Goal: Task Accomplishment & Management: Manage account settings

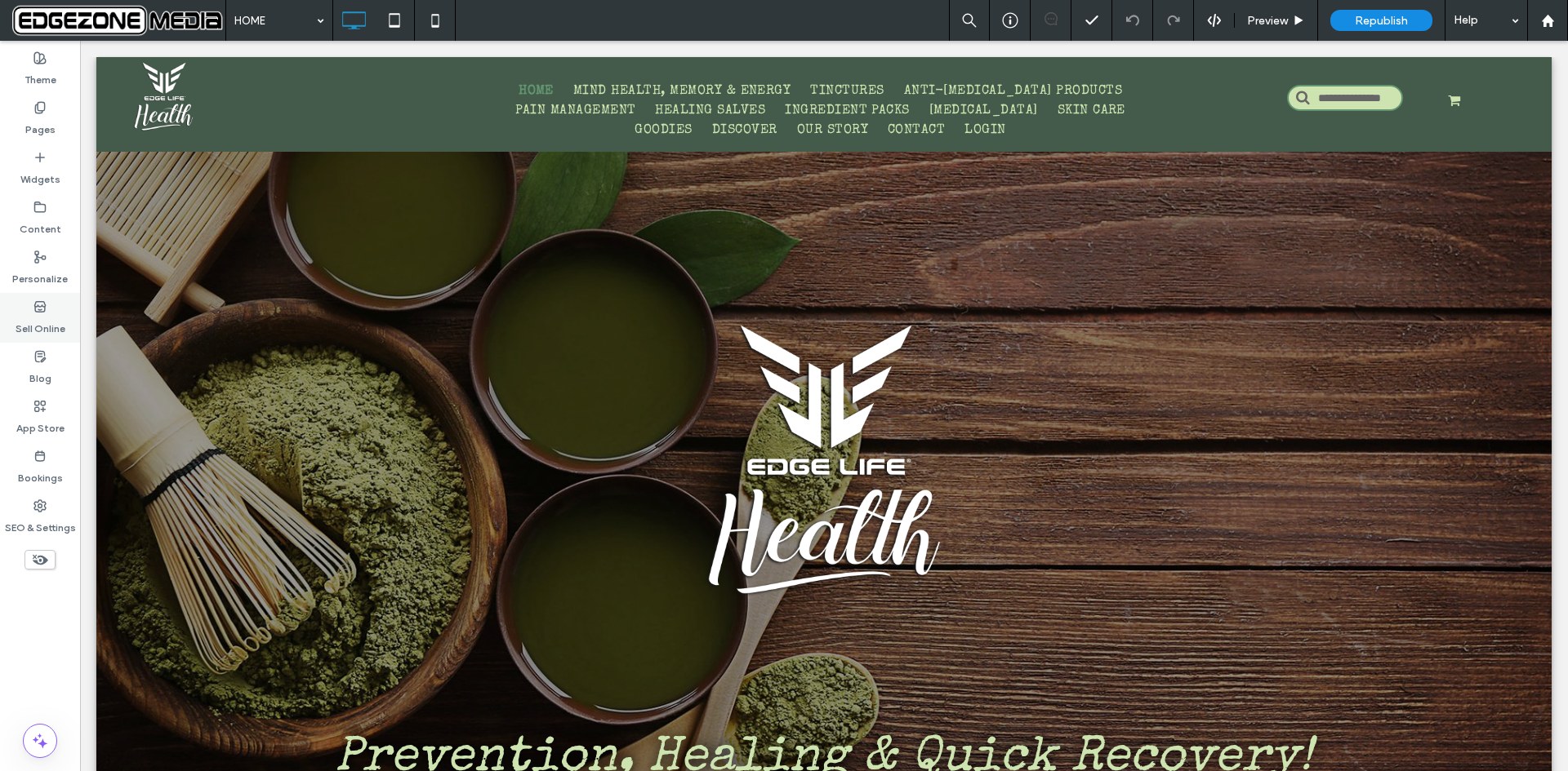
click at [30, 310] on div "Sell Online" at bounding box center [40, 318] width 80 height 50
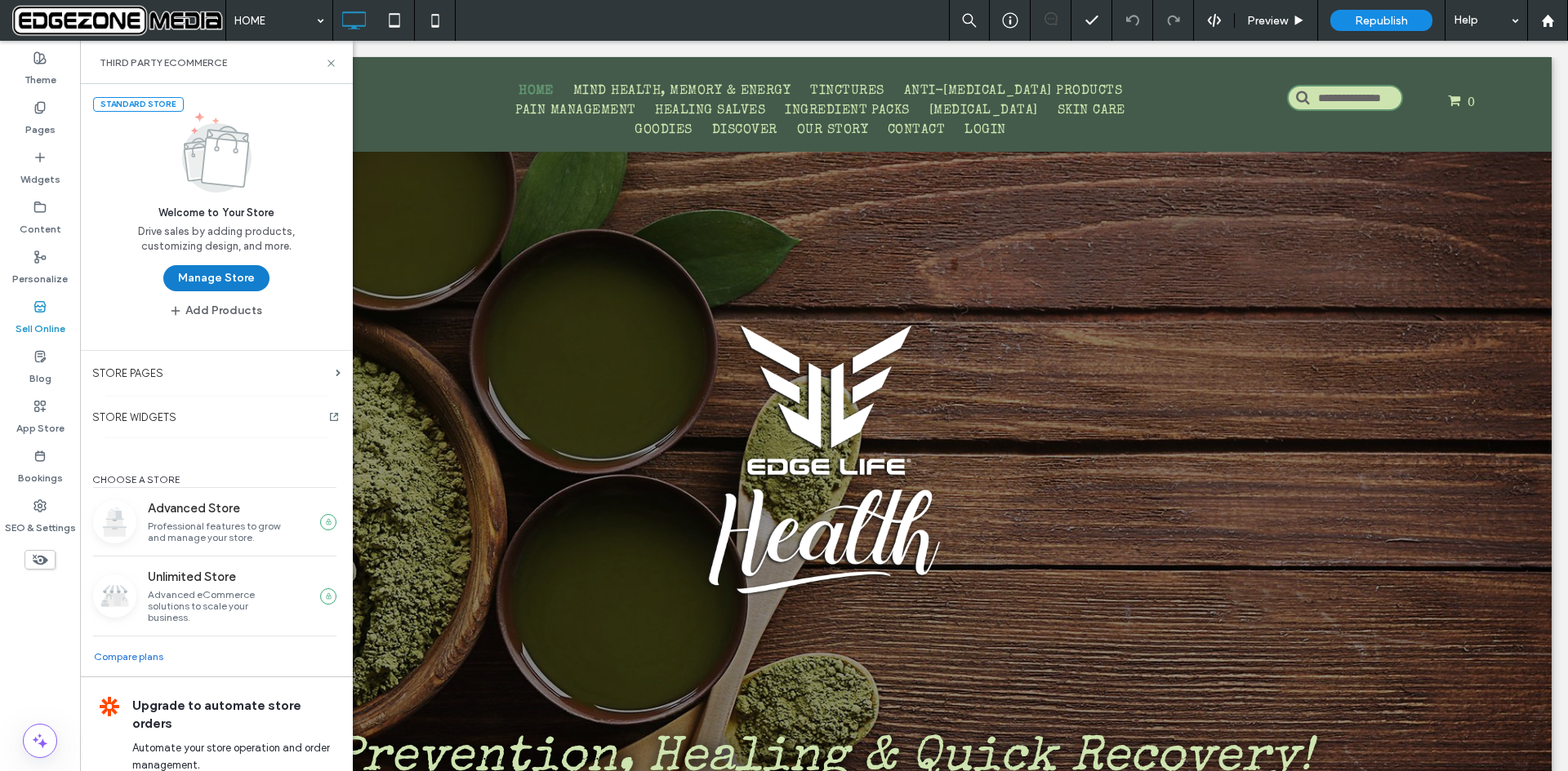
click at [211, 279] on button "Manage Store" at bounding box center [216, 278] width 107 height 26
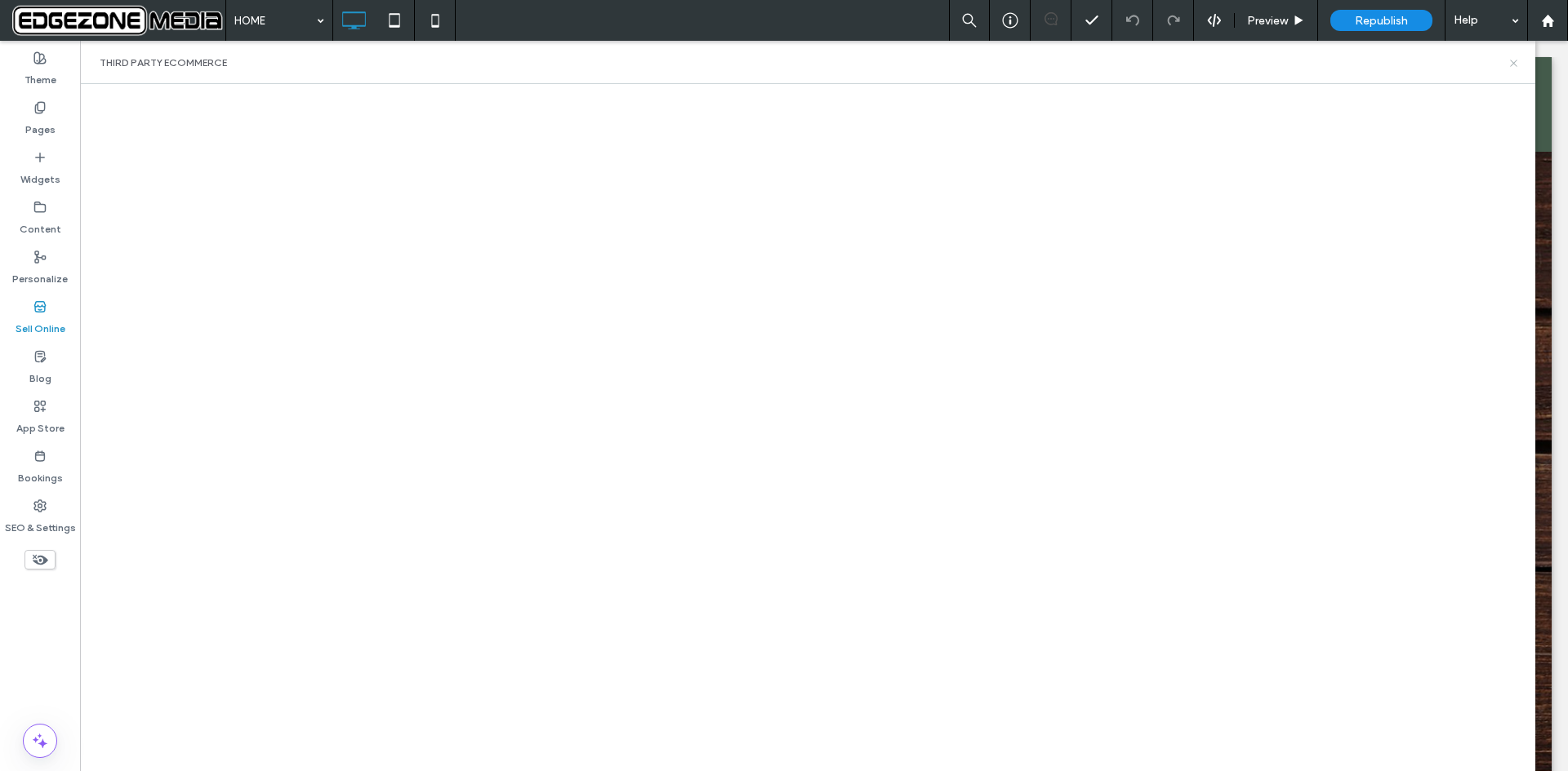
drag, startPoint x: 1513, startPoint y: 61, endPoint x: 1450, endPoint y: 17, distance: 76.8
click at [1513, 61] on icon at bounding box center [1513, 63] width 12 height 12
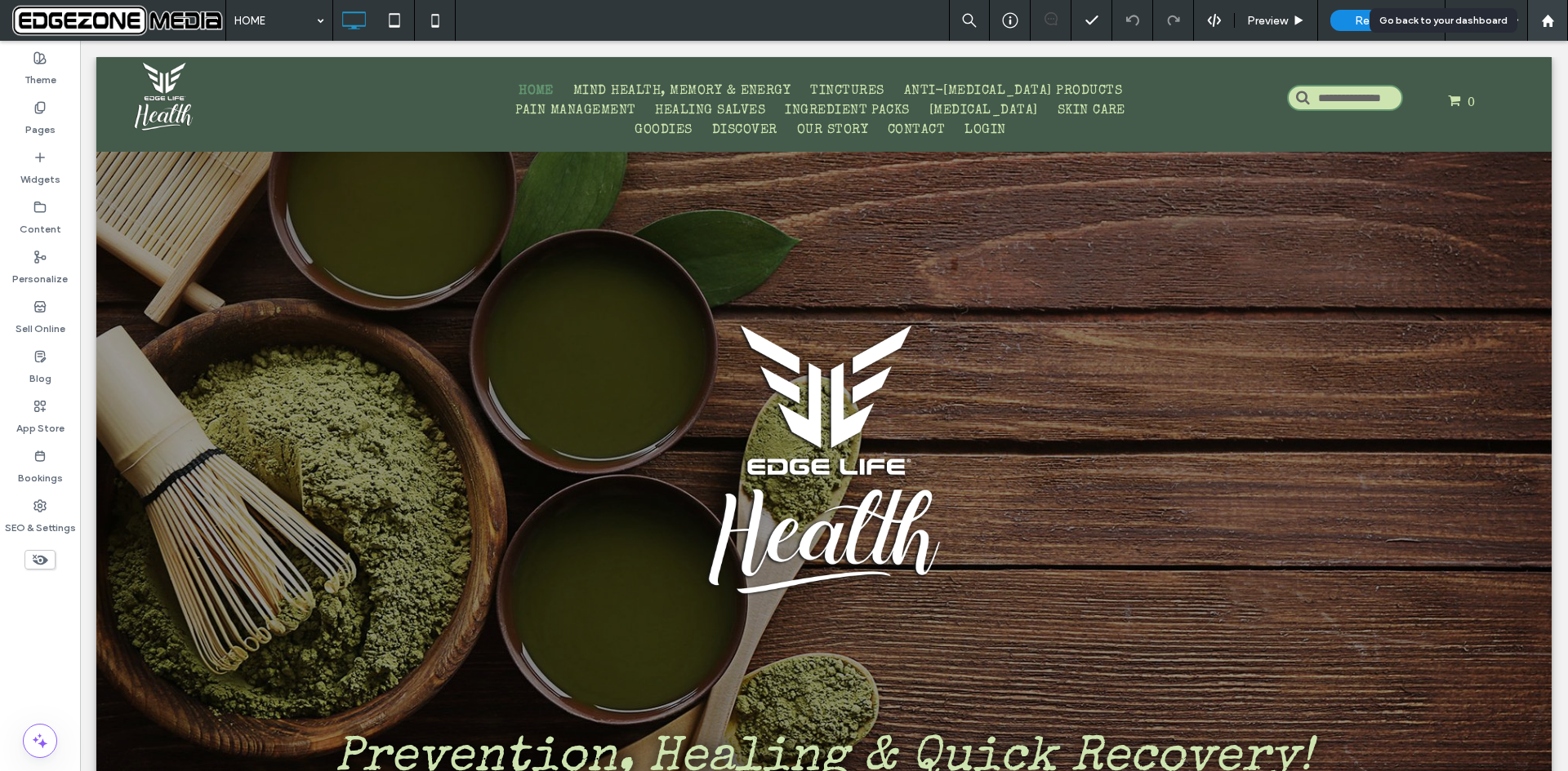
click at [1547, 17] on use at bounding box center [1547, 20] width 12 height 12
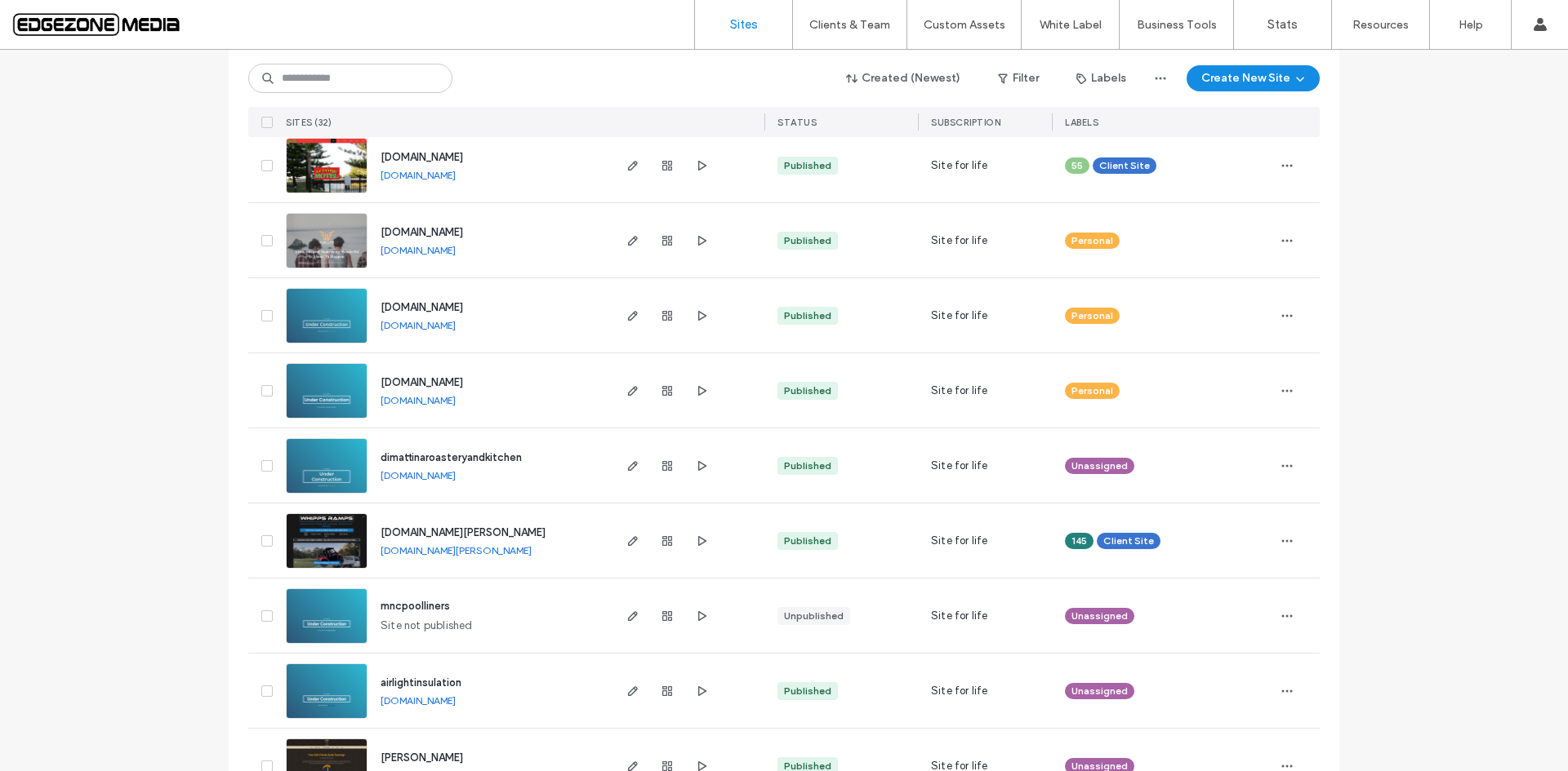
scroll to position [1877, 0]
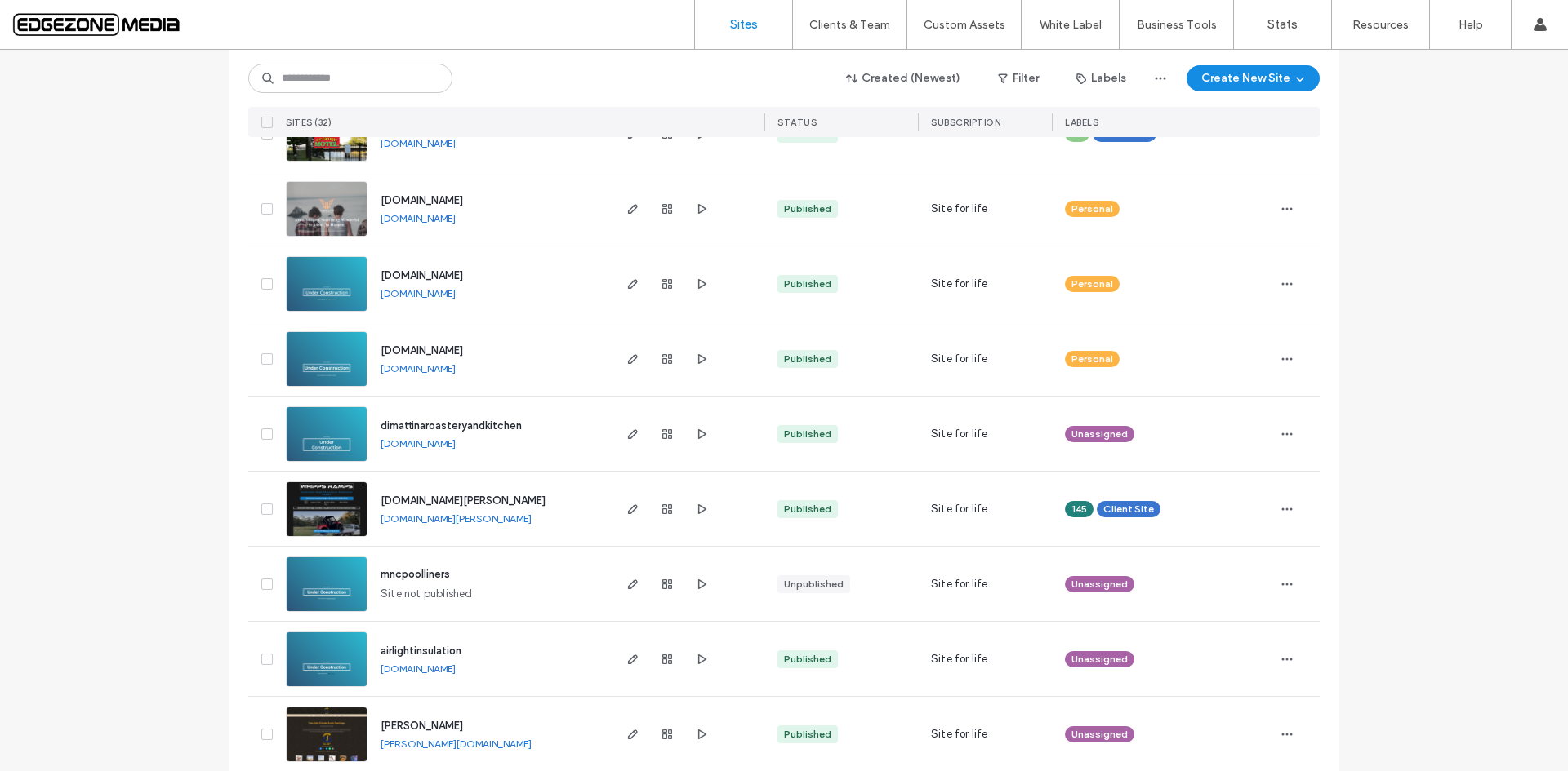
click at [444, 499] on span "www.whipps.com.au" at bounding box center [463, 500] width 165 height 12
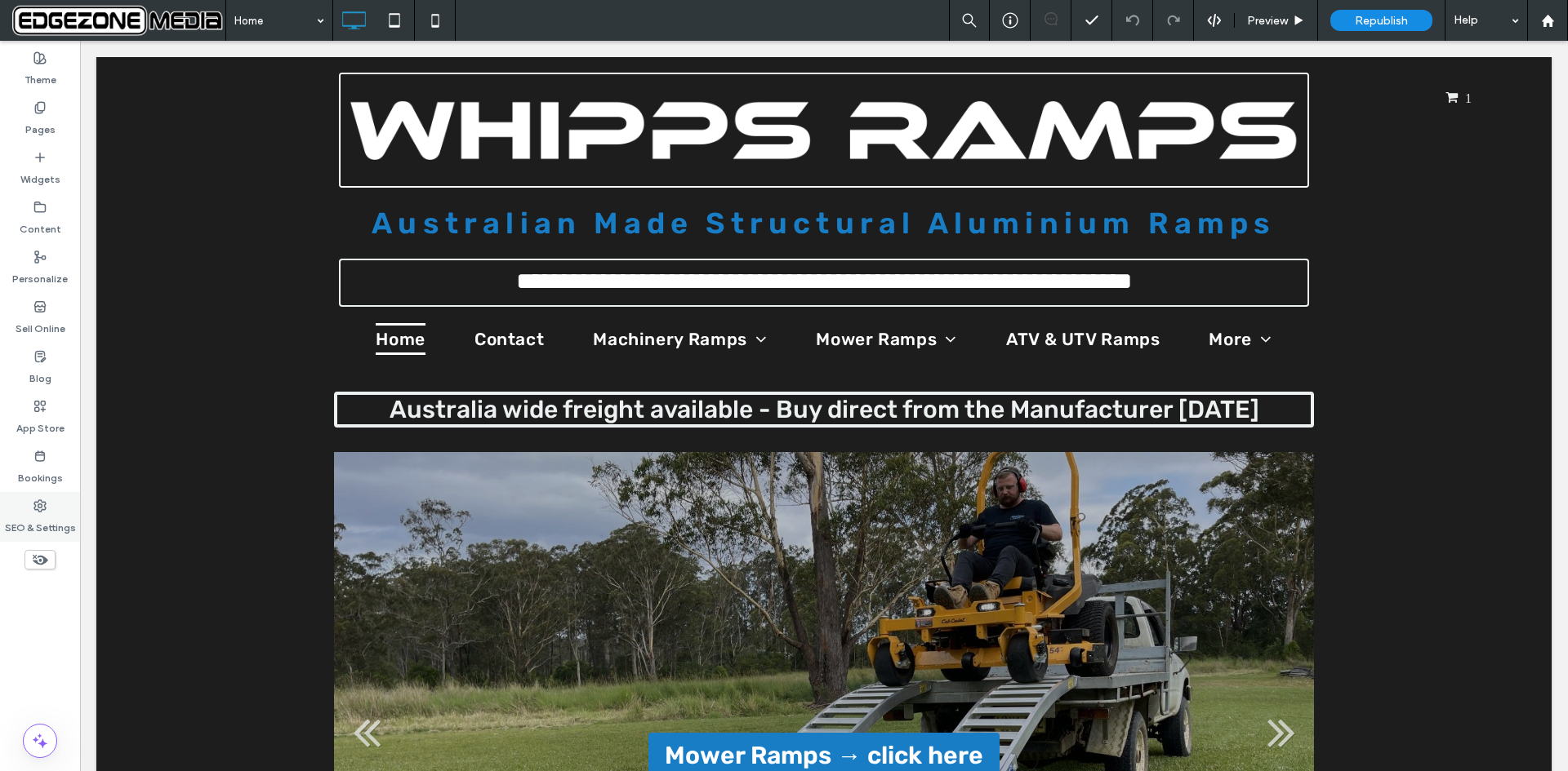
click at [42, 512] on span at bounding box center [40, 505] width 13 height 14
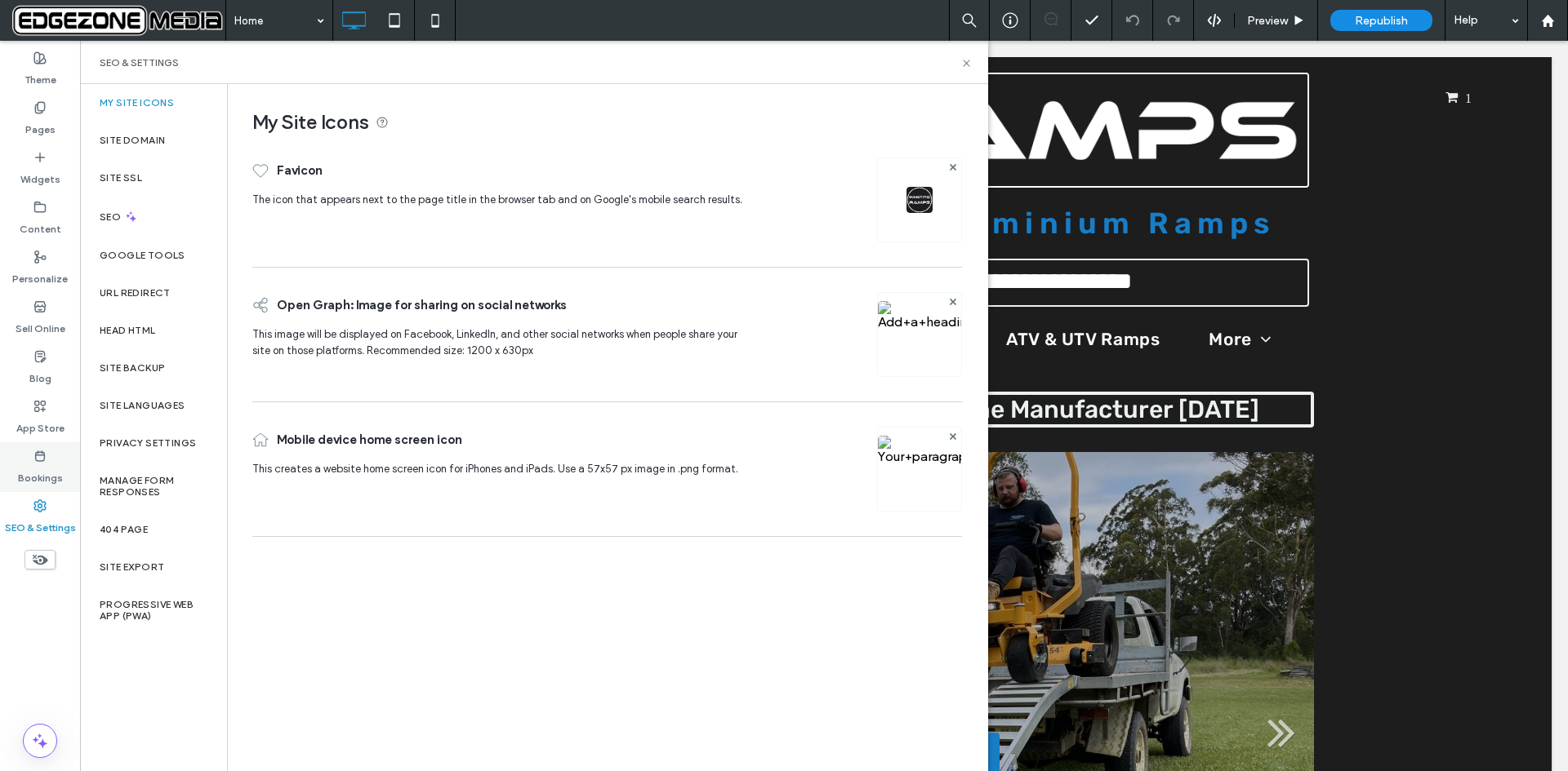
click at [47, 458] on div "Bookings" at bounding box center [40, 467] width 80 height 50
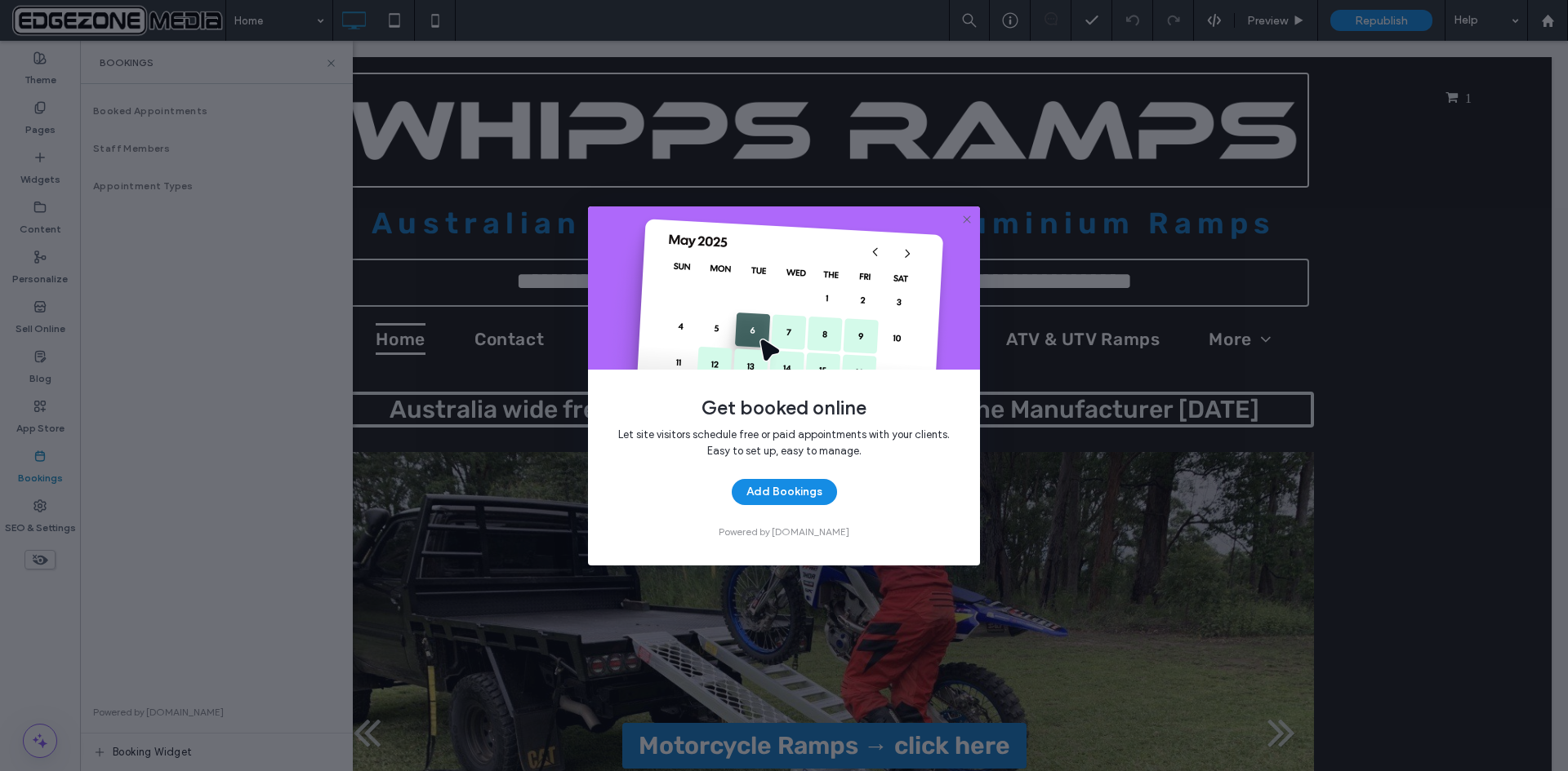
click at [968, 216] on icon at bounding box center [967, 220] width 13 height 13
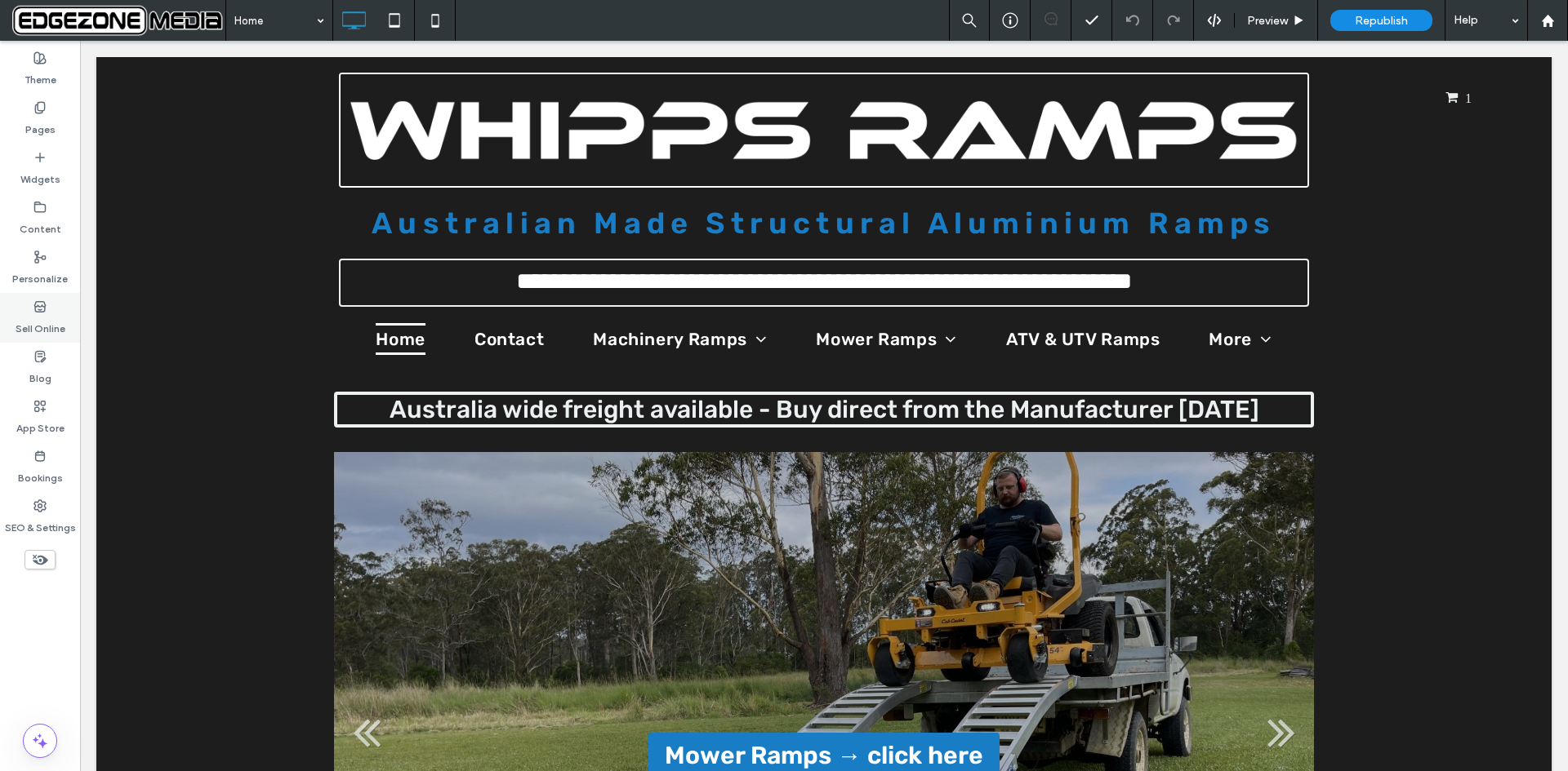
click at [36, 319] on label "Sell Online" at bounding box center [40, 325] width 50 height 23
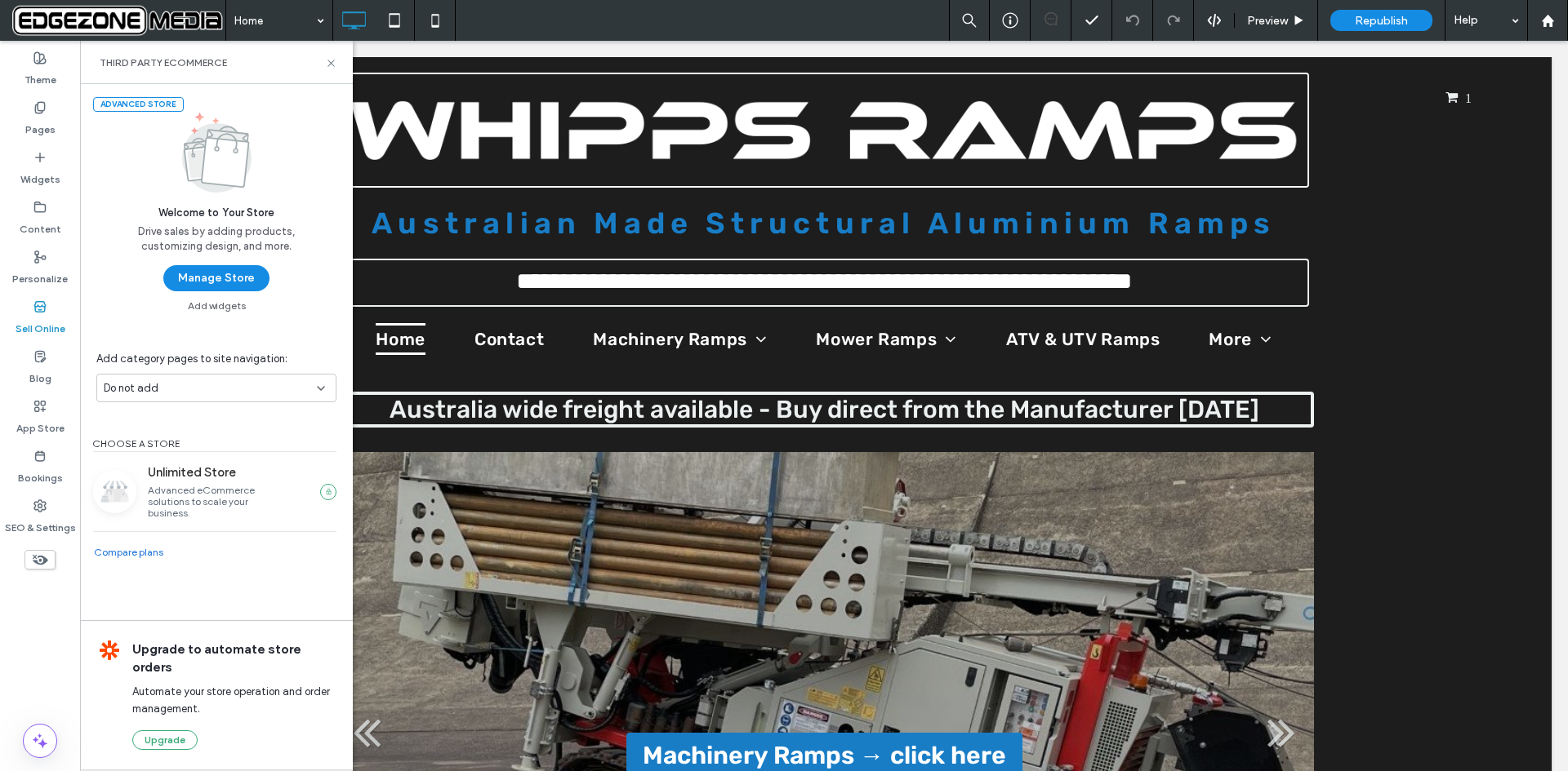
click at [321, 388] on icon at bounding box center [321, 389] width 13 height 13
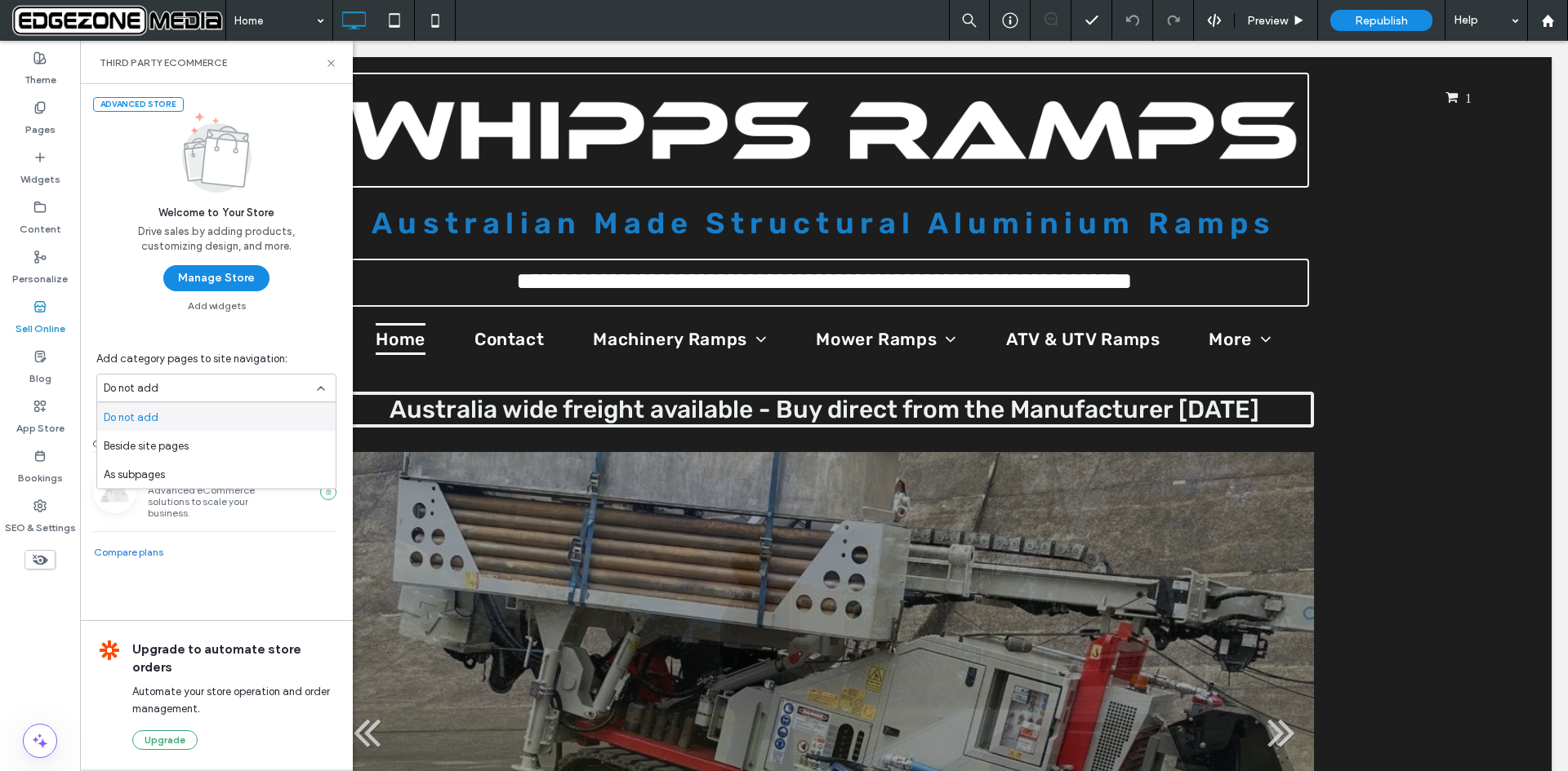
click at [330, 328] on div "Advanced Store Welcome to Your Store Drive sales by adding products, customizin…" at bounding box center [216, 427] width 272 height 686
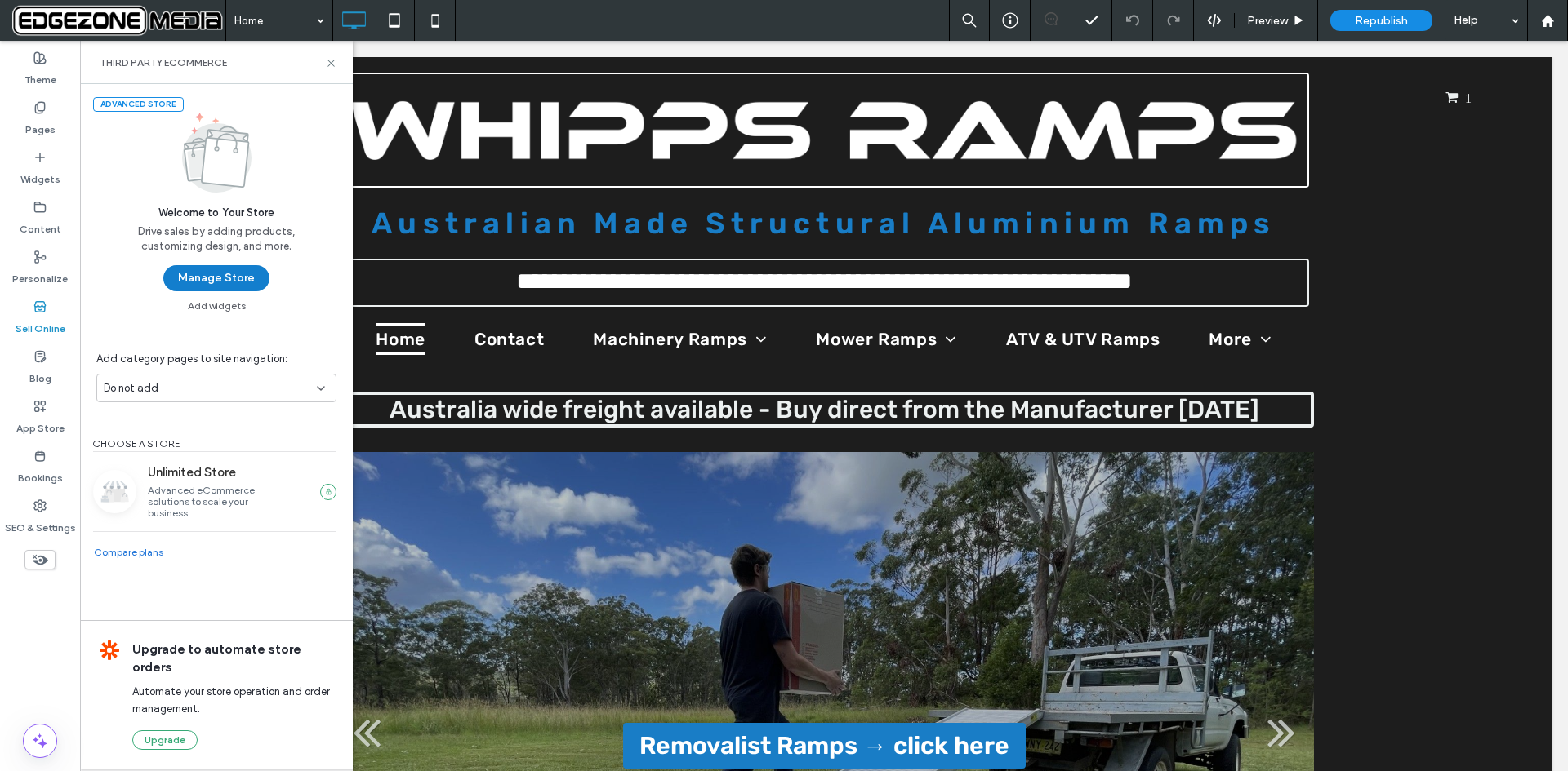
click at [208, 277] on button "Manage Store" at bounding box center [216, 278] width 107 height 26
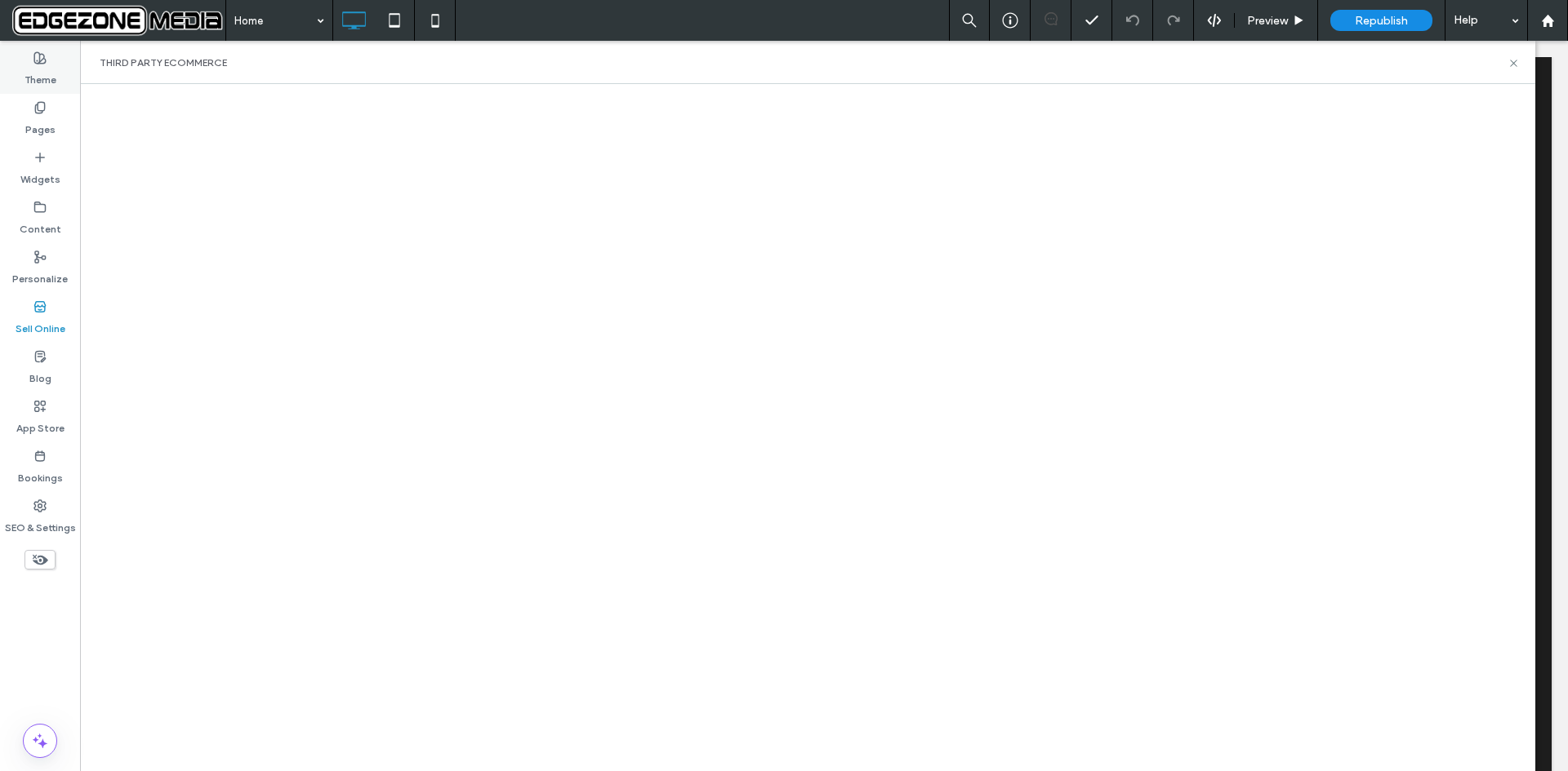
click at [31, 62] on div "Theme" at bounding box center [40, 69] width 80 height 50
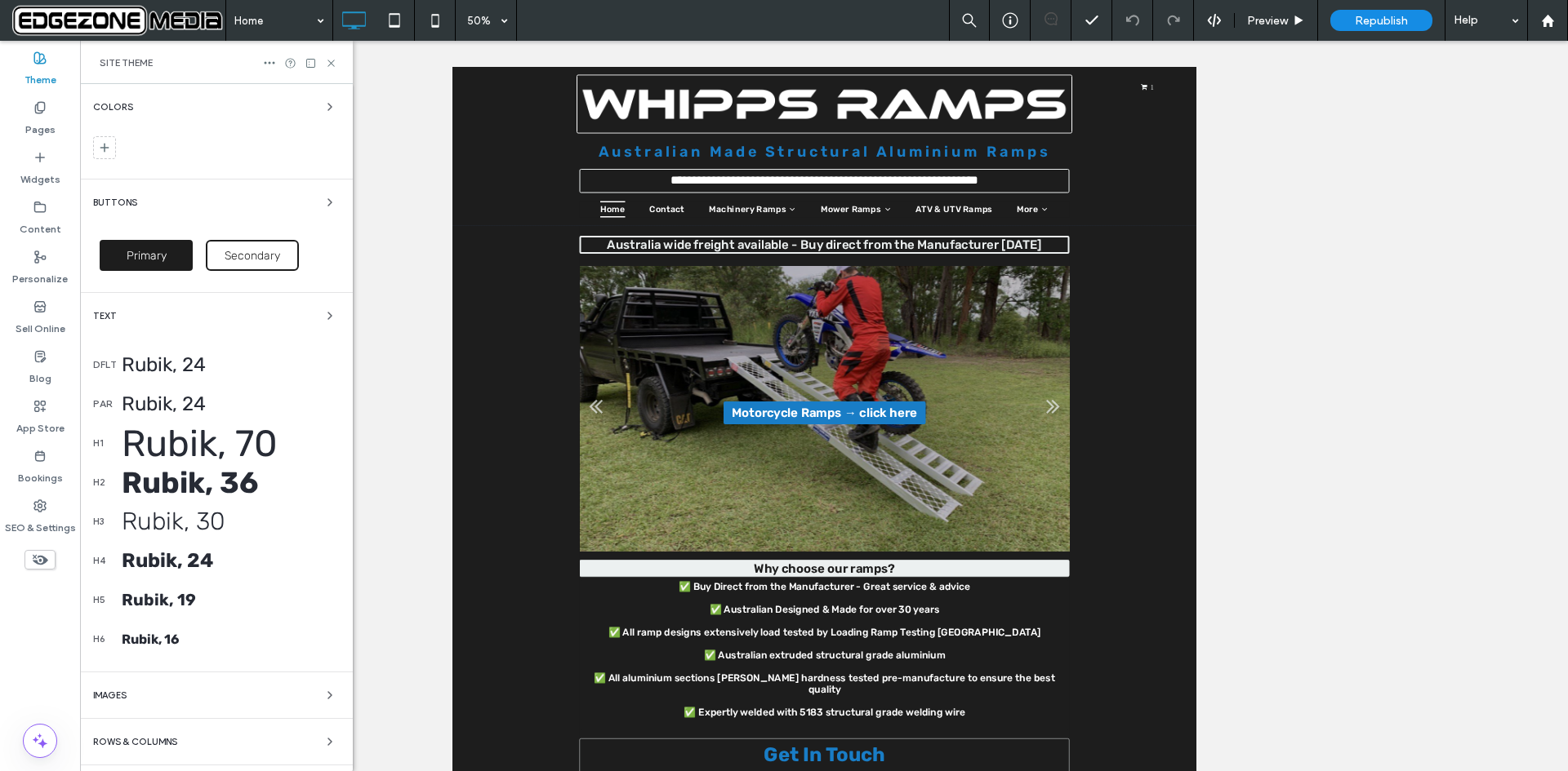
scroll to position [88, 0]
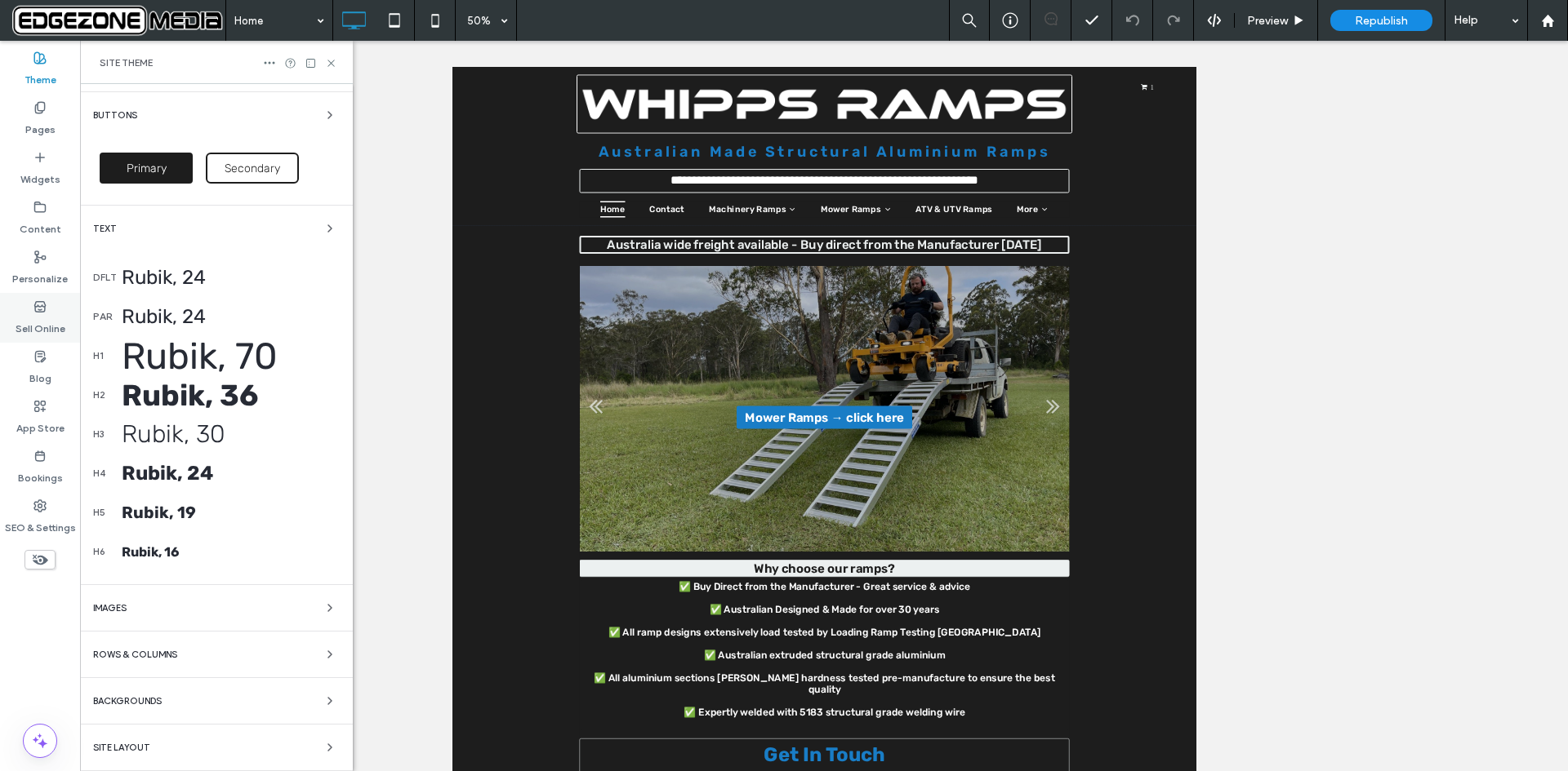
click at [36, 313] on span at bounding box center [40, 306] width 13 height 14
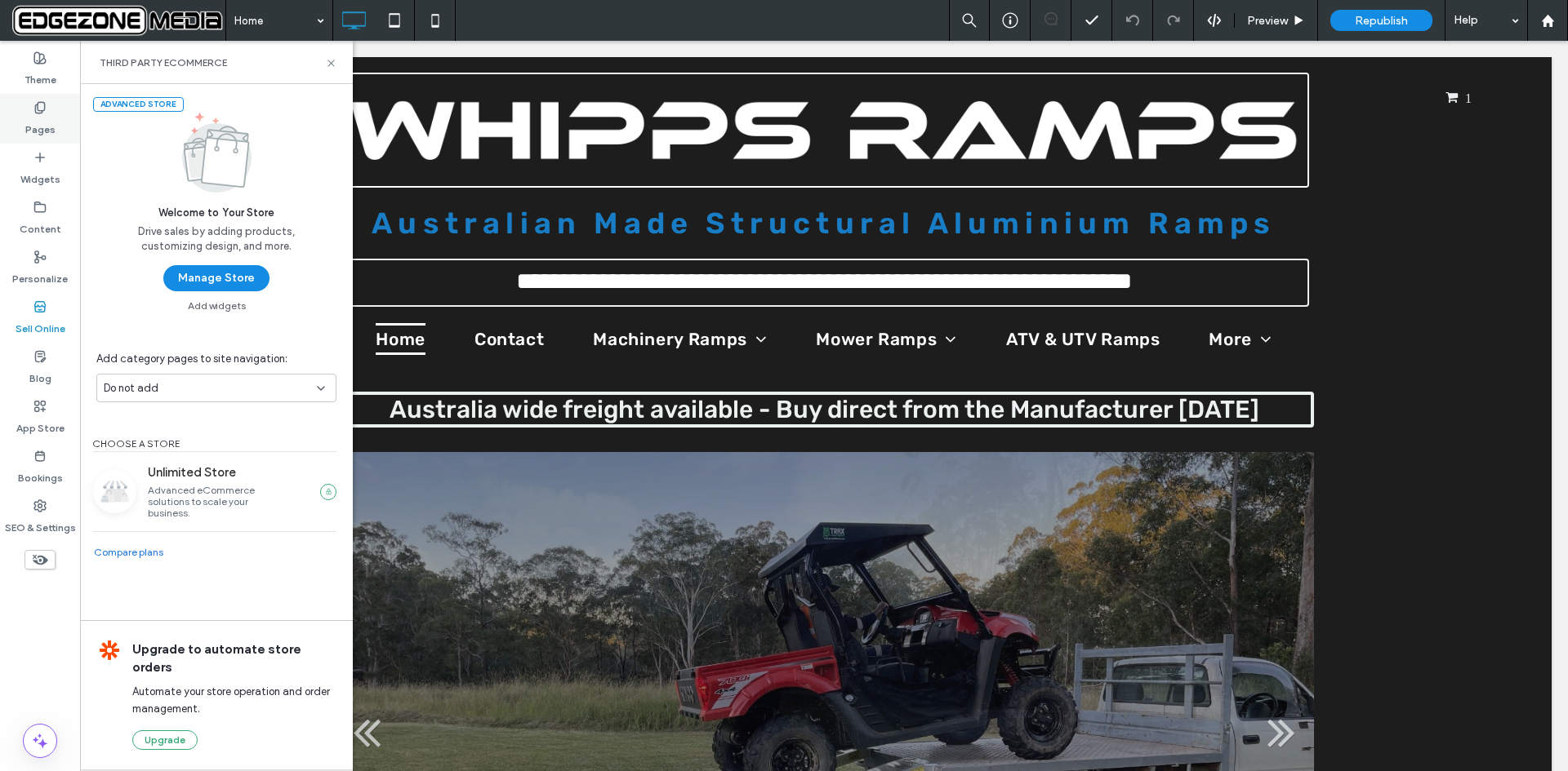
click at [37, 122] on label "Pages" at bounding box center [40, 125] width 31 height 23
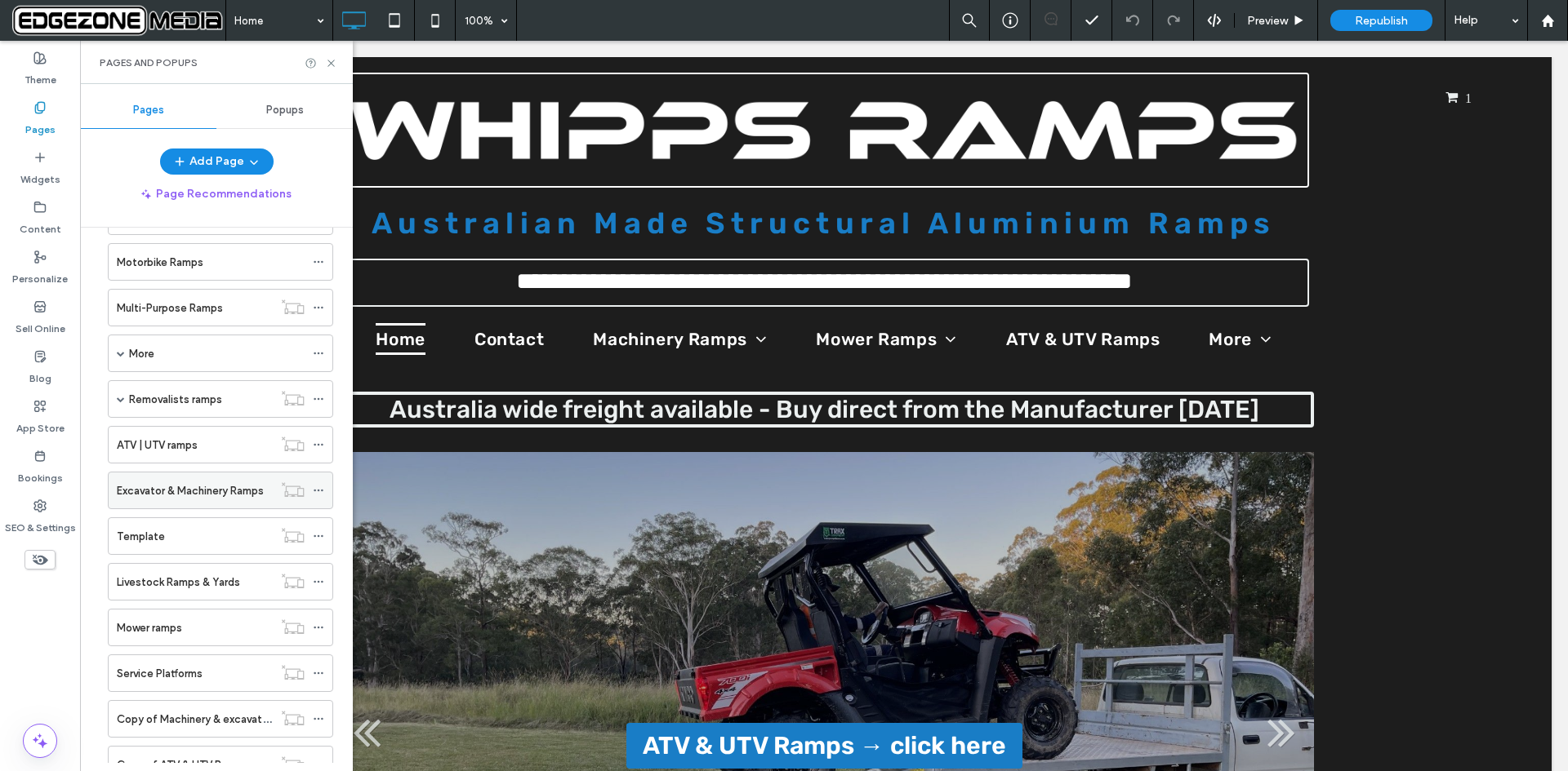
scroll to position [408, 0]
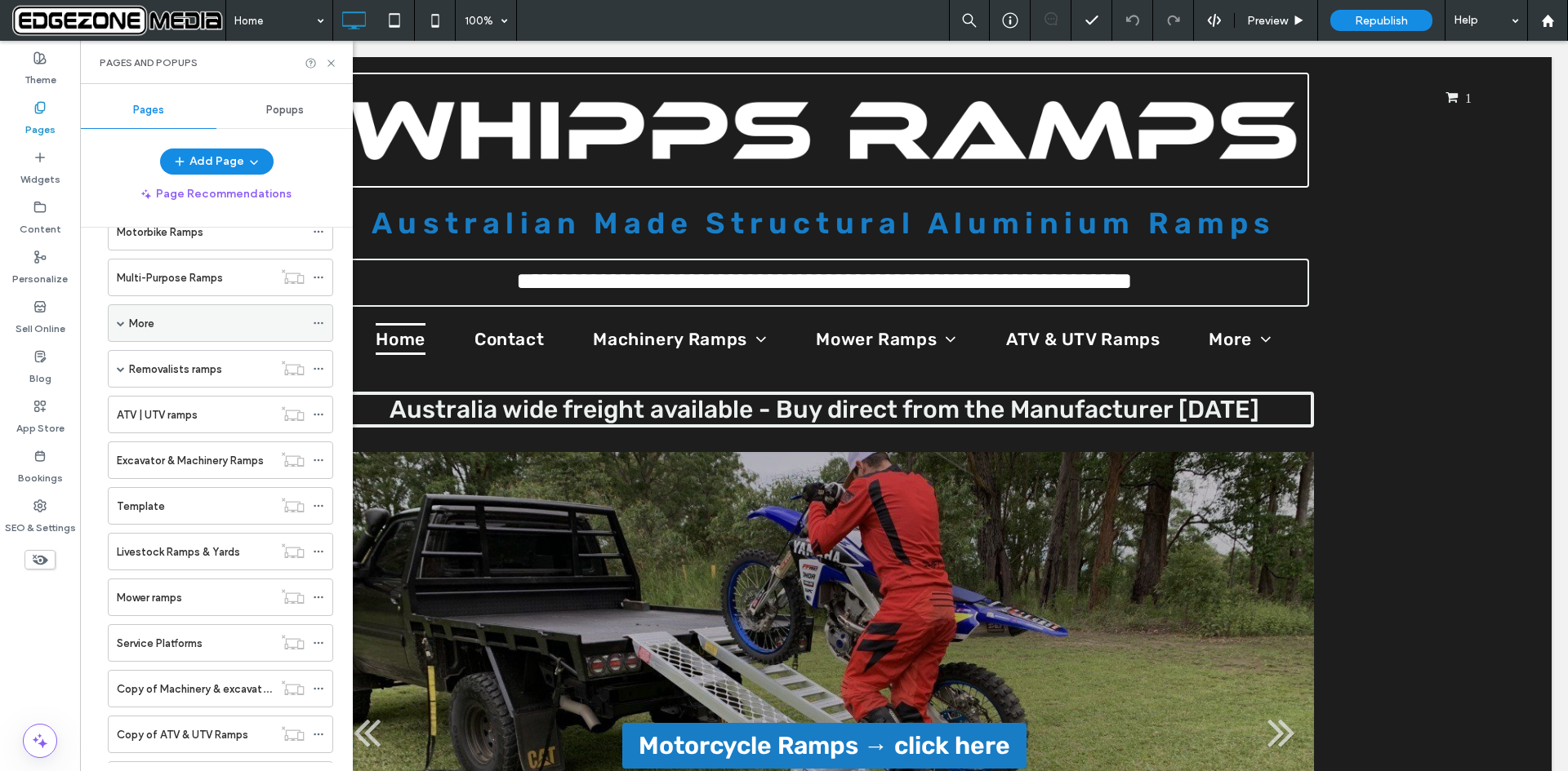
click at [118, 327] on span at bounding box center [121, 324] width 8 height 8
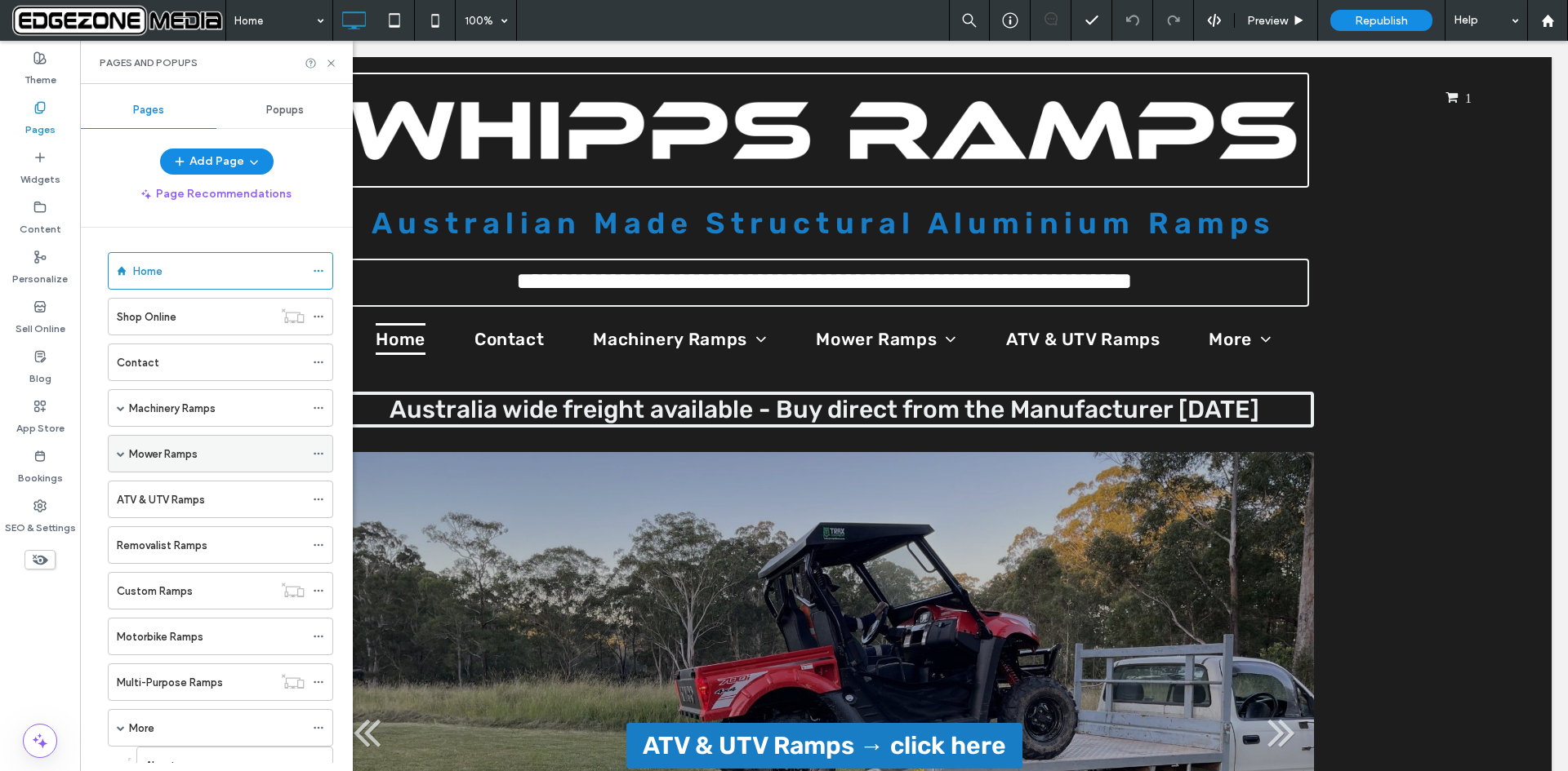
scroll to position [0, 0]
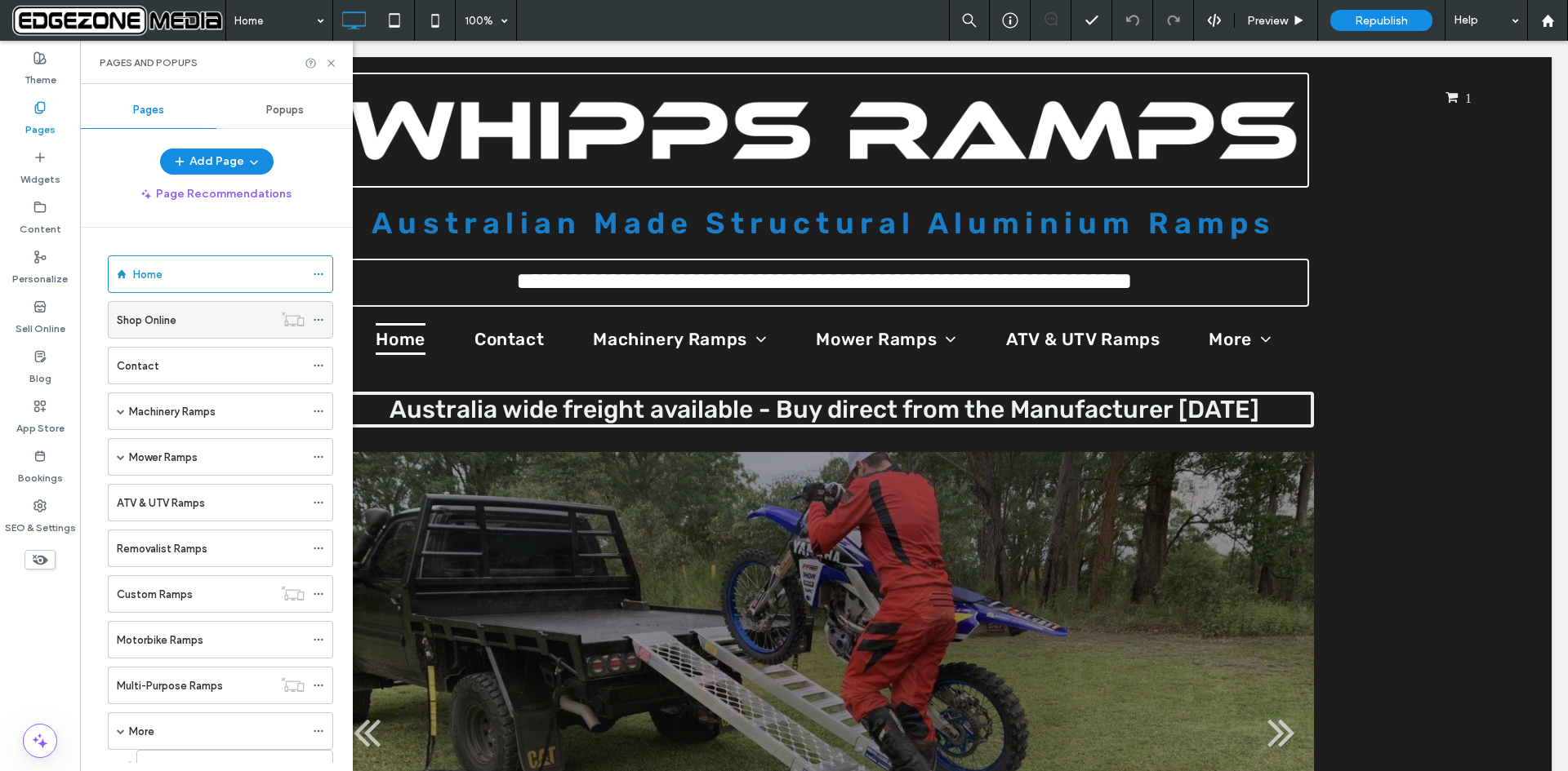
click at [143, 318] on label "Shop Online" at bounding box center [146, 320] width 59 height 29
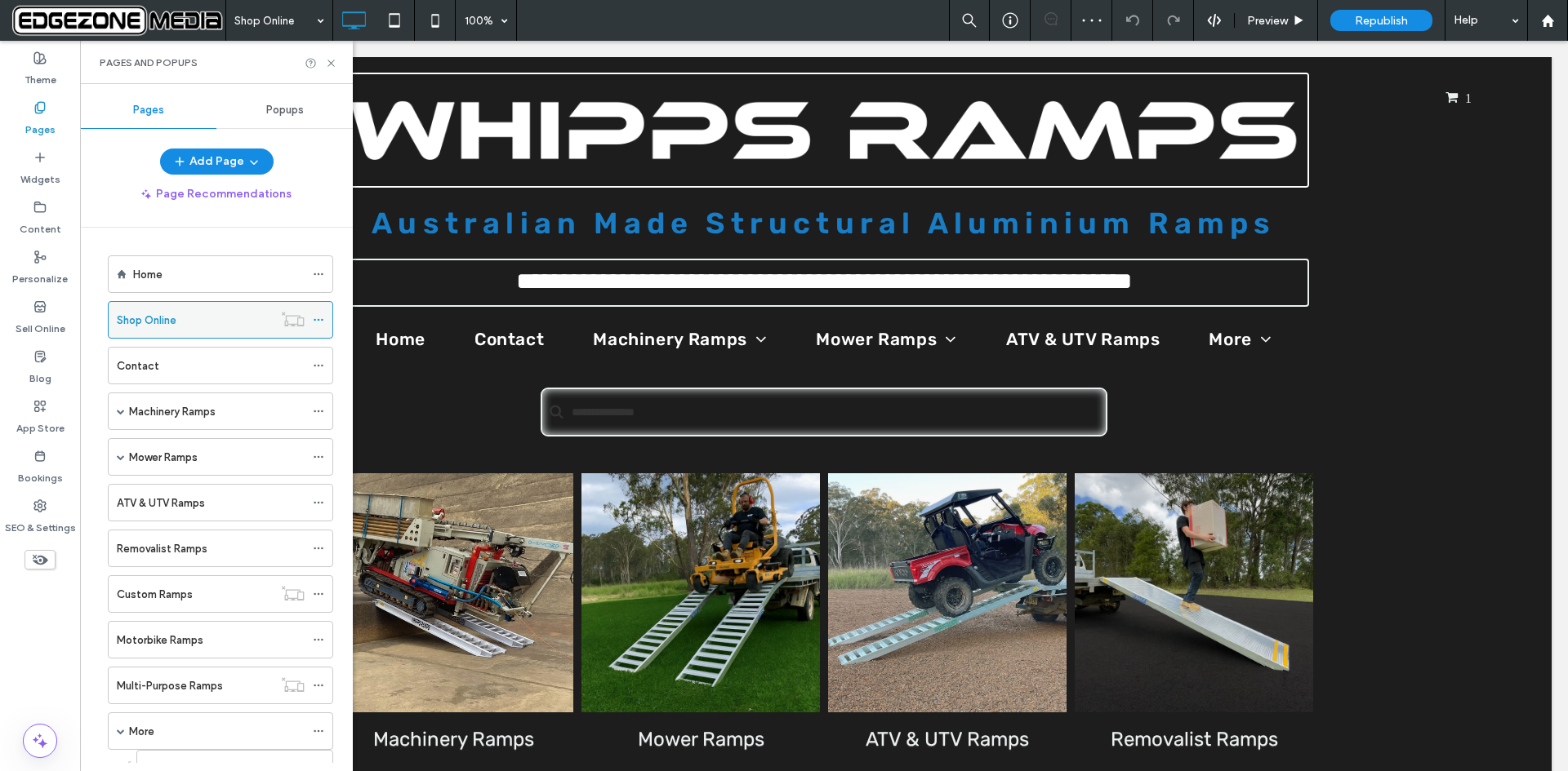
click at [320, 319] on icon at bounding box center [319, 320] width 12 height 12
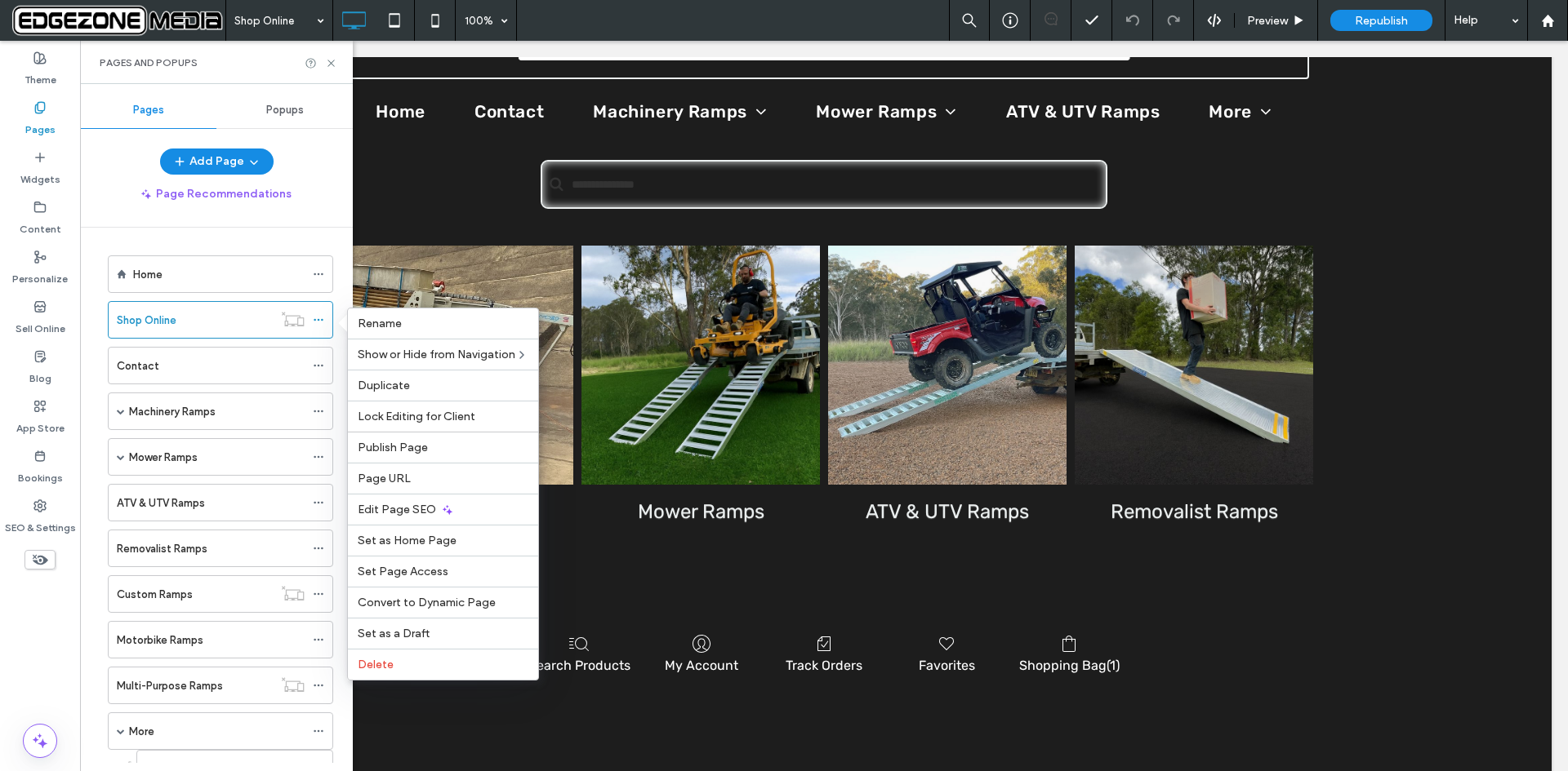
scroll to position [258, 0]
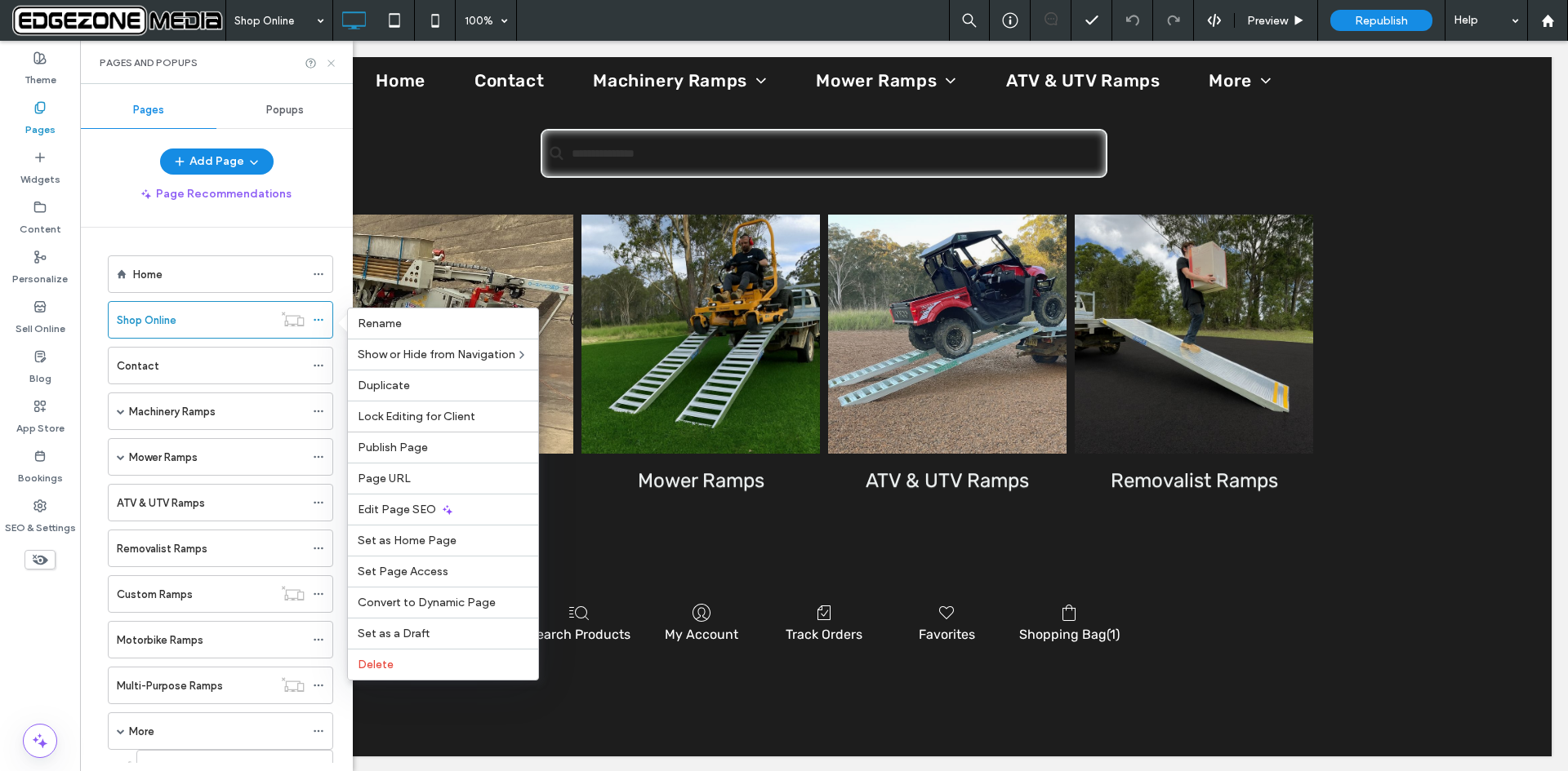
click at [331, 61] on icon at bounding box center [331, 63] width 12 height 12
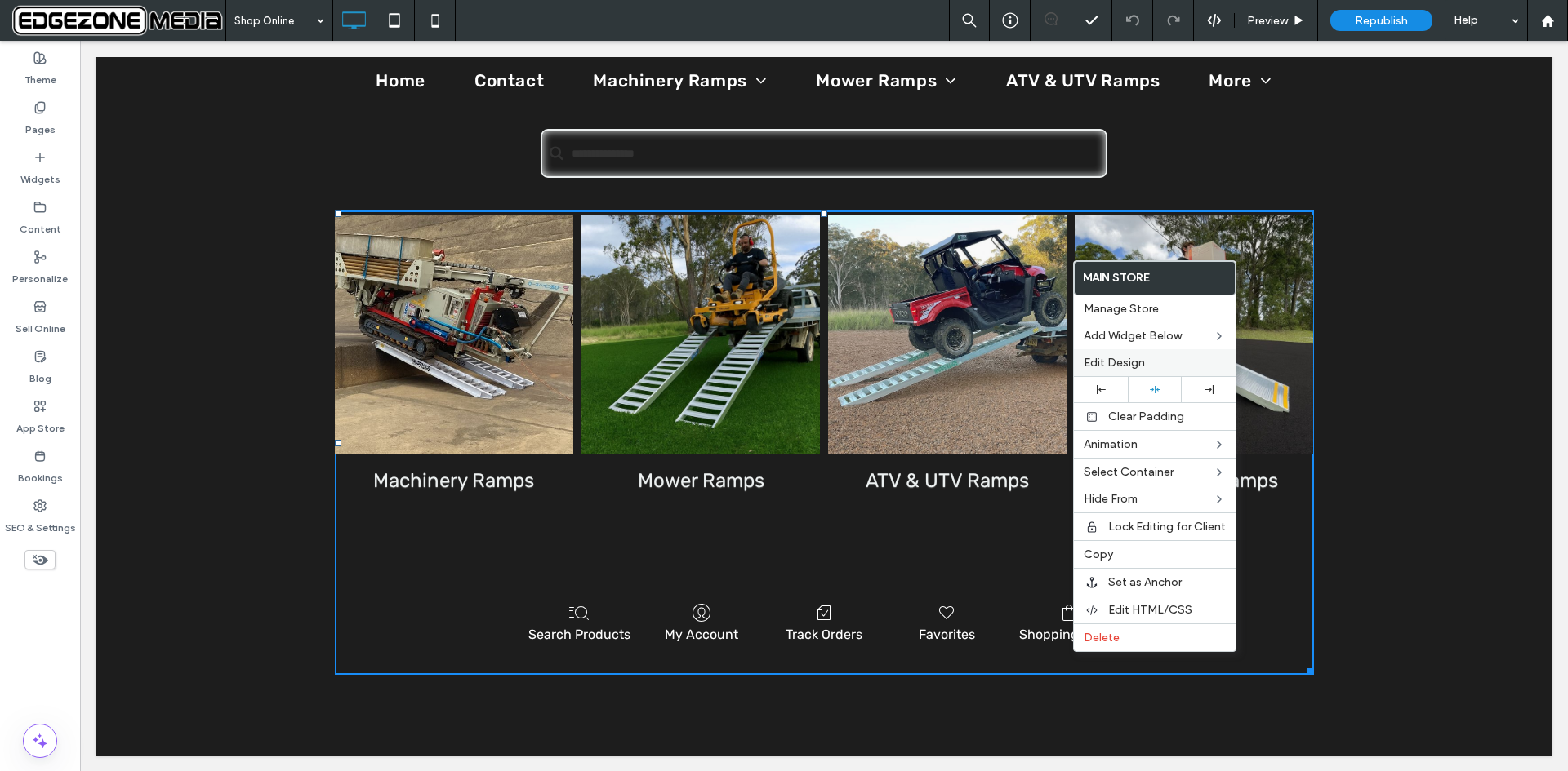
click at [1132, 360] on span "Edit Design" at bounding box center [1114, 362] width 61 height 14
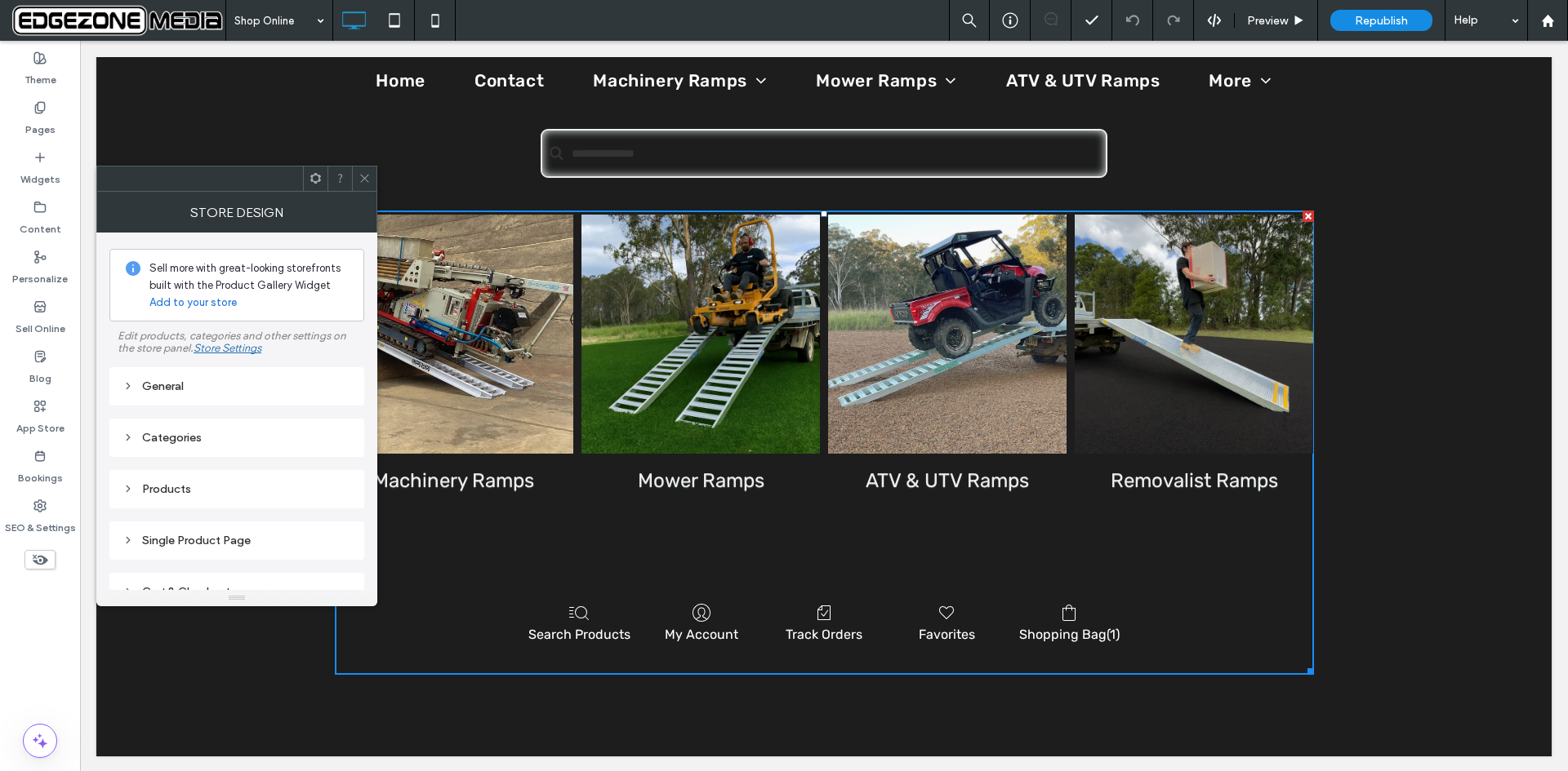
click at [124, 386] on icon at bounding box center [128, 386] width 12 height 12
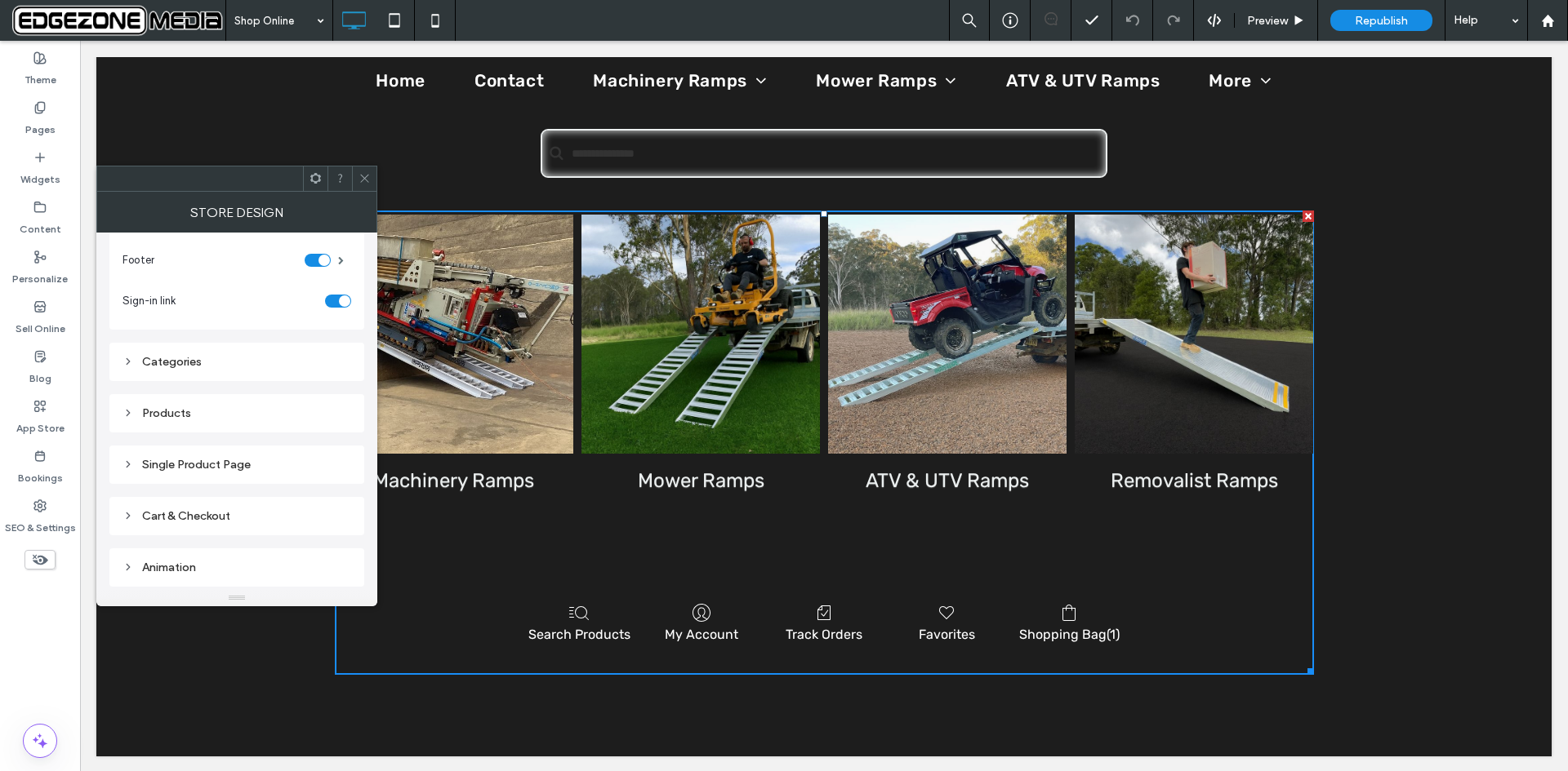
scroll to position [245, 0]
click at [126, 361] on icon at bounding box center [128, 357] width 12 height 12
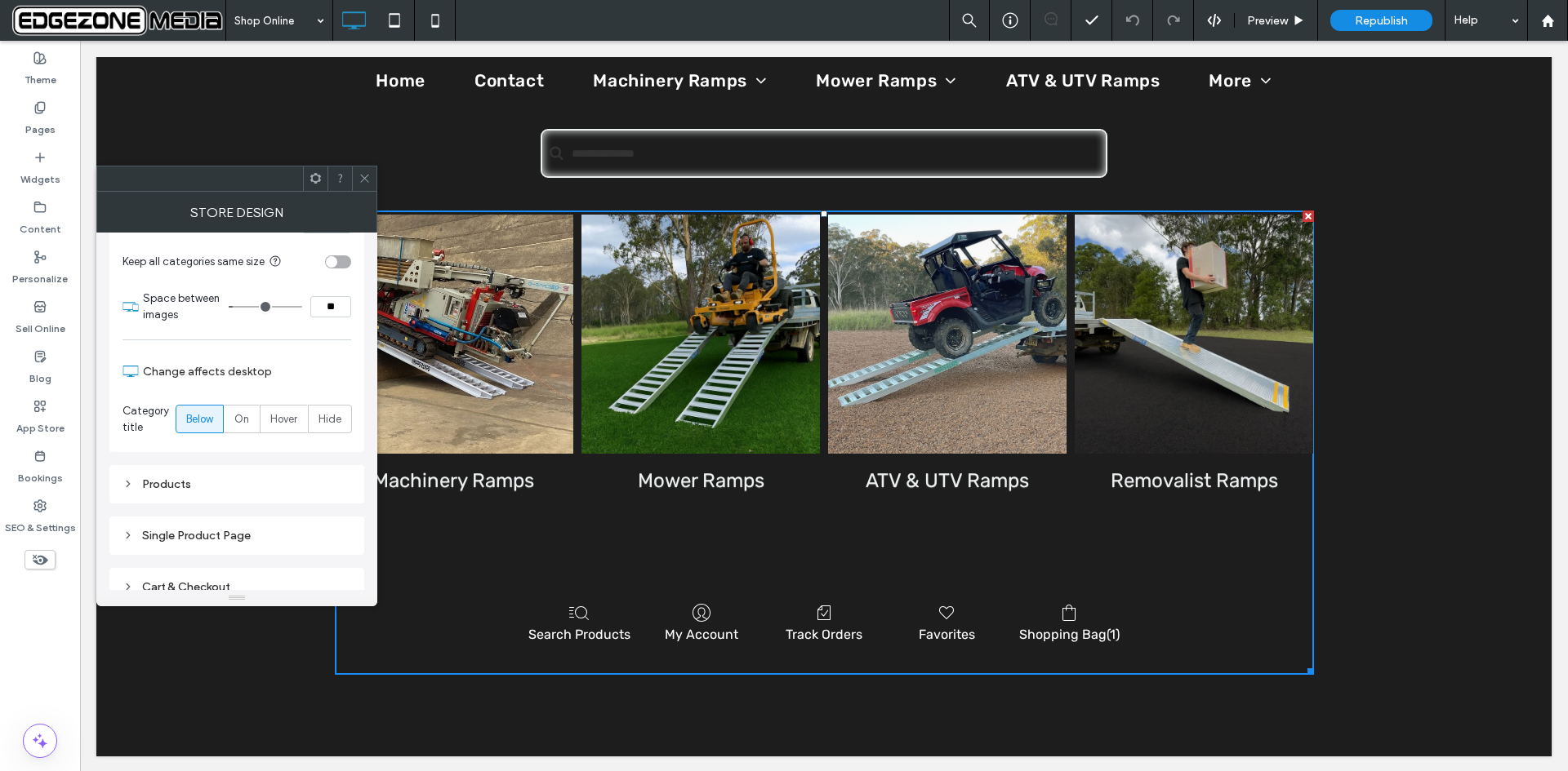
scroll to position [616, 0]
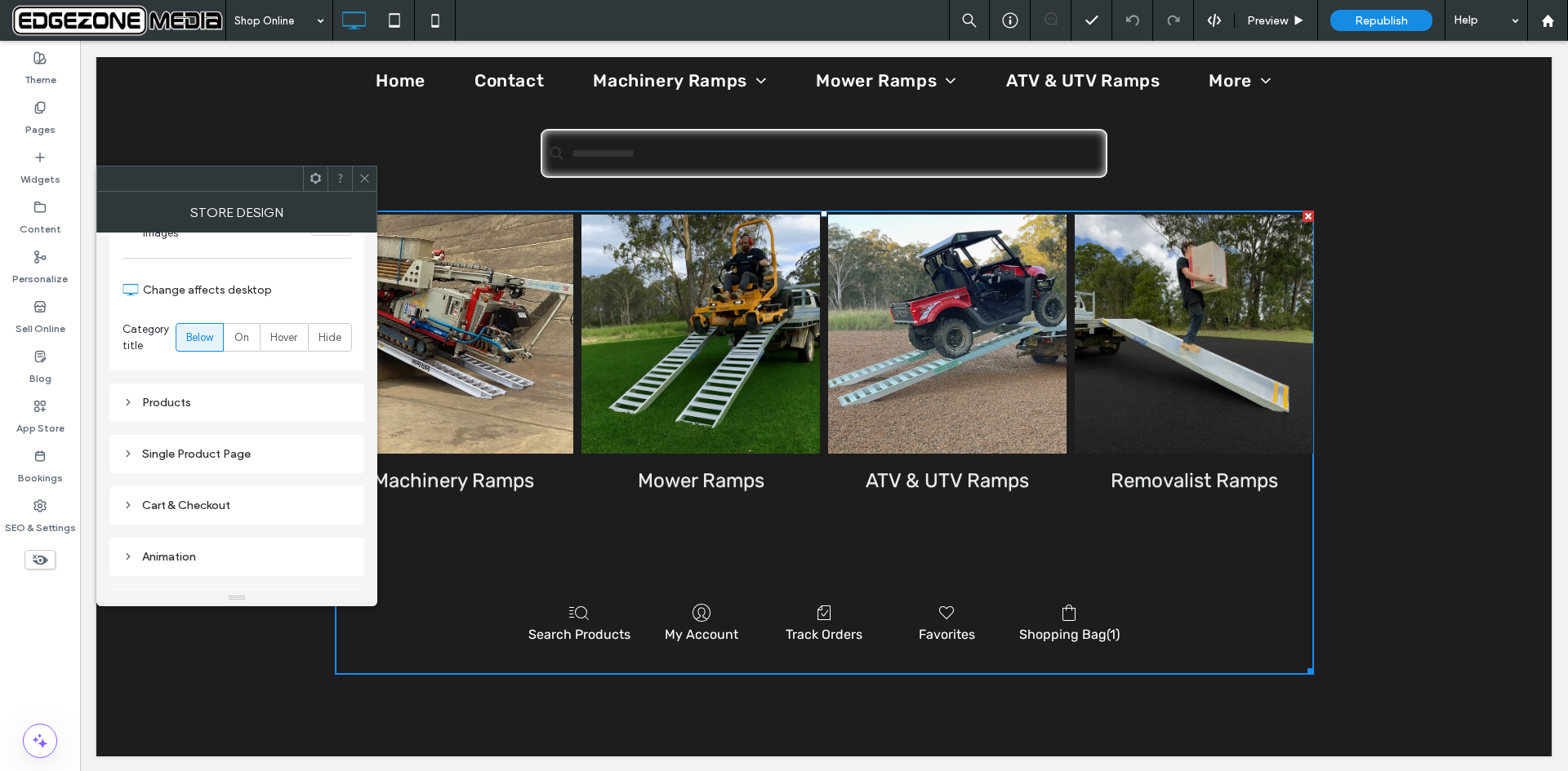
click at [129, 407] on icon at bounding box center [128, 403] width 12 height 12
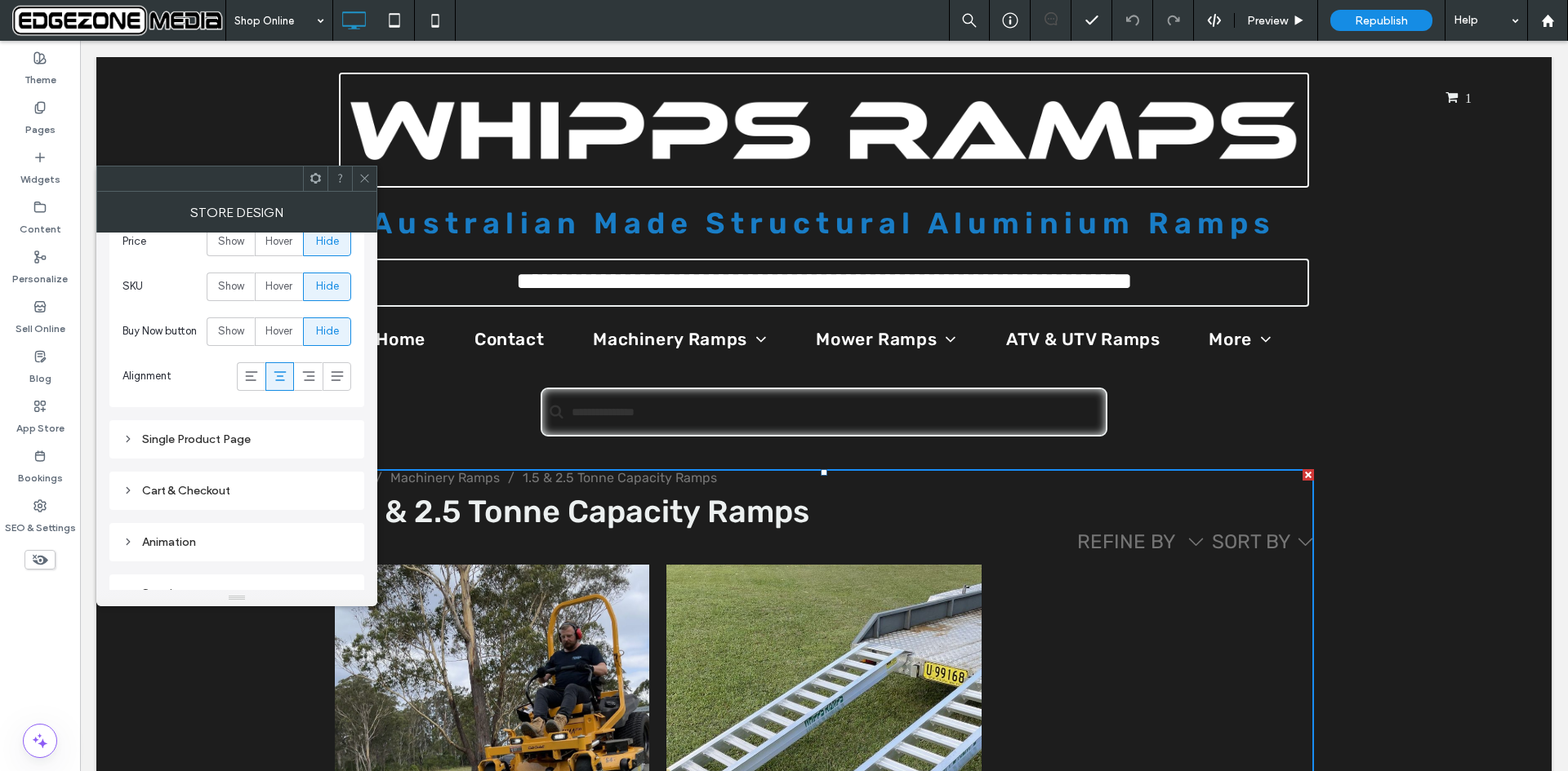
scroll to position [977, 0]
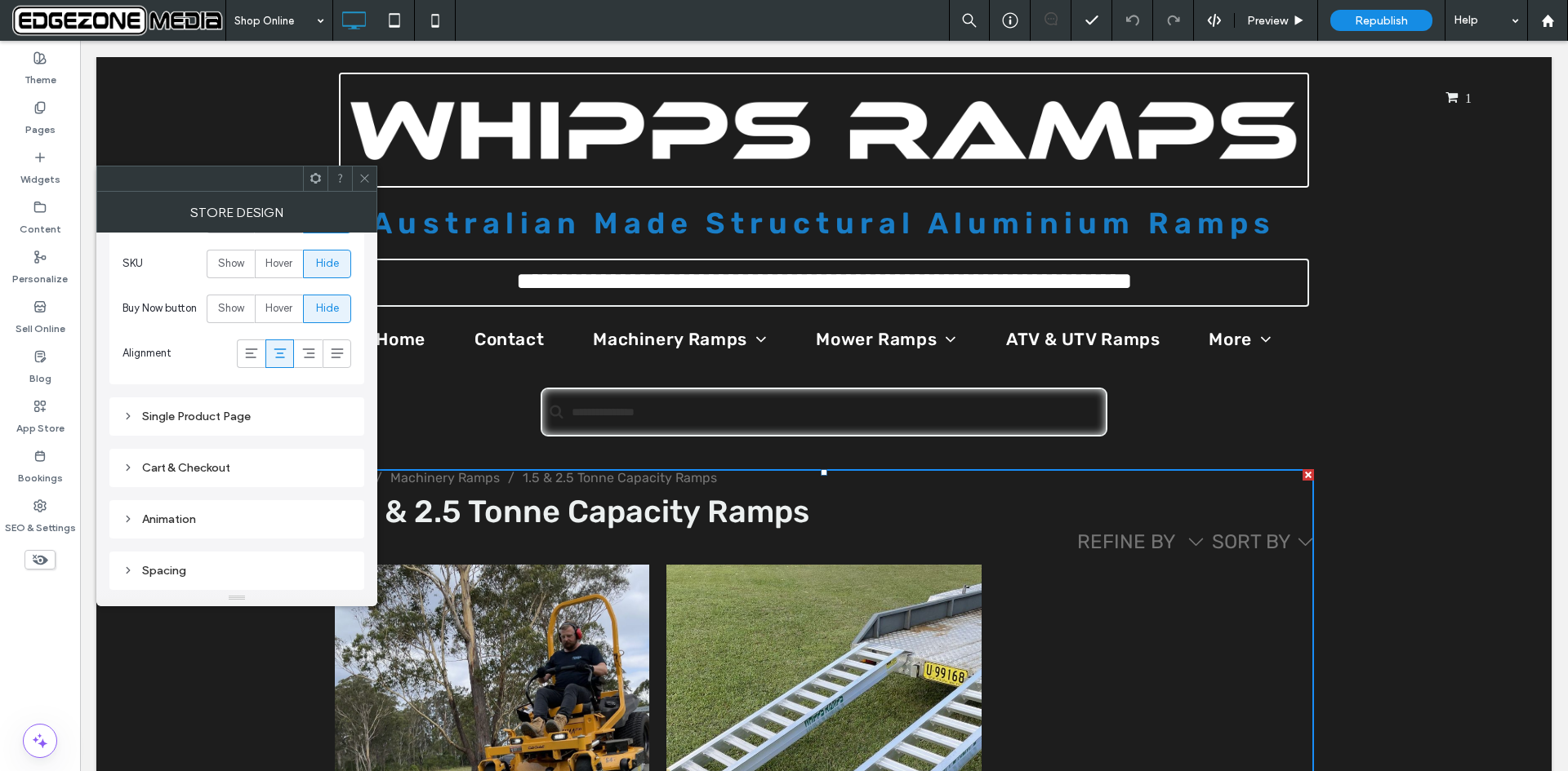
click at [125, 414] on icon at bounding box center [128, 416] width 12 height 12
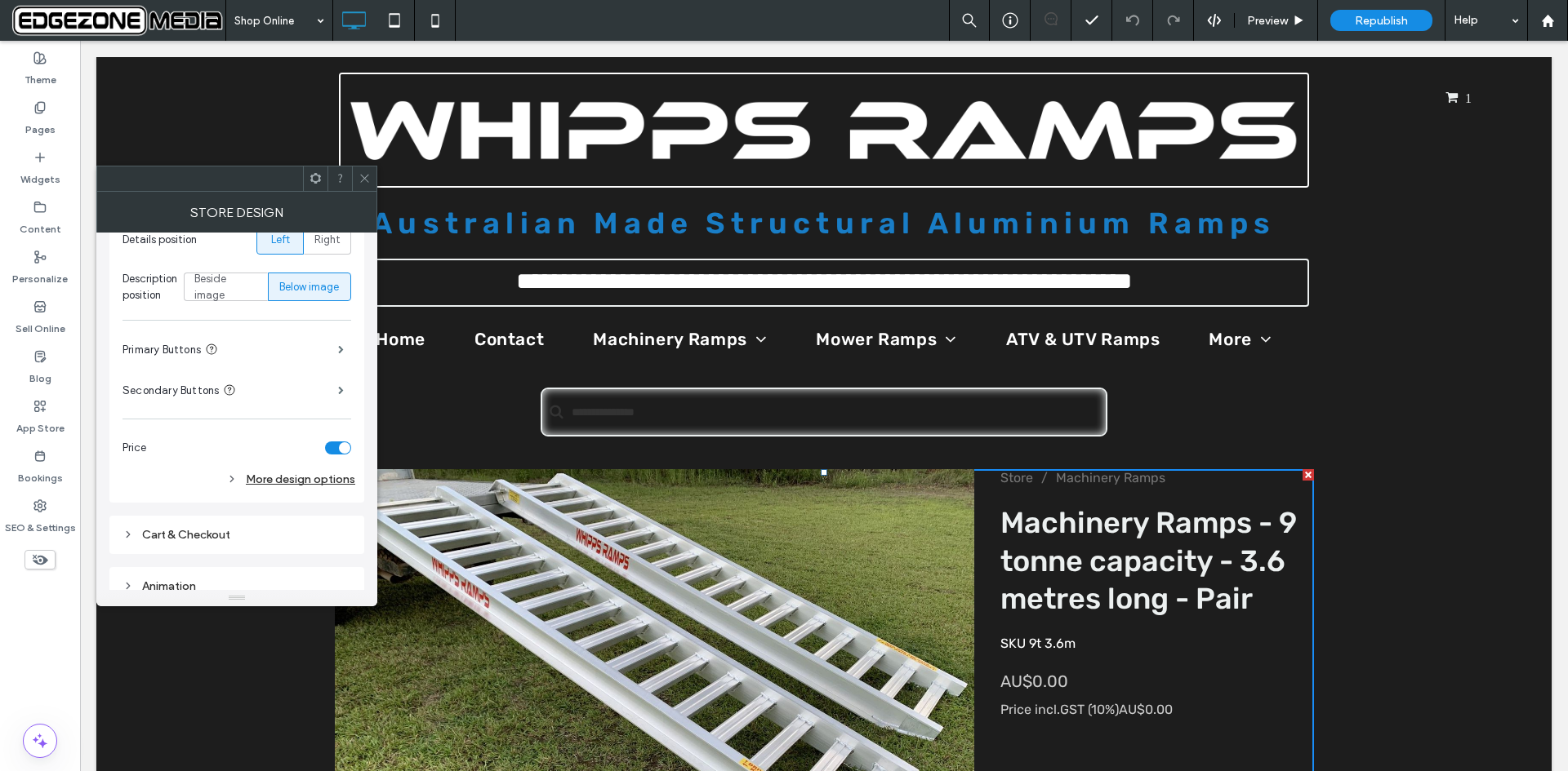
scroll to position [685, 0]
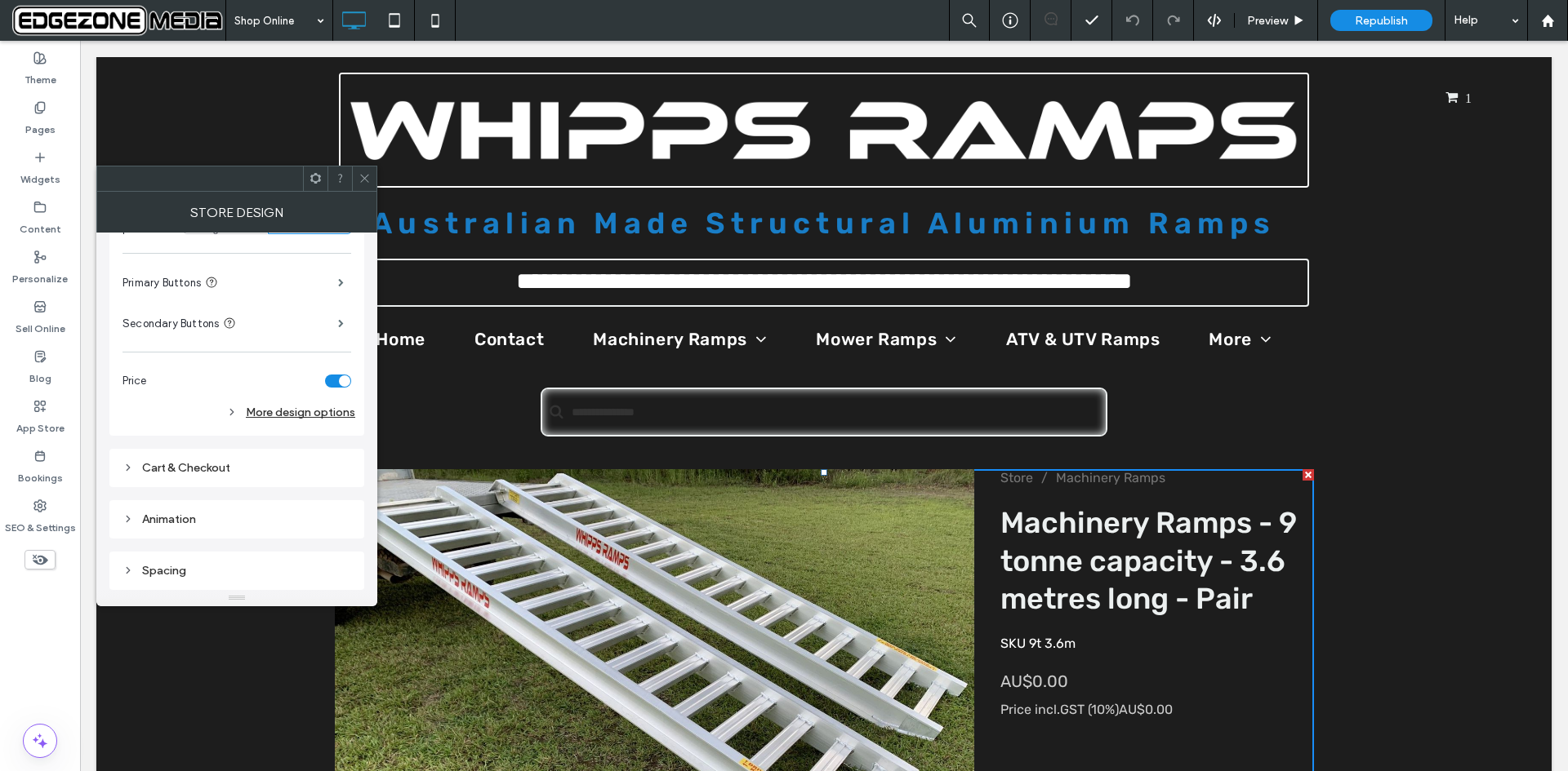
click at [182, 468] on div "Cart & Checkout" at bounding box center [236, 468] width 229 height 14
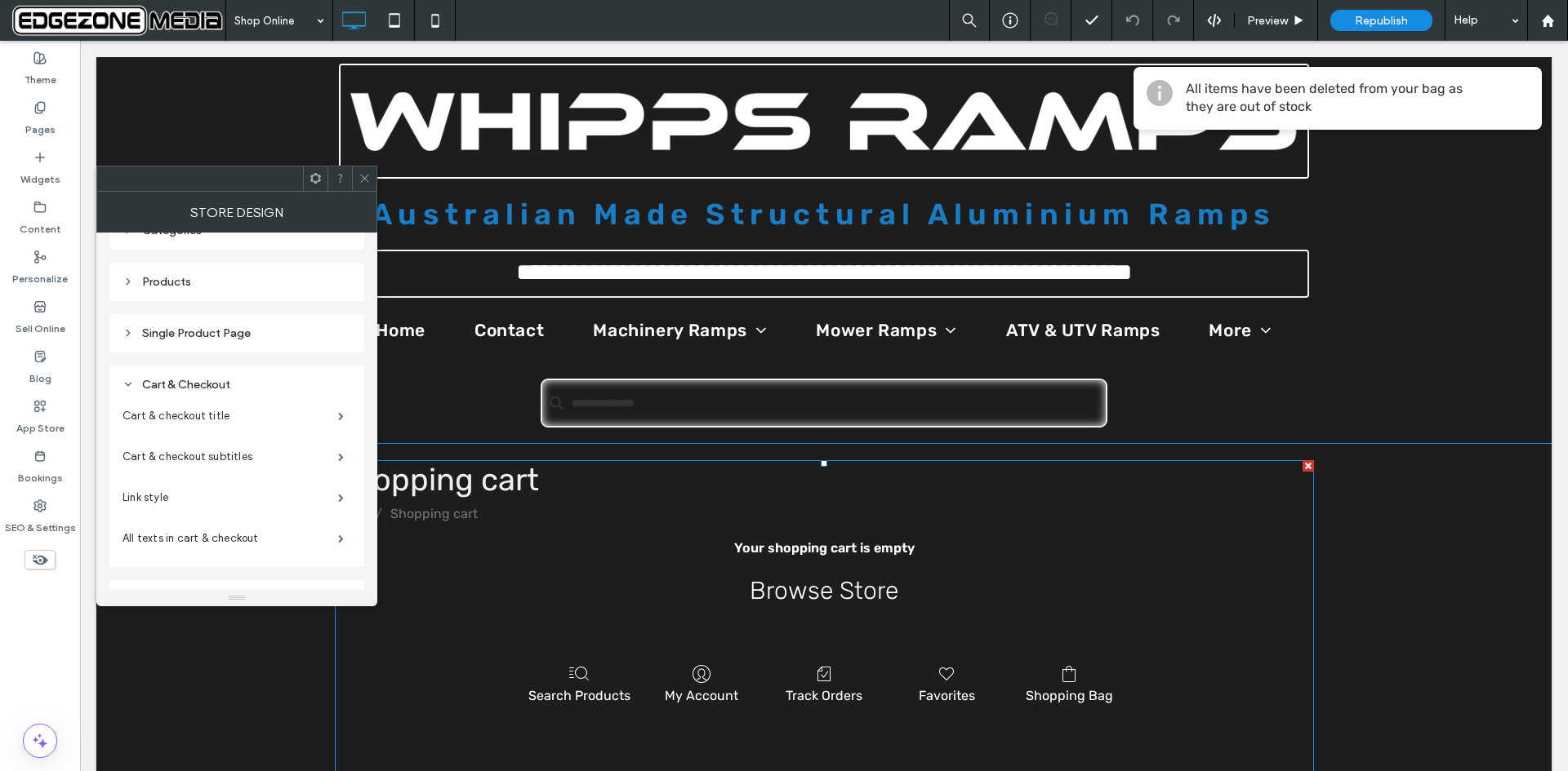
scroll to position [12, 0]
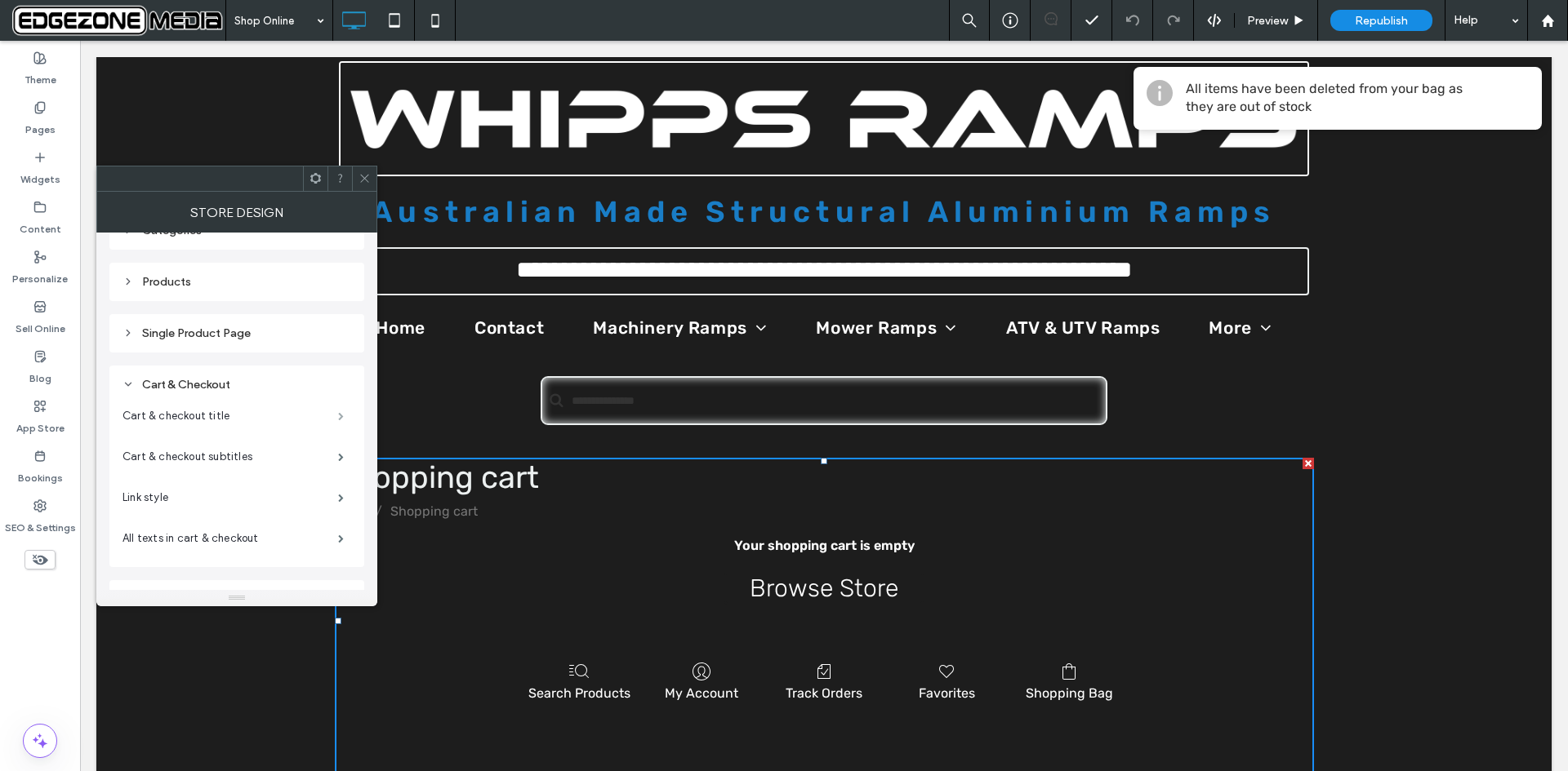
click at [342, 414] on span at bounding box center [340, 416] width 6 height 8
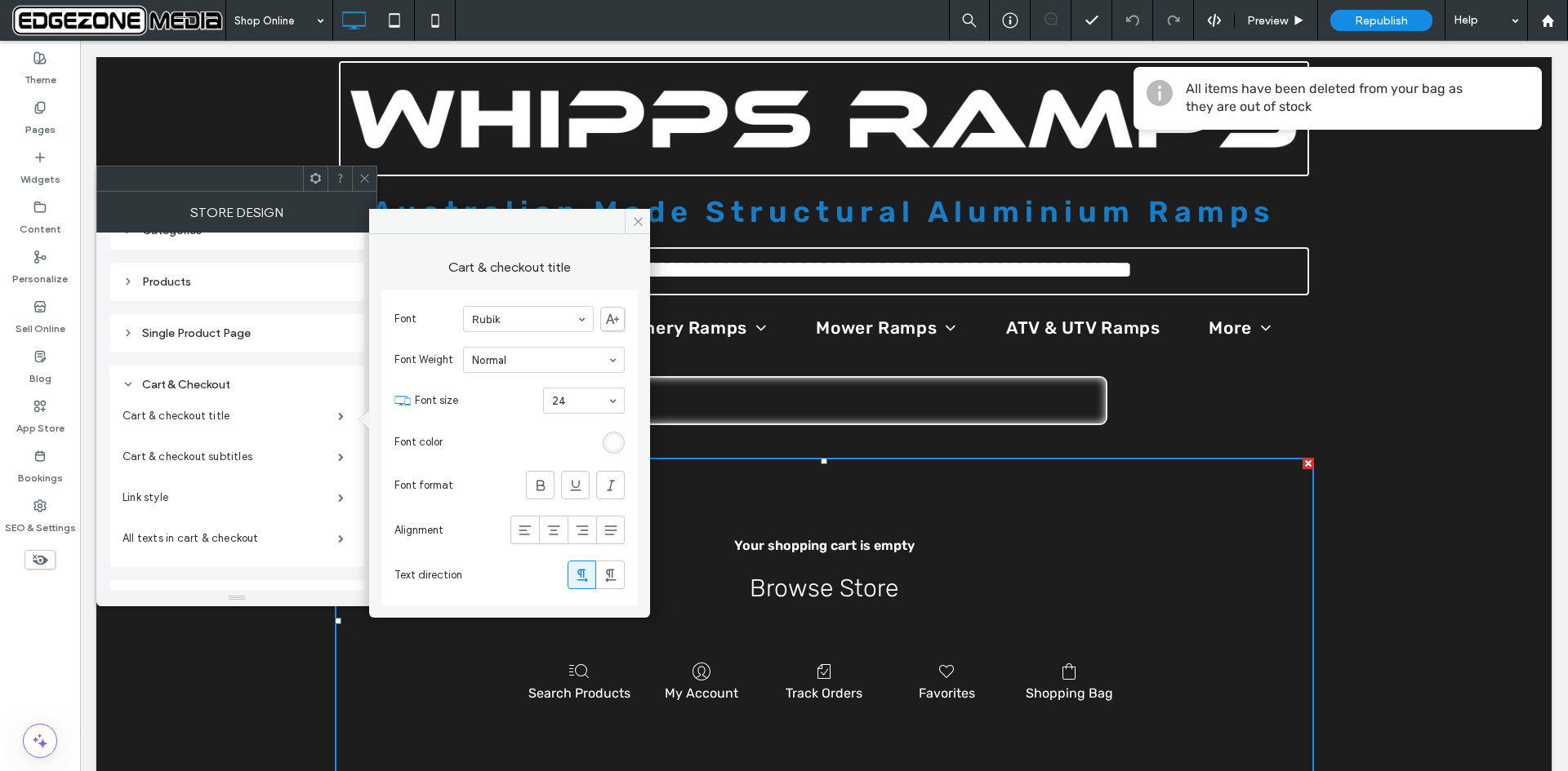
click at [126, 333] on icon at bounding box center [128, 333] width 12 height 12
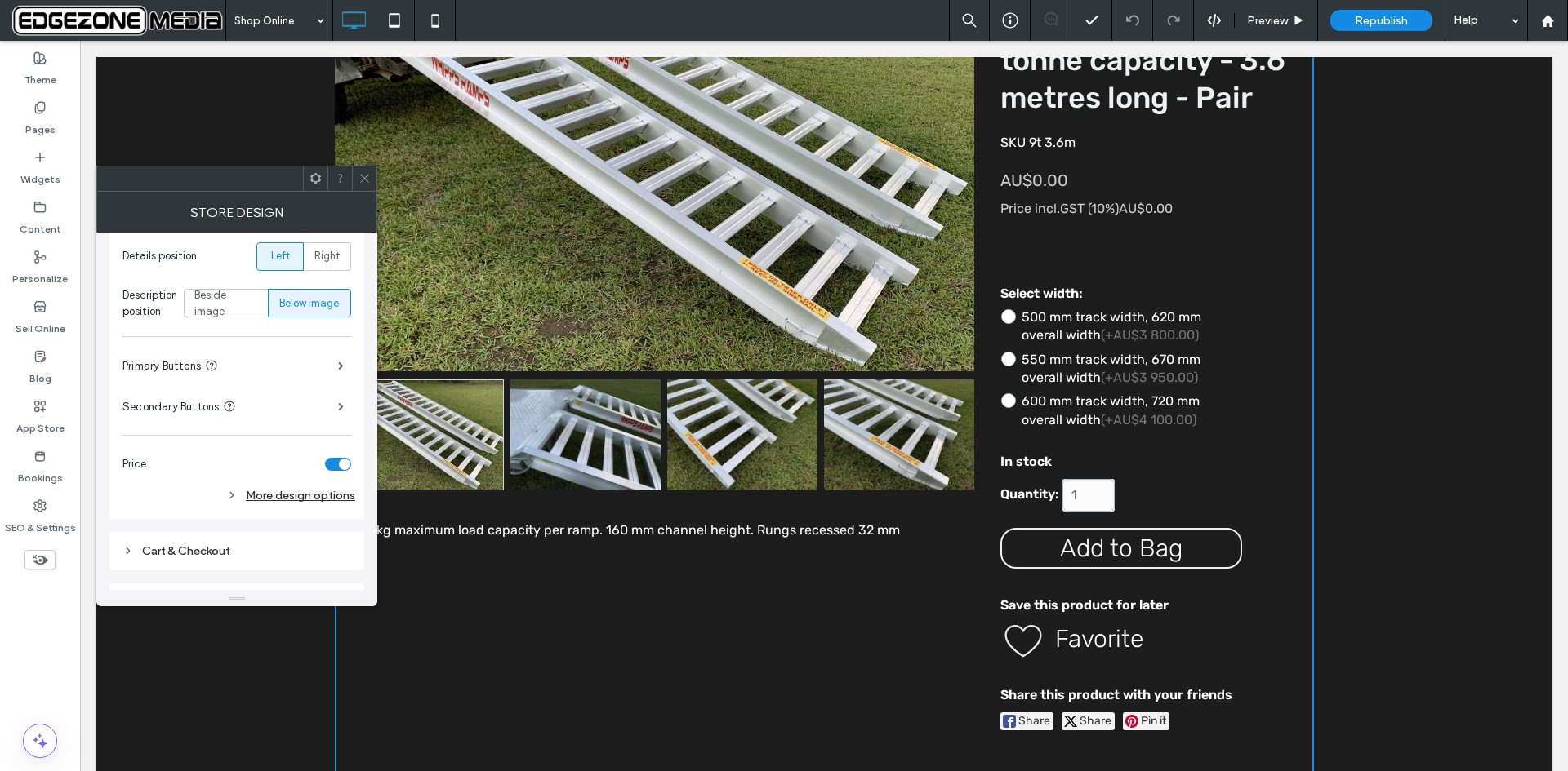
scroll to position [616, 0]
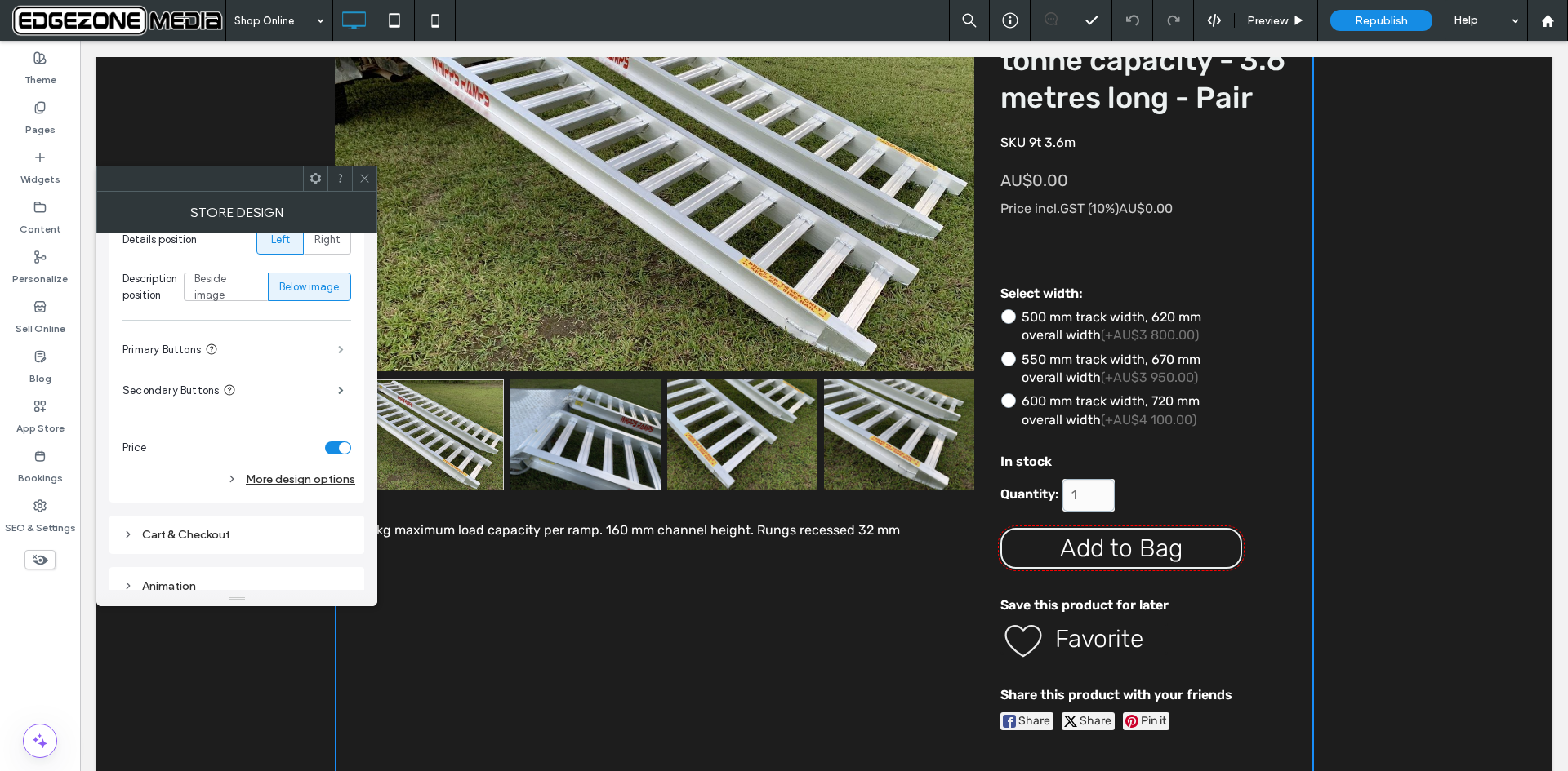
click at [338, 348] on span at bounding box center [340, 349] width 6 height 8
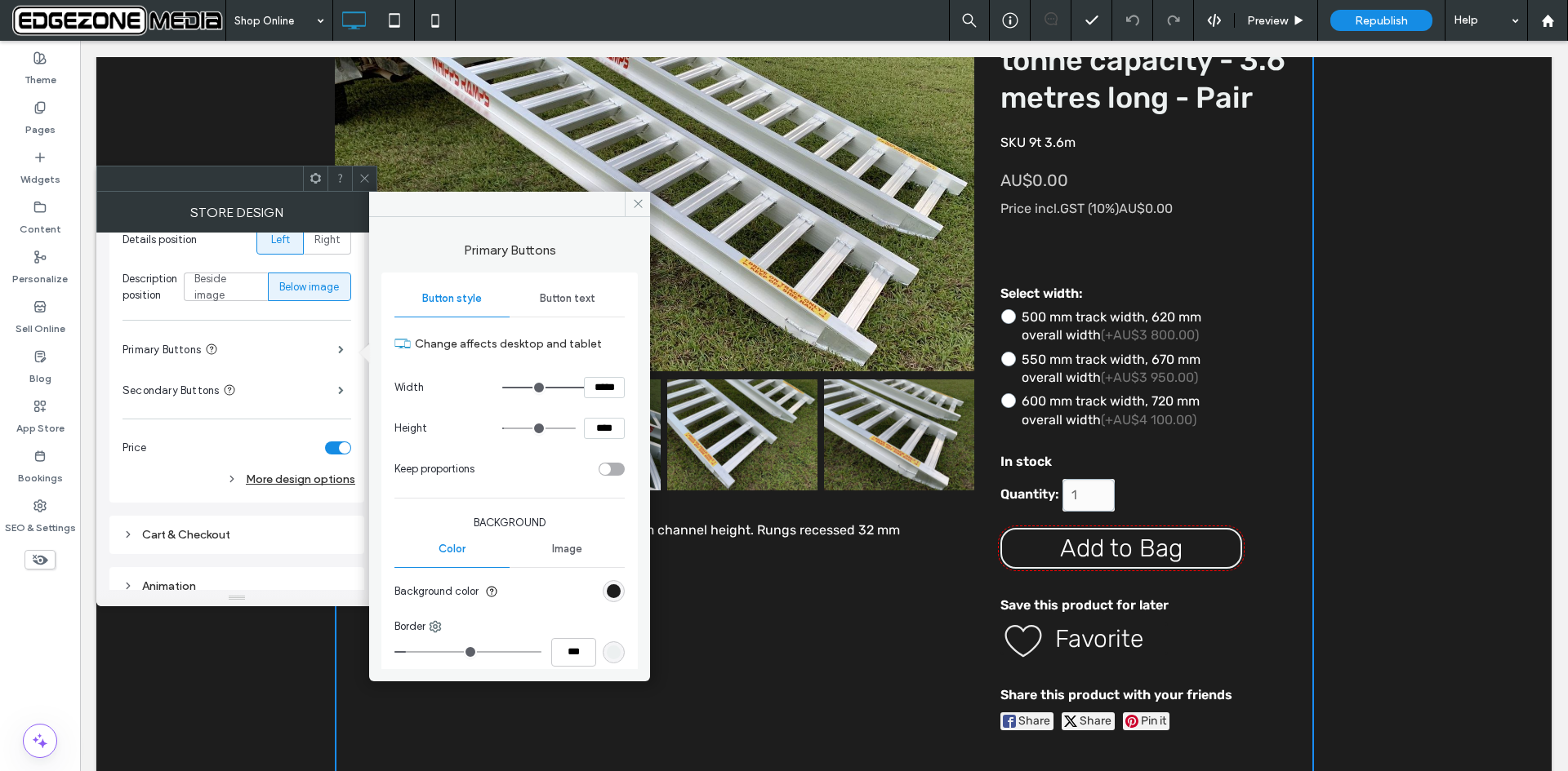
scroll to position [0, 0]
click at [566, 294] on span "Button text" at bounding box center [567, 299] width 55 height 13
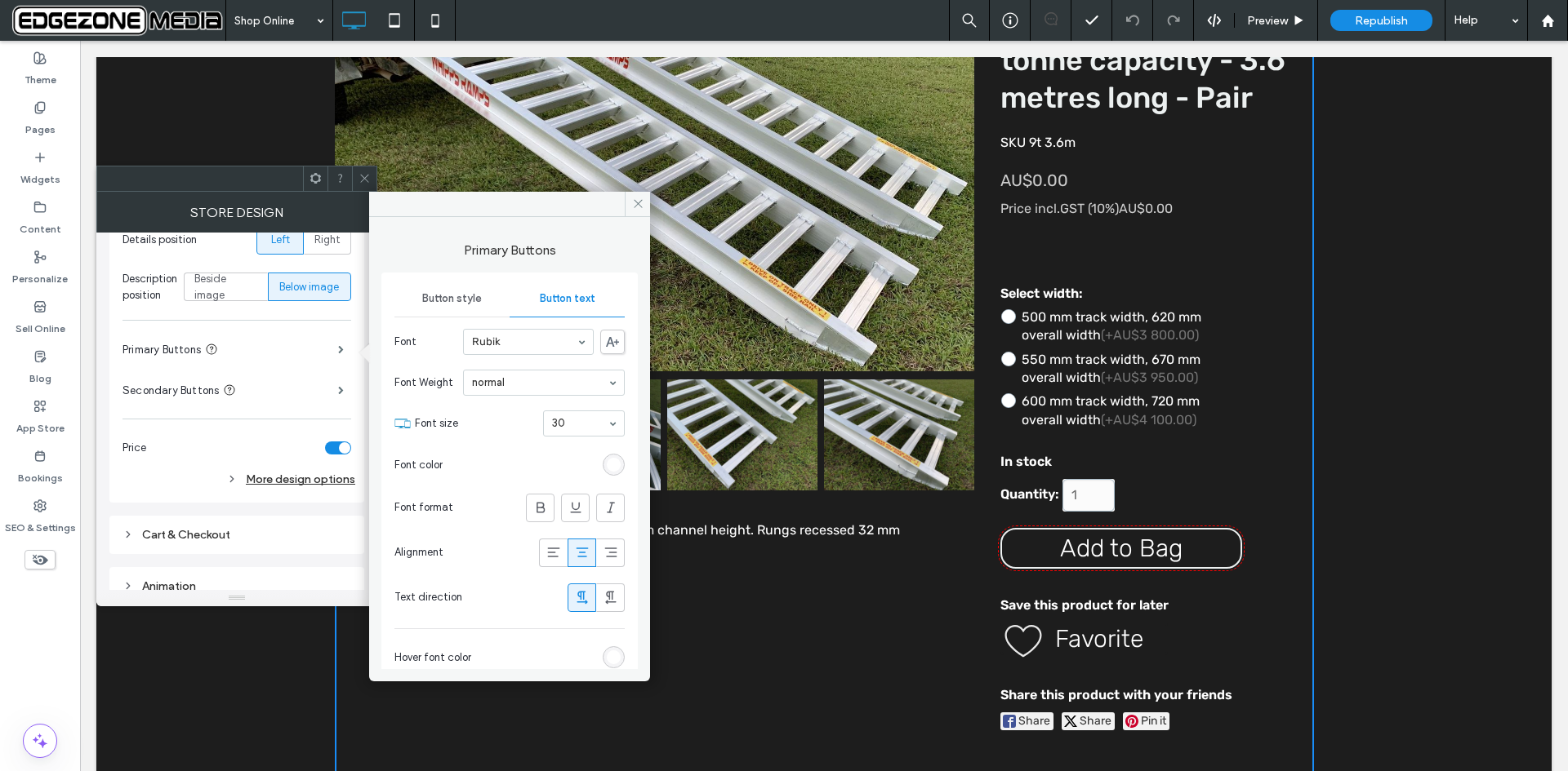
click at [431, 300] on span "Button style" at bounding box center [452, 299] width 59 height 13
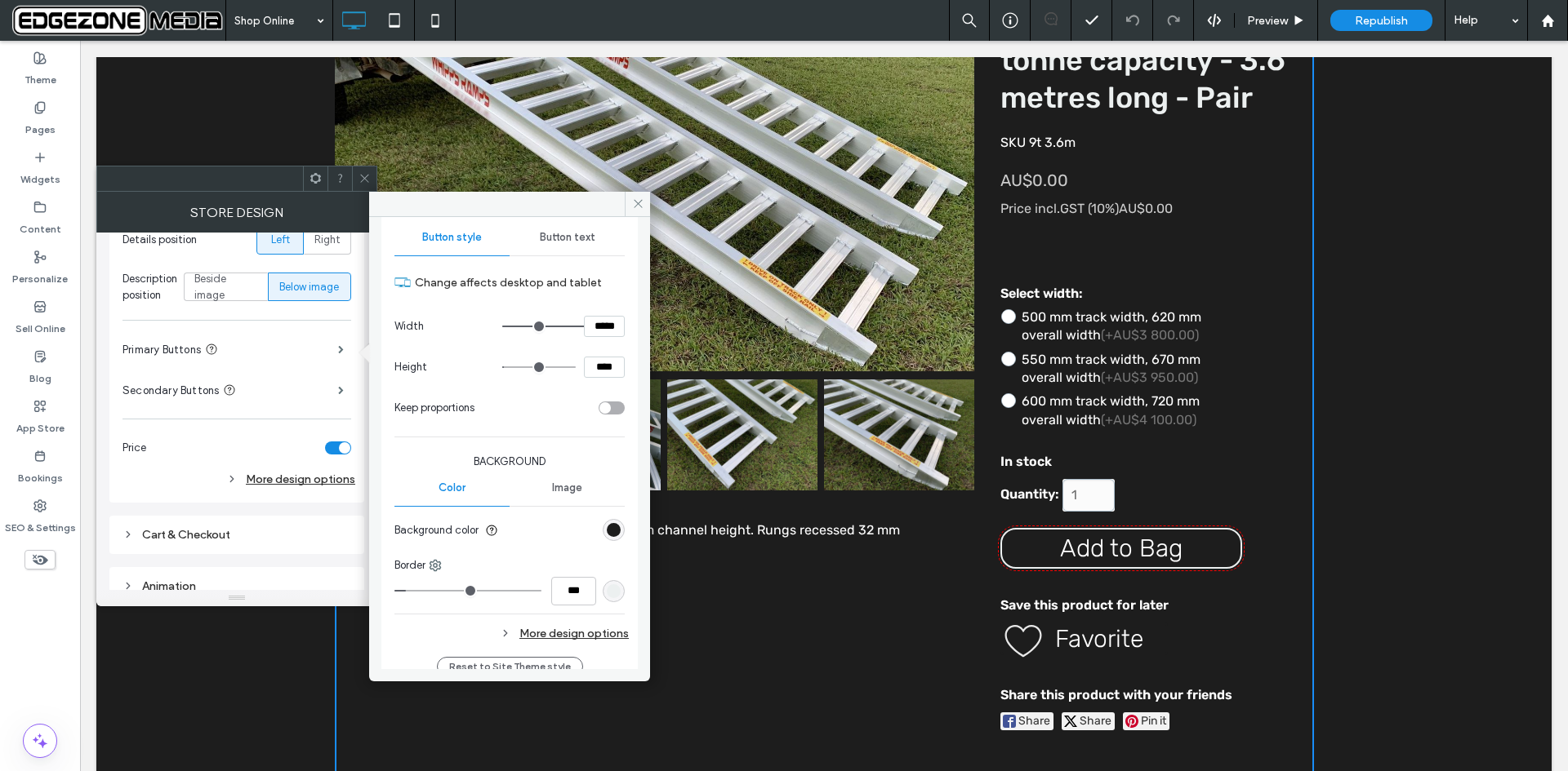
scroll to position [85, 0]
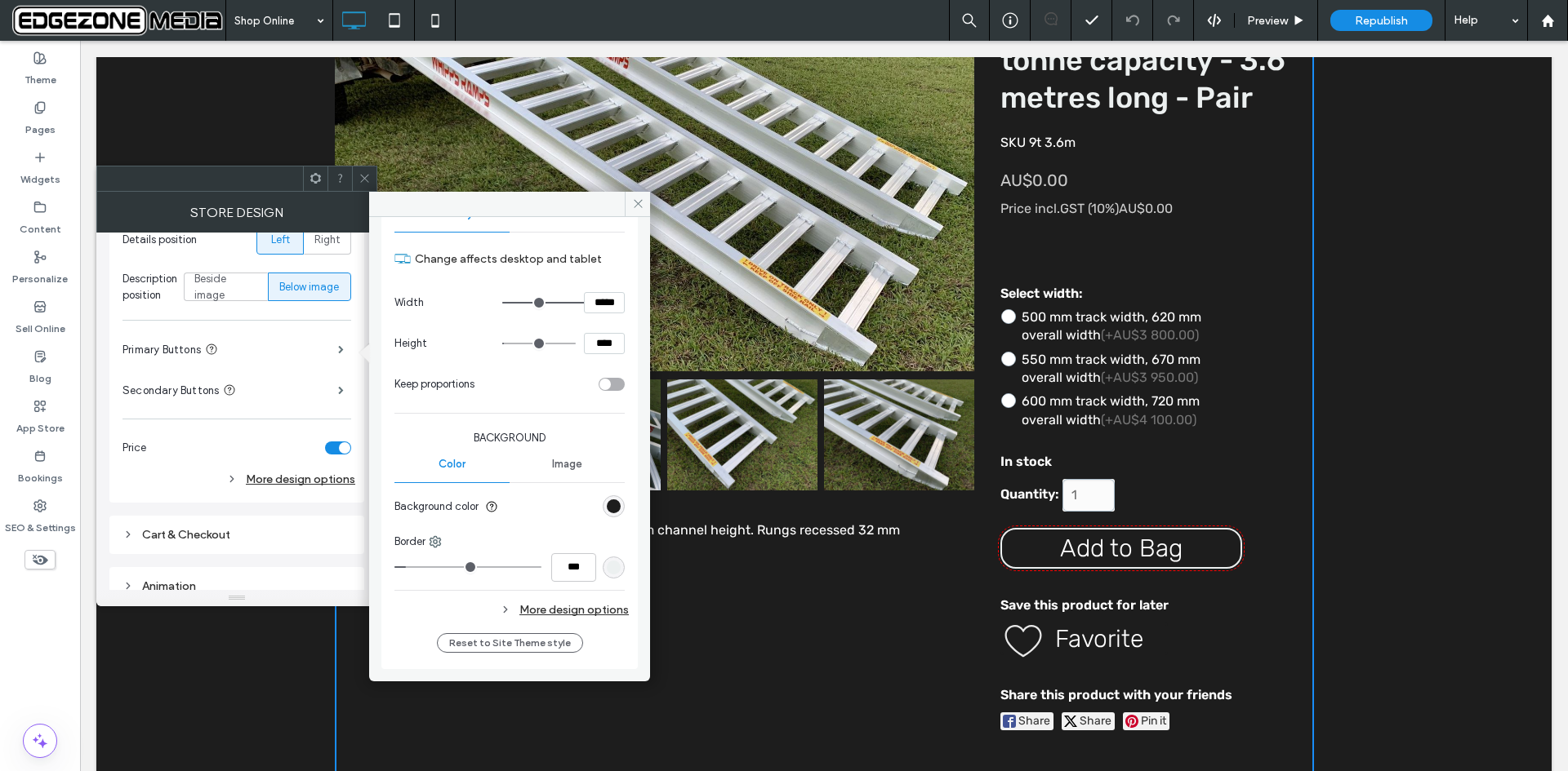
click at [598, 611] on div "More design options" at bounding box center [512, 610] width 234 height 22
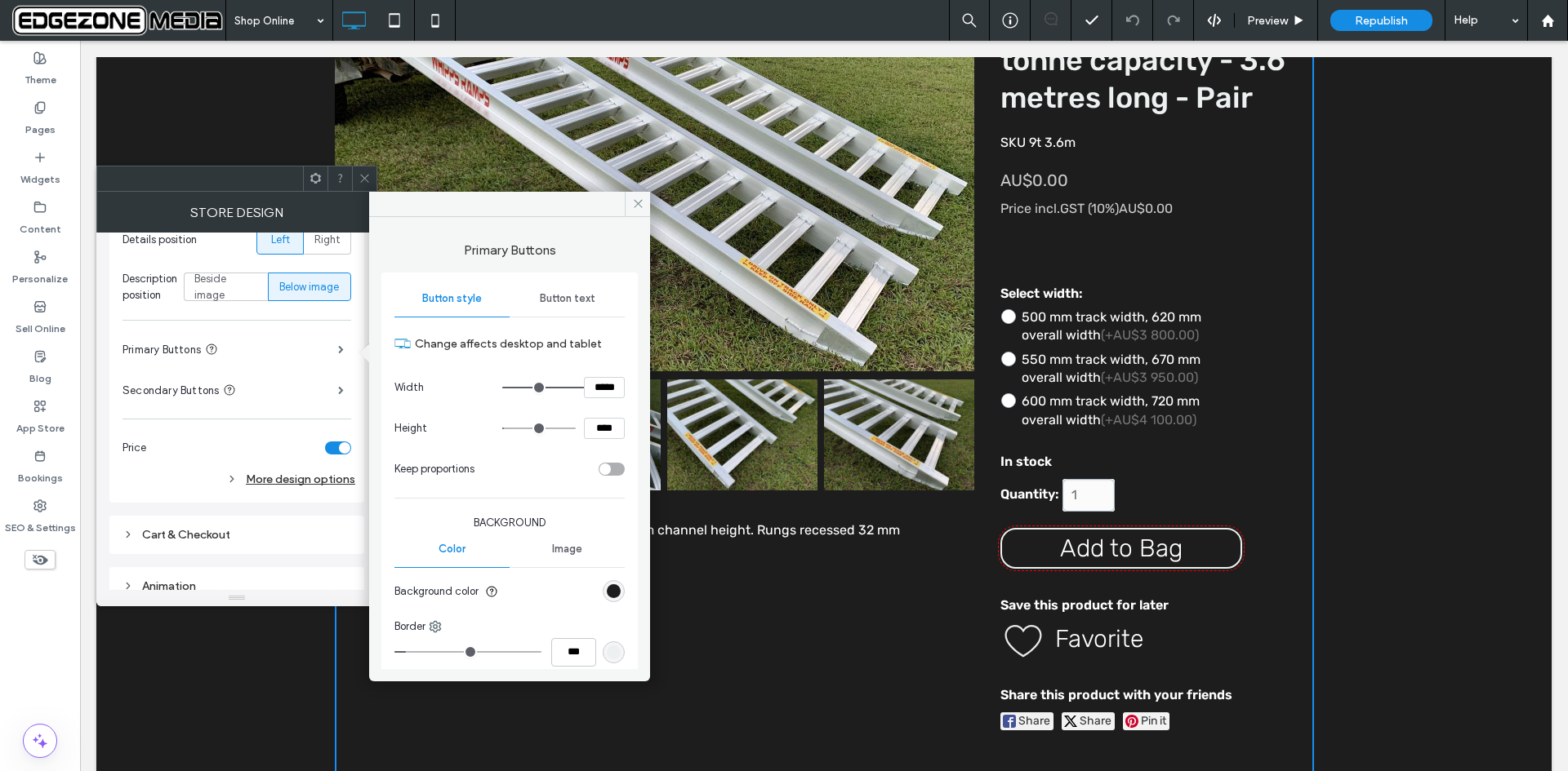
scroll to position [0, 0]
click at [552, 296] on span "Button text" at bounding box center [567, 299] width 55 height 13
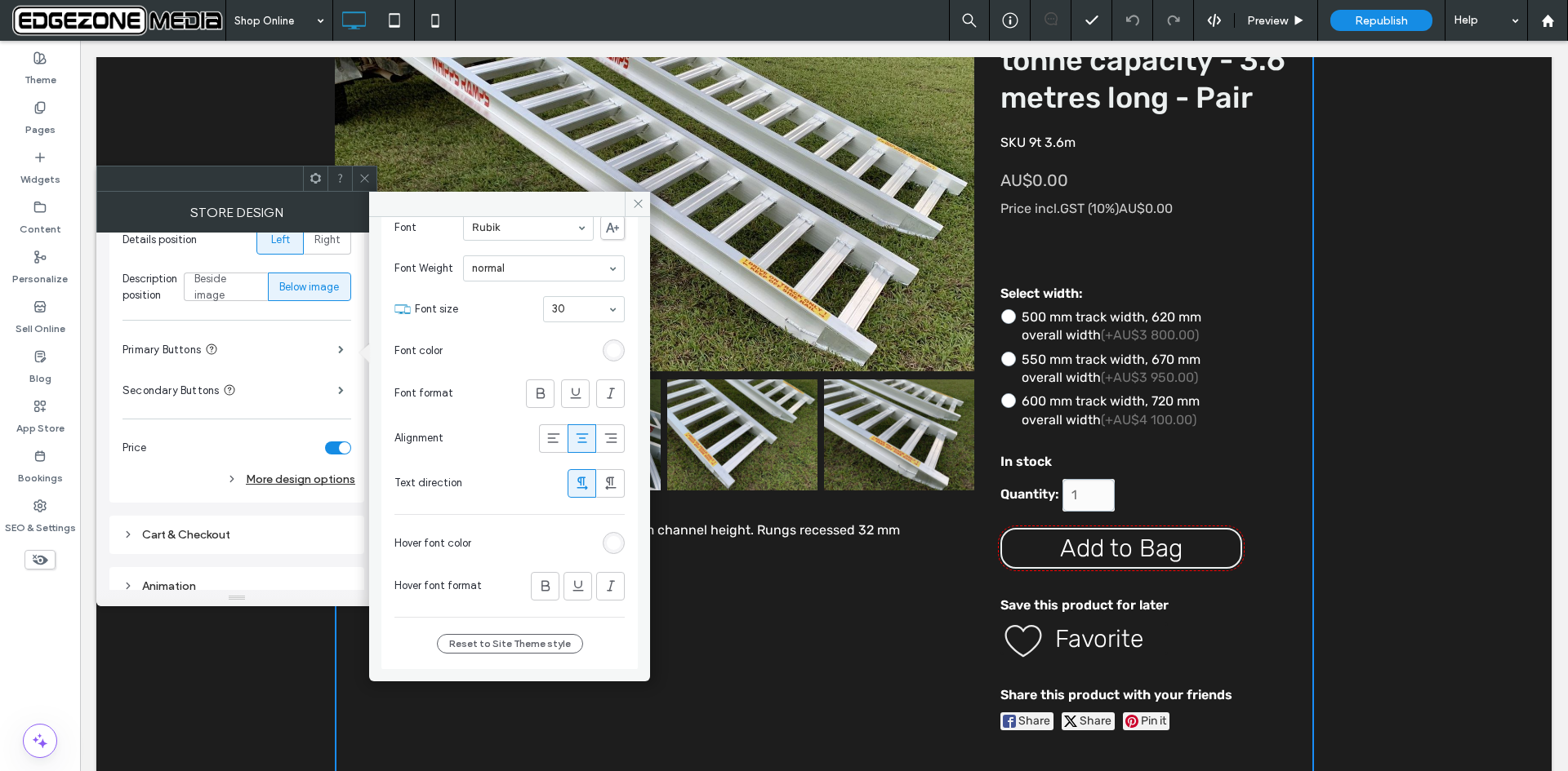
scroll to position [115, 0]
drag, startPoint x: 642, startPoint y: 206, endPoint x: 377, endPoint y: 326, distance: 290.9
click at [642, 206] on icon at bounding box center [637, 203] width 12 height 12
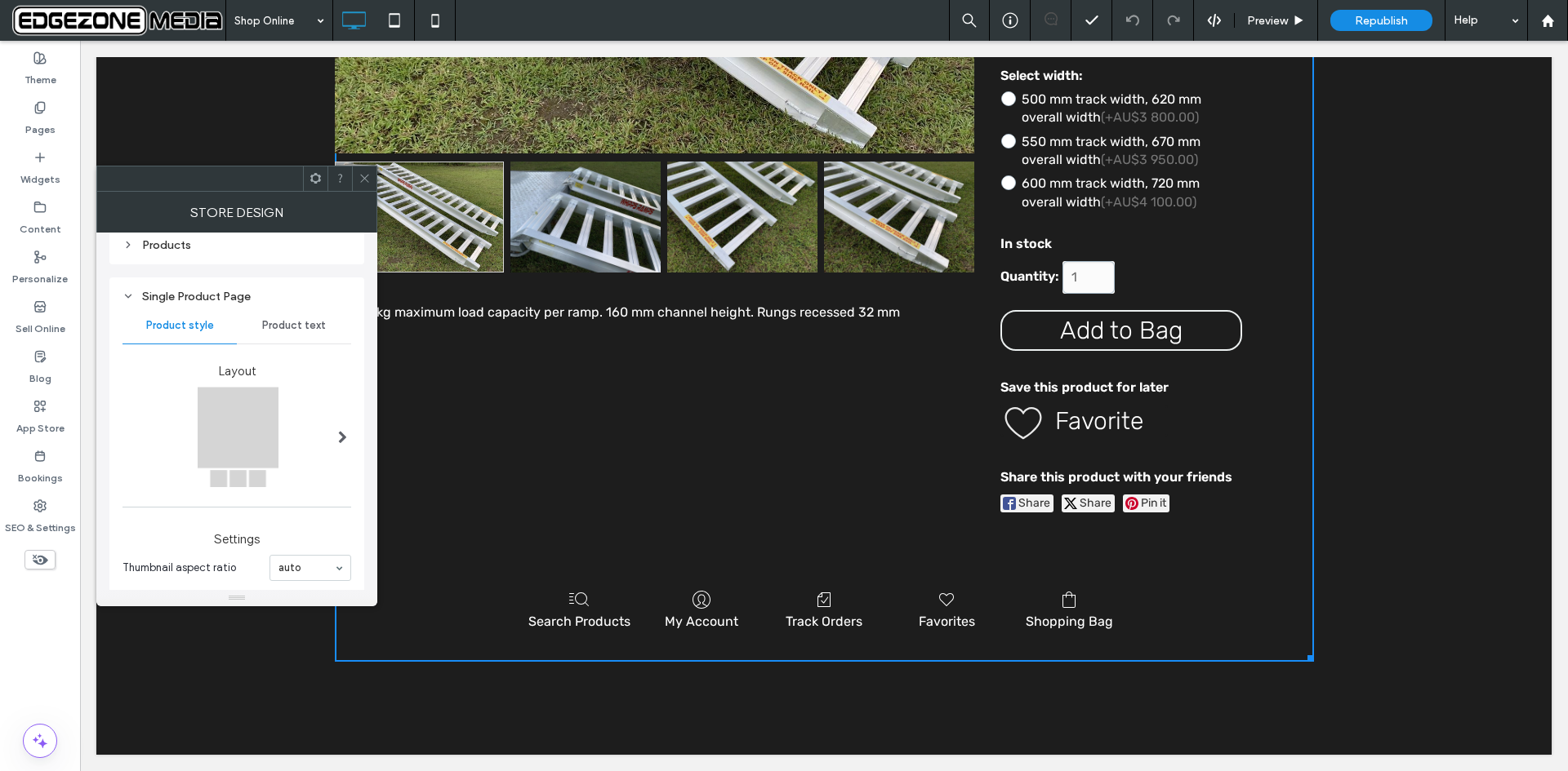
scroll to position [245, 0]
click at [343, 436] on span at bounding box center [342, 436] width 9 height 13
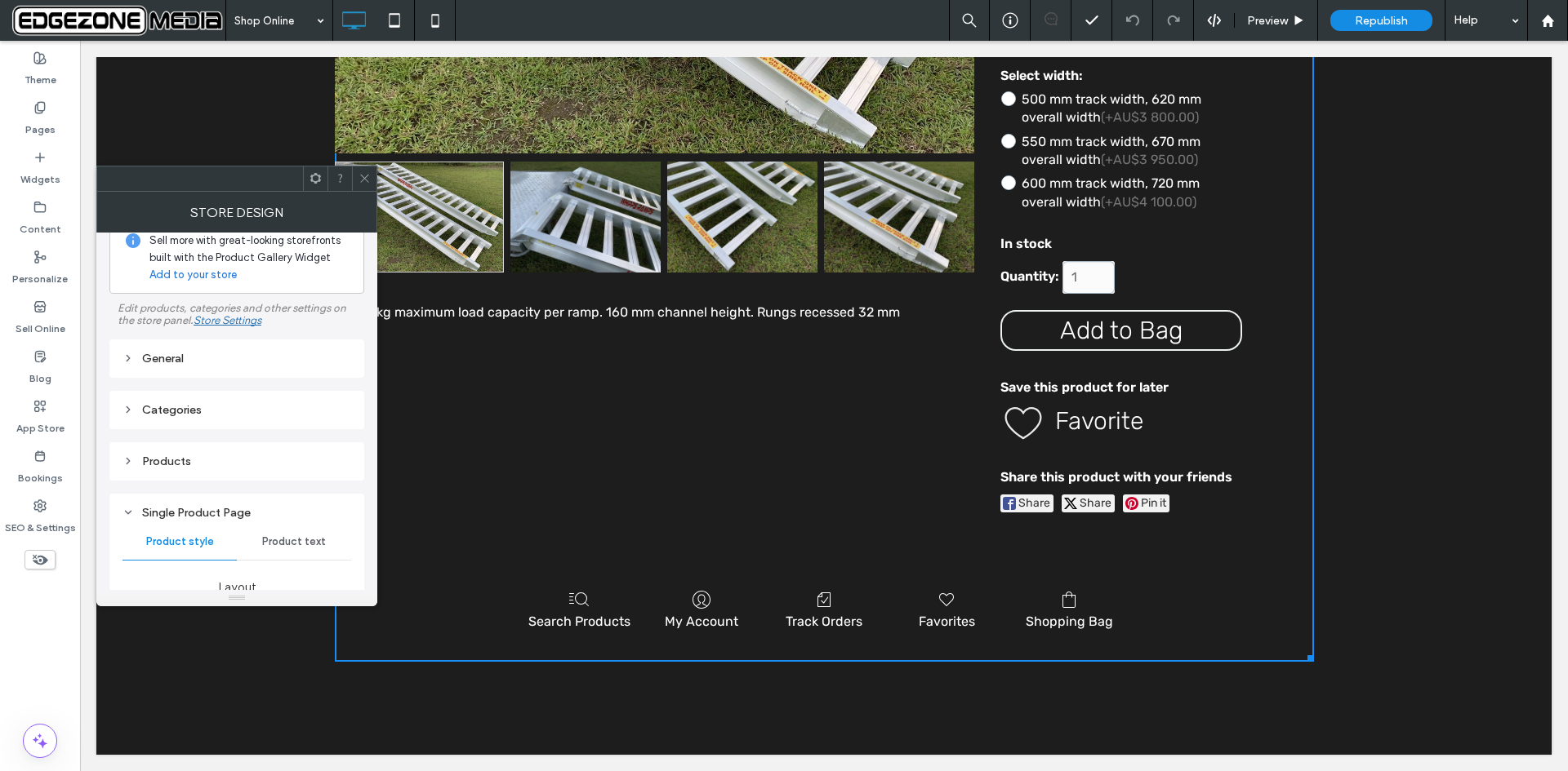
scroll to position [0, 0]
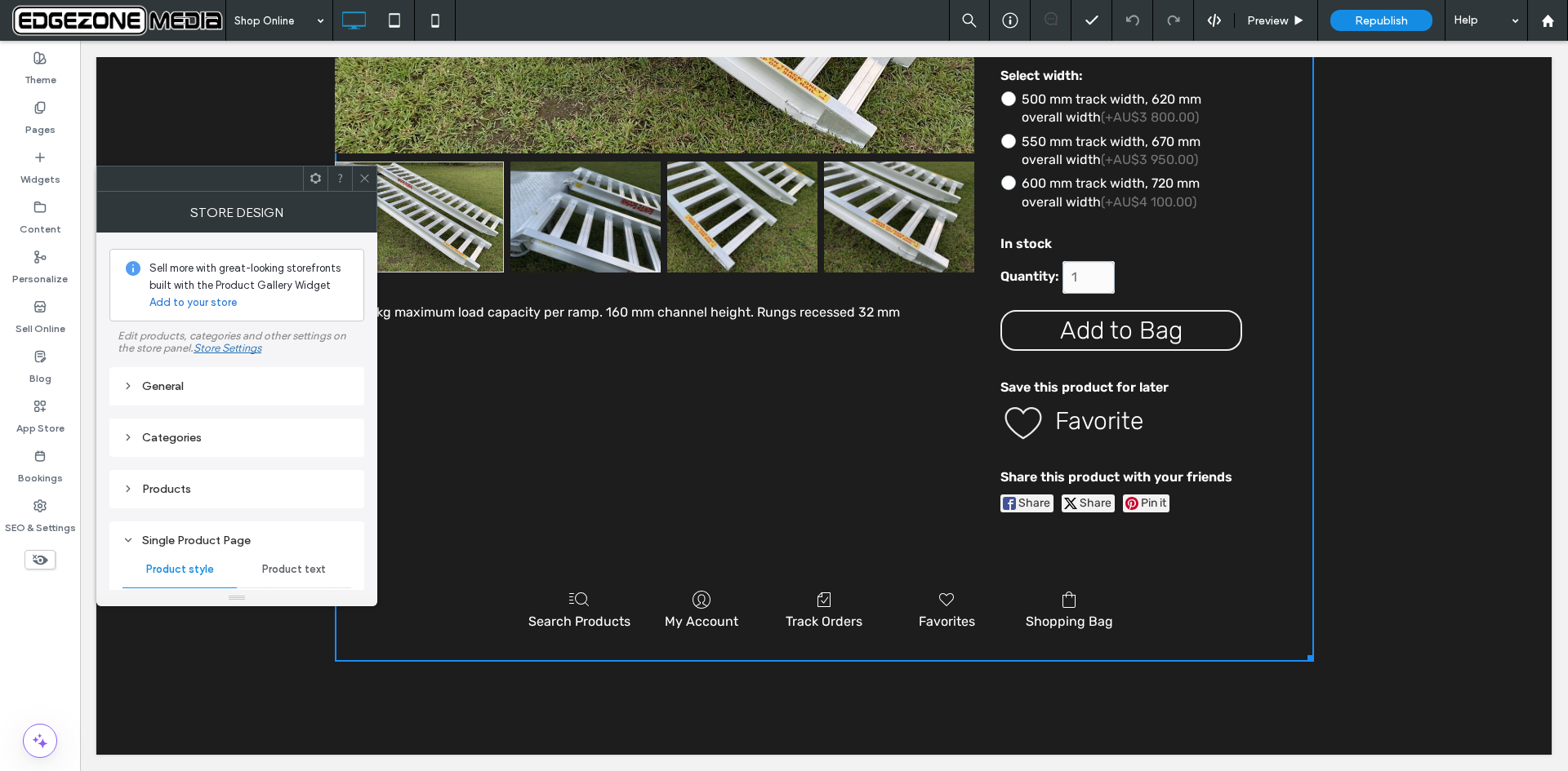
click at [129, 389] on use at bounding box center [128, 386] width 3 height 6
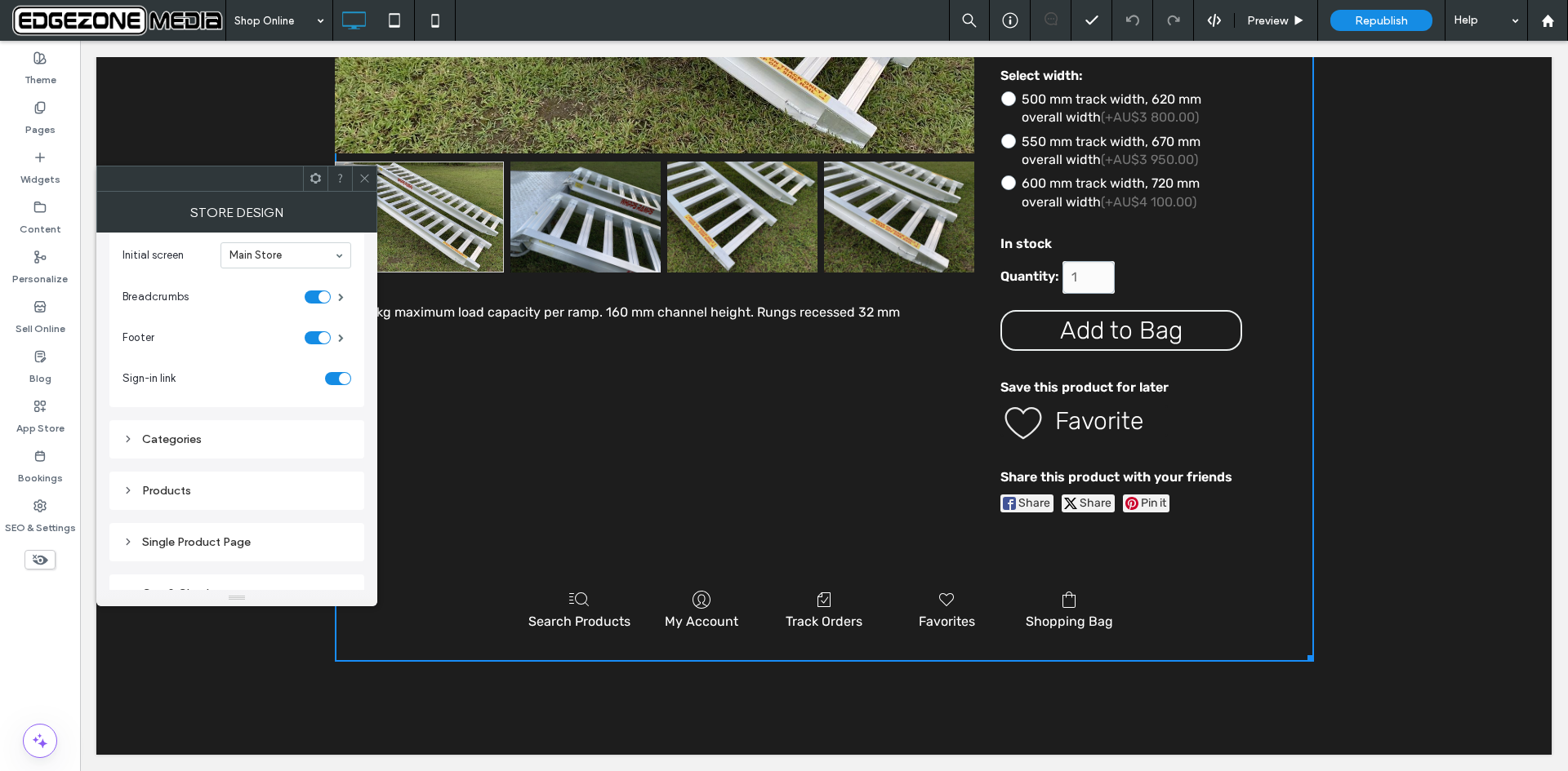
click at [358, 275] on div "General Initial screen Main Store Breadcrumbs Footer Sign-in link" at bounding box center [237, 305] width 255 height 203
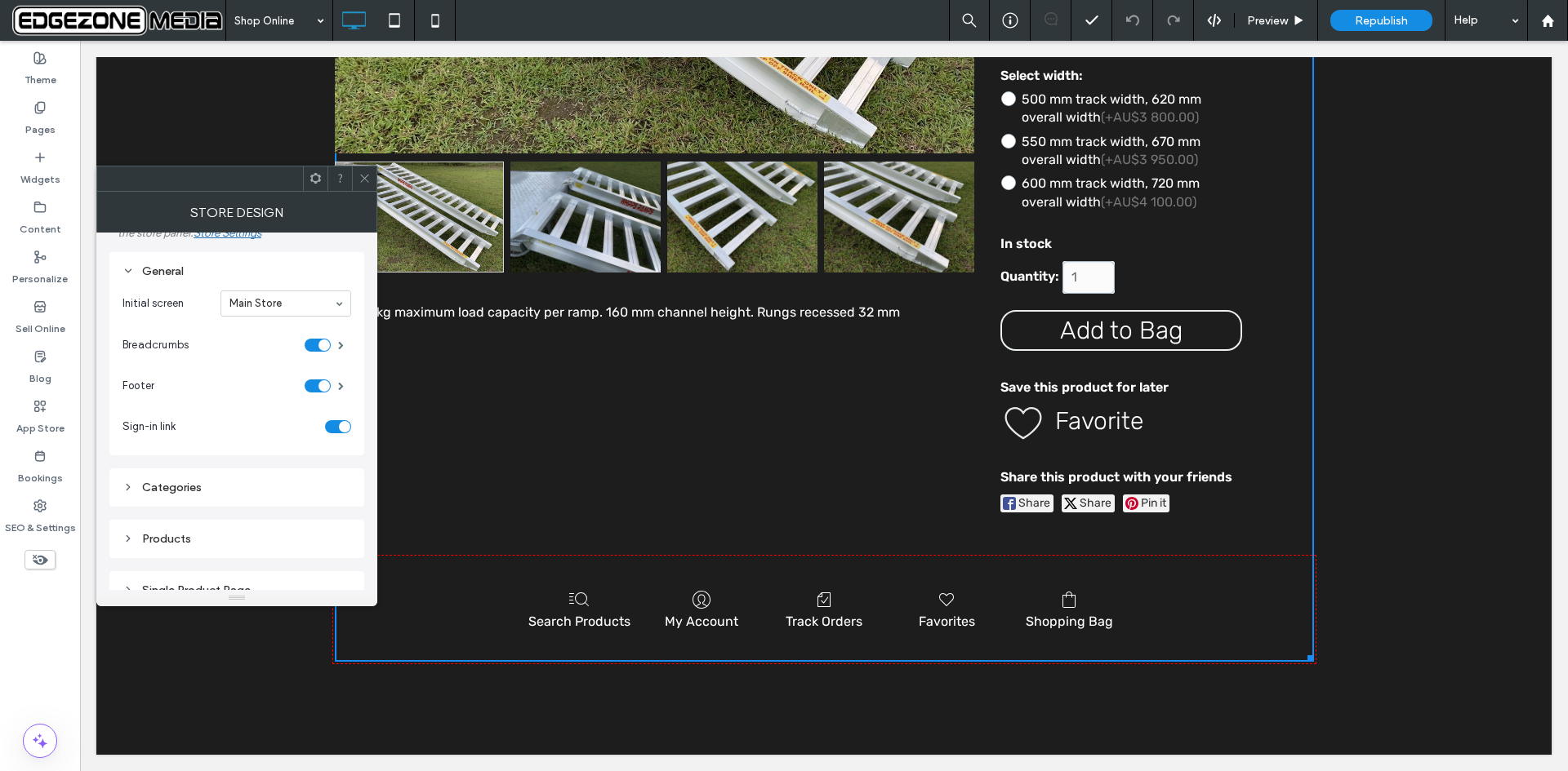
scroll to position [163, 0]
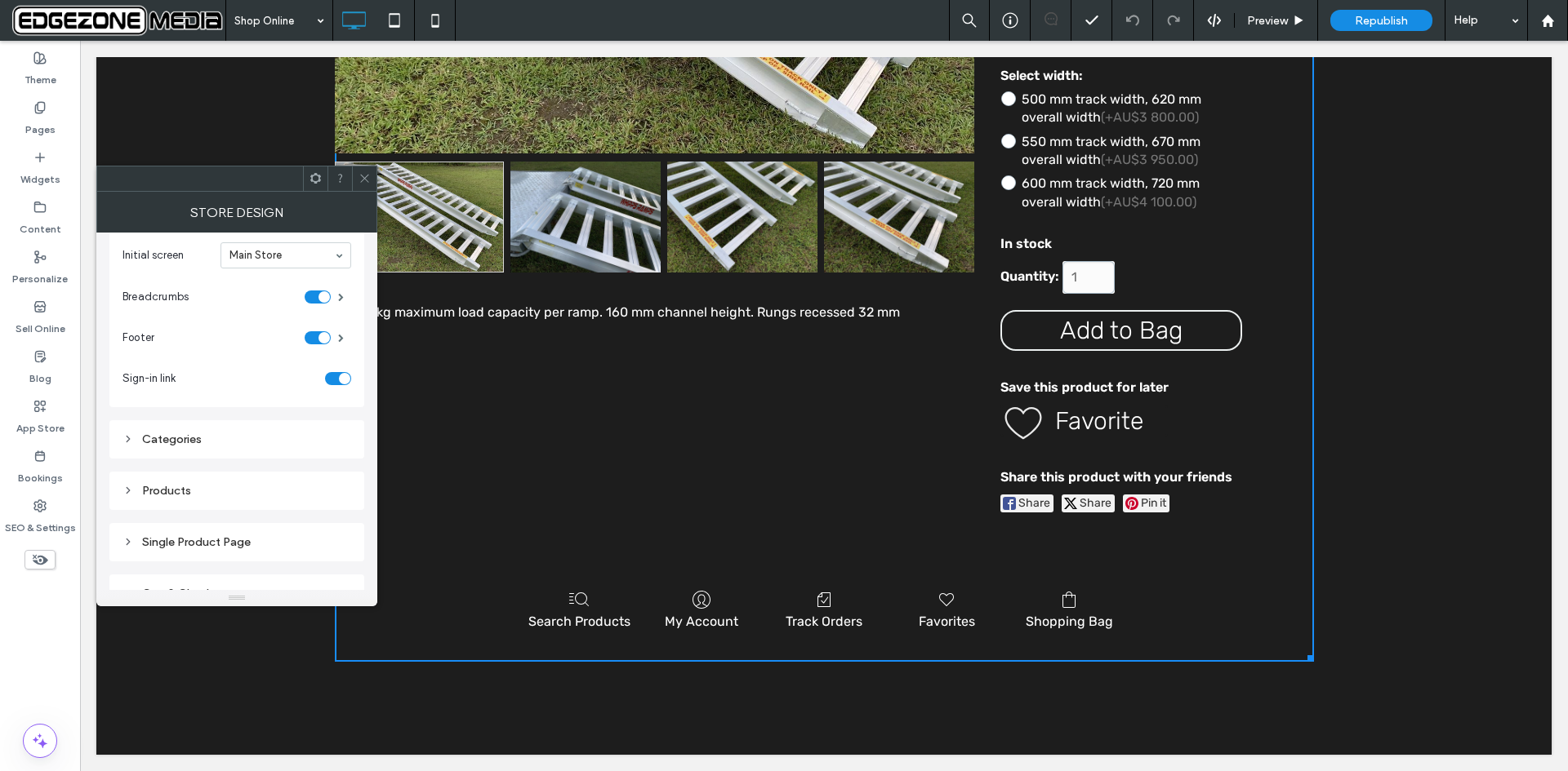
click at [130, 441] on icon at bounding box center [128, 439] width 12 height 12
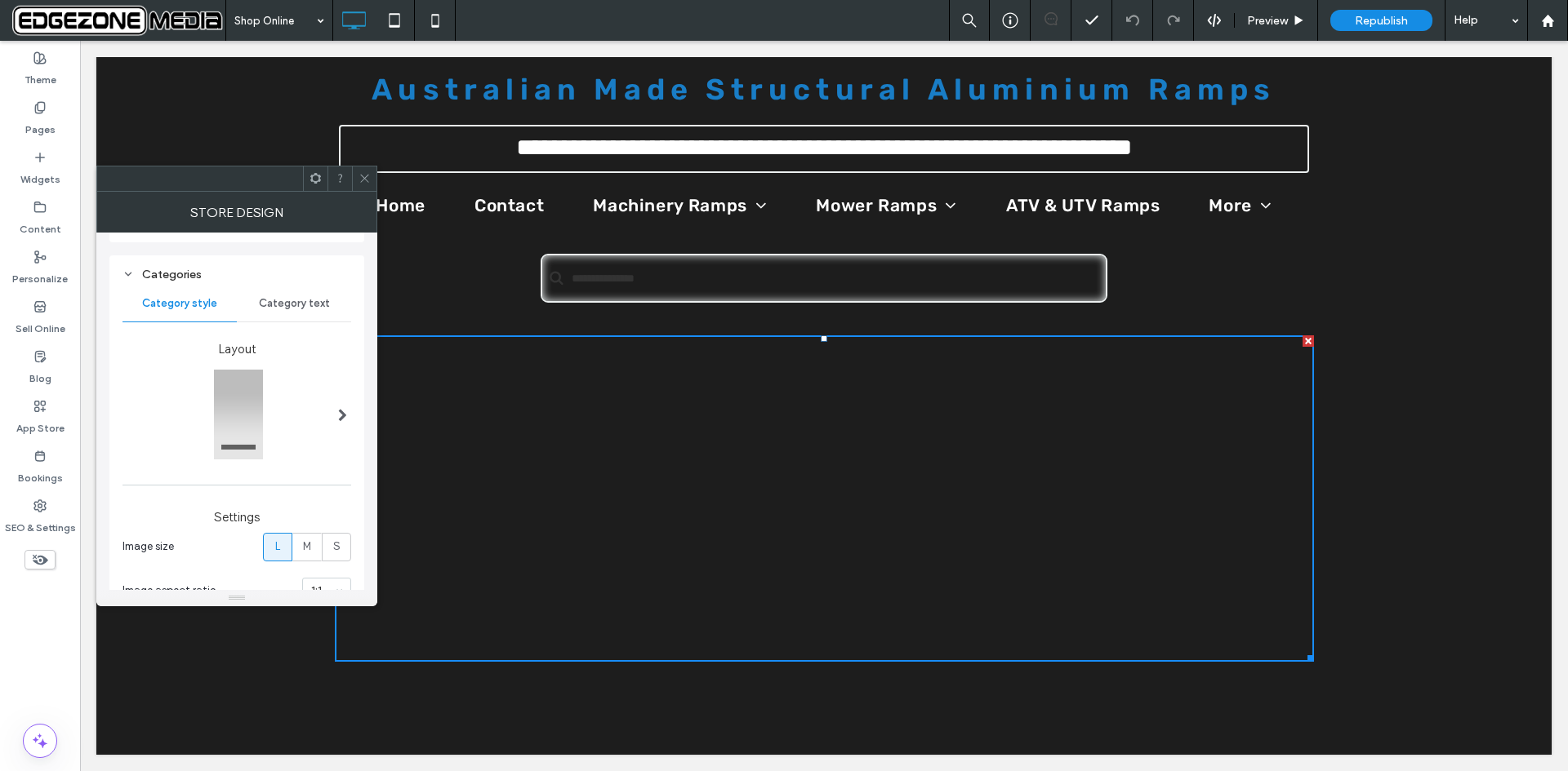
scroll to position [0, 0]
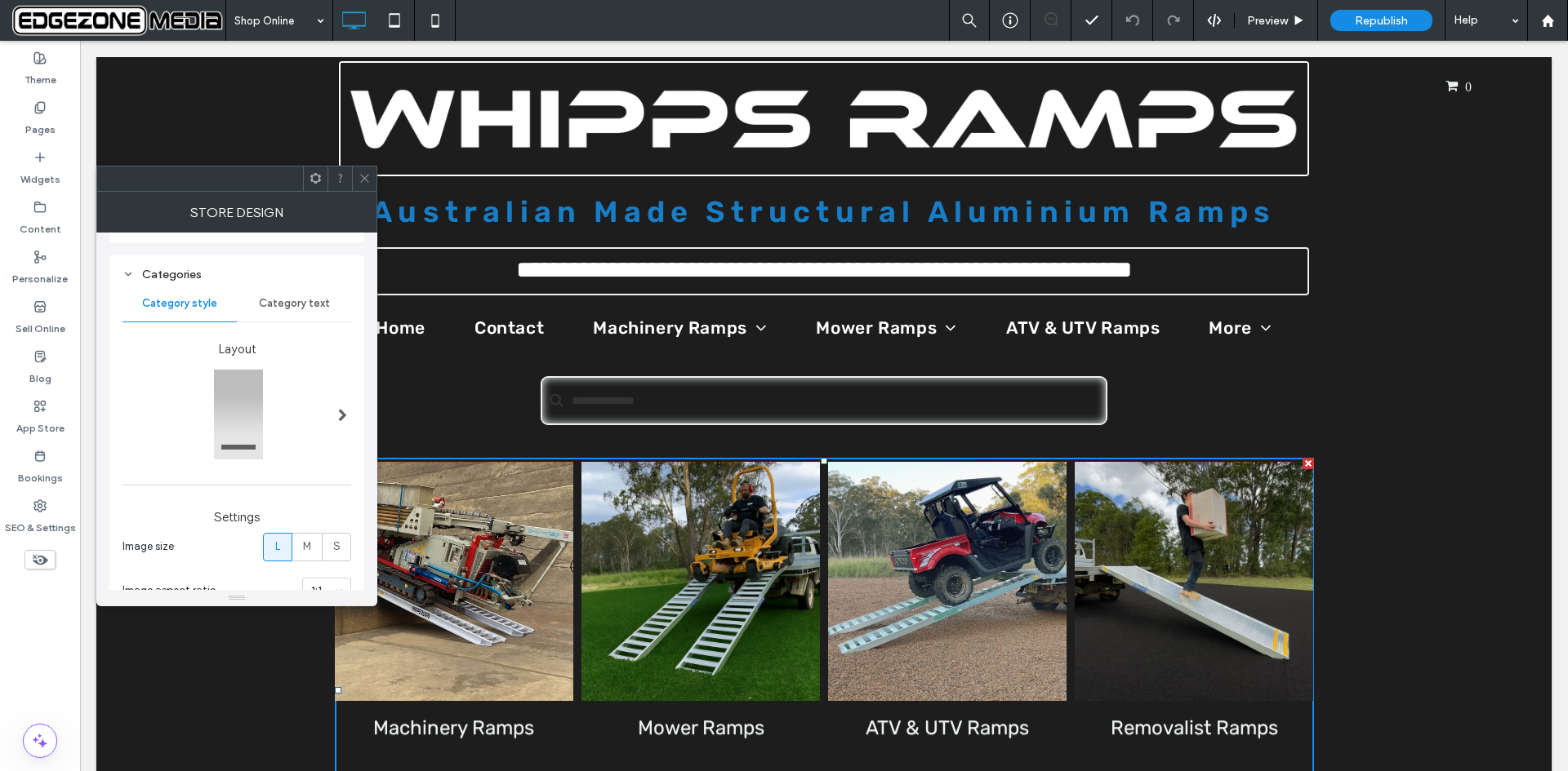
click at [296, 304] on span "Category text" at bounding box center [294, 304] width 71 height 13
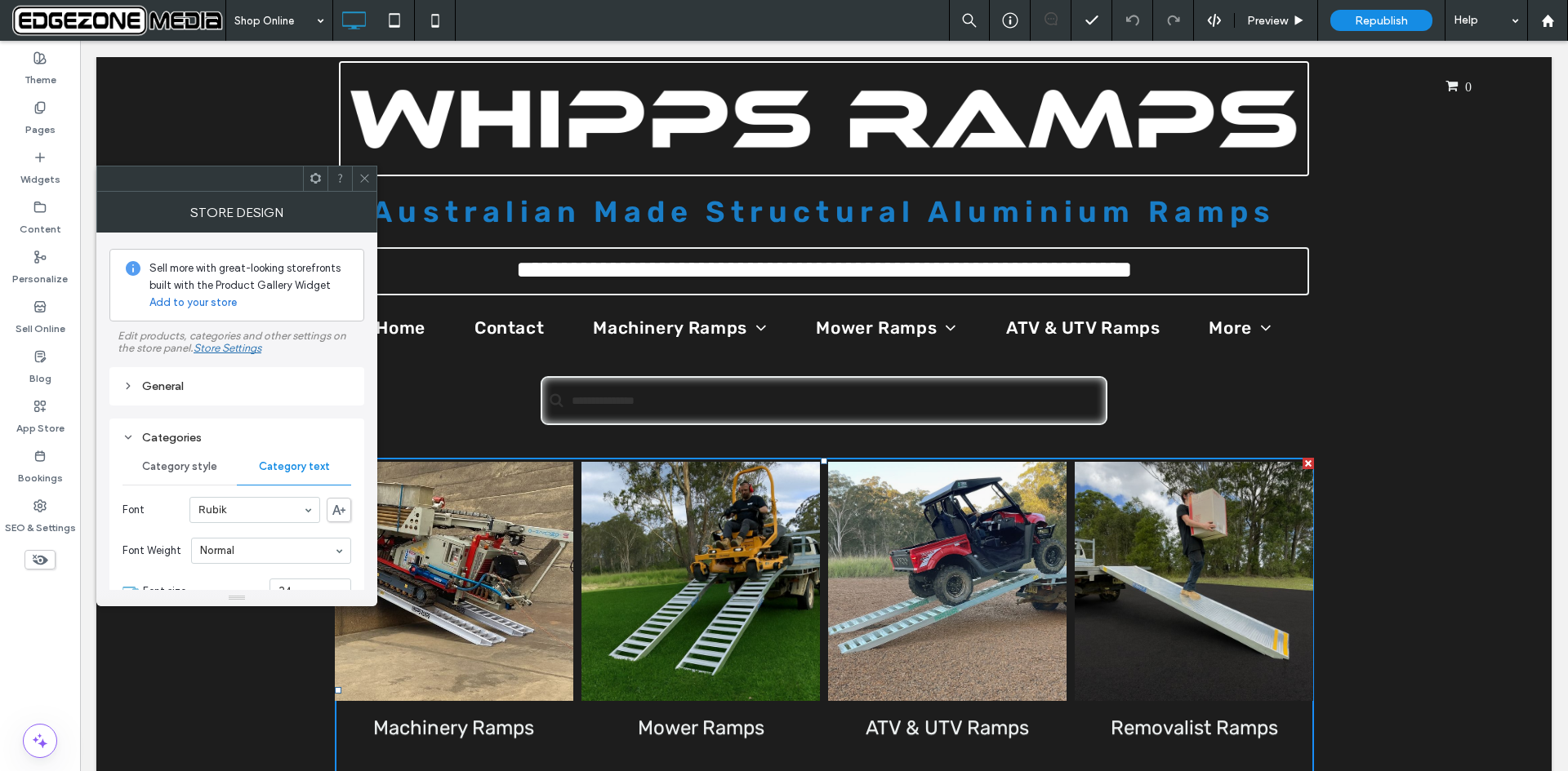
click at [163, 390] on div "General" at bounding box center [236, 386] width 229 height 14
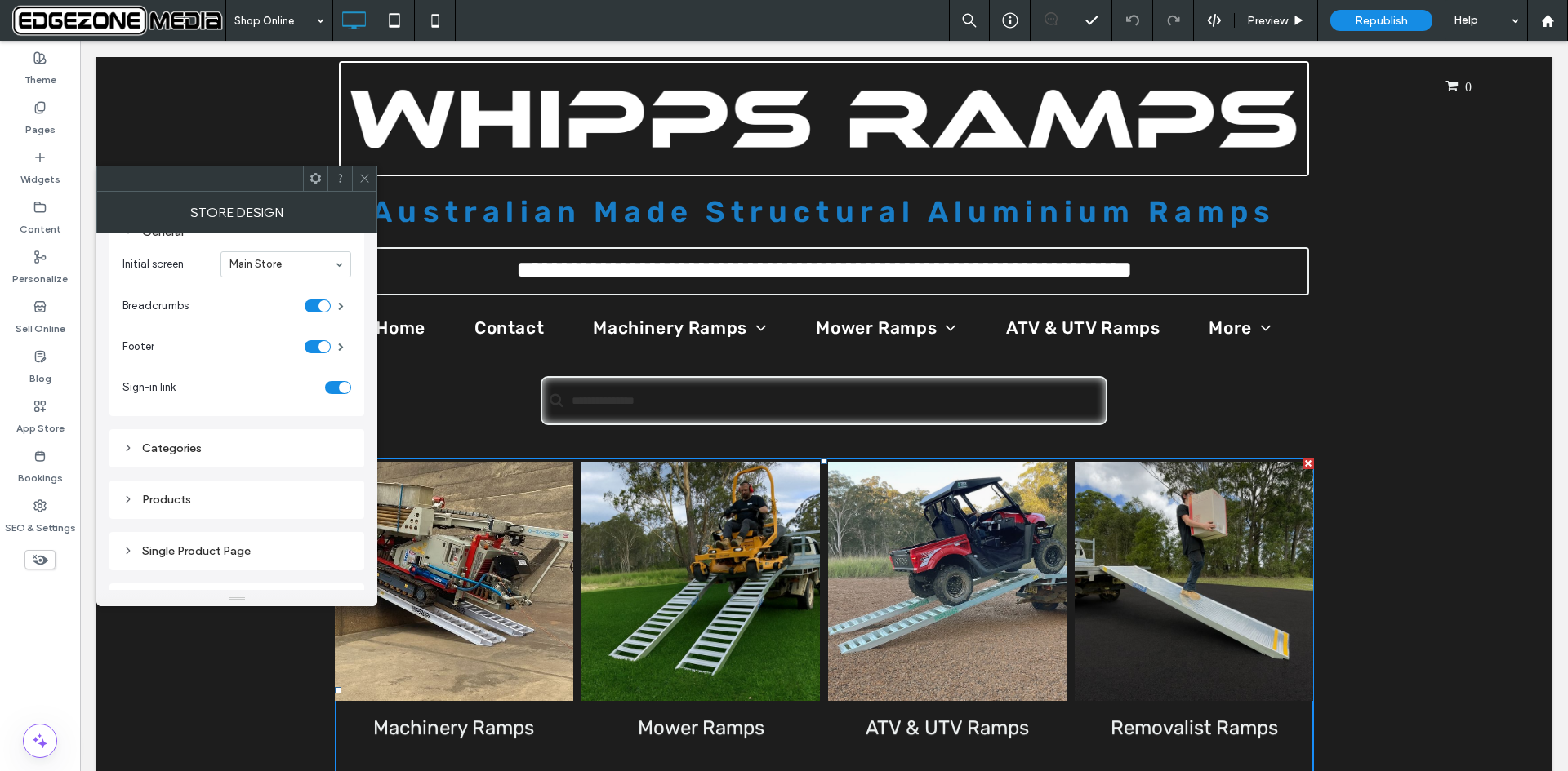
scroll to position [163, 0]
click at [192, 441] on div "Categories" at bounding box center [236, 439] width 229 height 14
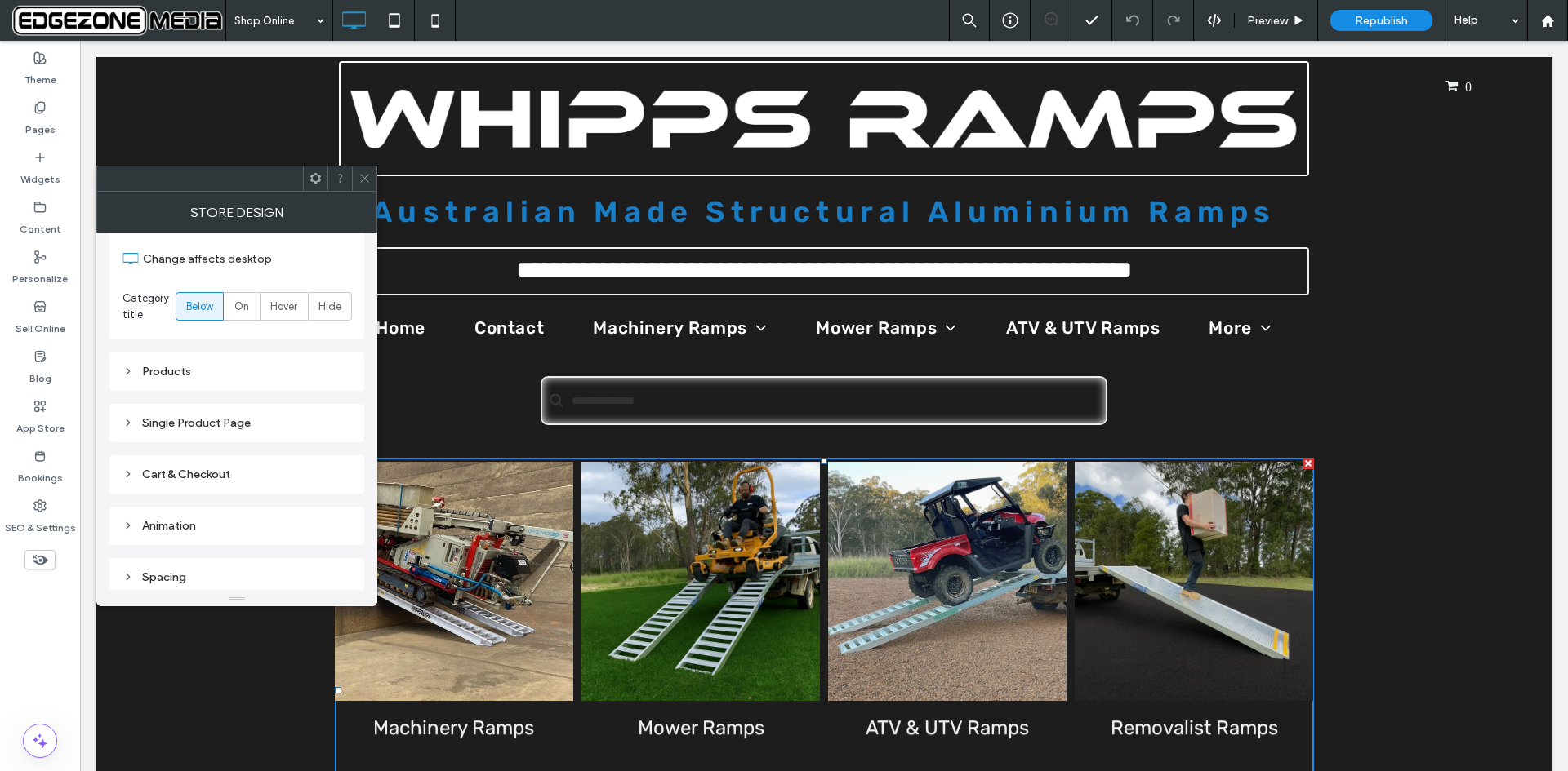
scroll to position [655, 0]
click at [166, 417] on div "Single Product Page" at bounding box center [236, 416] width 229 height 14
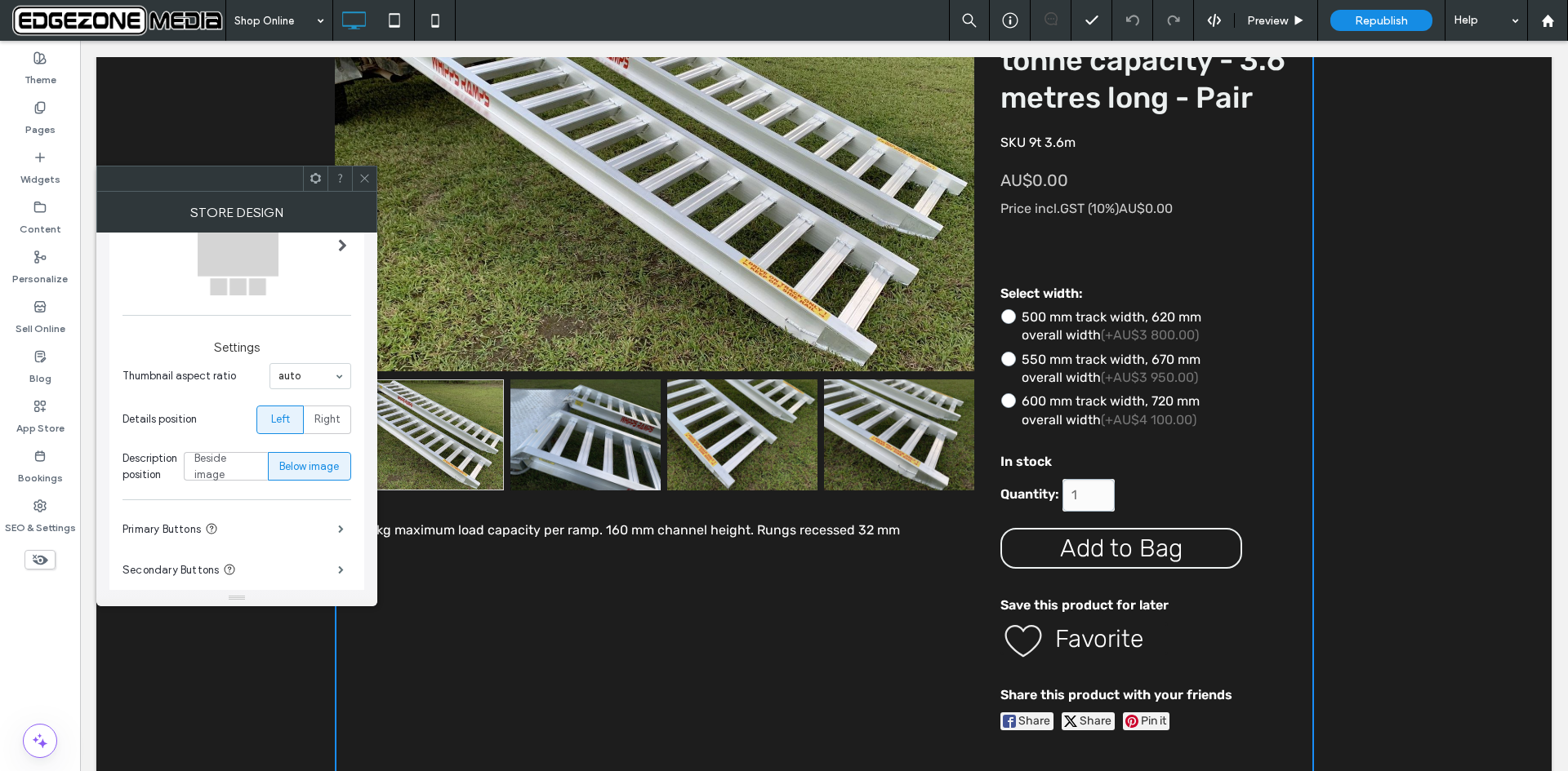
scroll to position [452, 0]
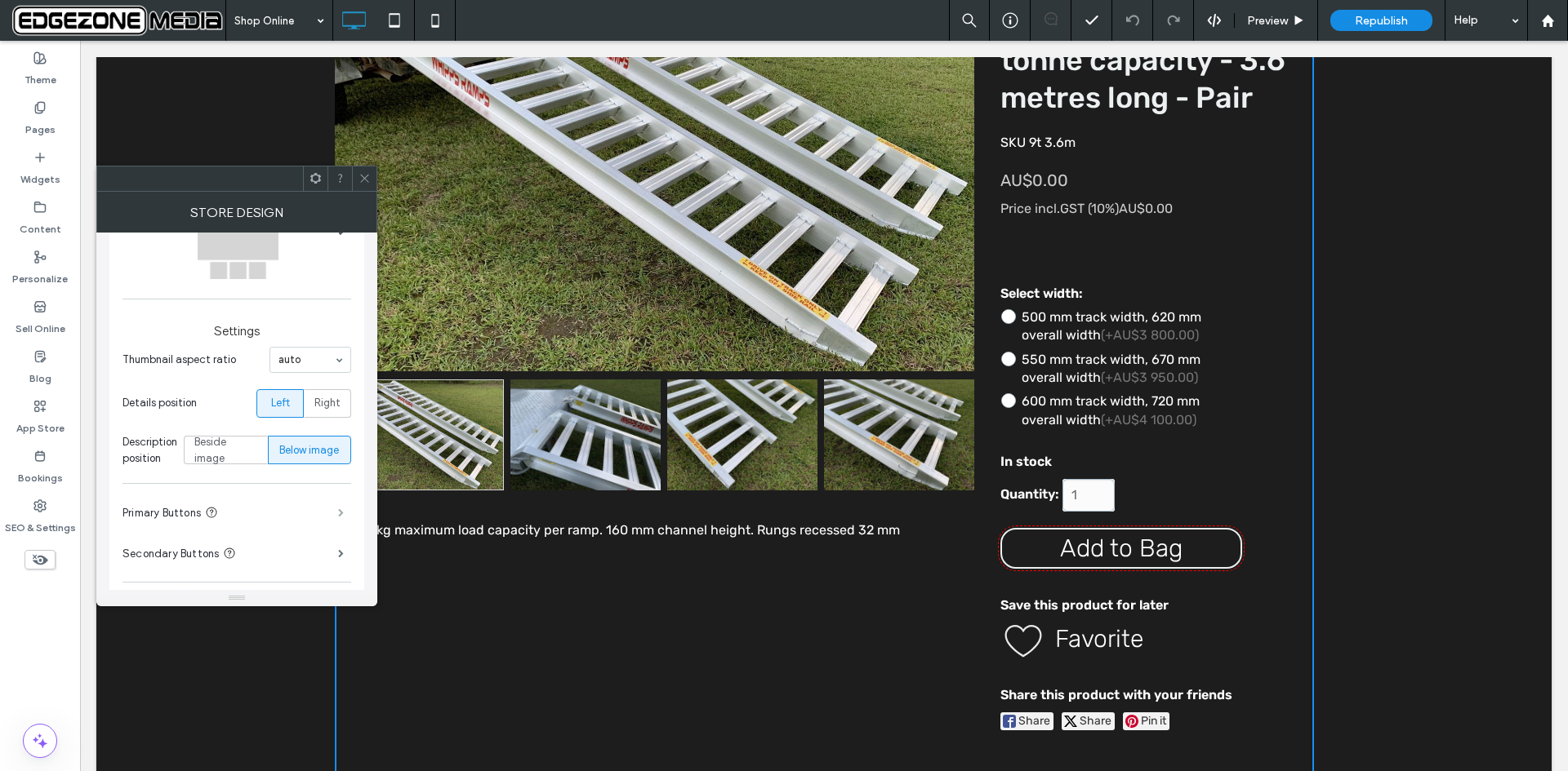
click at [339, 513] on span at bounding box center [340, 513] width 6 height 8
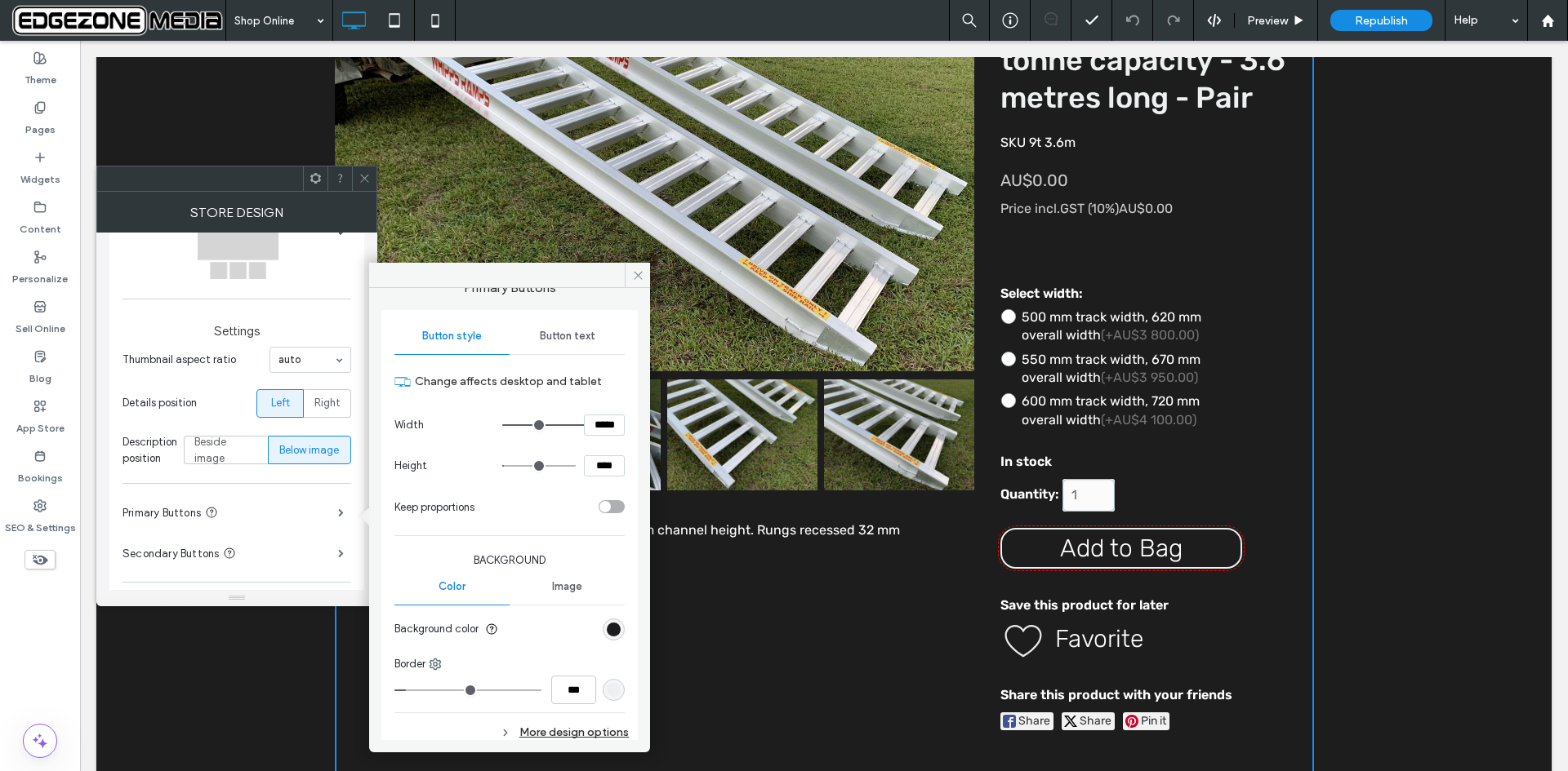
scroll to position [0, 0]
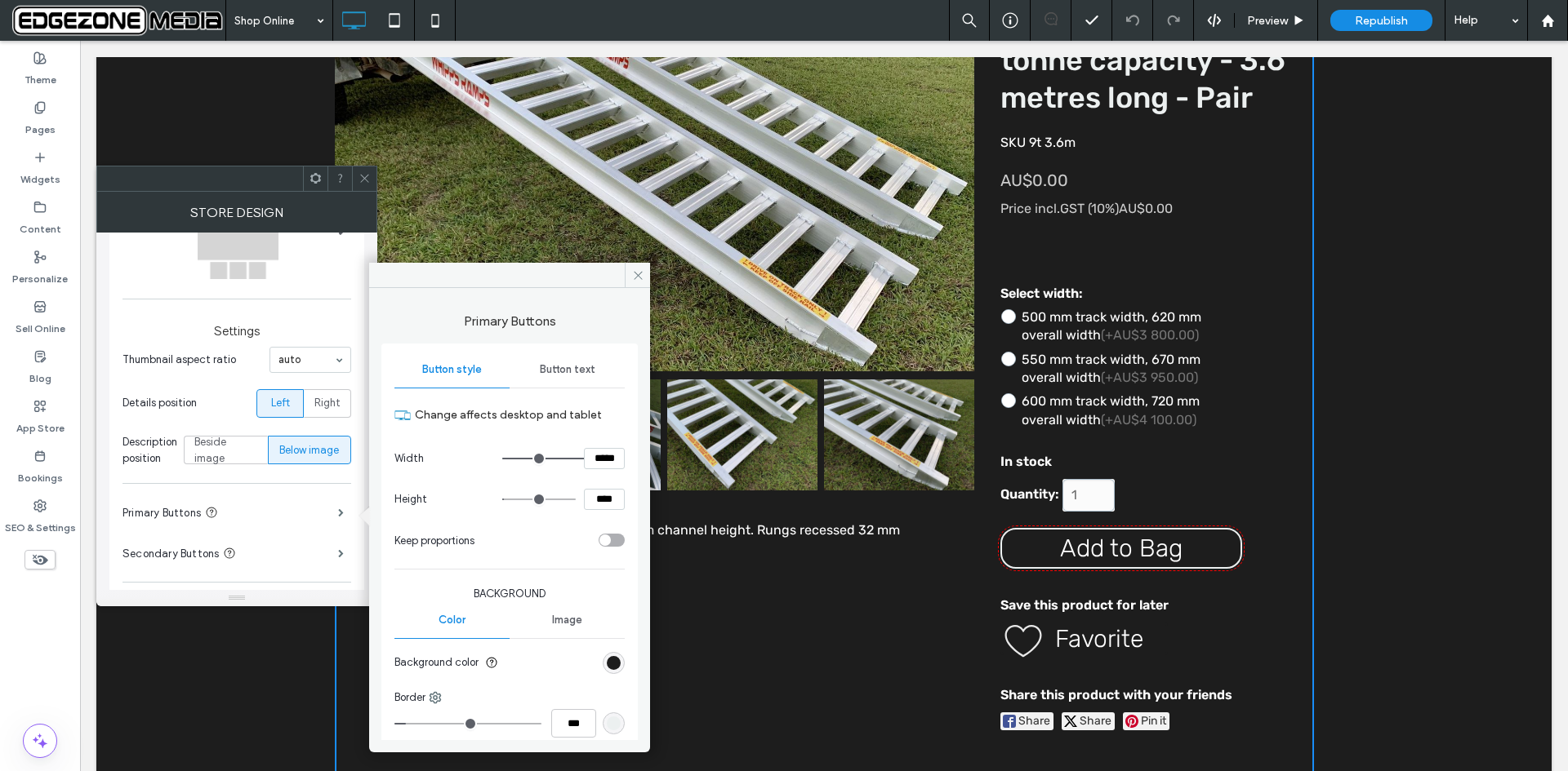
click at [567, 373] on span "Button text" at bounding box center [567, 370] width 55 height 13
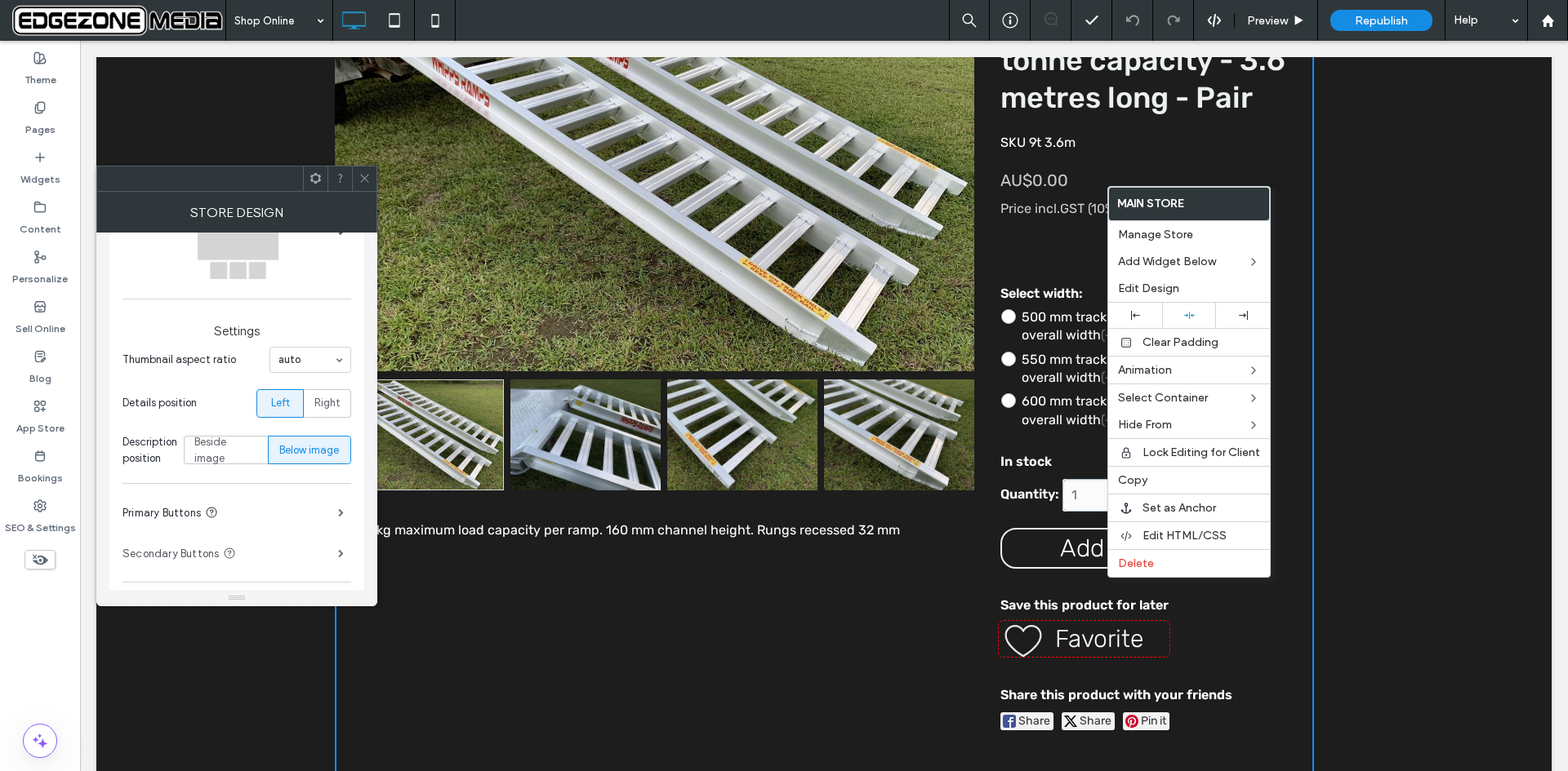
scroll to position [616, 0]
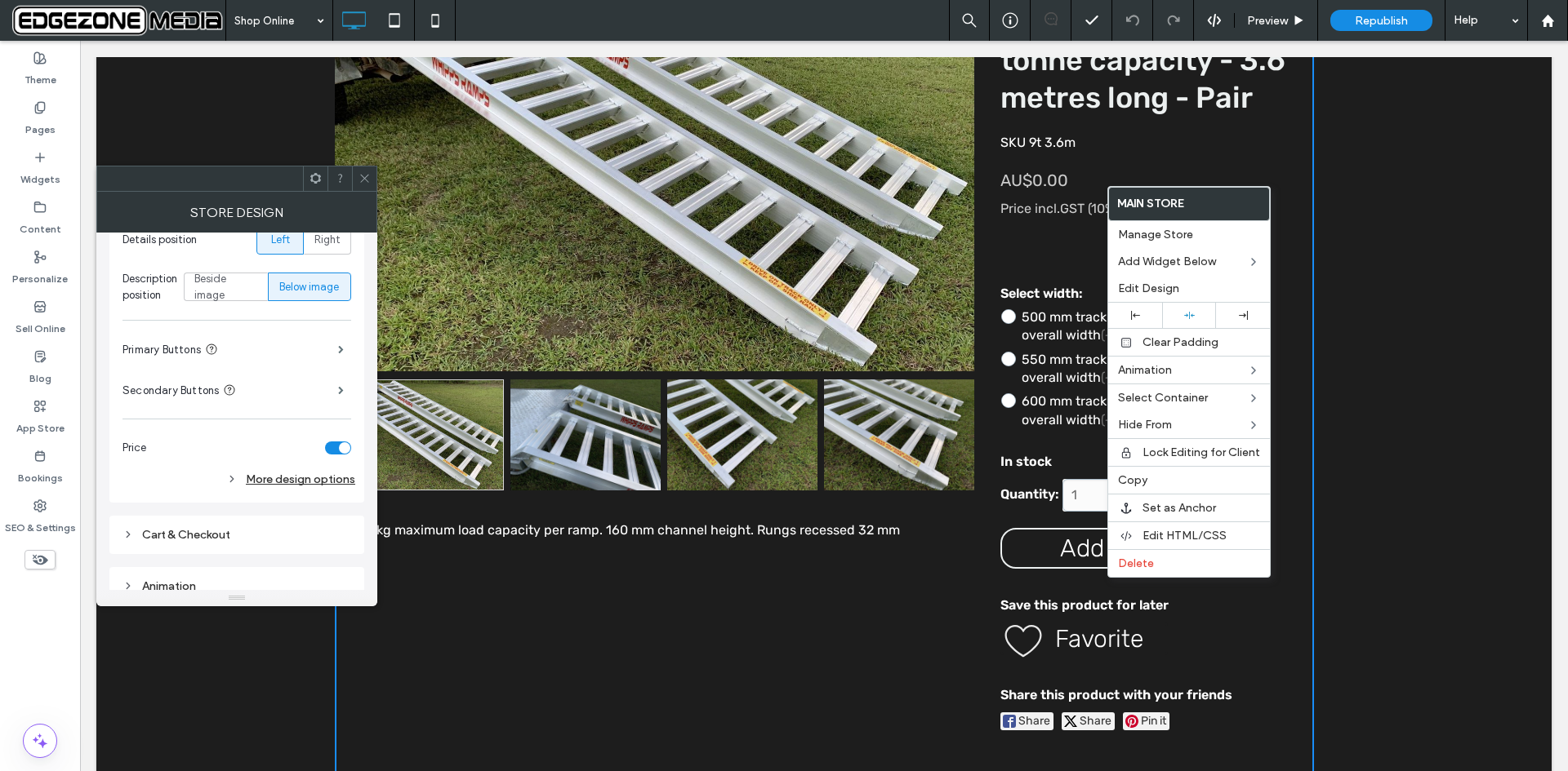
click at [255, 480] on div "More design options" at bounding box center [239, 480] width 233 height 22
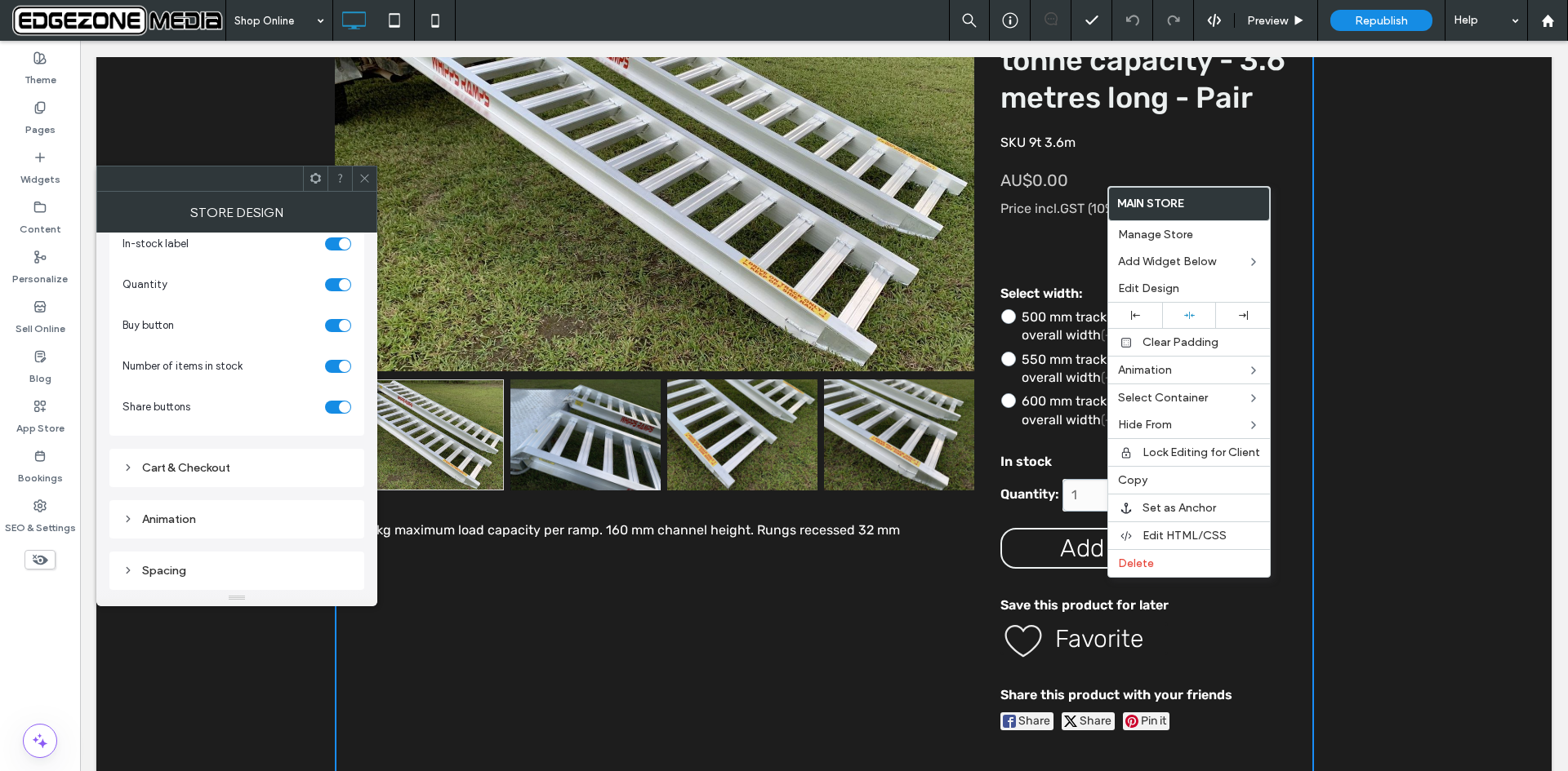
scroll to position [1134, 0]
click at [339, 326] on div "toggle" at bounding box center [344, 326] width 12 height 12
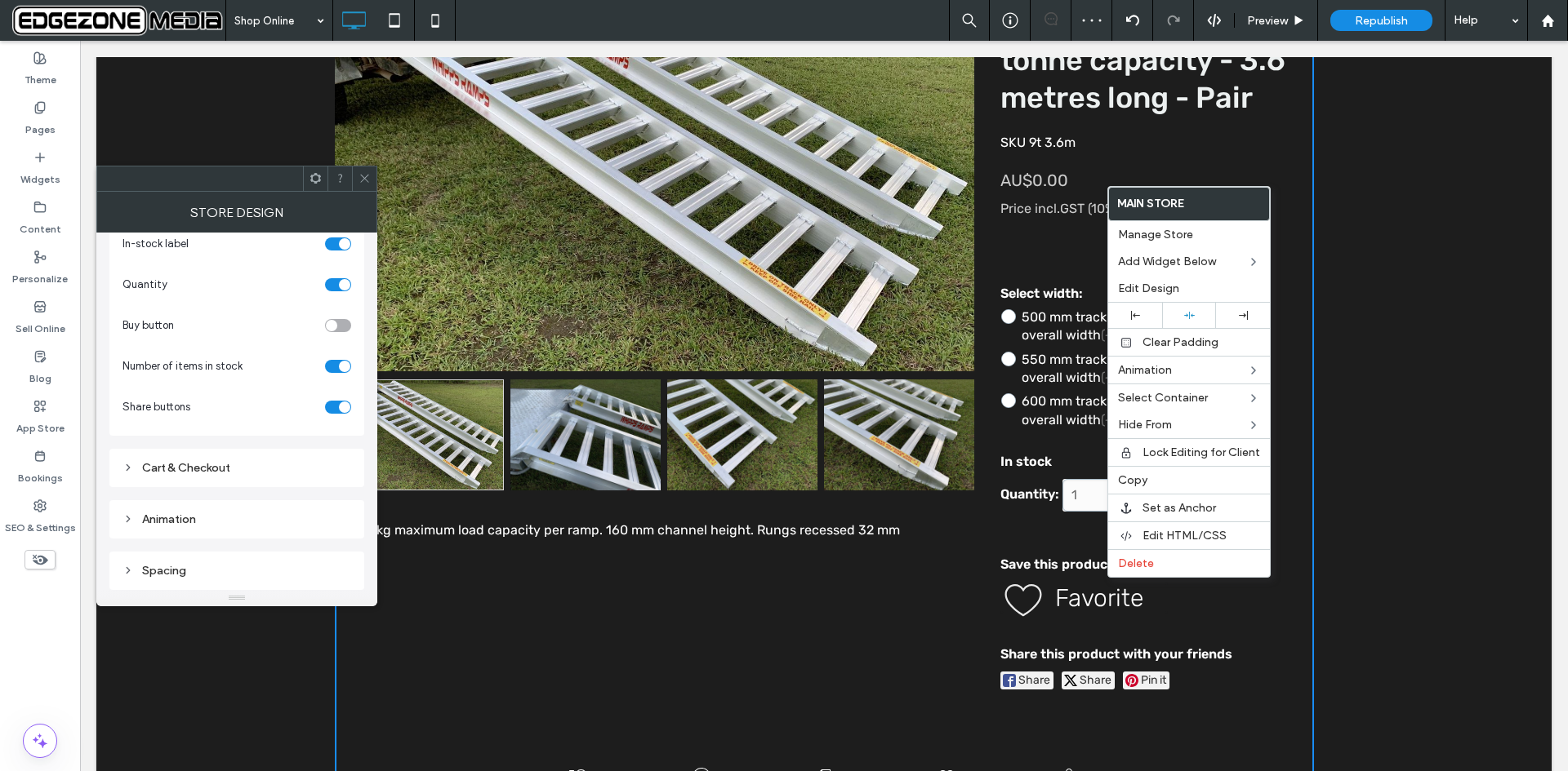
click at [339, 326] on div "toggle" at bounding box center [339, 326] width 26 height 13
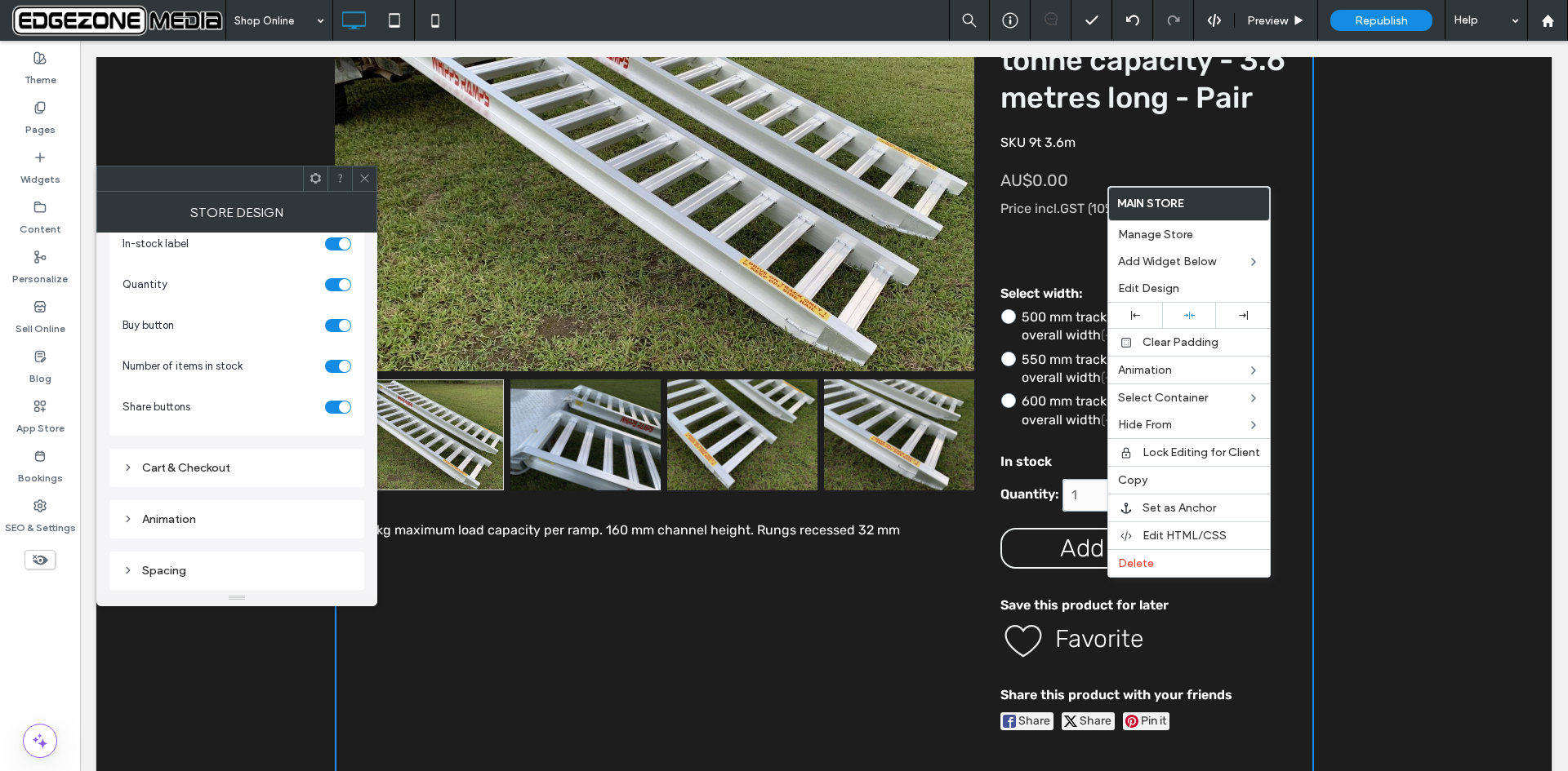
click at [314, 178] on icon at bounding box center [315, 178] width 12 height 12
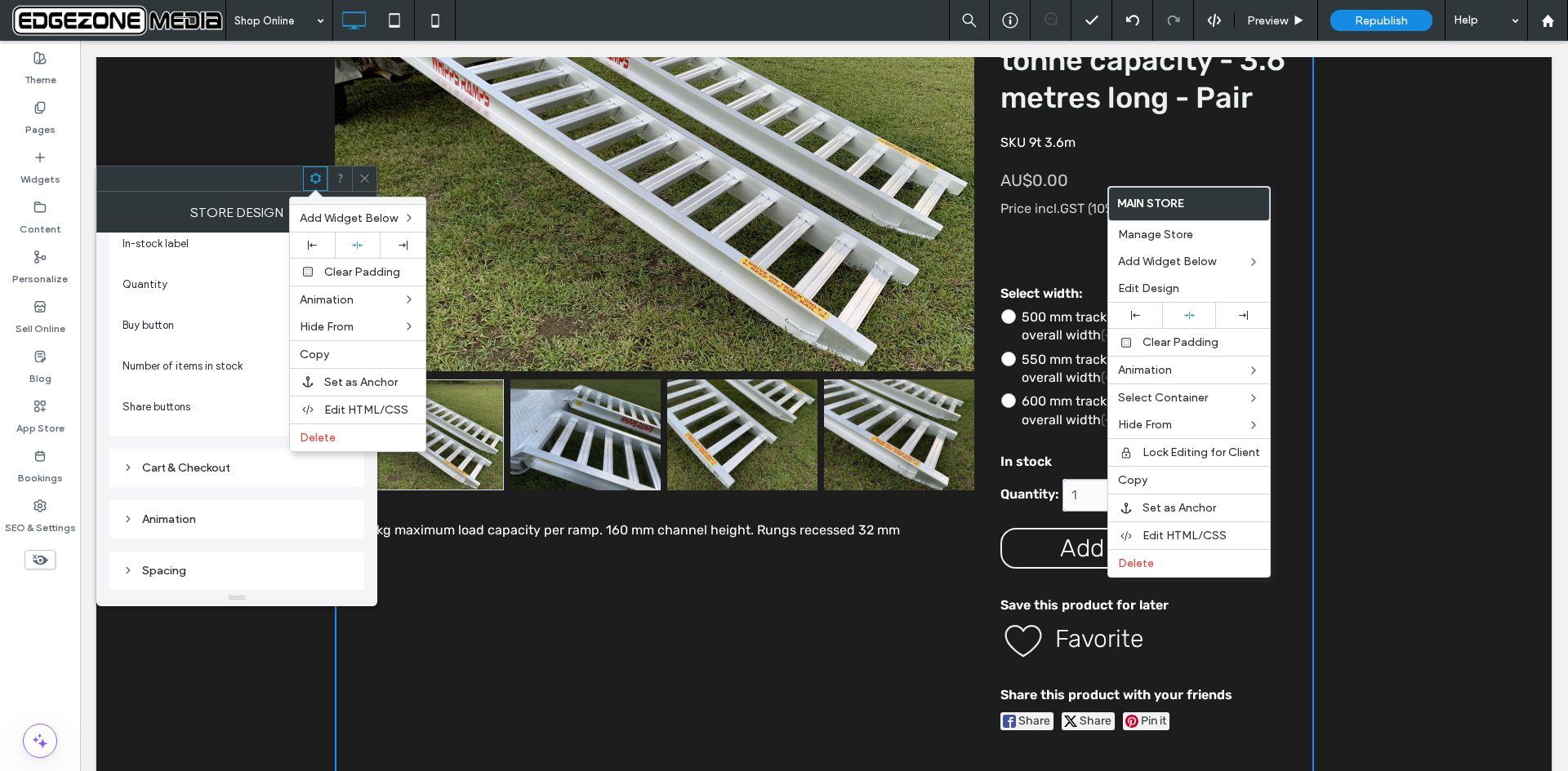
click at [164, 386] on section "Number of items in stock" at bounding box center [236, 366] width 229 height 40
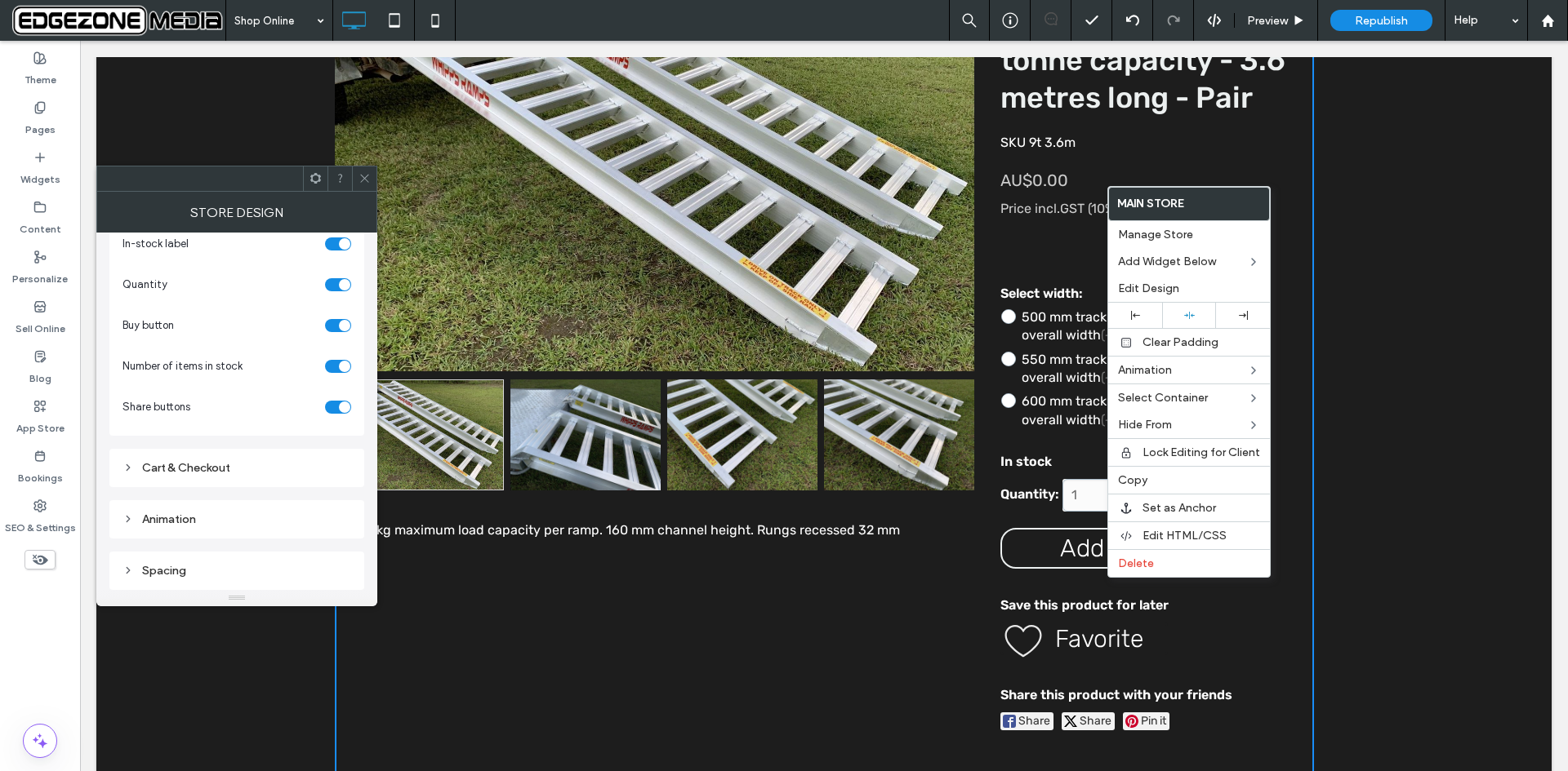
drag, startPoint x: 358, startPoint y: 176, endPoint x: 333, endPoint y: 199, distance: 34.0
click at [357, 176] on div at bounding box center [364, 179] width 25 height 25
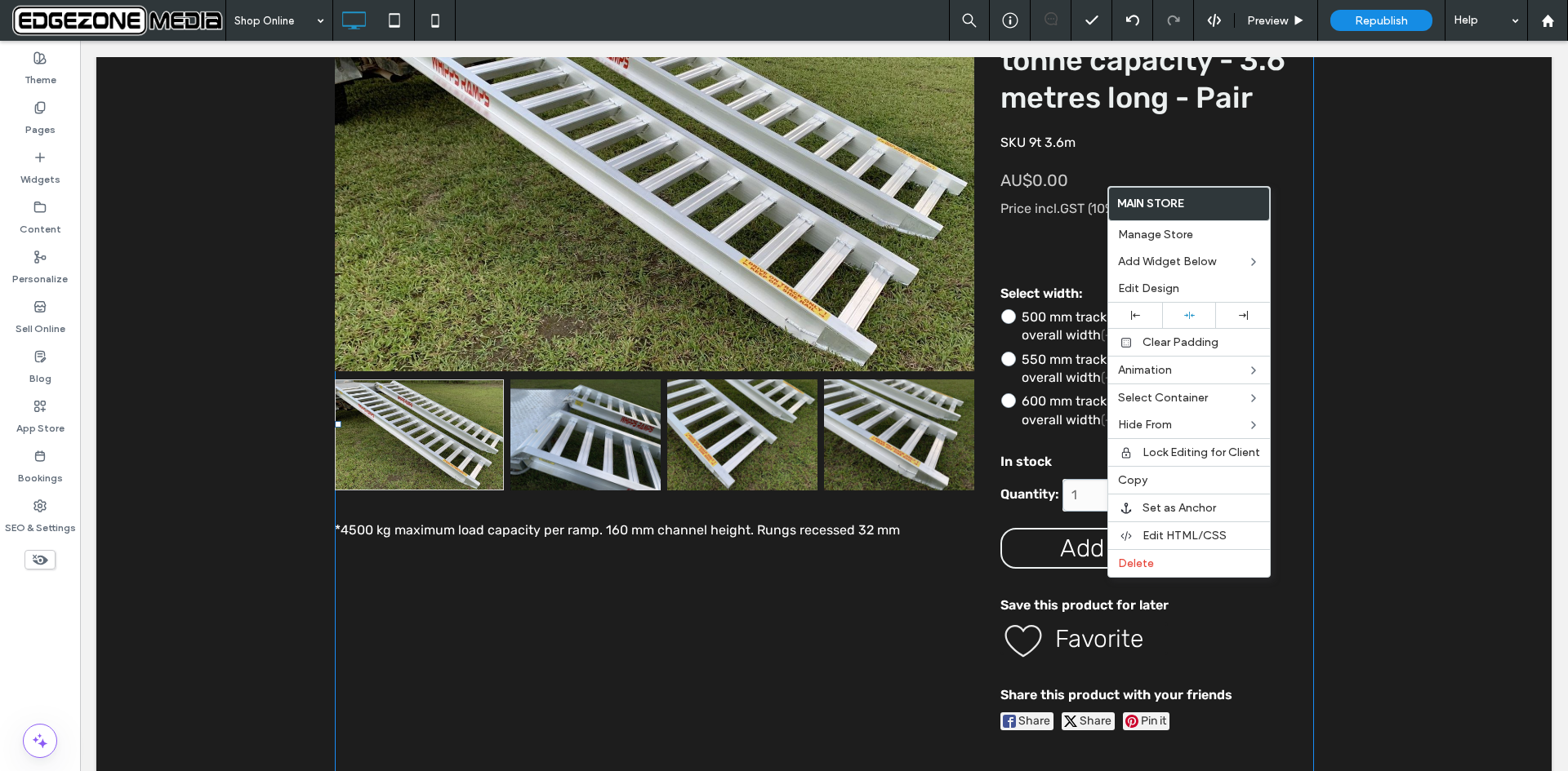
click at [400, 603] on span at bounding box center [824, 423] width 979 height 911
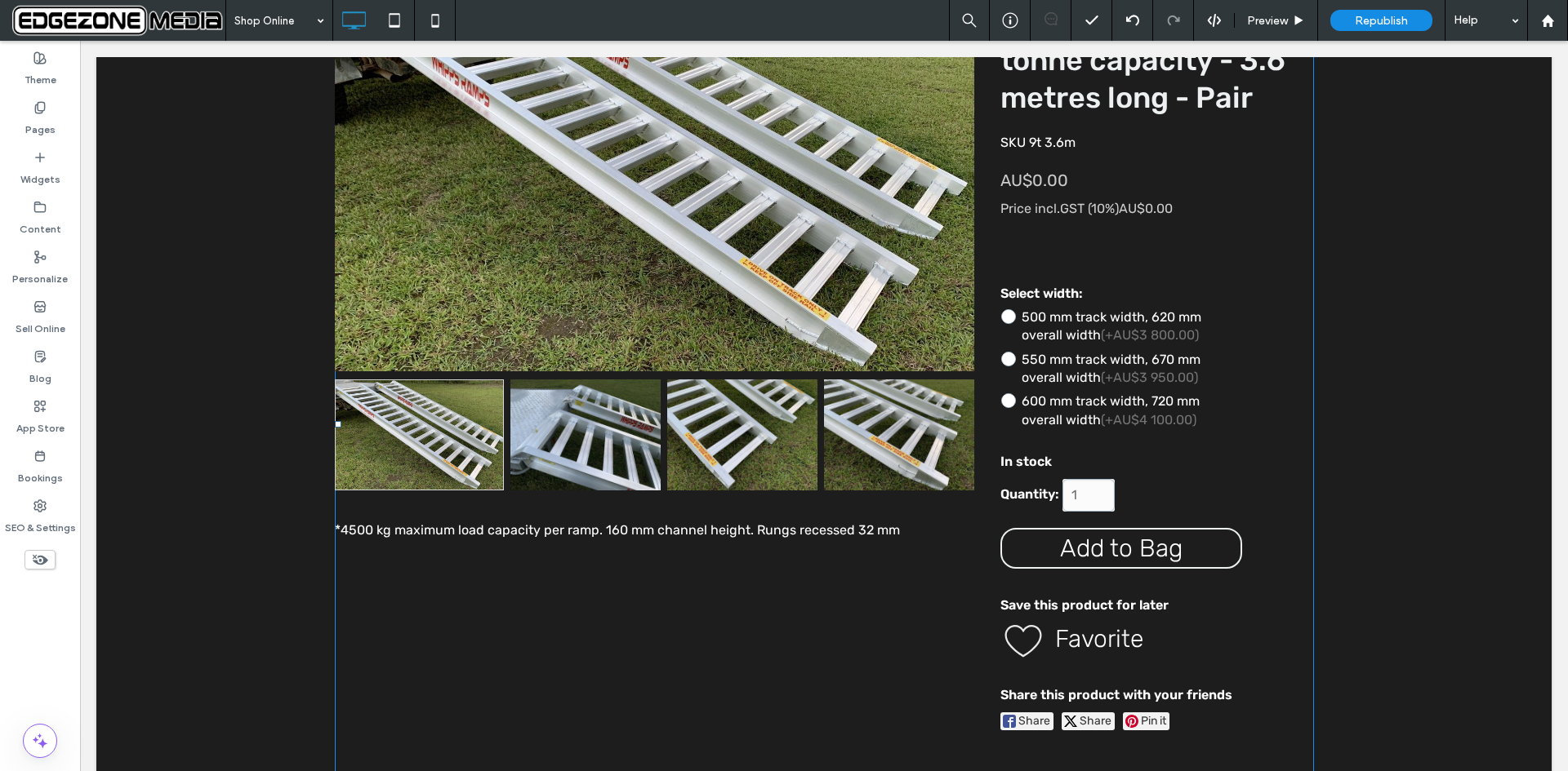
click at [1071, 572] on span at bounding box center [824, 423] width 979 height 911
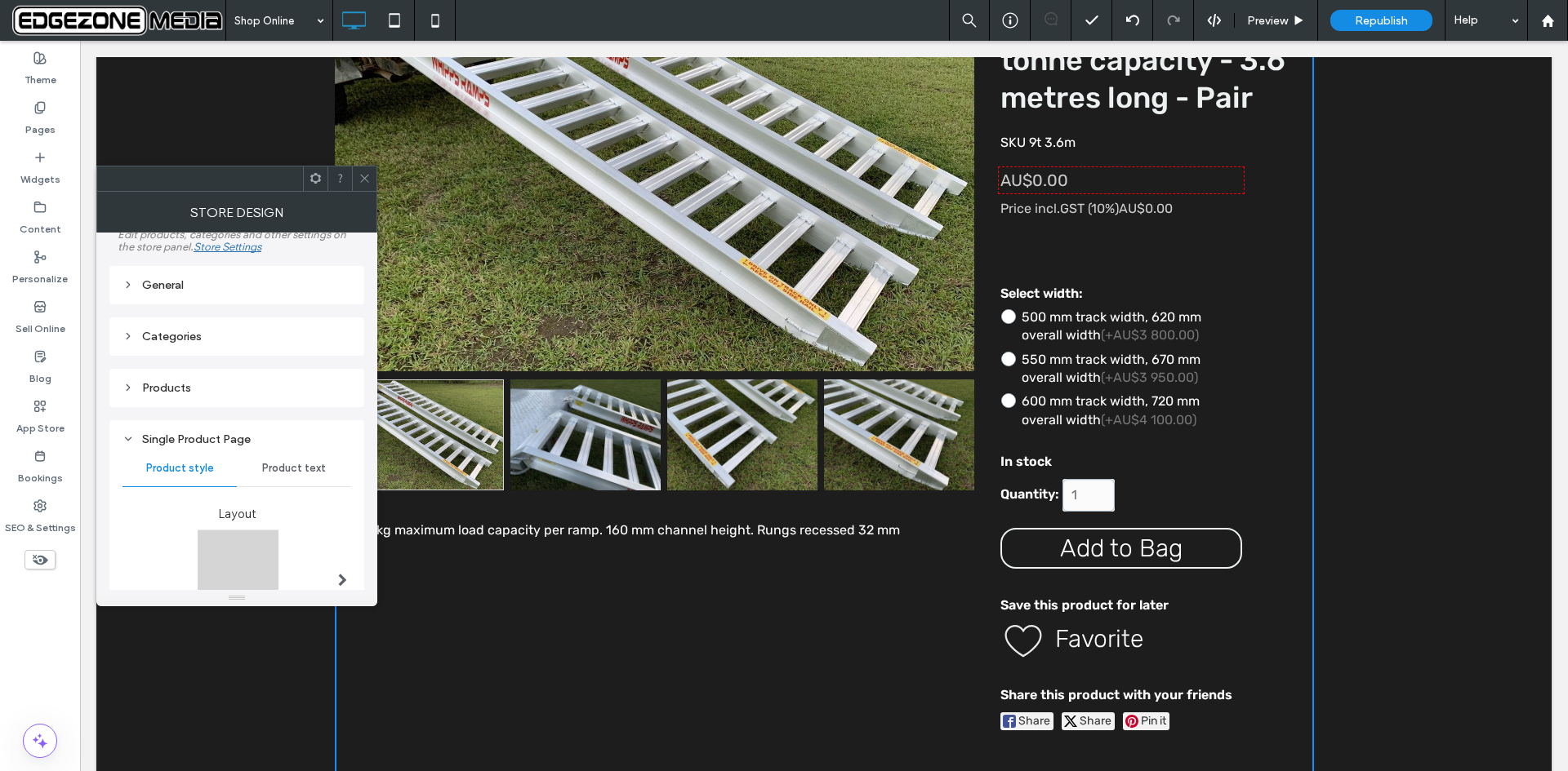
scroll to position [0, 0]
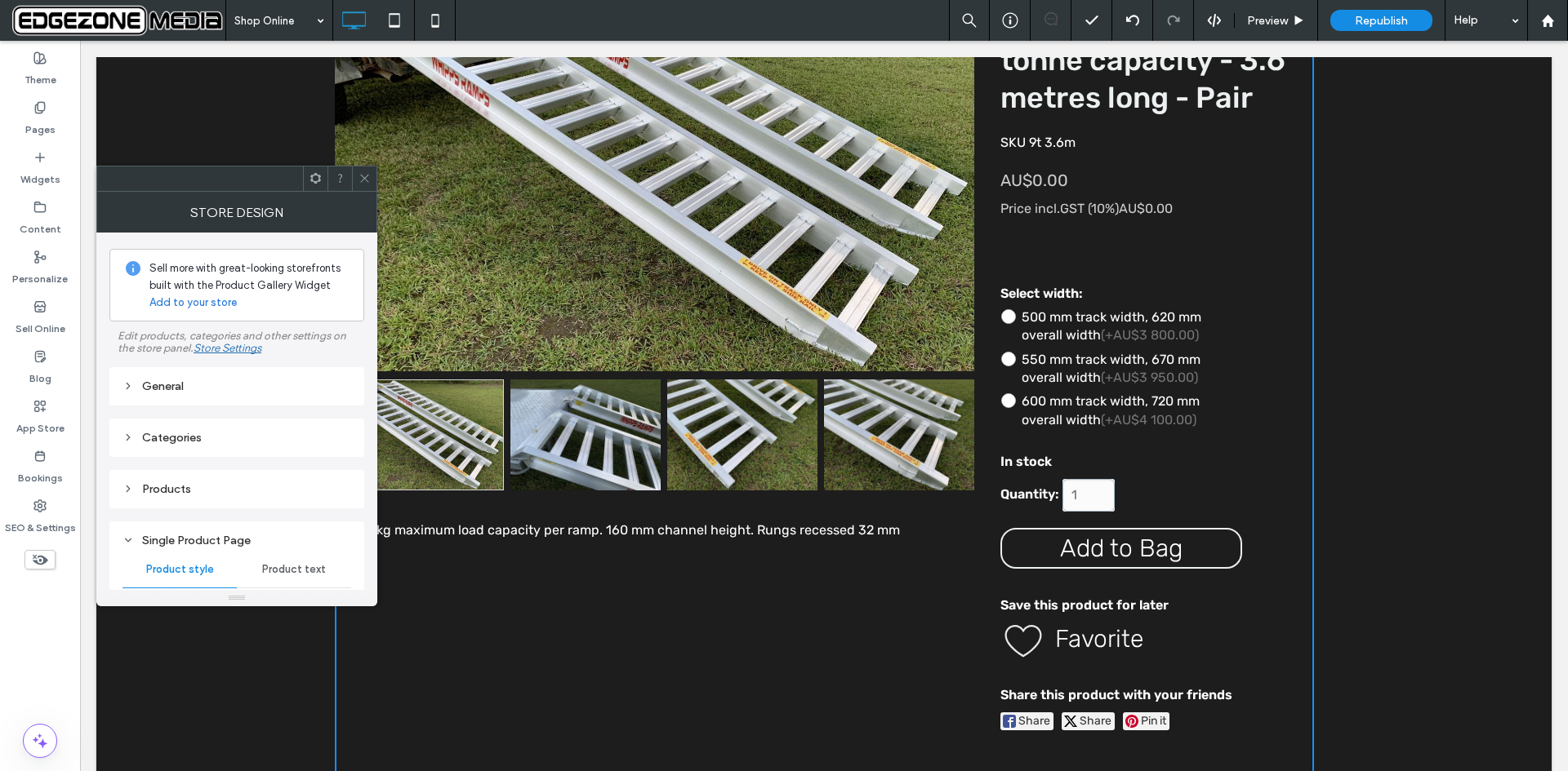
click at [212, 301] on link "Add to your store" at bounding box center [193, 303] width 88 height 17
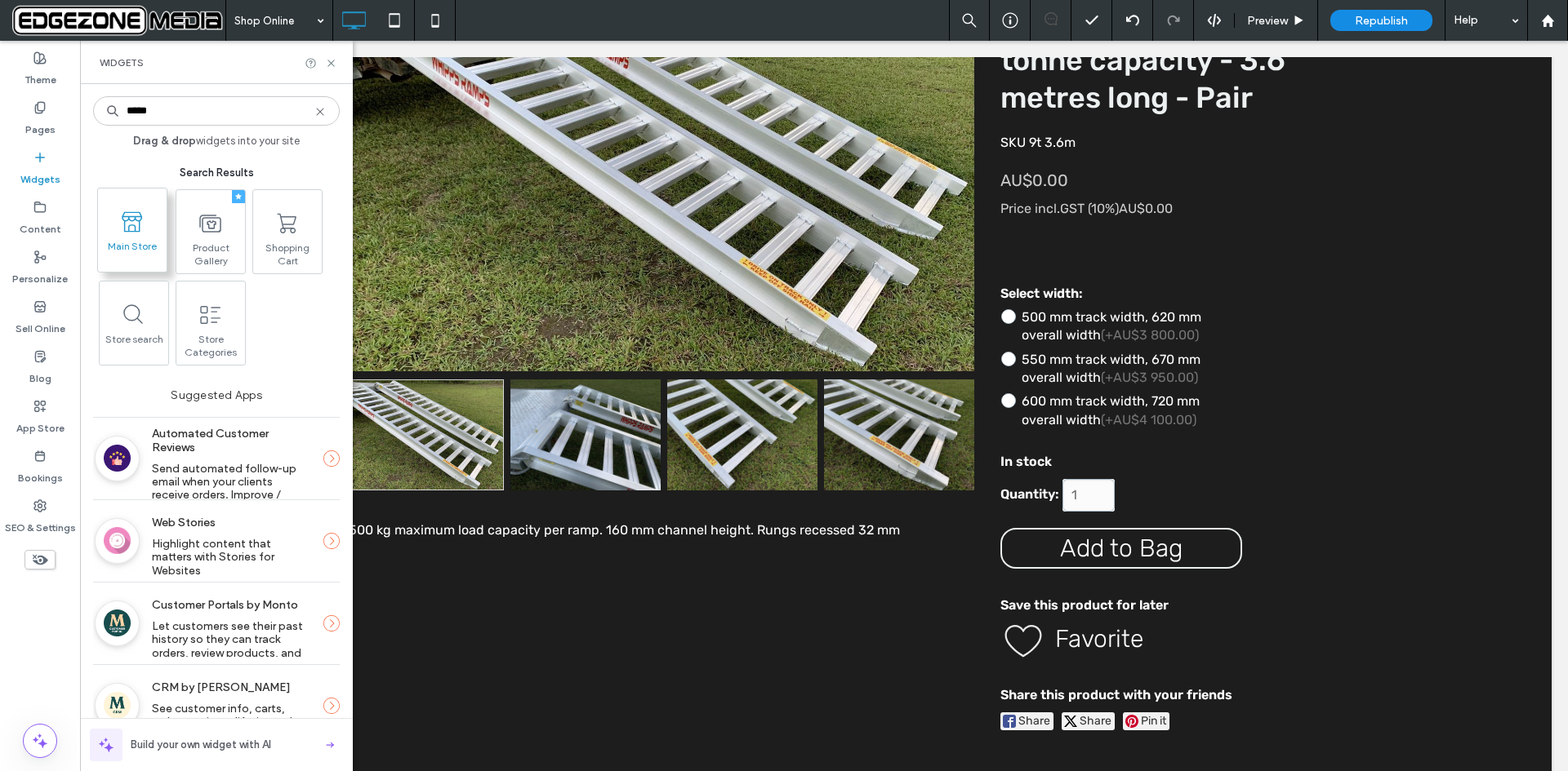
click at [127, 229] on icon at bounding box center [132, 222] width 26 height 26
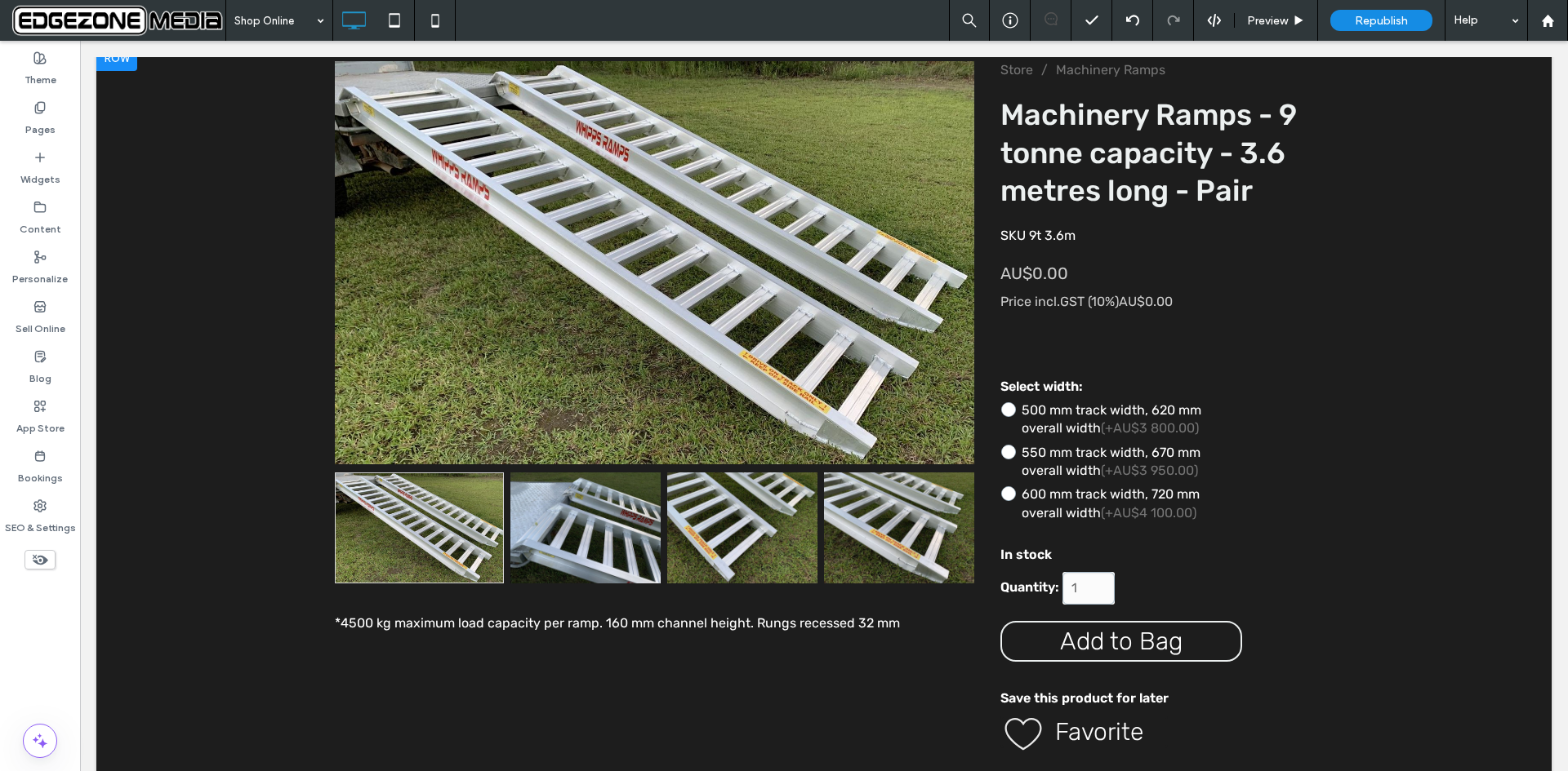
click at [165, 411] on div "Machinery Ramps - 9 tonne capacity - 3.6 metres long - Pair +4 +3 +2 Store / Ma…" at bounding box center [824, 549] width 1455 height 1009
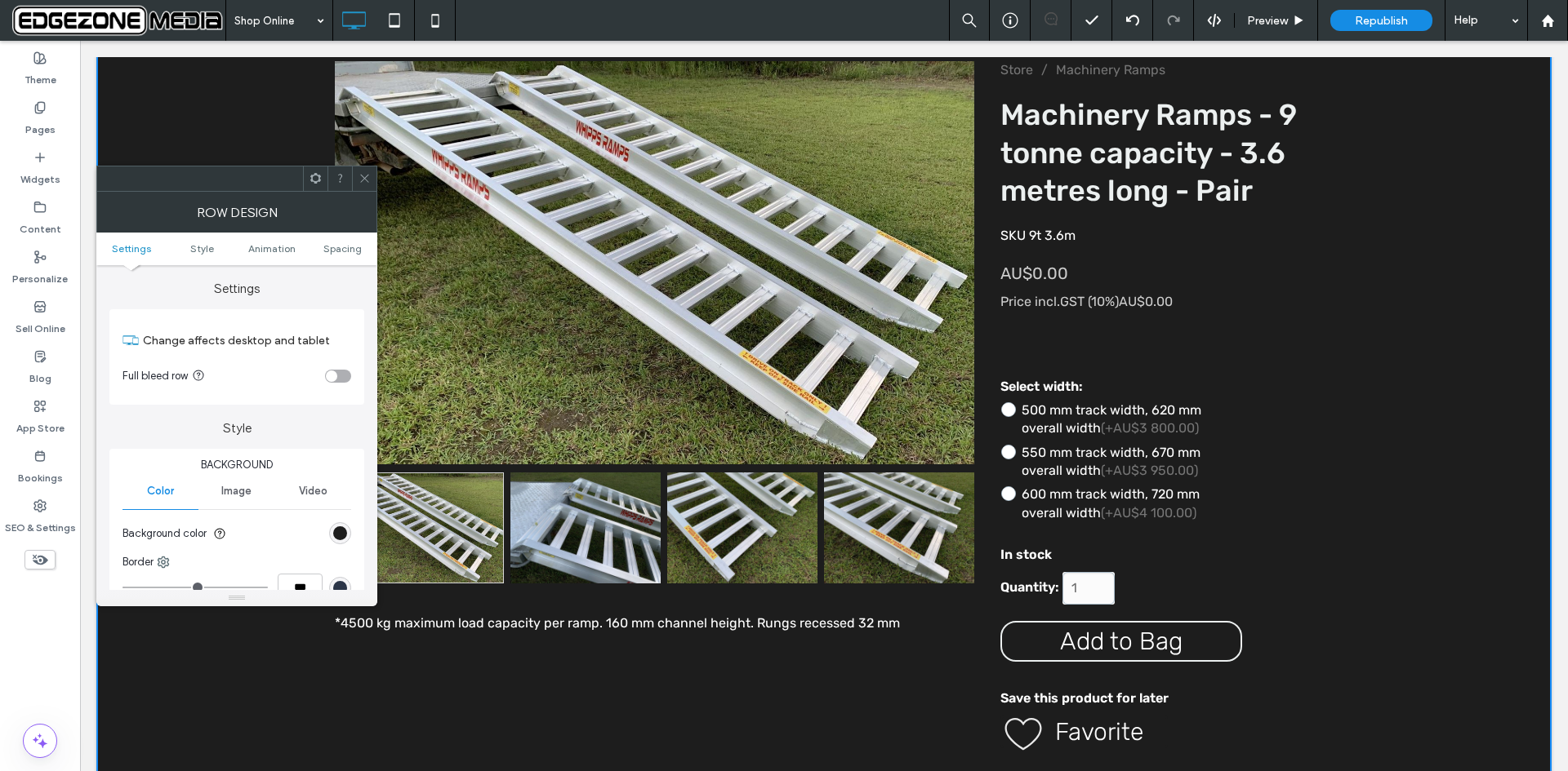
click at [364, 182] on icon at bounding box center [364, 178] width 12 height 12
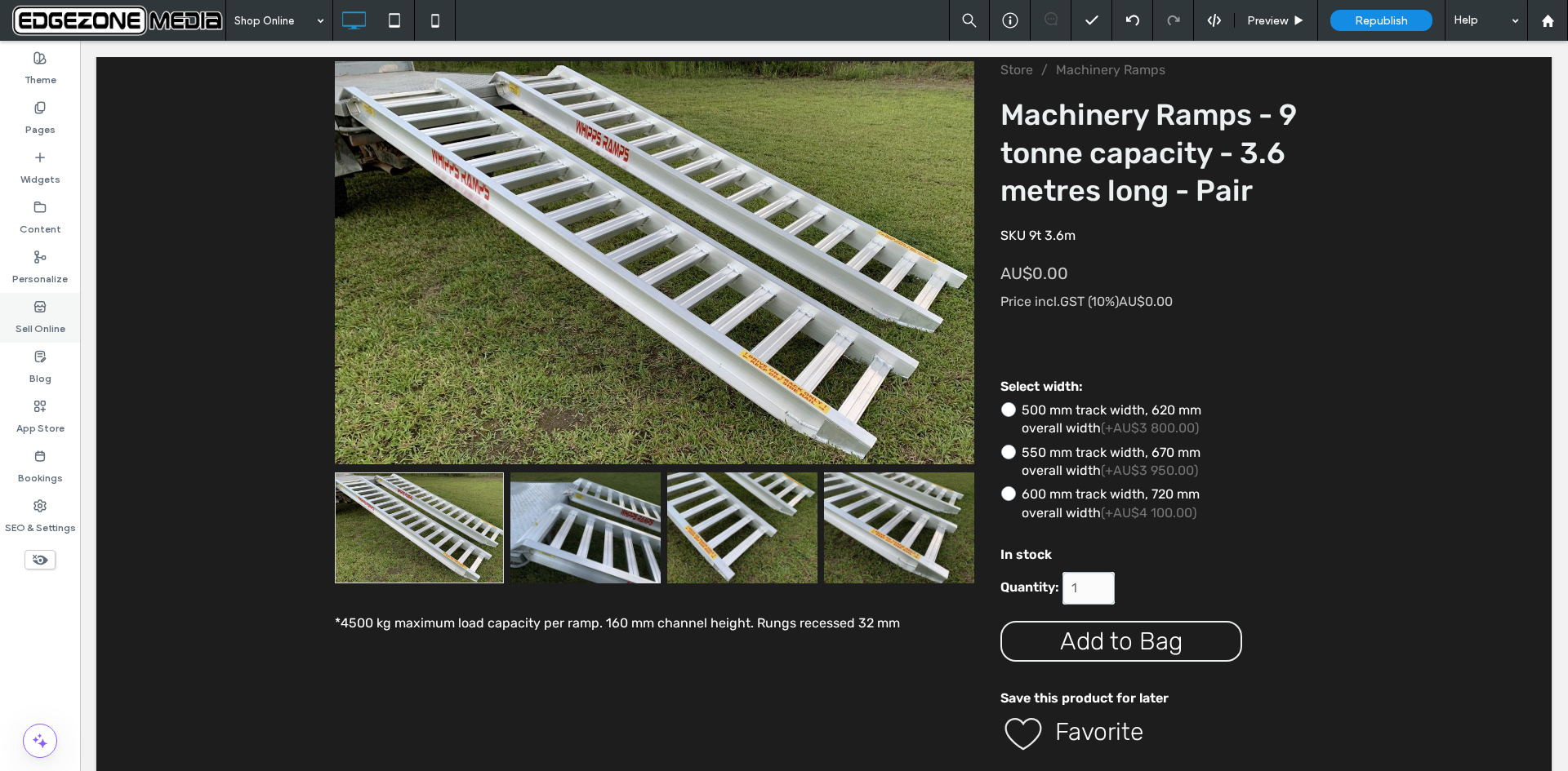
click at [35, 312] on icon at bounding box center [40, 307] width 13 height 13
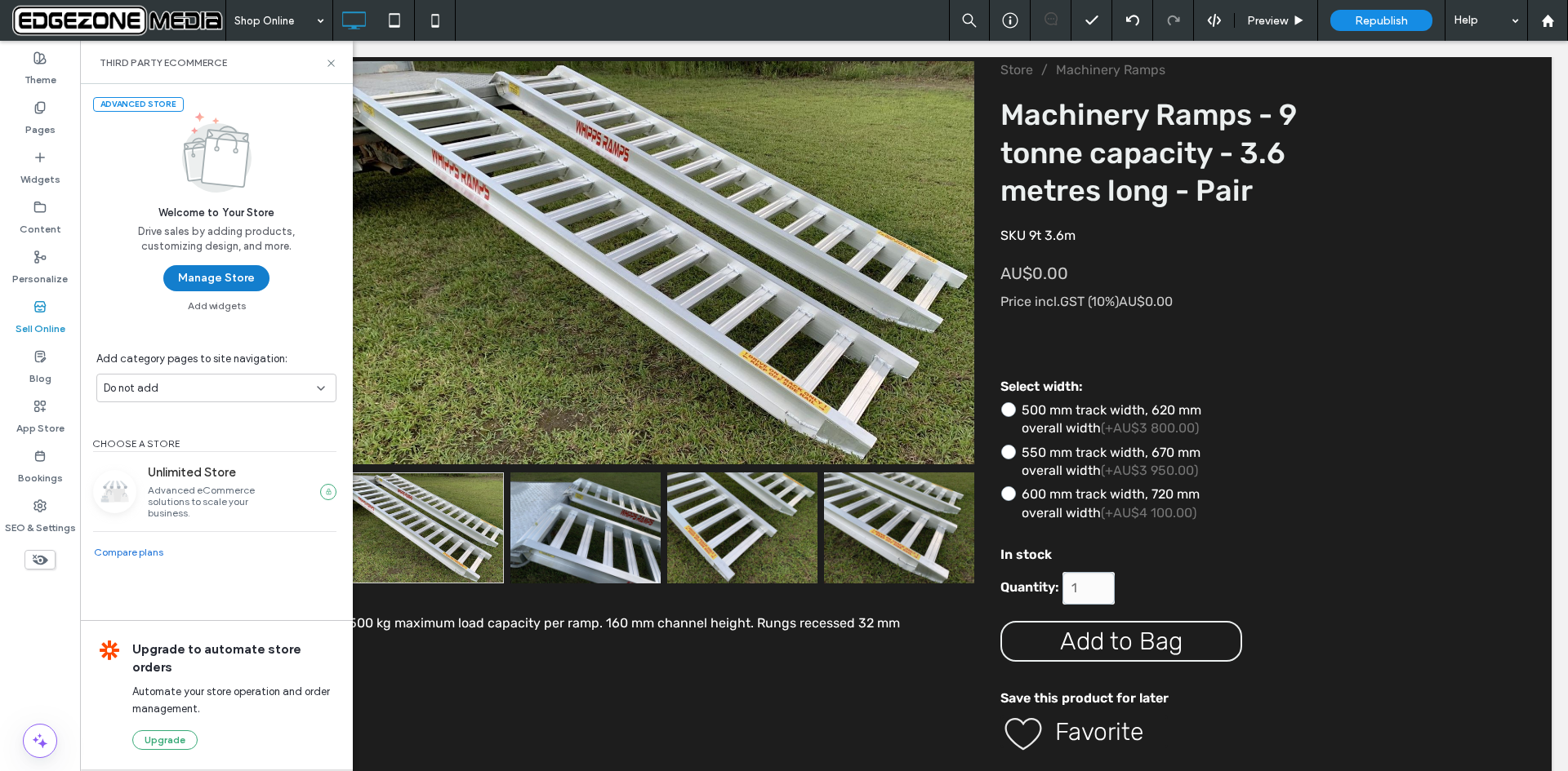
click at [211, 275] on button "Manage Store" at bounding box center [216, 278] width 107 height 26
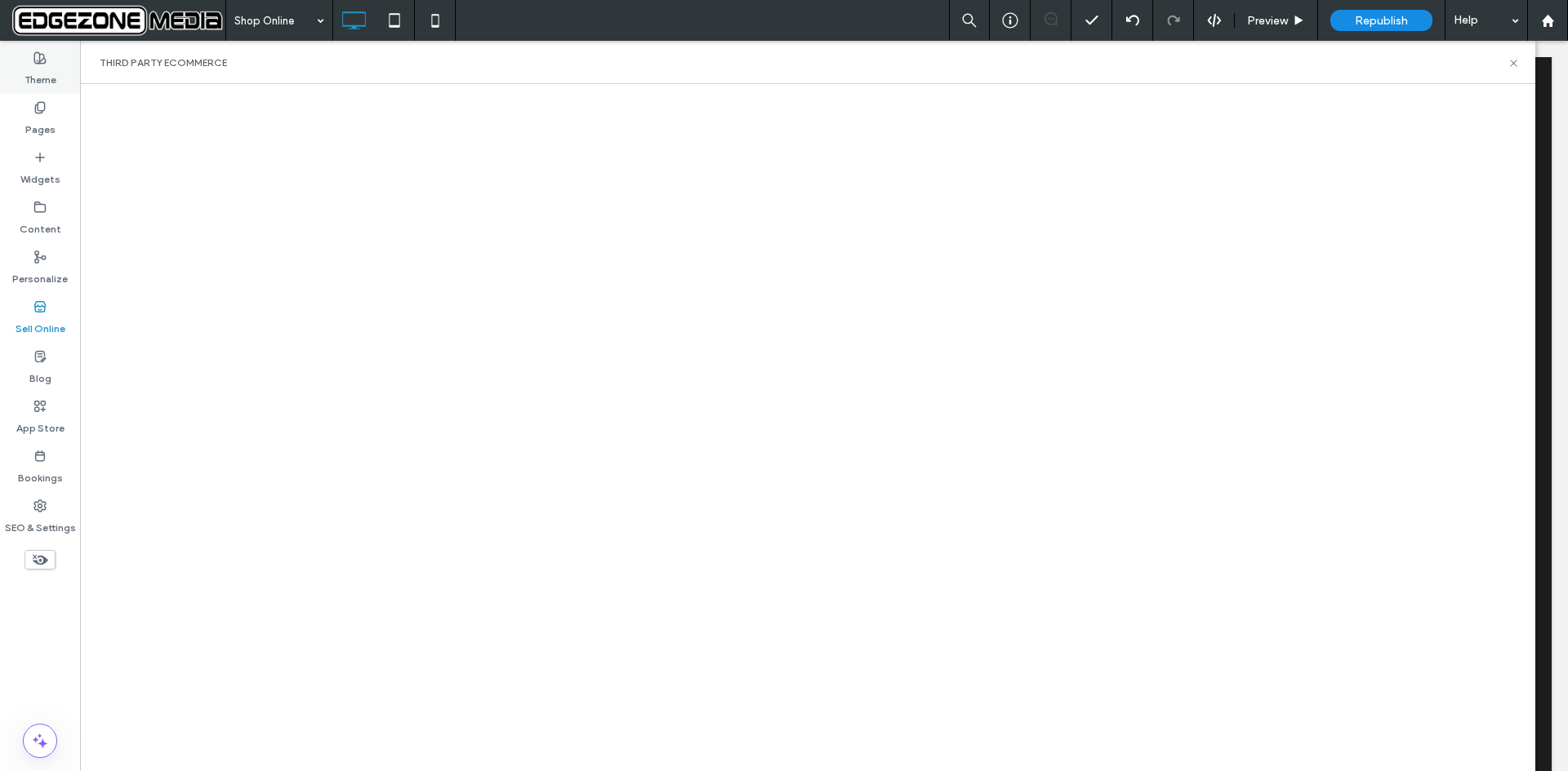
click at [41, 64] on span at bounding box center [40, 57] width 13 height 14
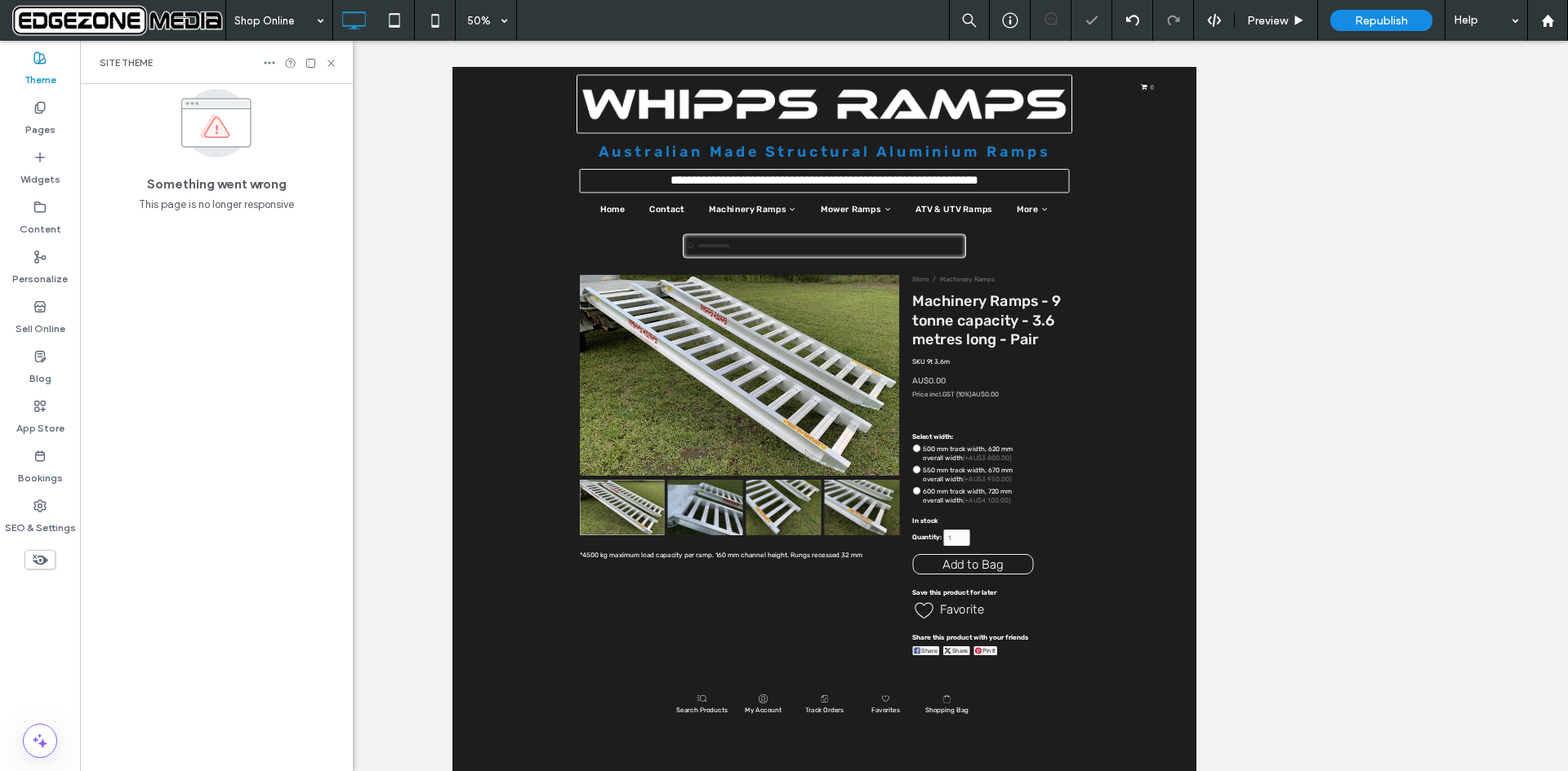
click at [41, 64] on span at bounding box center [40, 57] width 13 height 14
click at [37, 119] on label "Pages" at bounding box center [40, 125] width 31 height 23
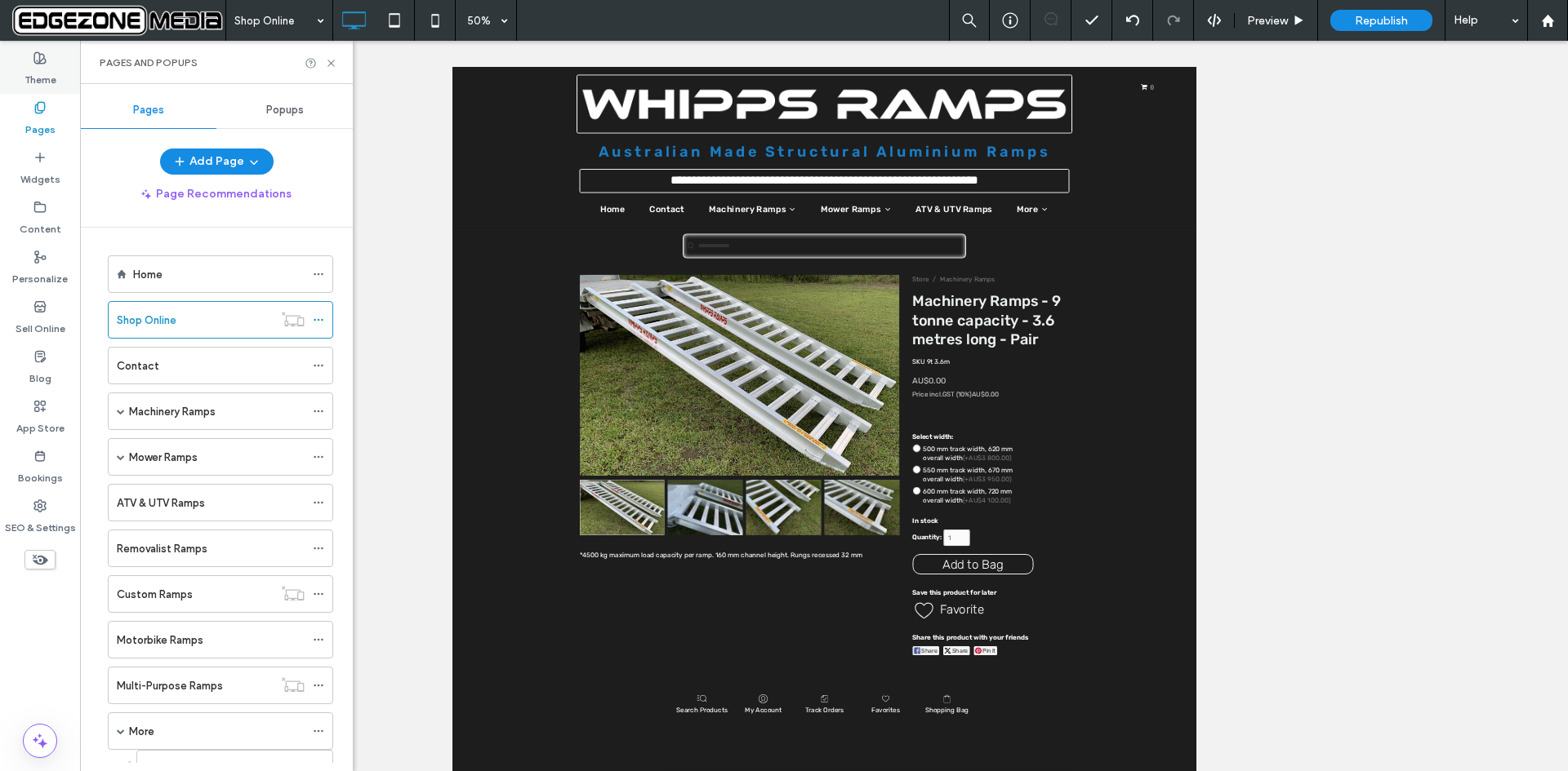
click at [35, 59] on use at bounding box center [40, 58] width 12 height 12
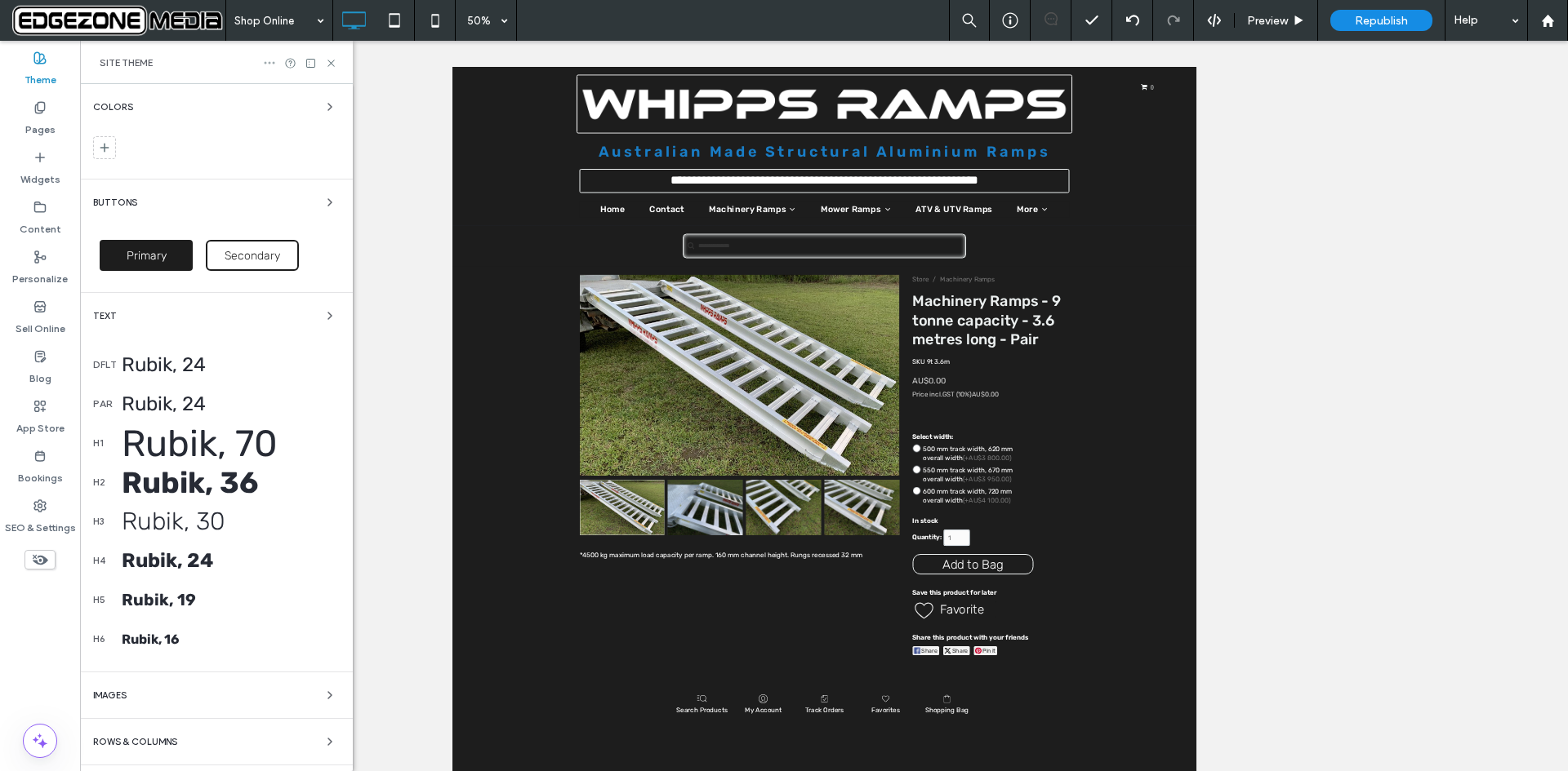
click at [267, 63] on icon at bounding box center [269, 63] width 13 height 13
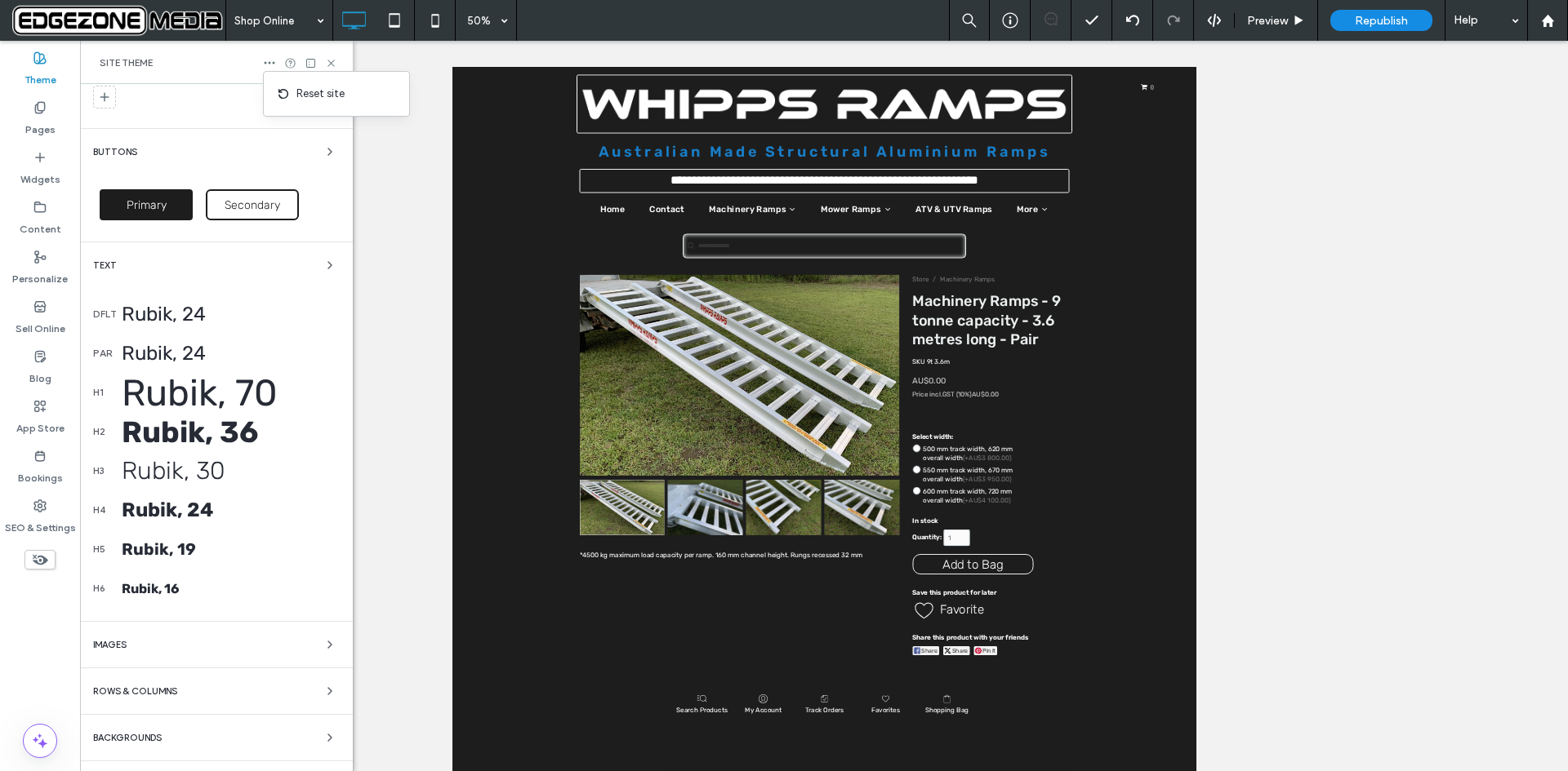
scroll to position [6, 0]
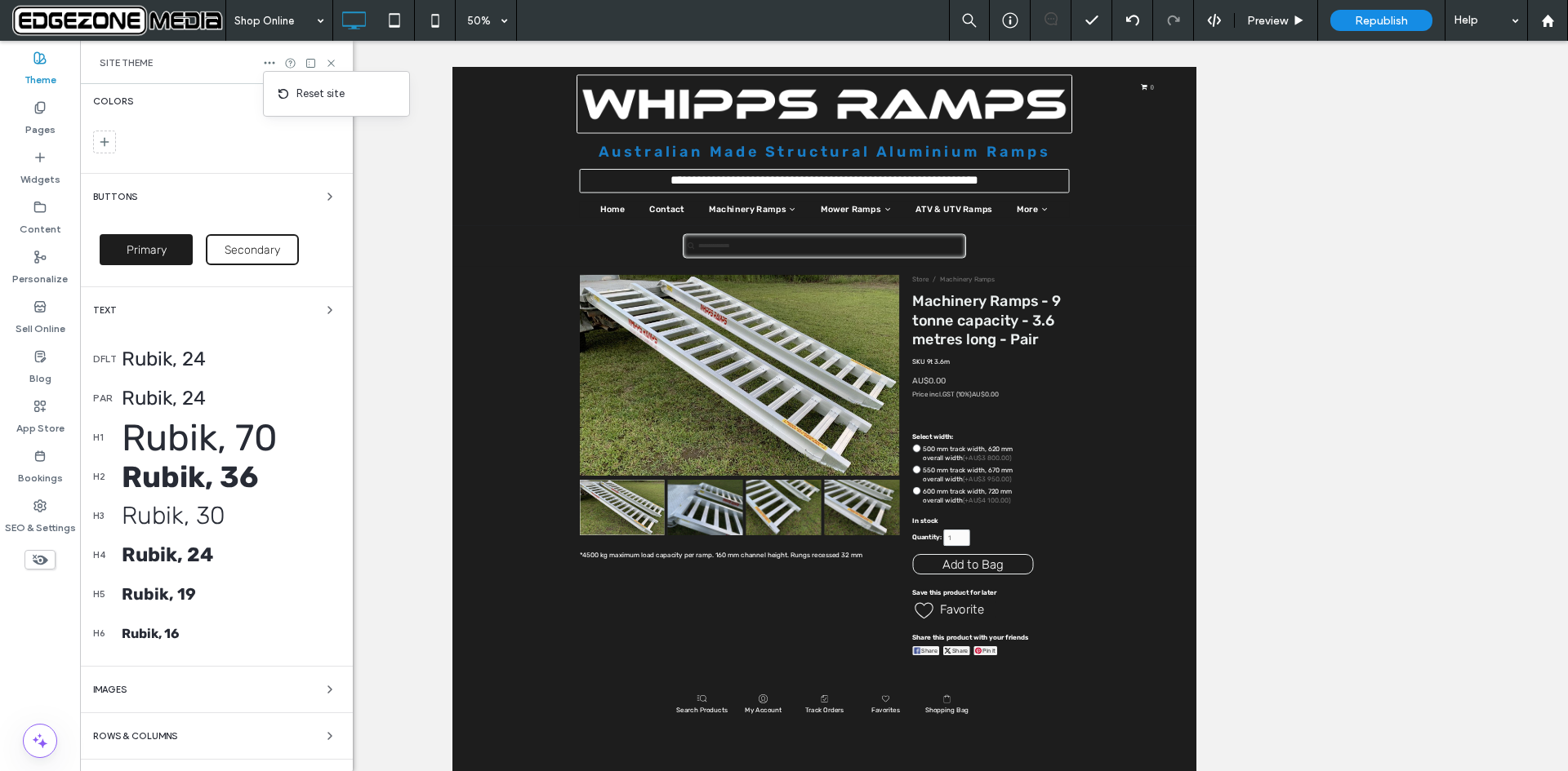
click at [343, 189] on div "Colors Buttons Primary Secondary Text dflt Rubik, 24 par Rubik, 24 h1 Rubik, 70…" at bounding box center [216, 466] width 272 height 774
click at [324, 196] on icon "button" at bounding box center [330, 196] width 13 height 13
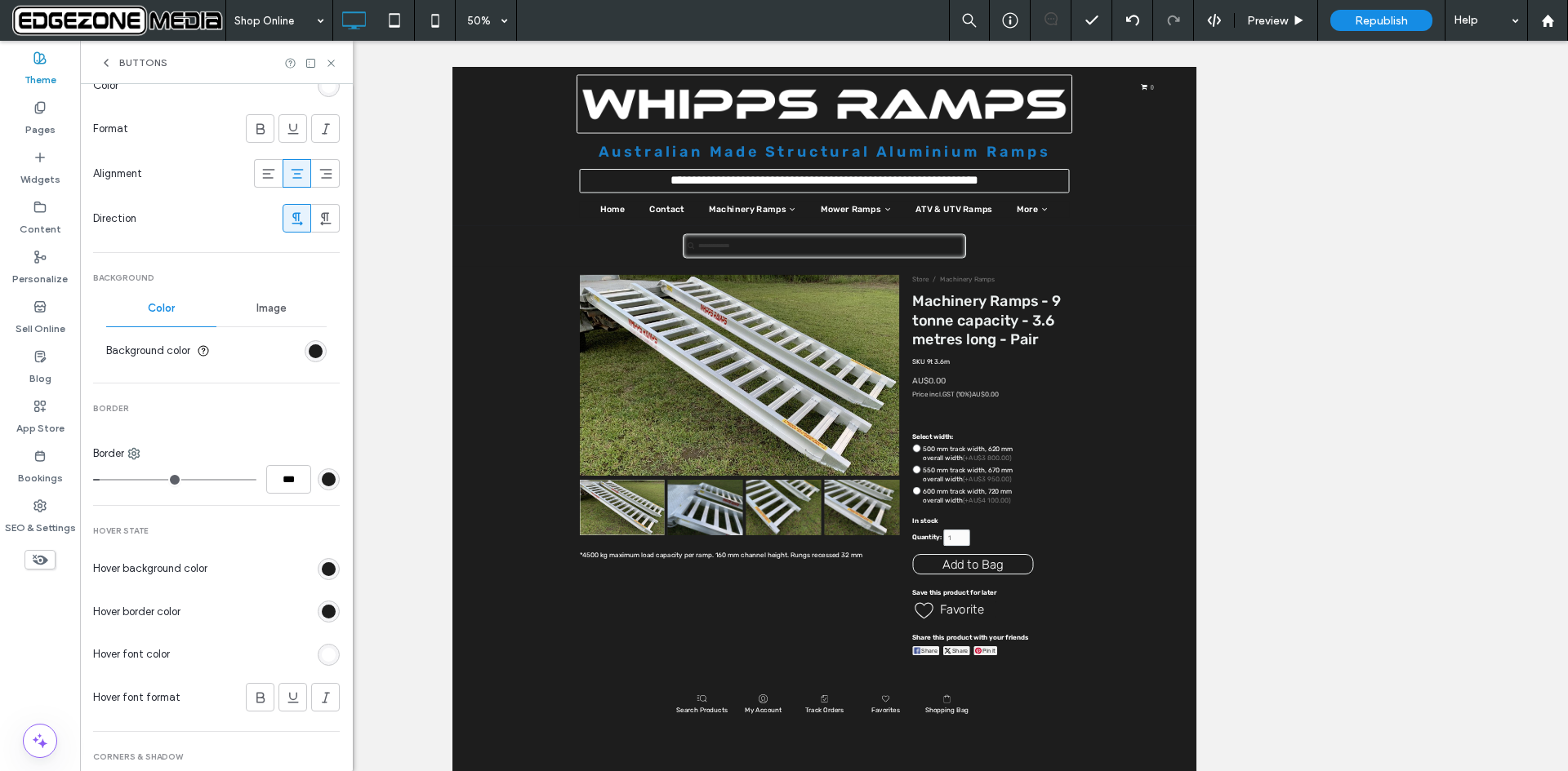
scroll to position [0, 0]
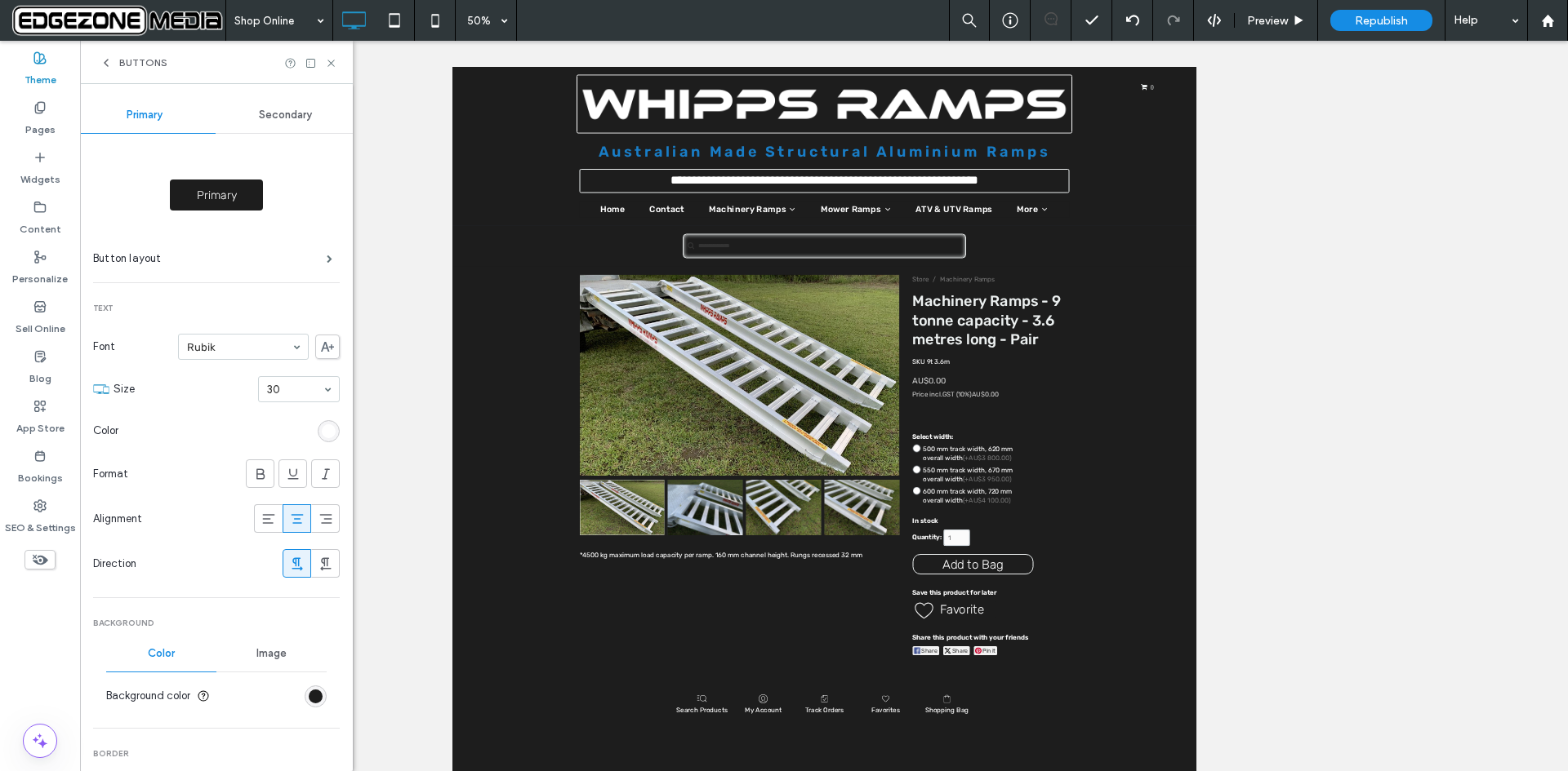
click at [105, 63] on use at bounding box center [107, 63] width 3 height 7
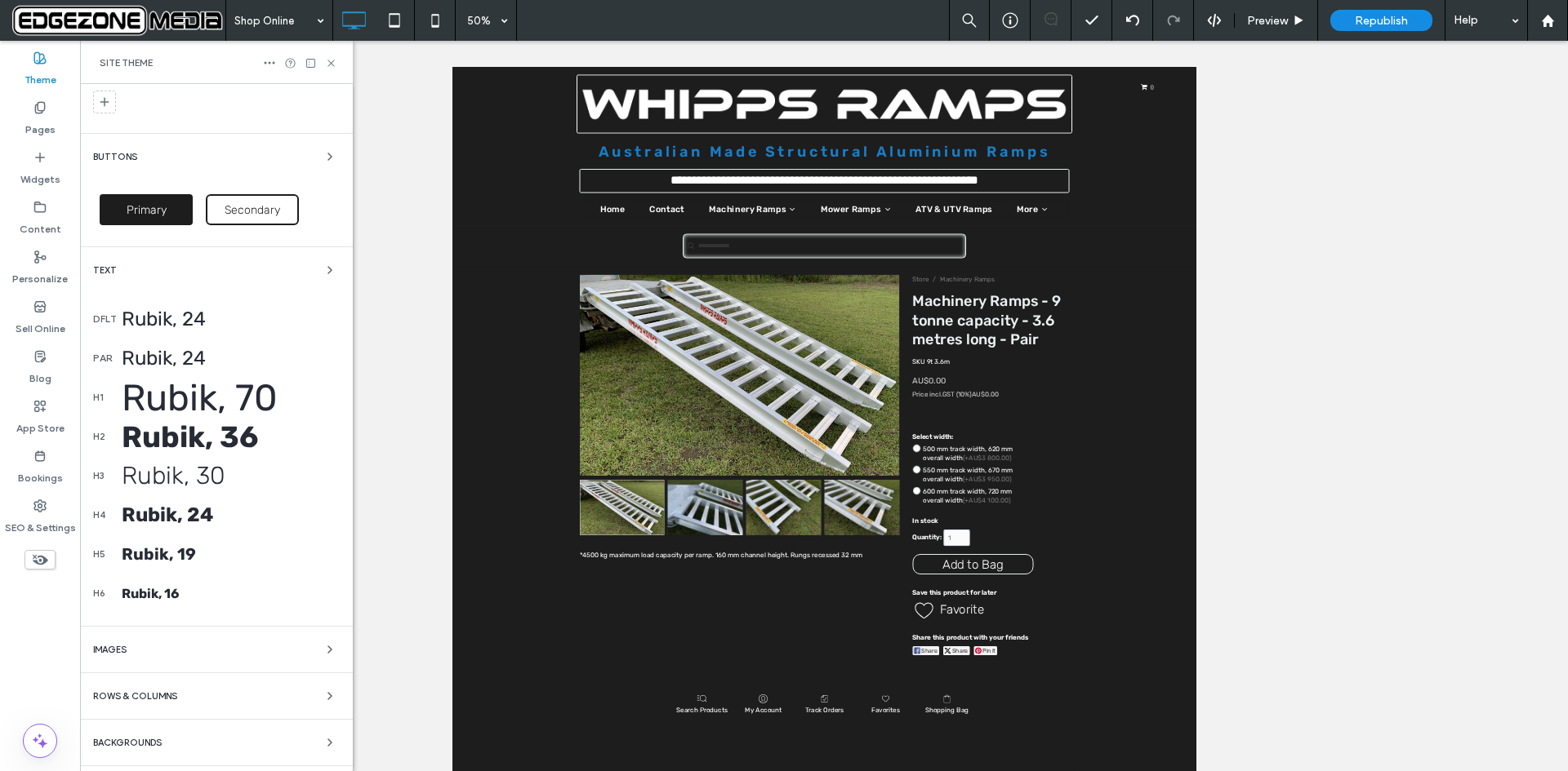
scroll to position [88, 0]
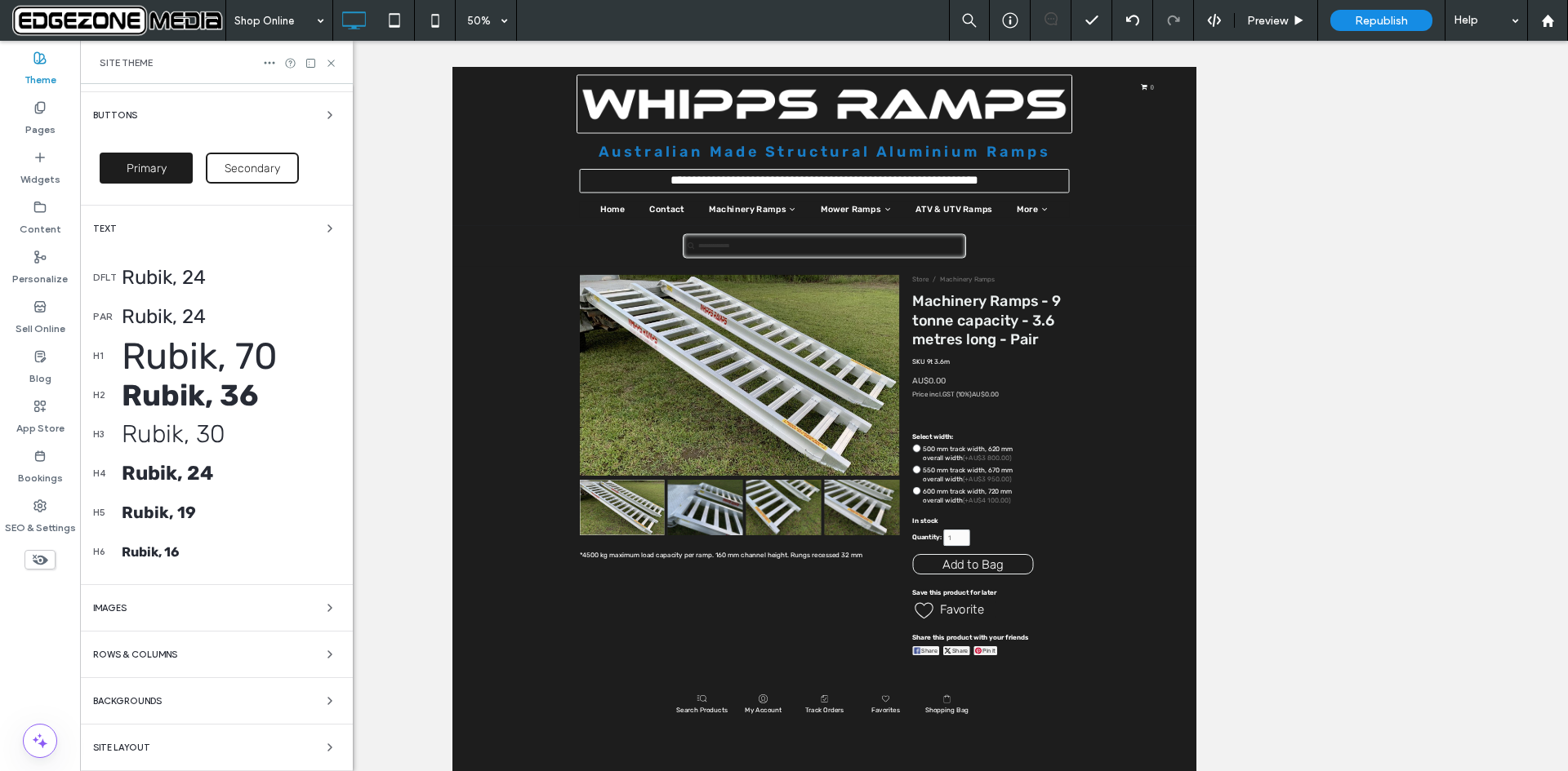
click at [155, 743] on div "Site Layout" at bounding box center [216, 748] width 247 height 20
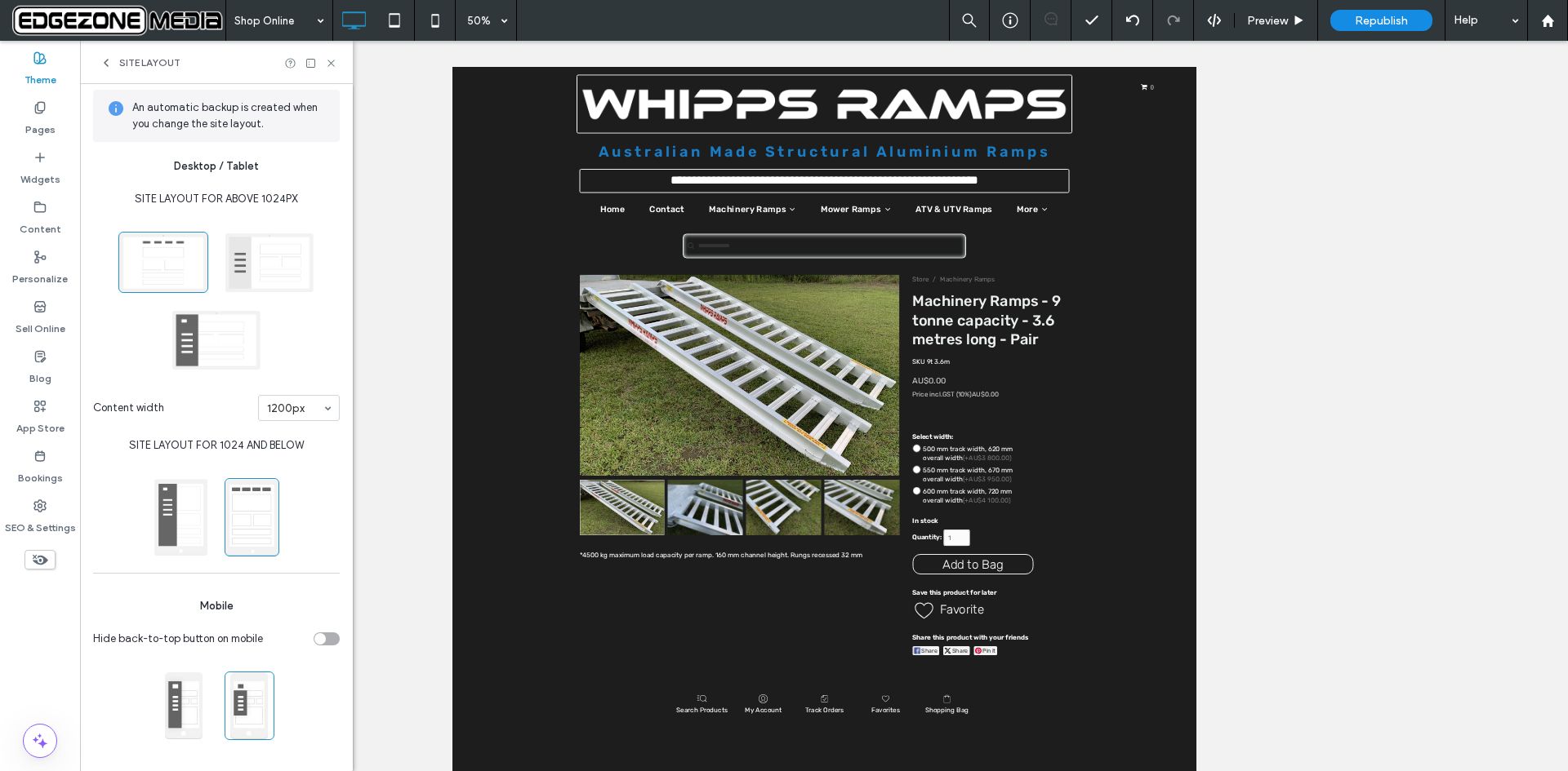
scroll to position [0, 0]
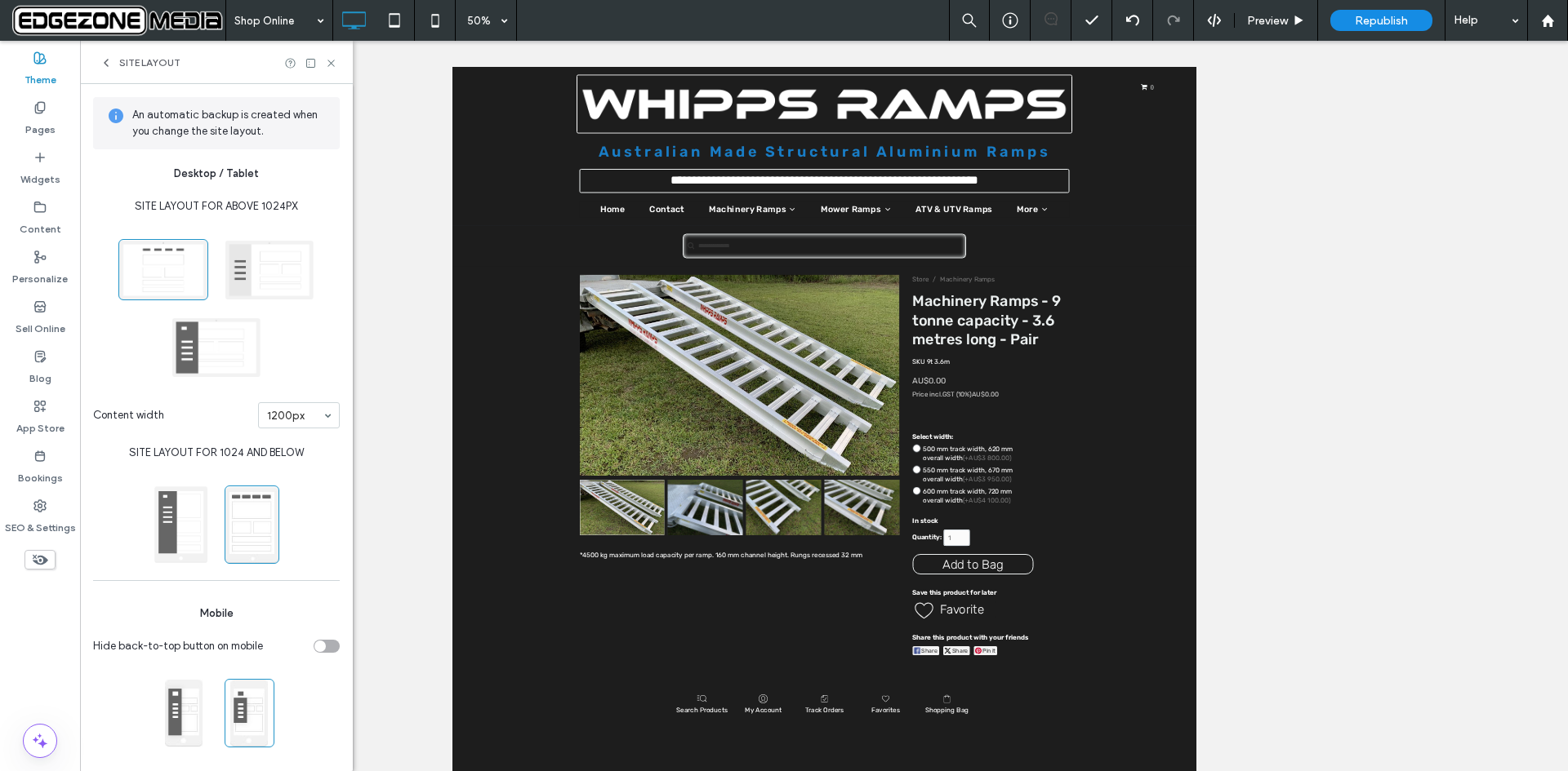
click at [133, 59] on span "Site Layout" at bounding box center [149, 63] width 61 height 13
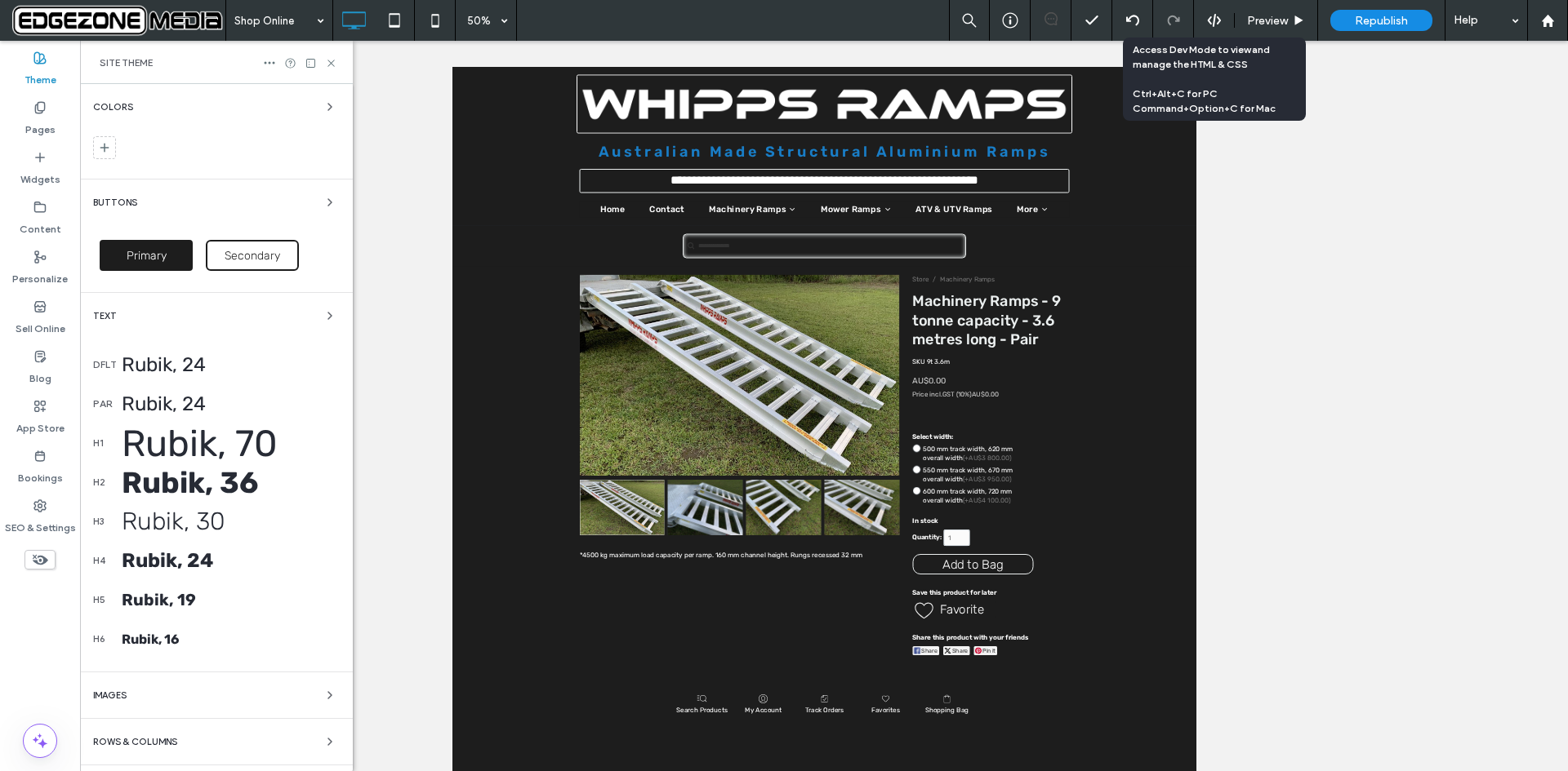
click at [1213, 21] on use at bounding box center [1214, 21] width 13 height 13
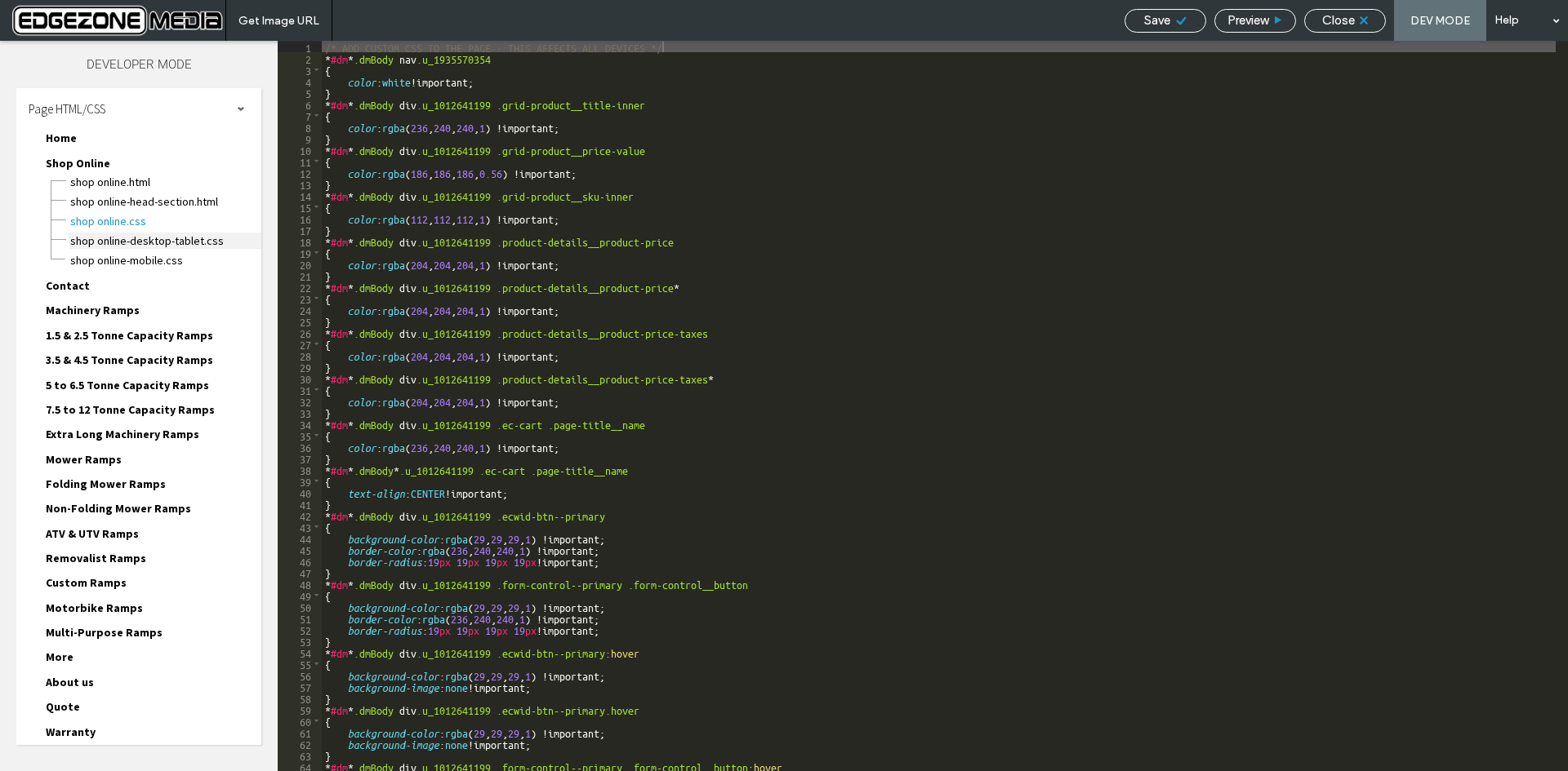
click at [134, 241] on span "Shop Online-desktop-tablet.css" at bounding box center [165, 241] width 192 height 17
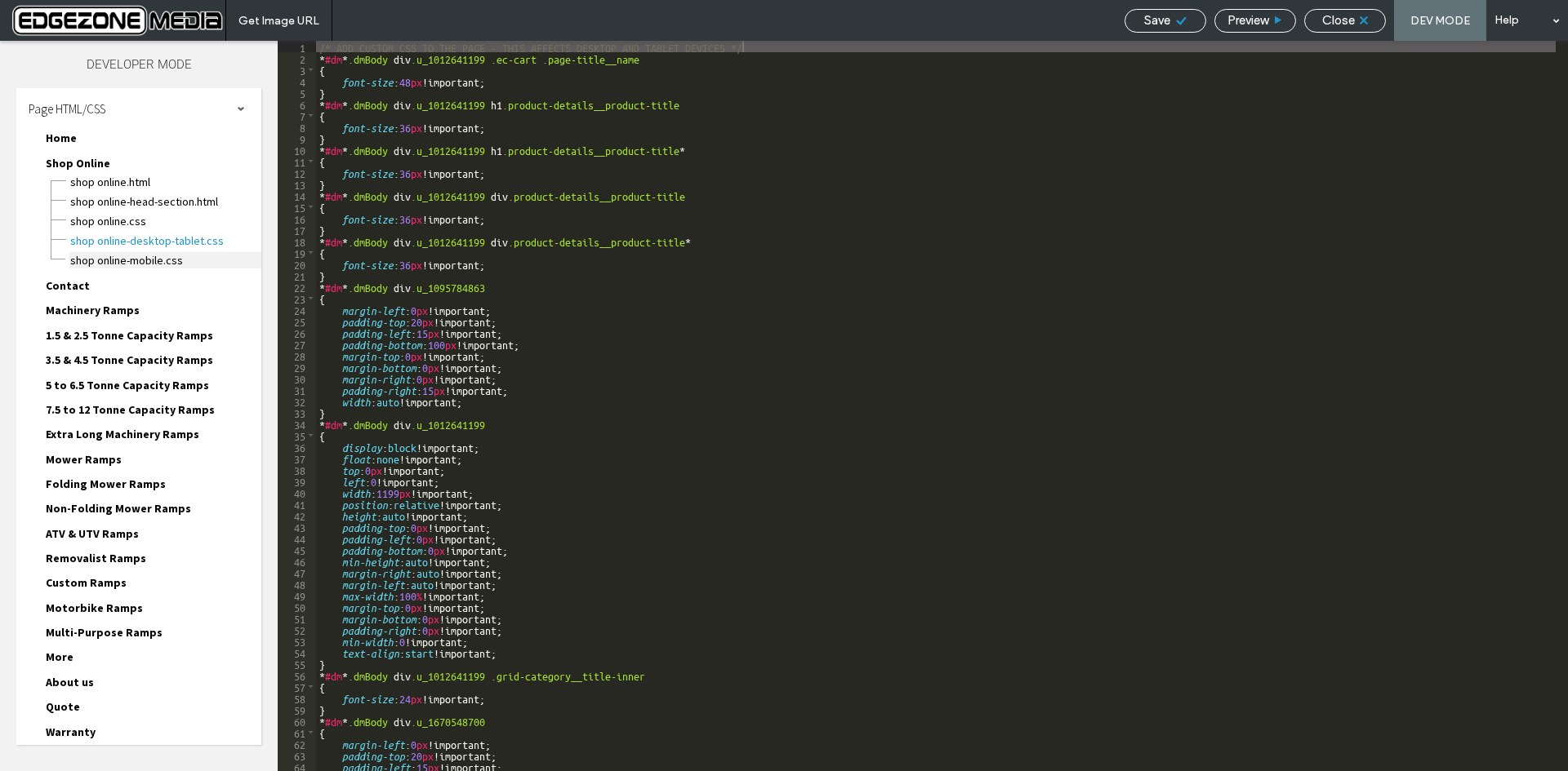
click at [140, 258] on span "Shop Online-mobile.css" at bounding box center [165, 261] width 192 height 17
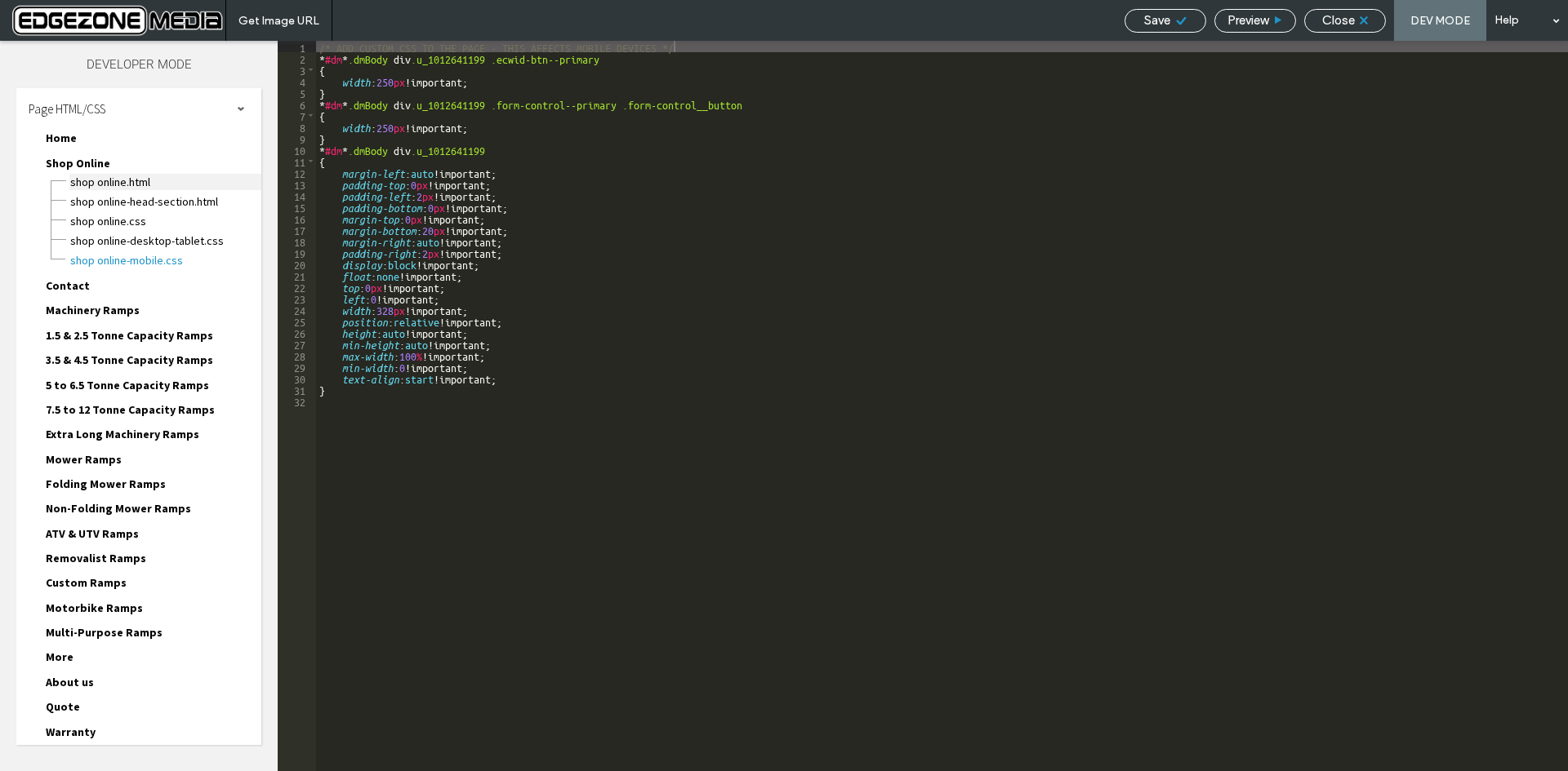
click at [121, 182] on span "Shop Online.html" at bounding box center [165, 182] width 192 height 17
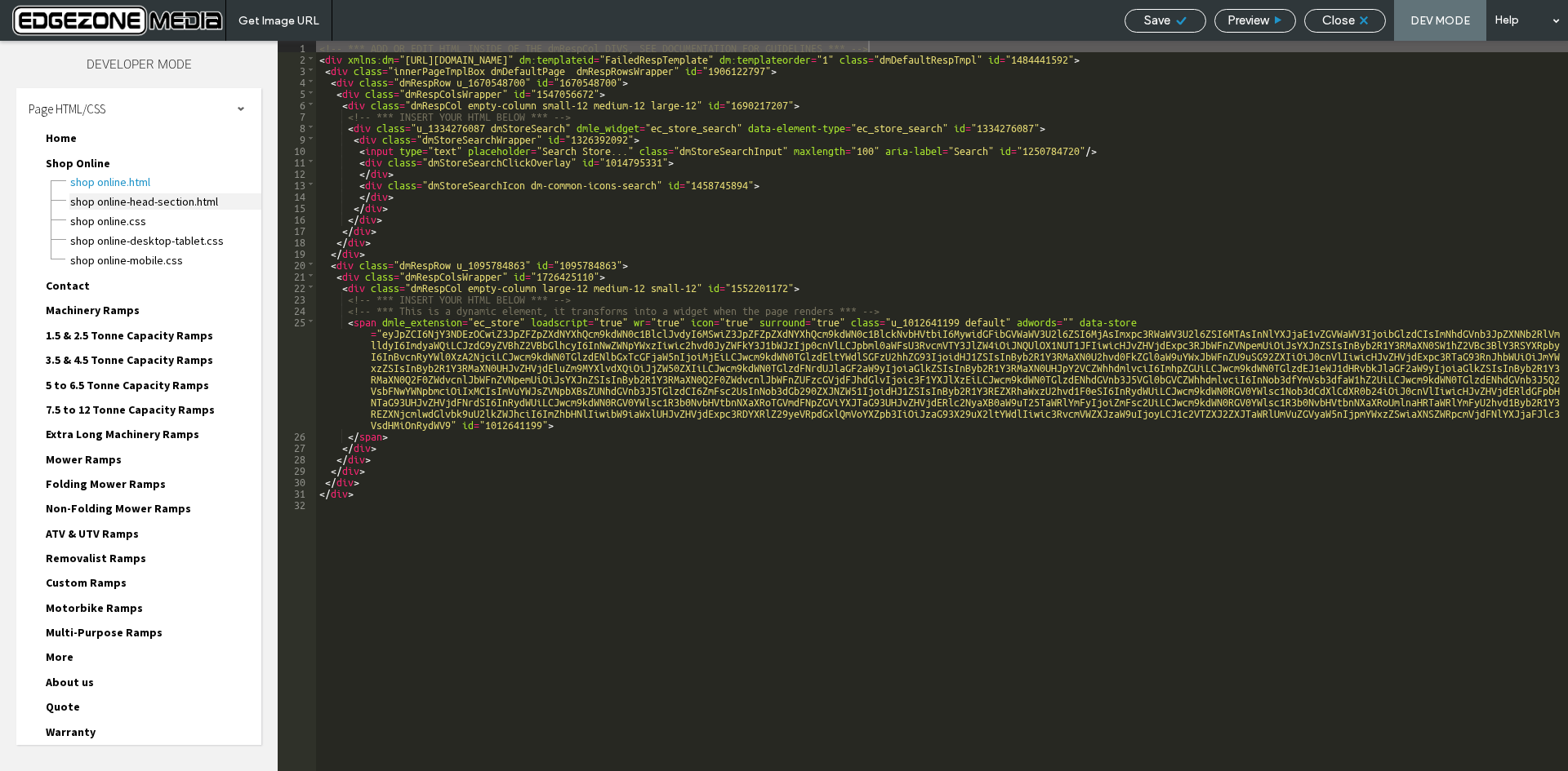
click at [156, 201] on span "Shop Online-head-section.html" at bounding box center [165, 201] width 192 height 17
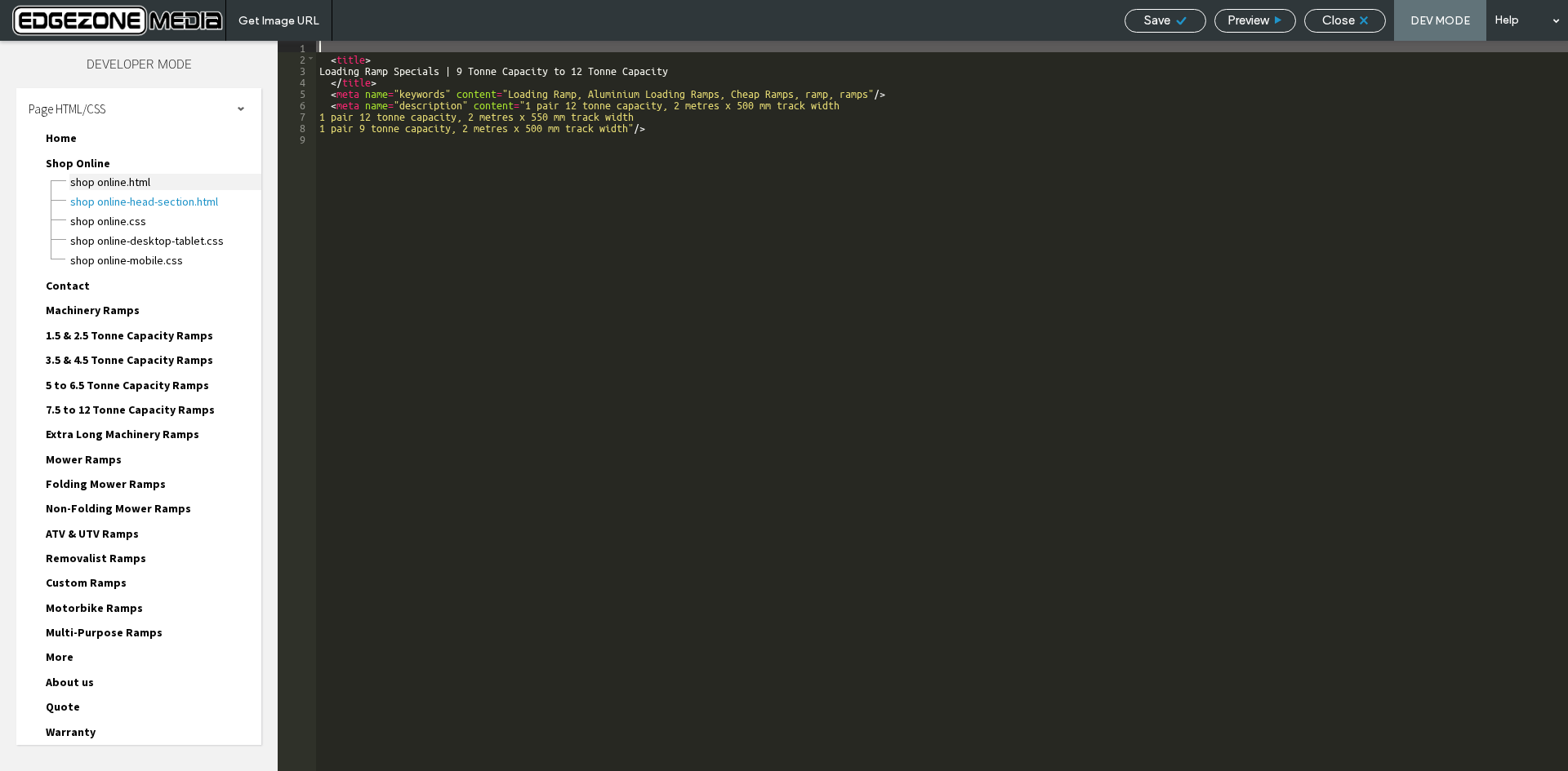
click at [126, 183] on span "Shop Online.html" at bounding box center [165, 182] width 192 height 17
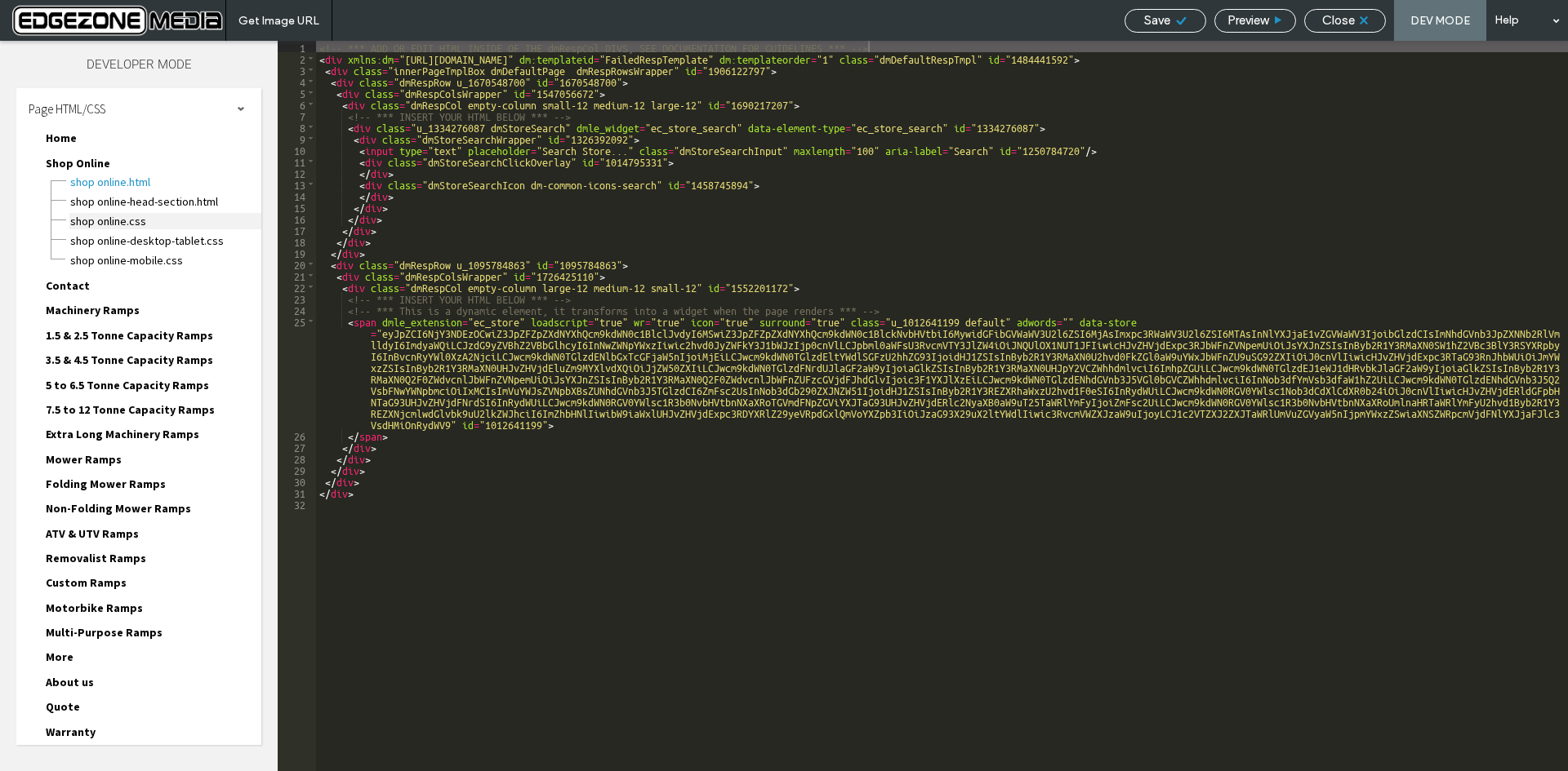
click at [132, 219] on span "Shop Online.css" at bounding box center [165, 221] width 192 height 17
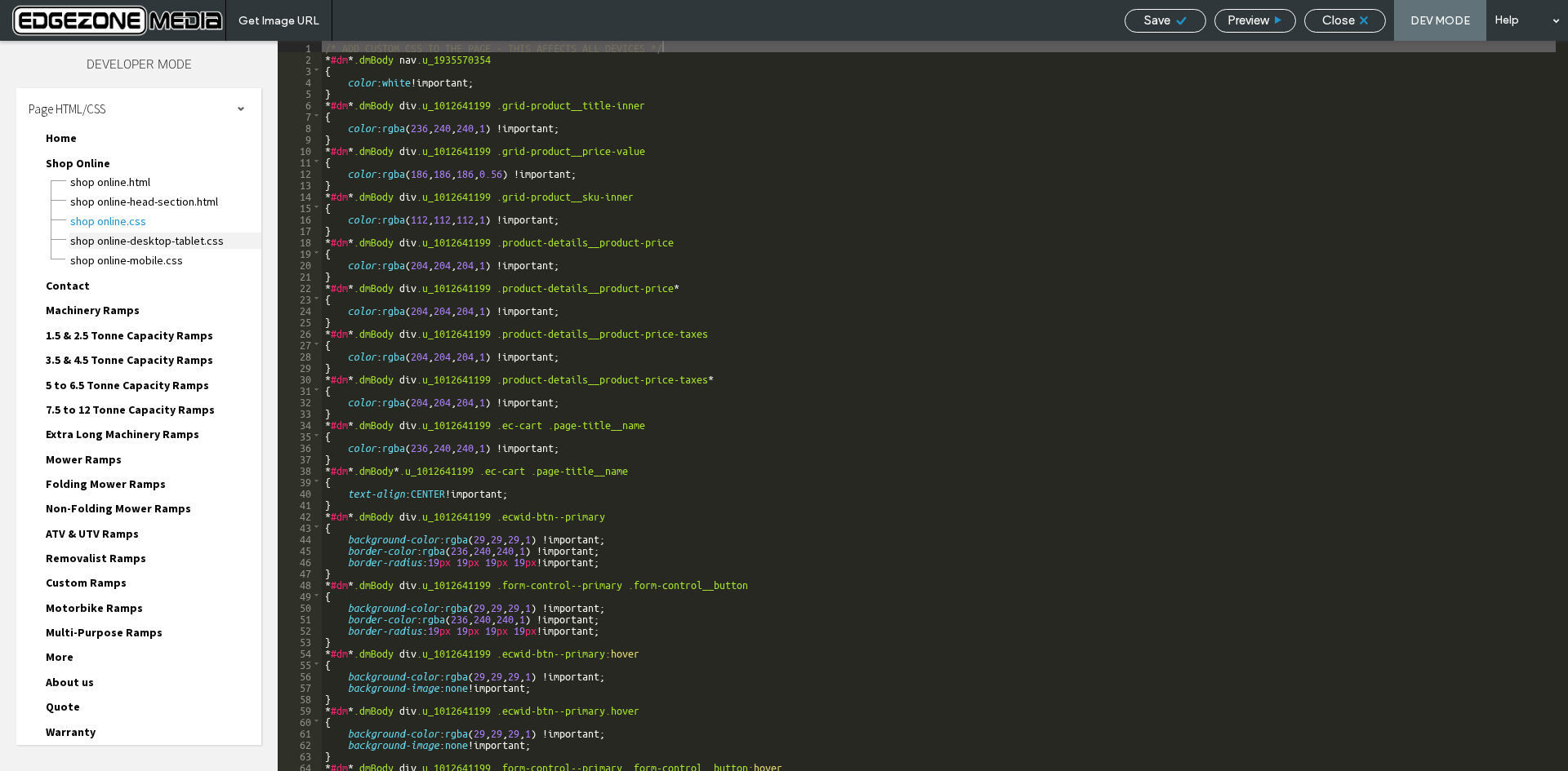
click at [180, 239] on span "Shop Online-desktop-tablet.css" at bounding box center [165, 241] width 192 height 17
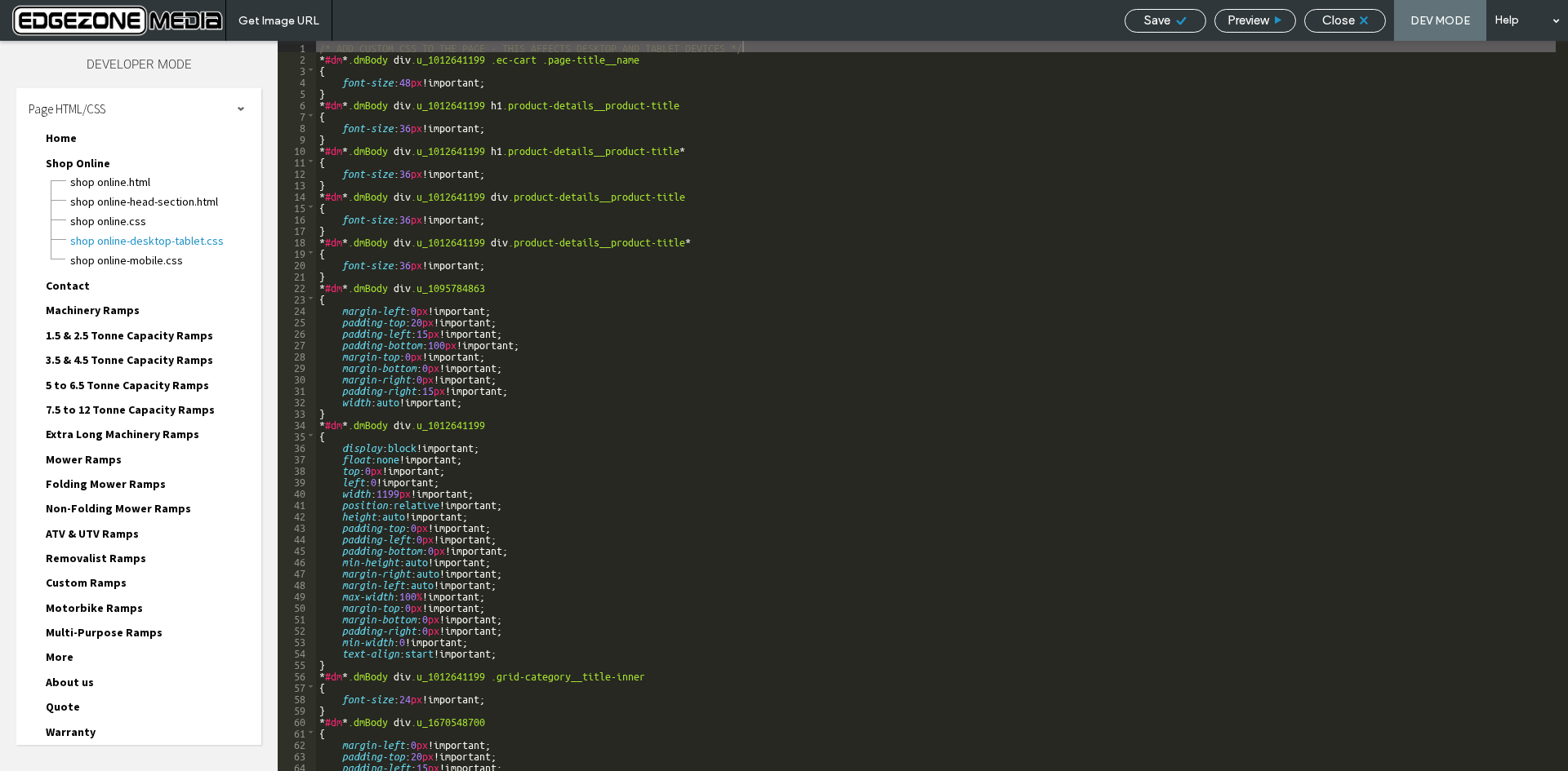
click at [81, 163] on span "Shop Online" at bounding box center [78, 163] width 64 height 15
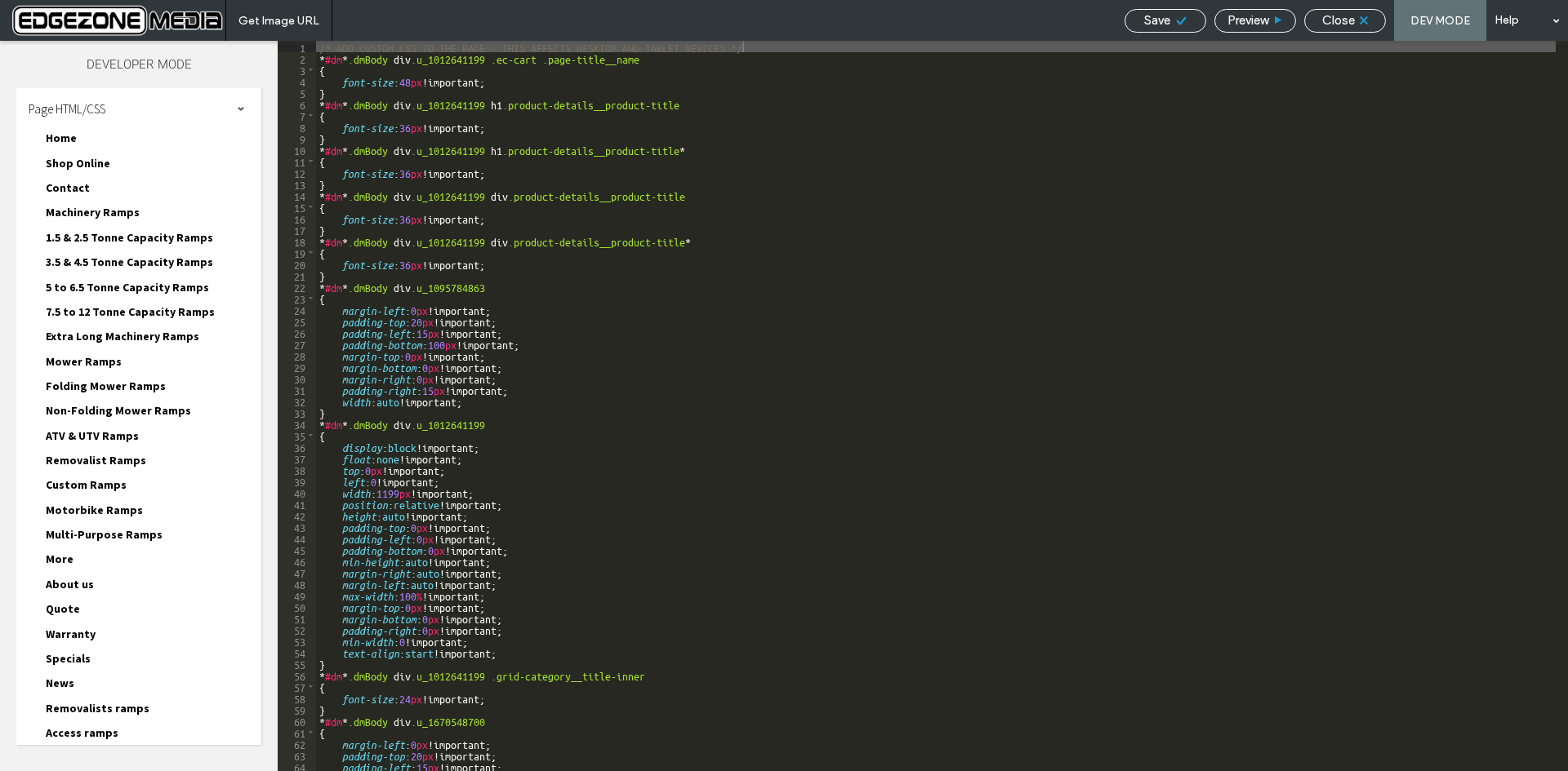
click at [81, 163] on span "Shop Online" at bounding box center [78, 163] width 64 height 15
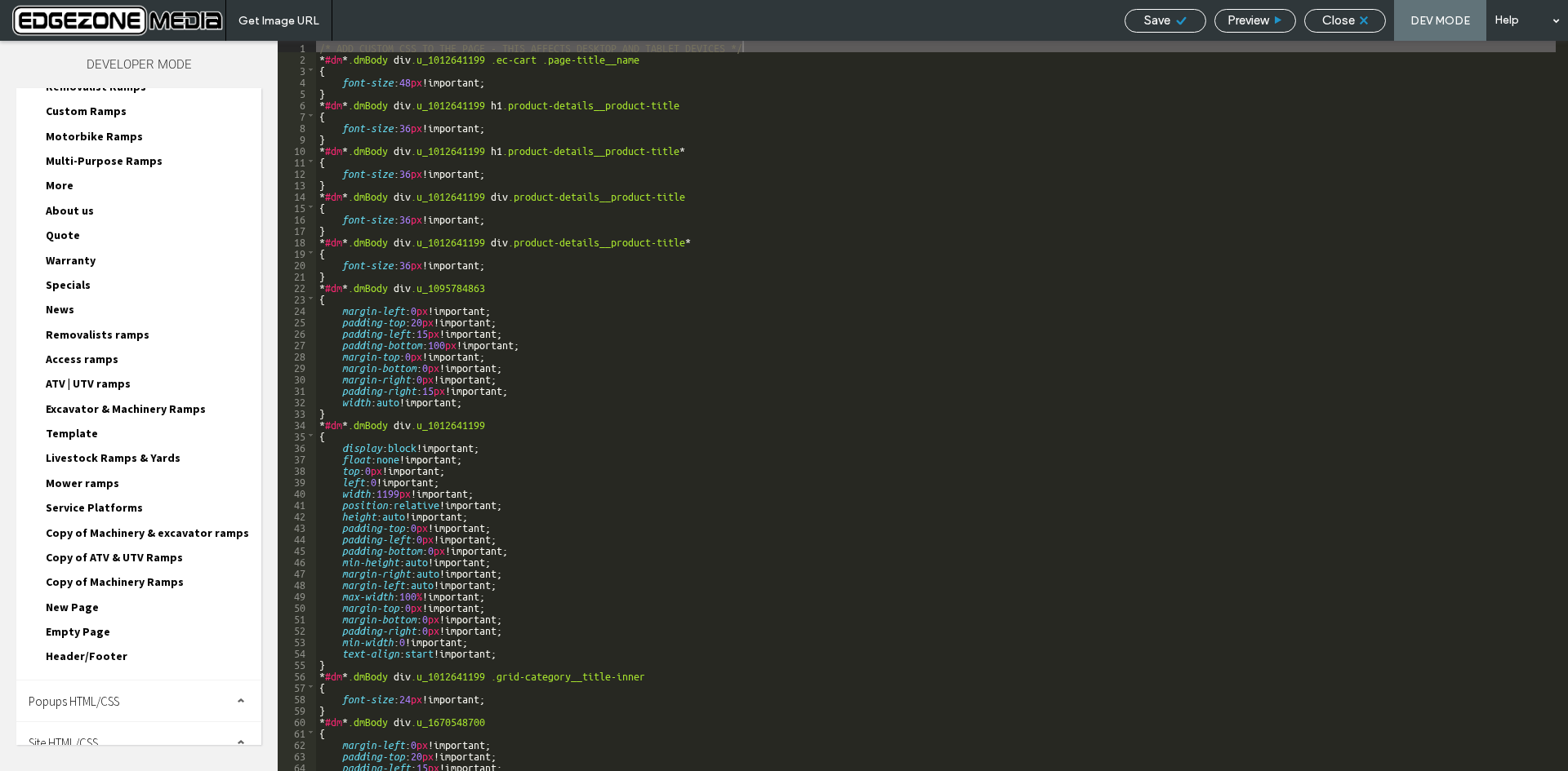
scroll to position [490, 0]
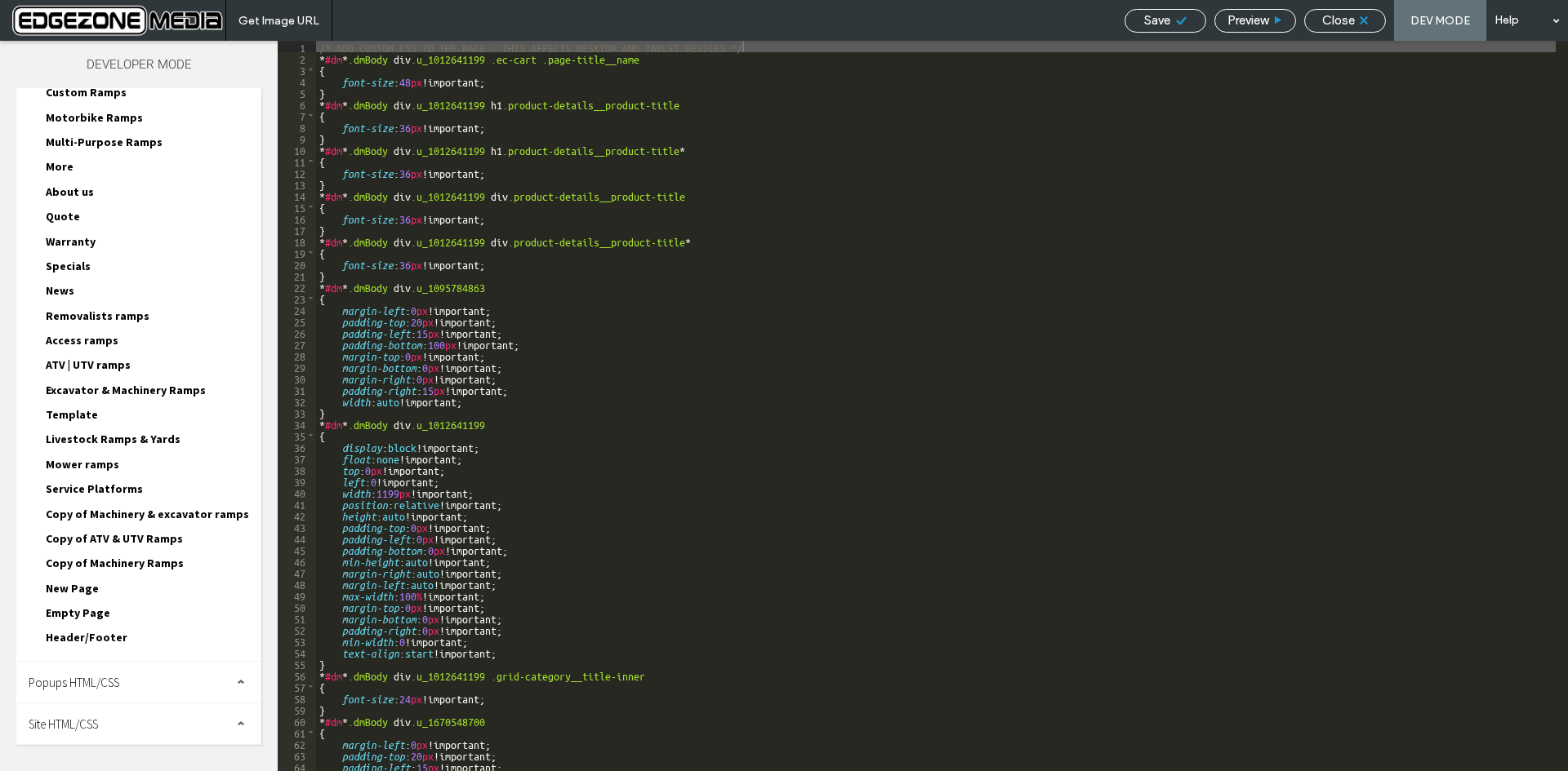
click at [110, 677] on span "Popups HTML/CSS" at bounding box center [74, 683] width 91 height 16
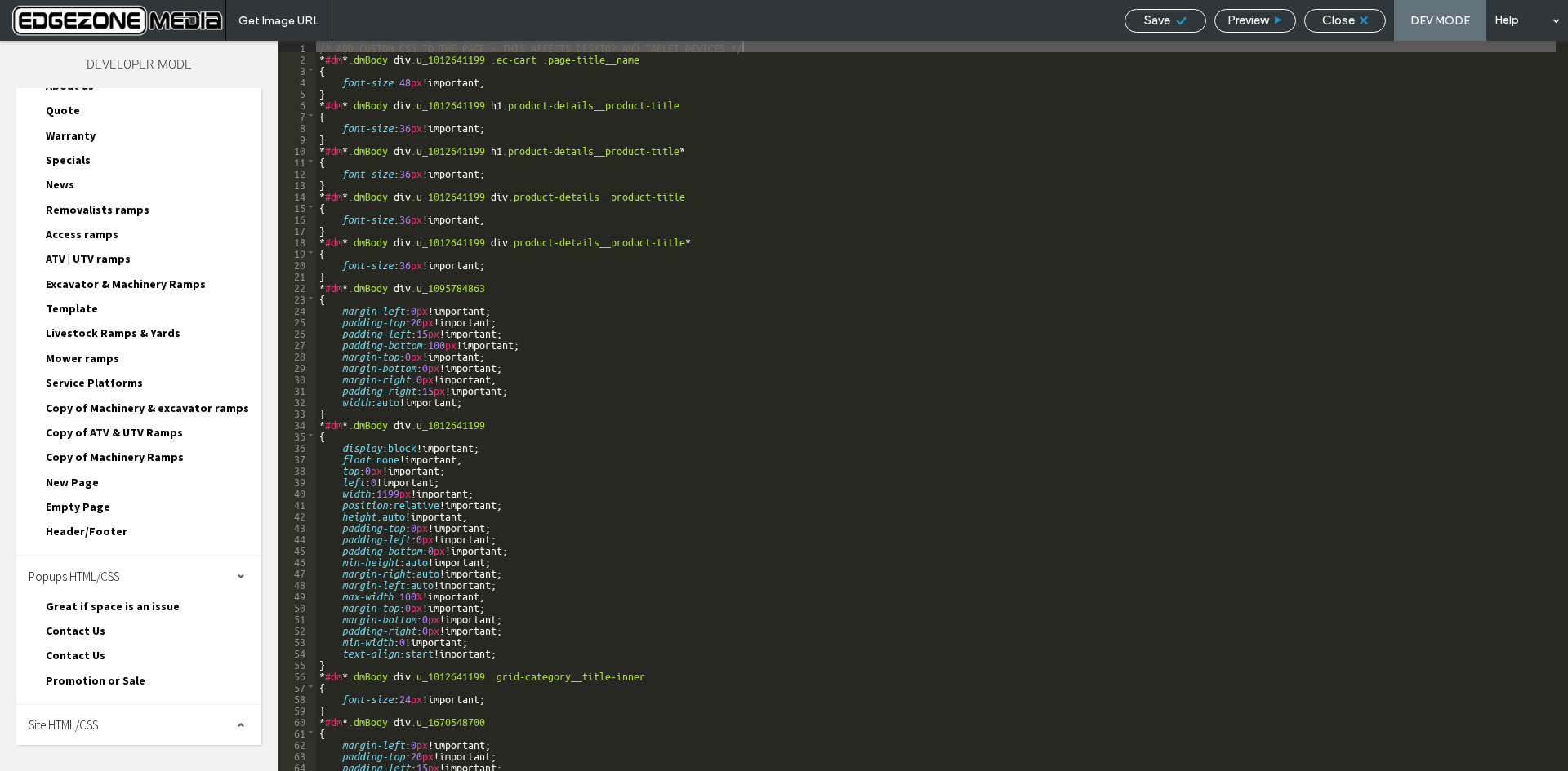
scroll to position [598, 0]
click at [92, 720] on span "Site HTML/CSS" at bounding box center [64, 723] width 69 height 16
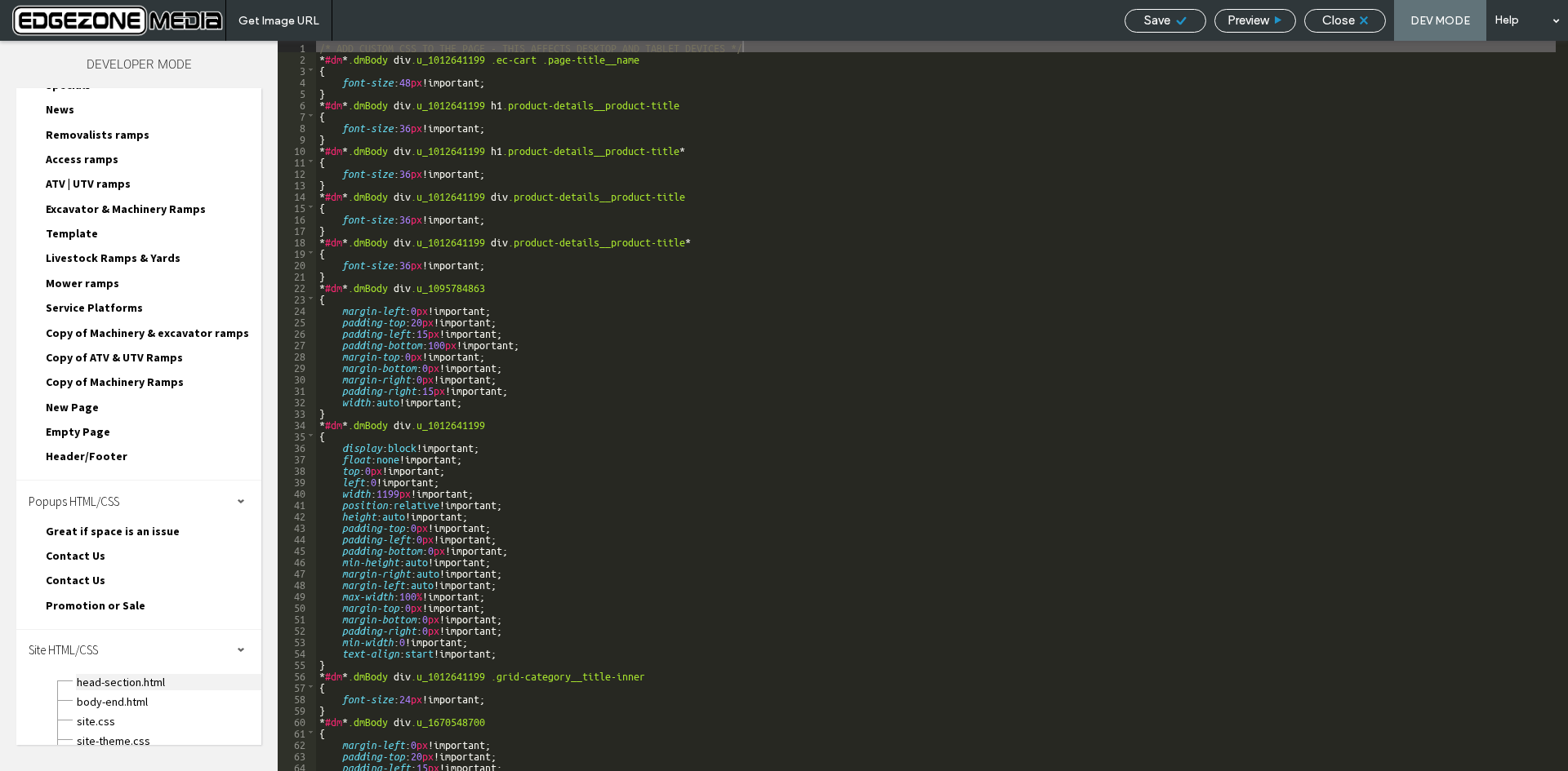
scroll to position [726, 0]
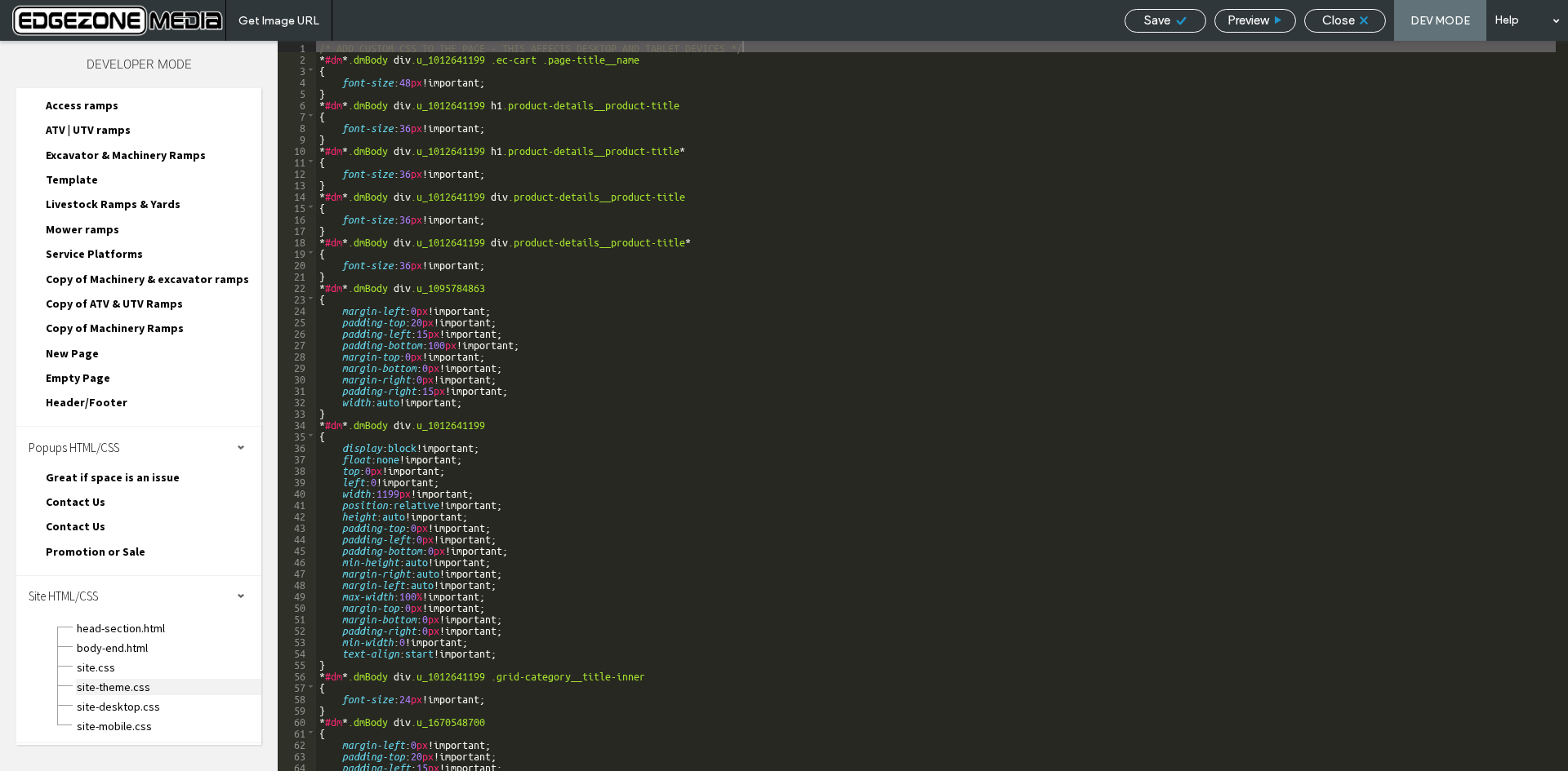
click at [132, 688] on span "site-theme.css" at bounding box center [168, 688] width 185 height 17
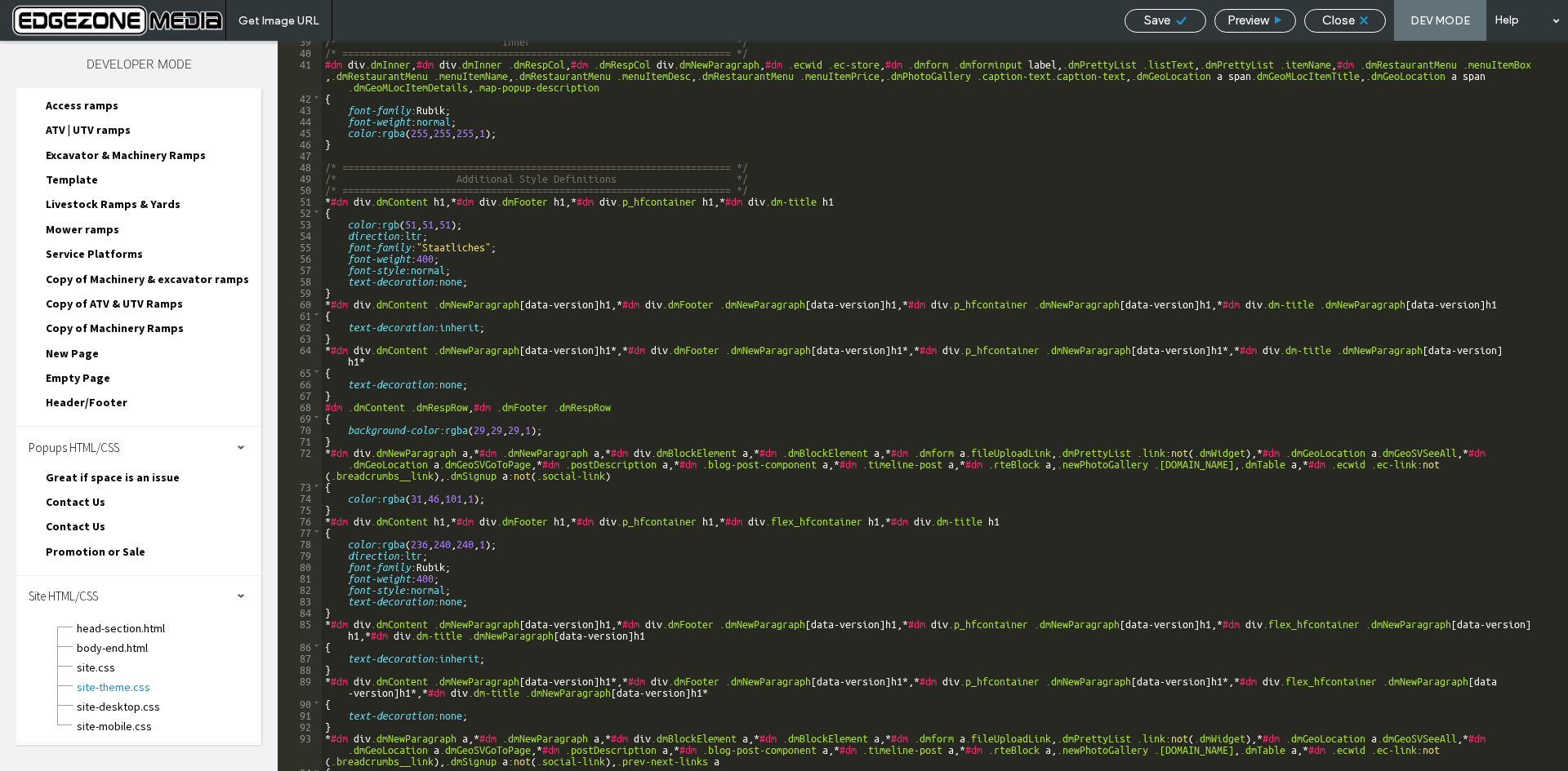
scroll to position [527, 0]
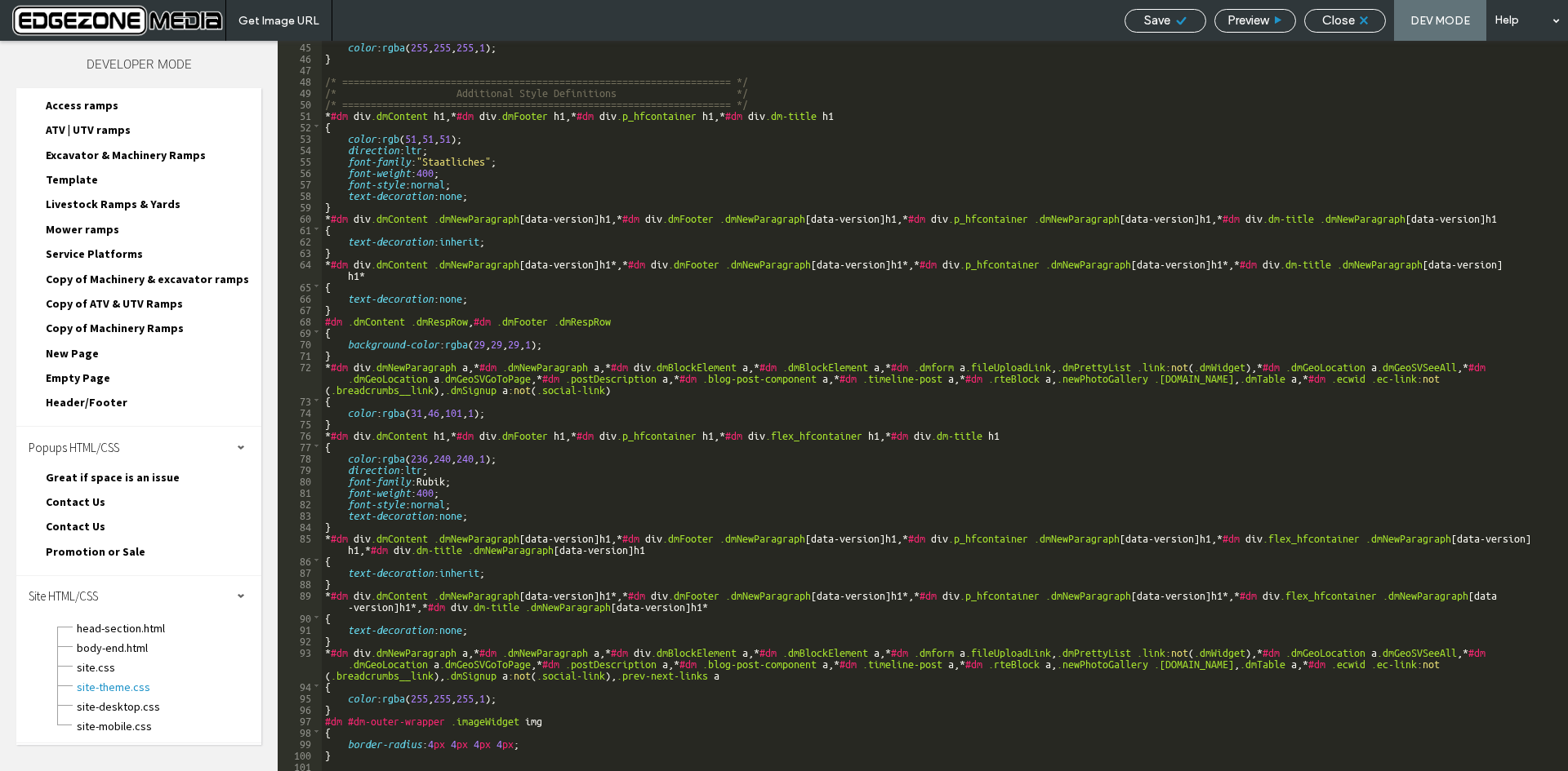
click at [1373, 13] on div "Close" at bounding box center [1344, 21] width 80 height 15
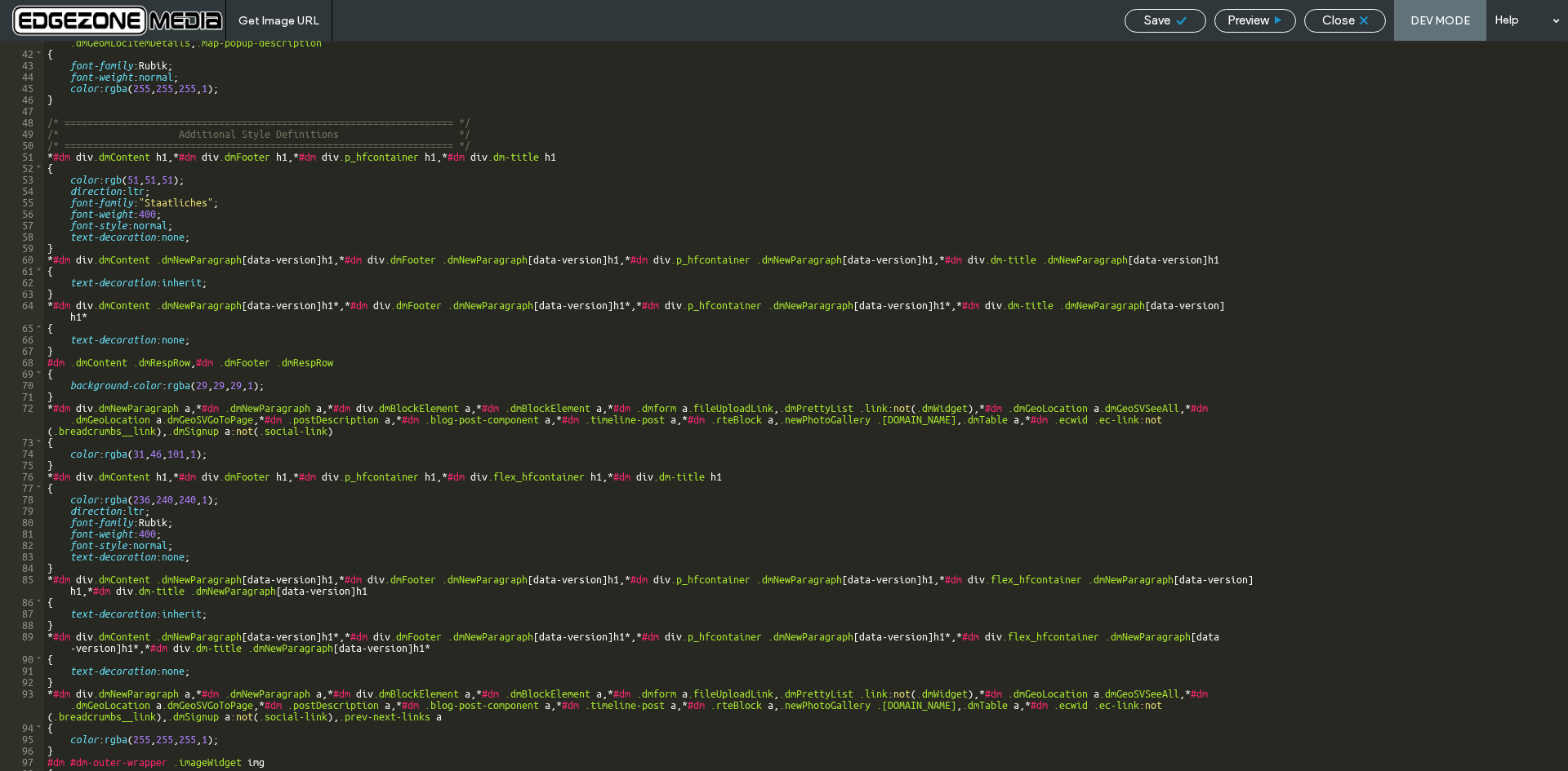
scroll to position [485, 0]
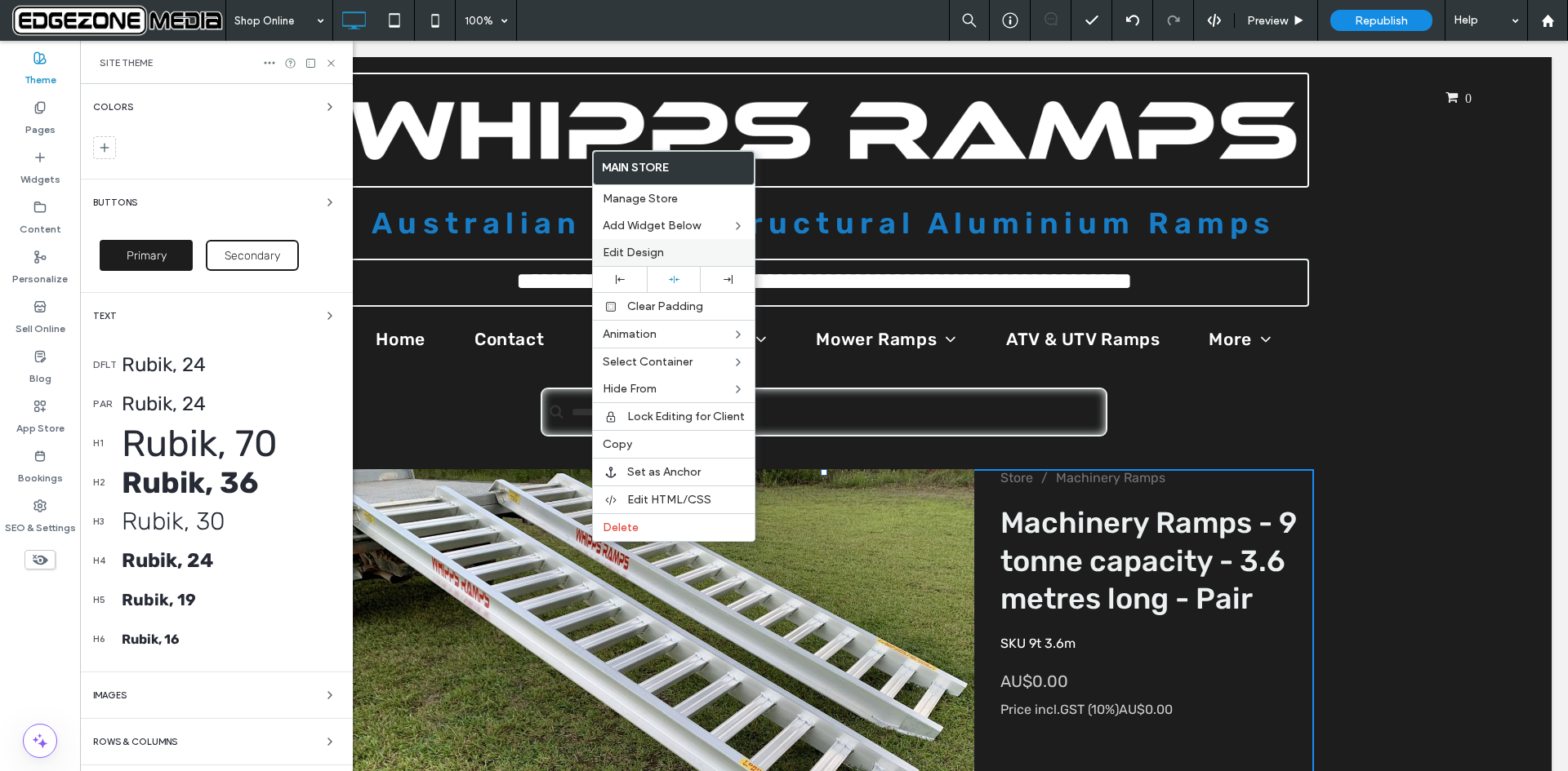
click at [659, 248] on span "Edit Design" at bounding box center [633, 253] width 61 height 14
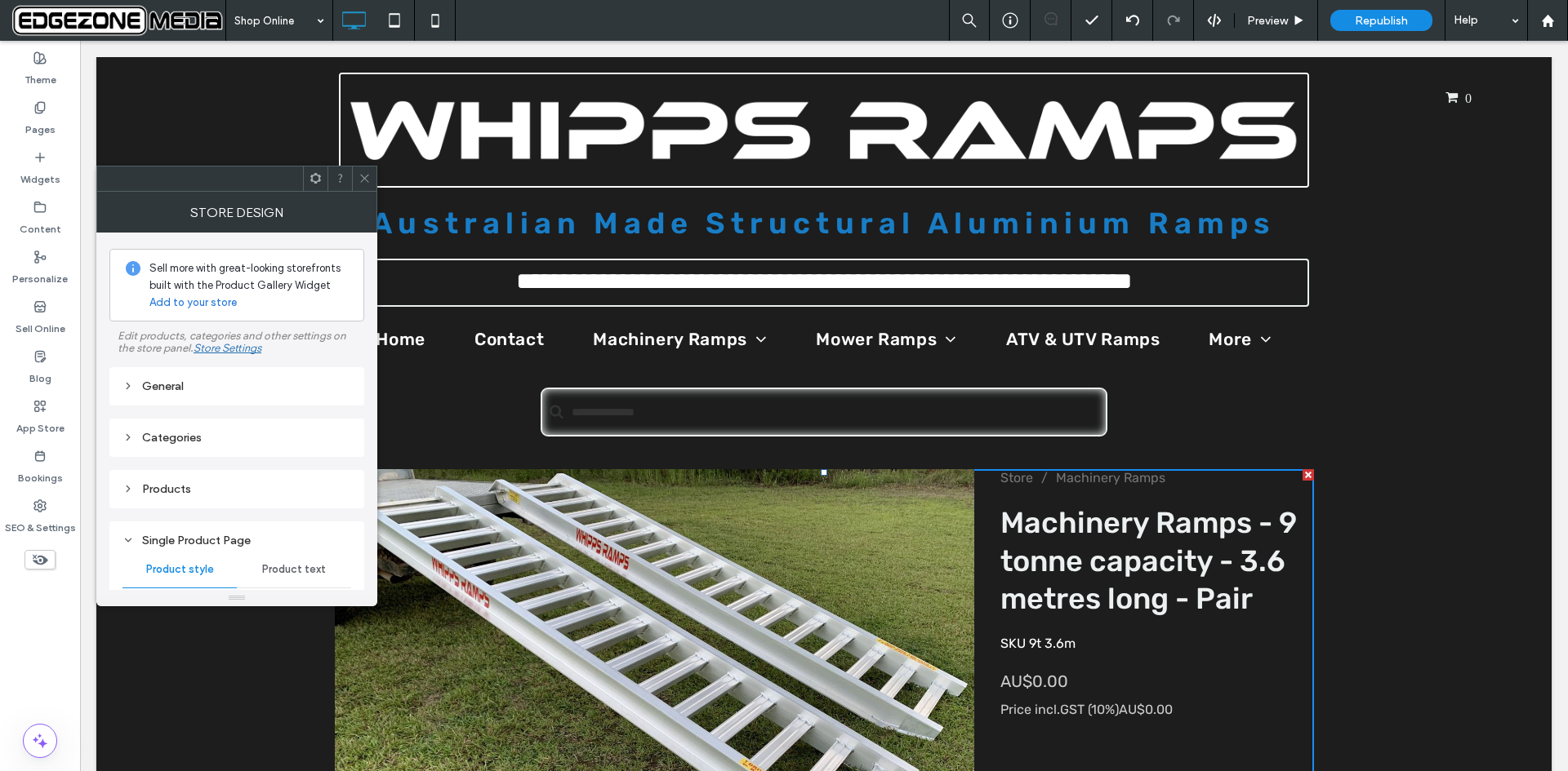
click at [149, 387] on div "General" at bounding box center [236, 386] width 229 height 14
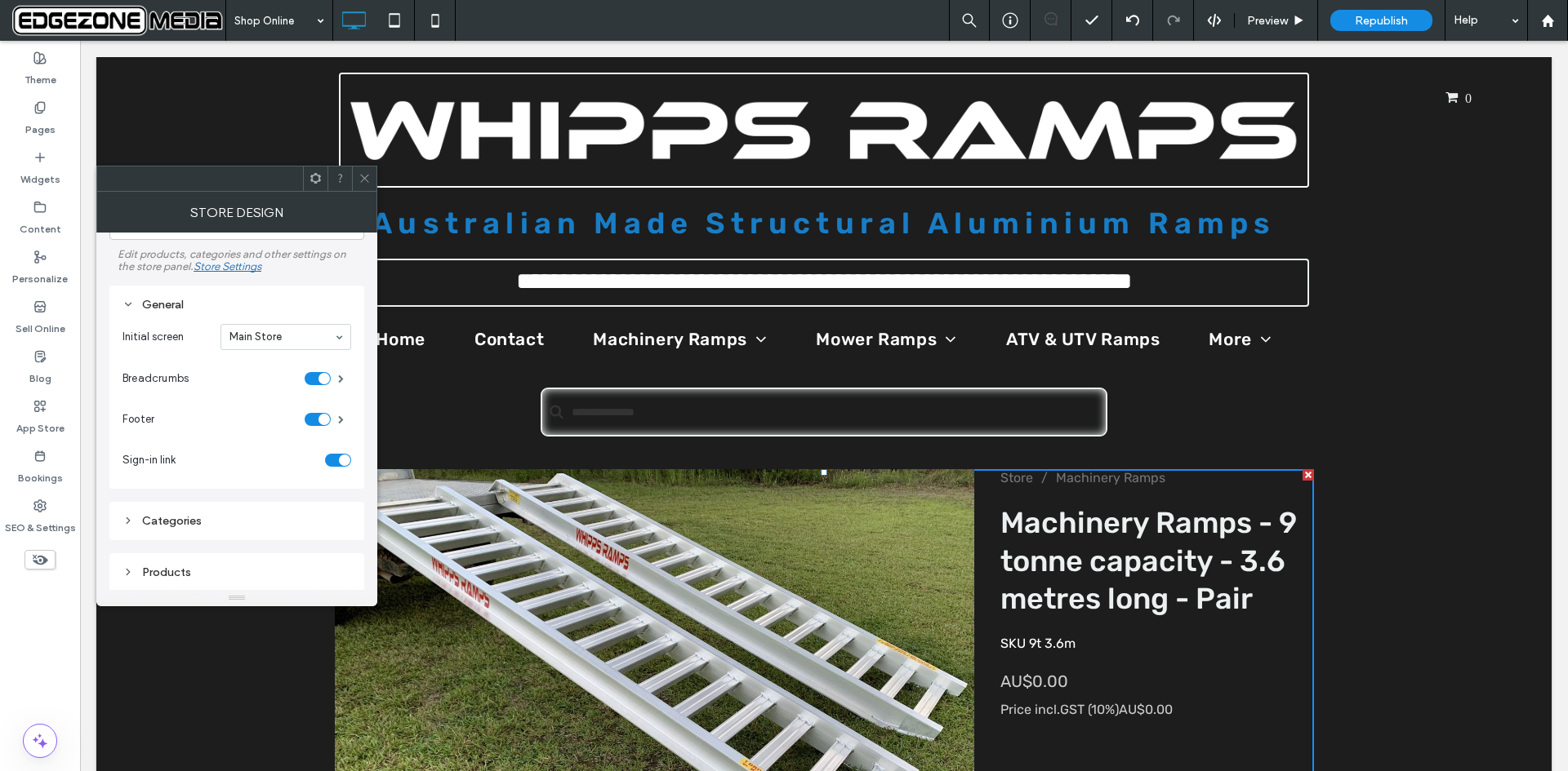
scroll to position [163, 0]
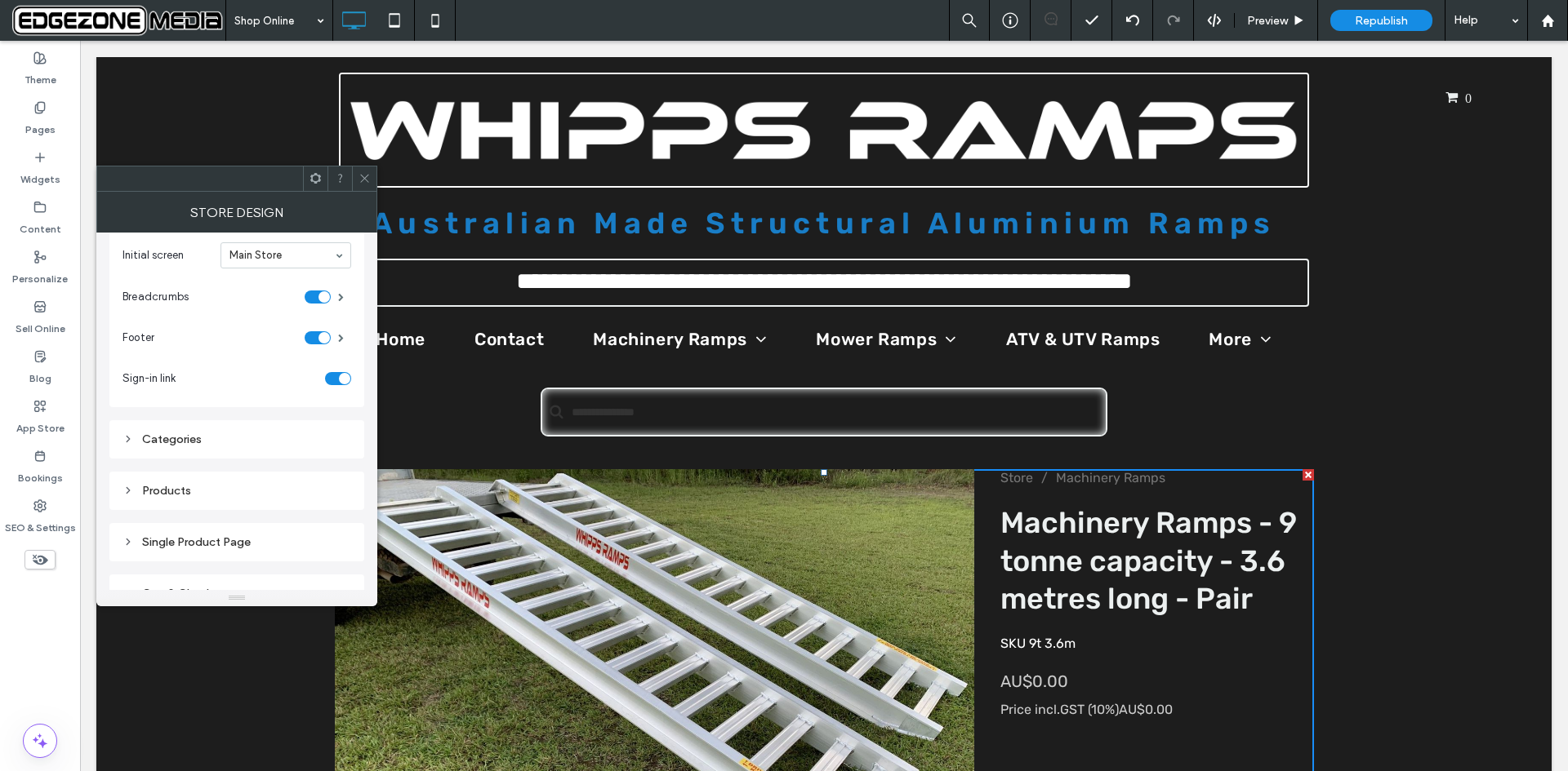
click at [182, 438] on div "Categories" at bounding box center [236, 439] width 229 height 14
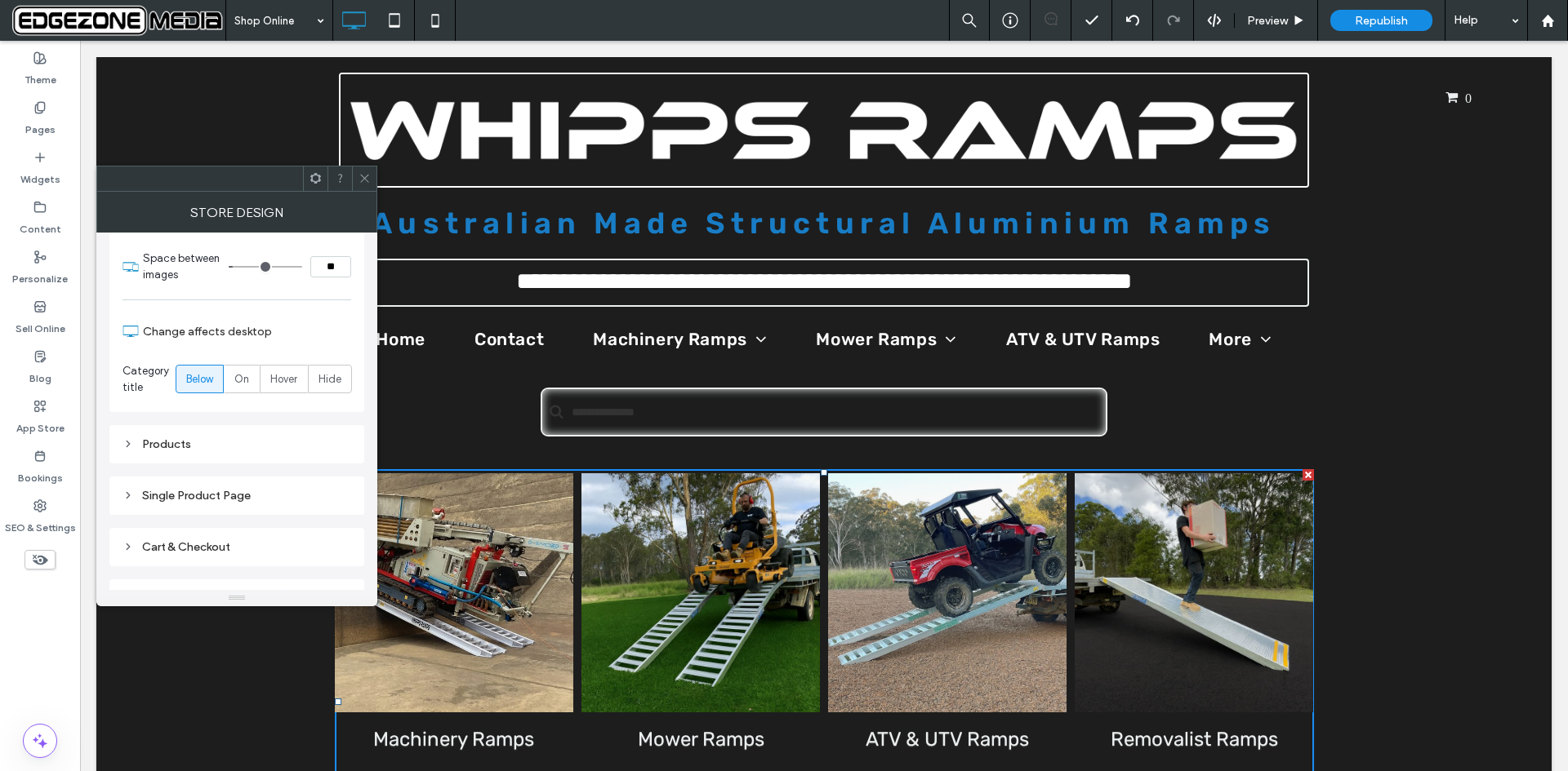
scroll to position [653, 0]
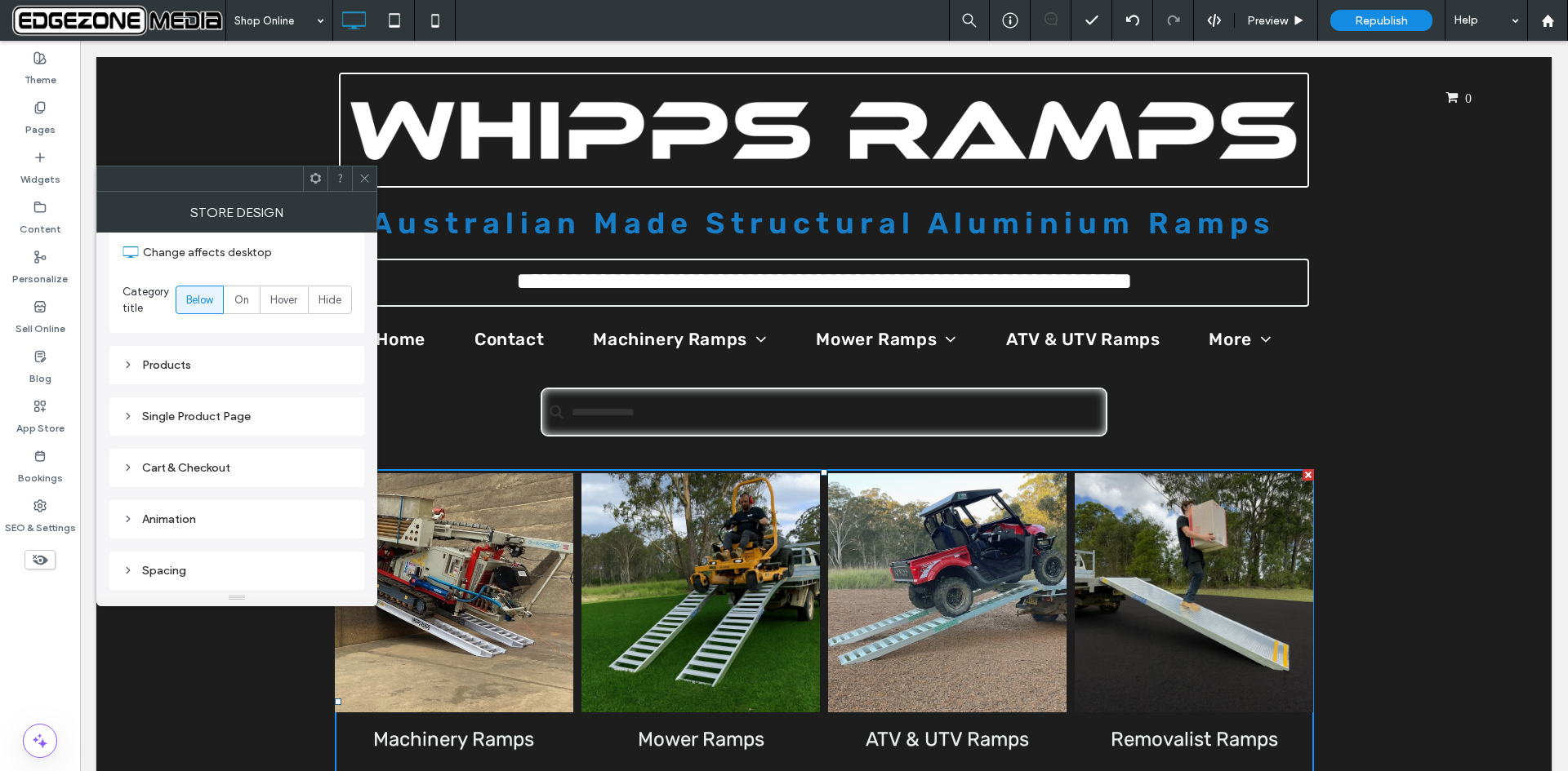
click at [175, 371] on div "Products" at bounding box center [236, 365] width 229 height 14
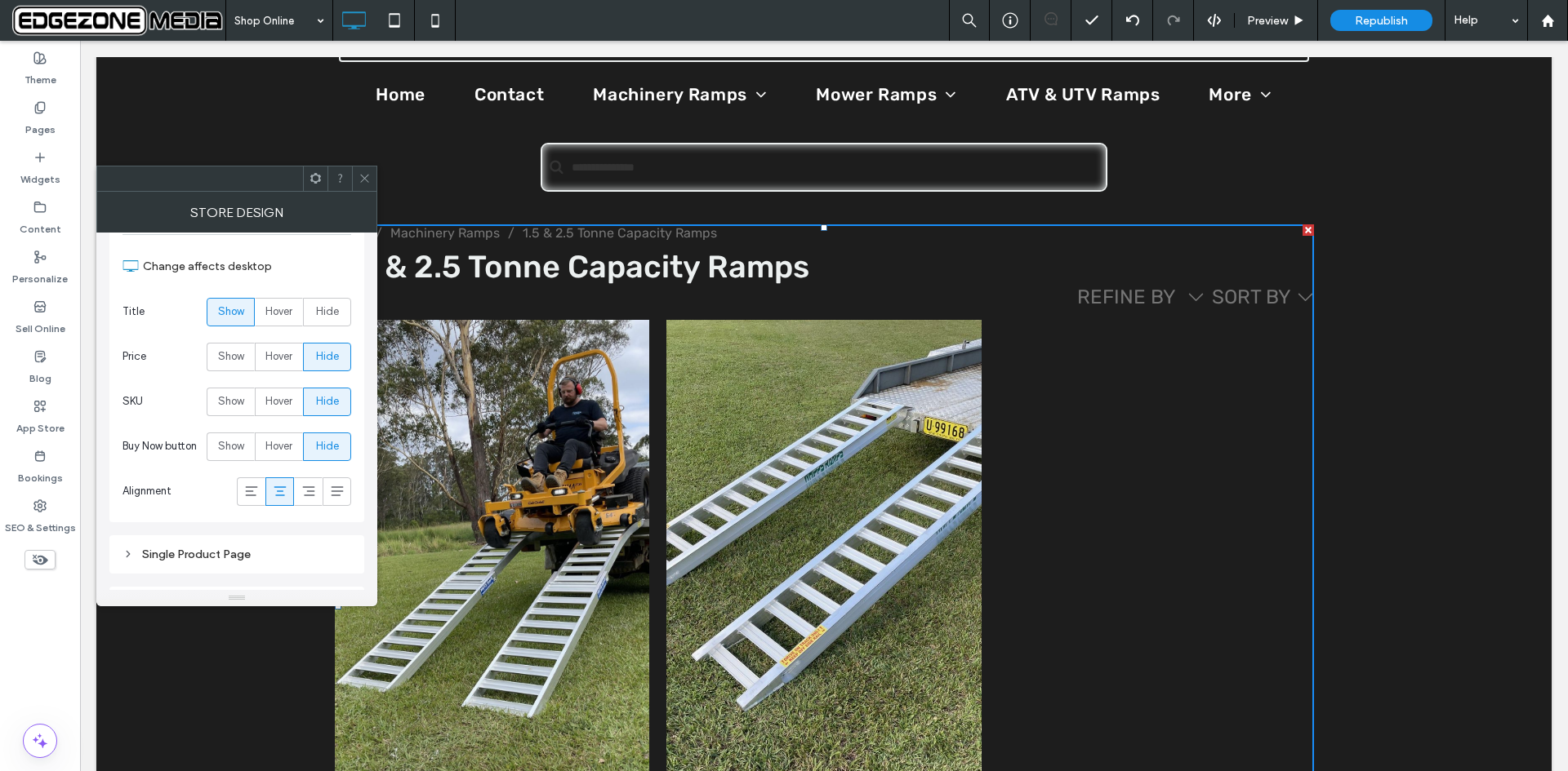
scroll to position [860, 0]
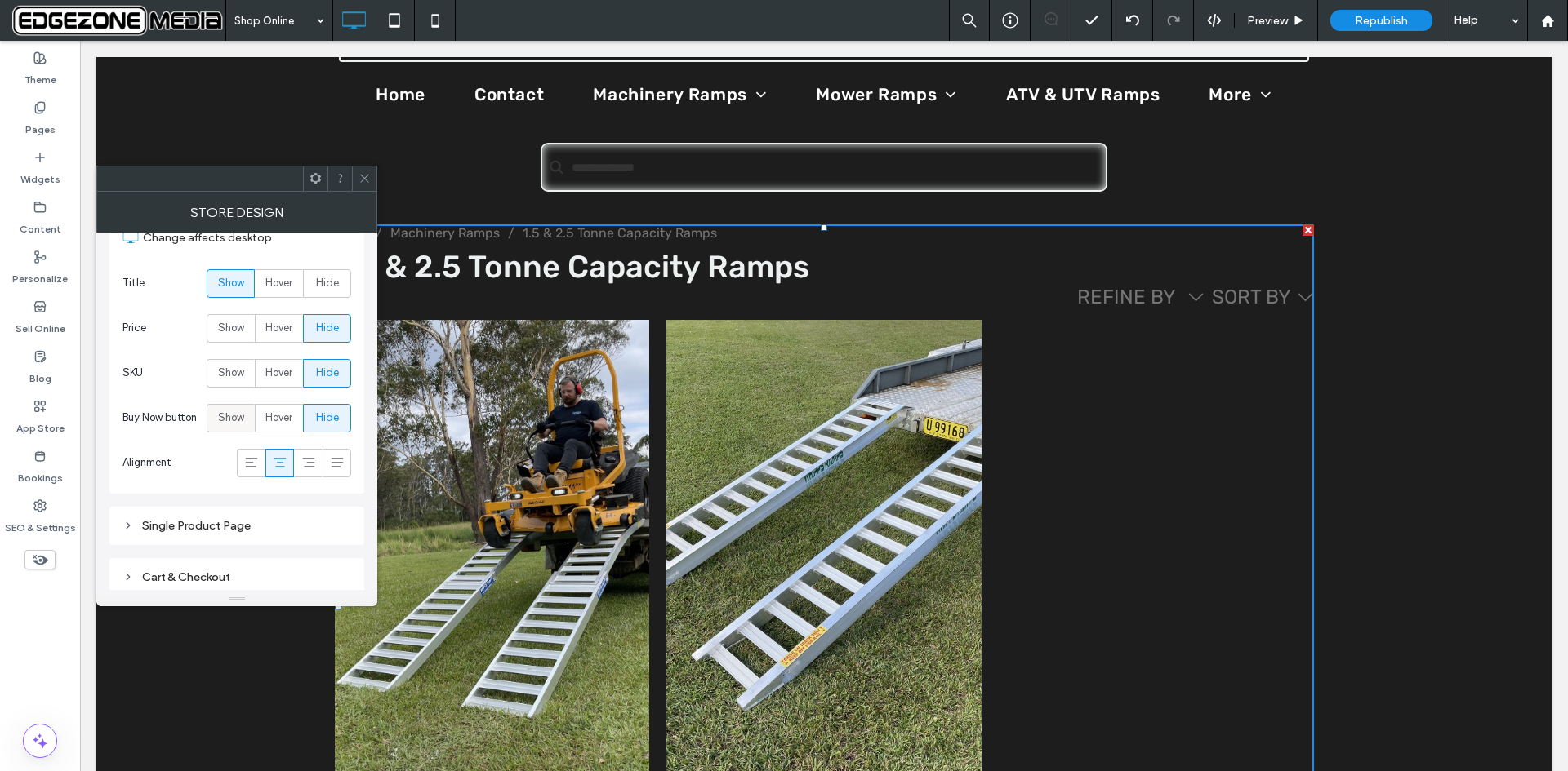
click at [228, 422] on span "Show" at bounding box center [231, 418] width 26 height 17
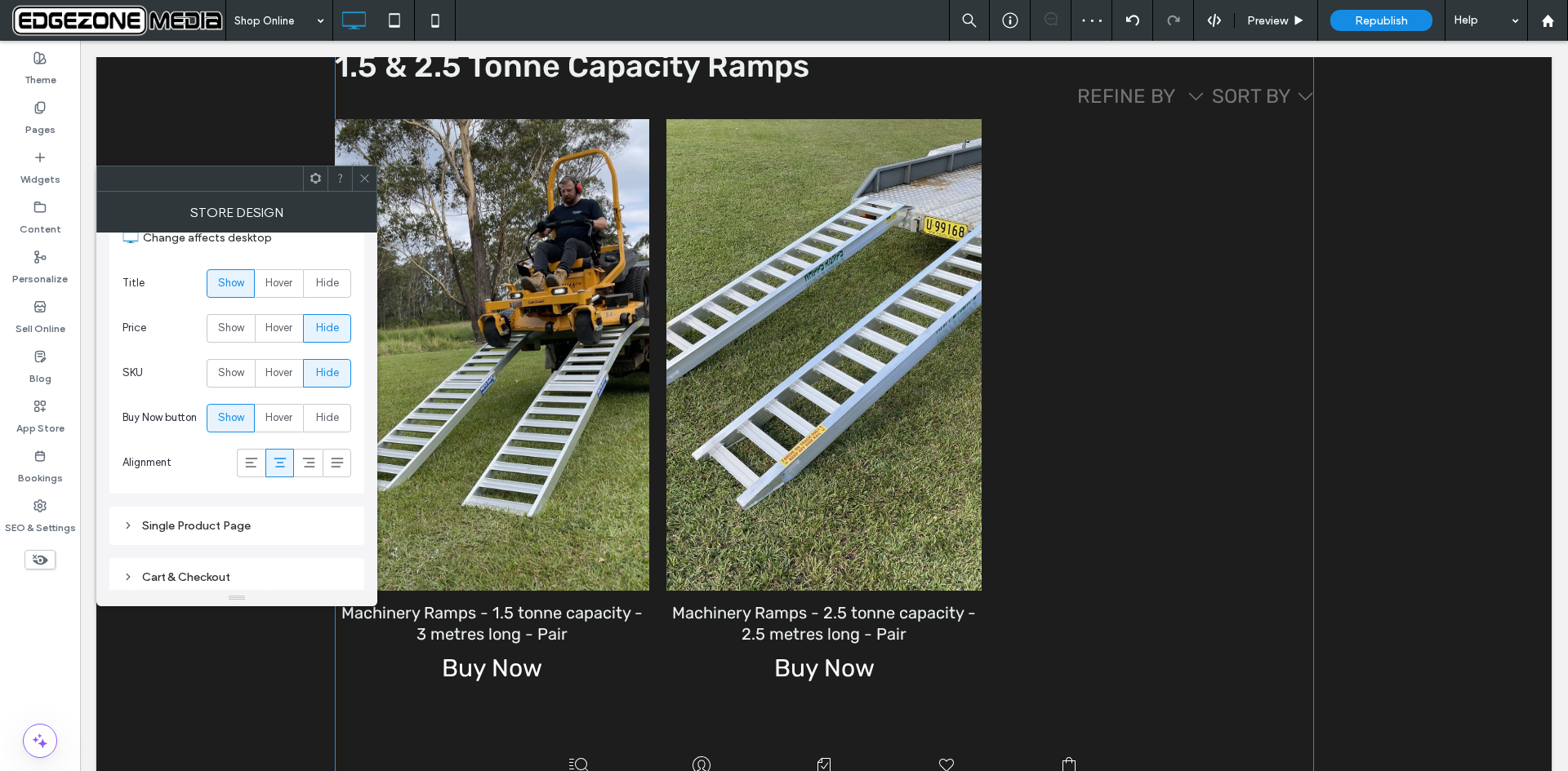
scroll to position [490, 0]
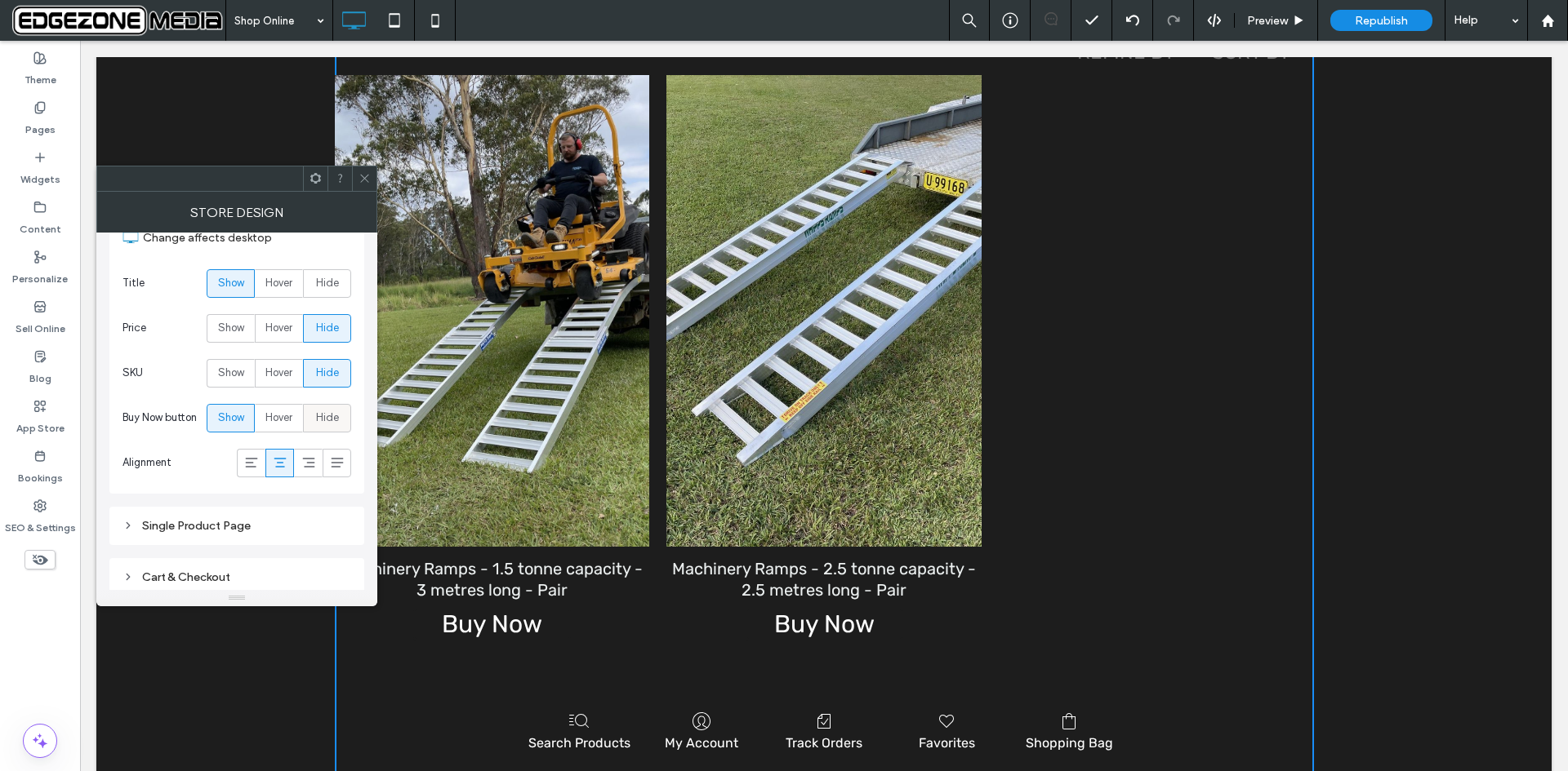
click at [330, 423] on span "Hide" at bounding box center [328, 418] width 23 height 17
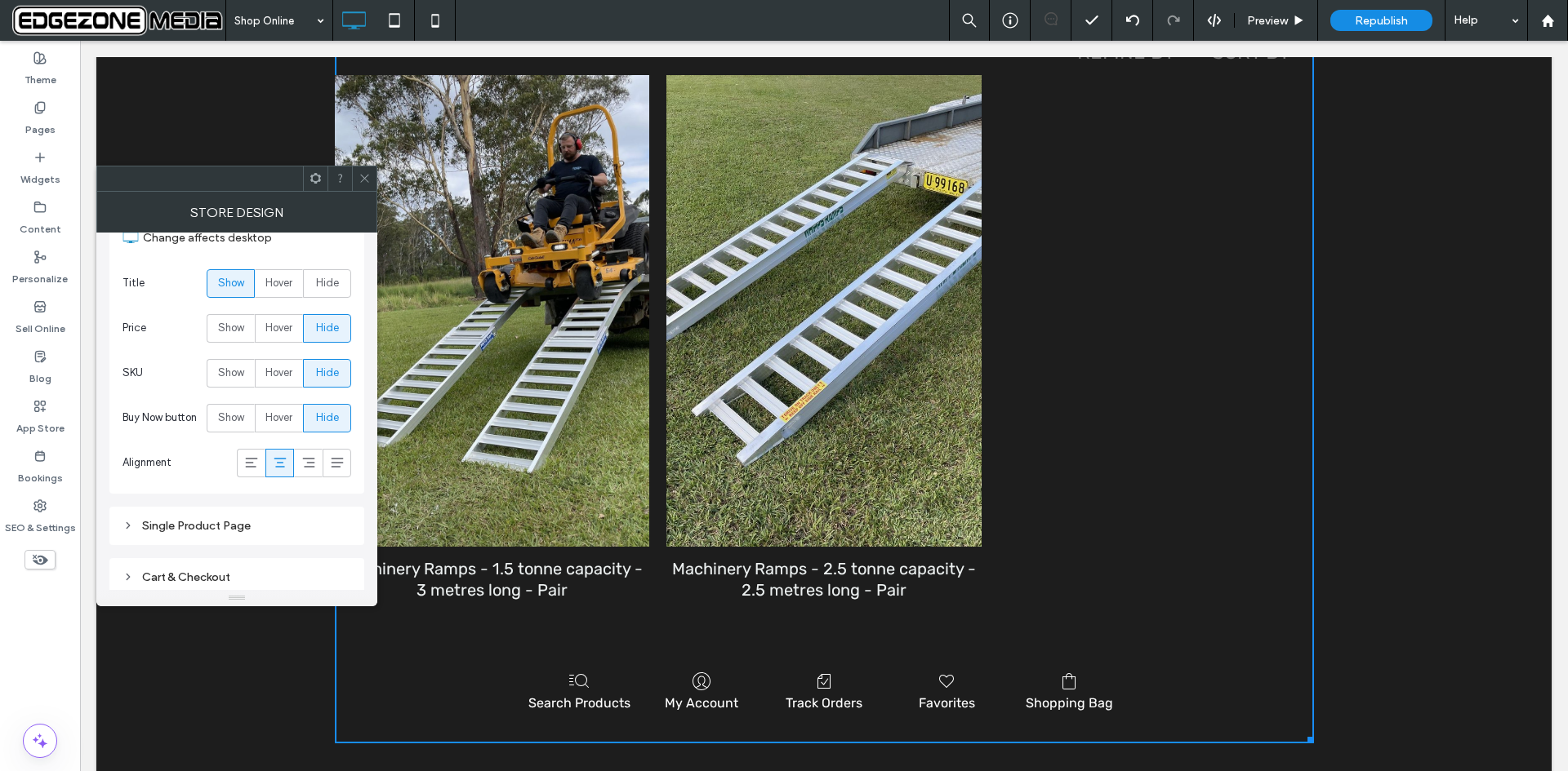
click at [234, 532] on div "Single Product Page" at bounding box center [236, 526] width 229 height 14
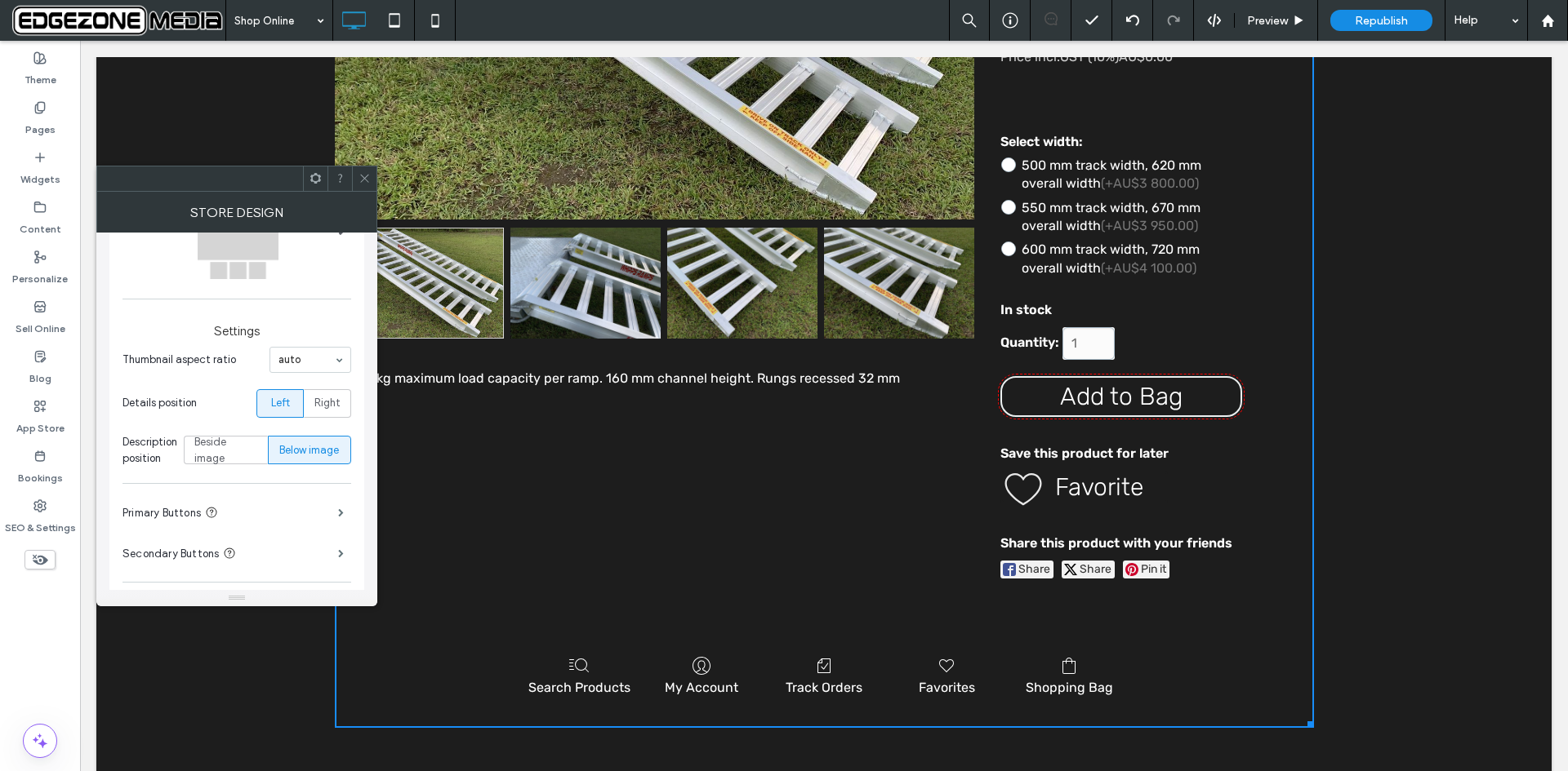
scroll to position [534, 0]
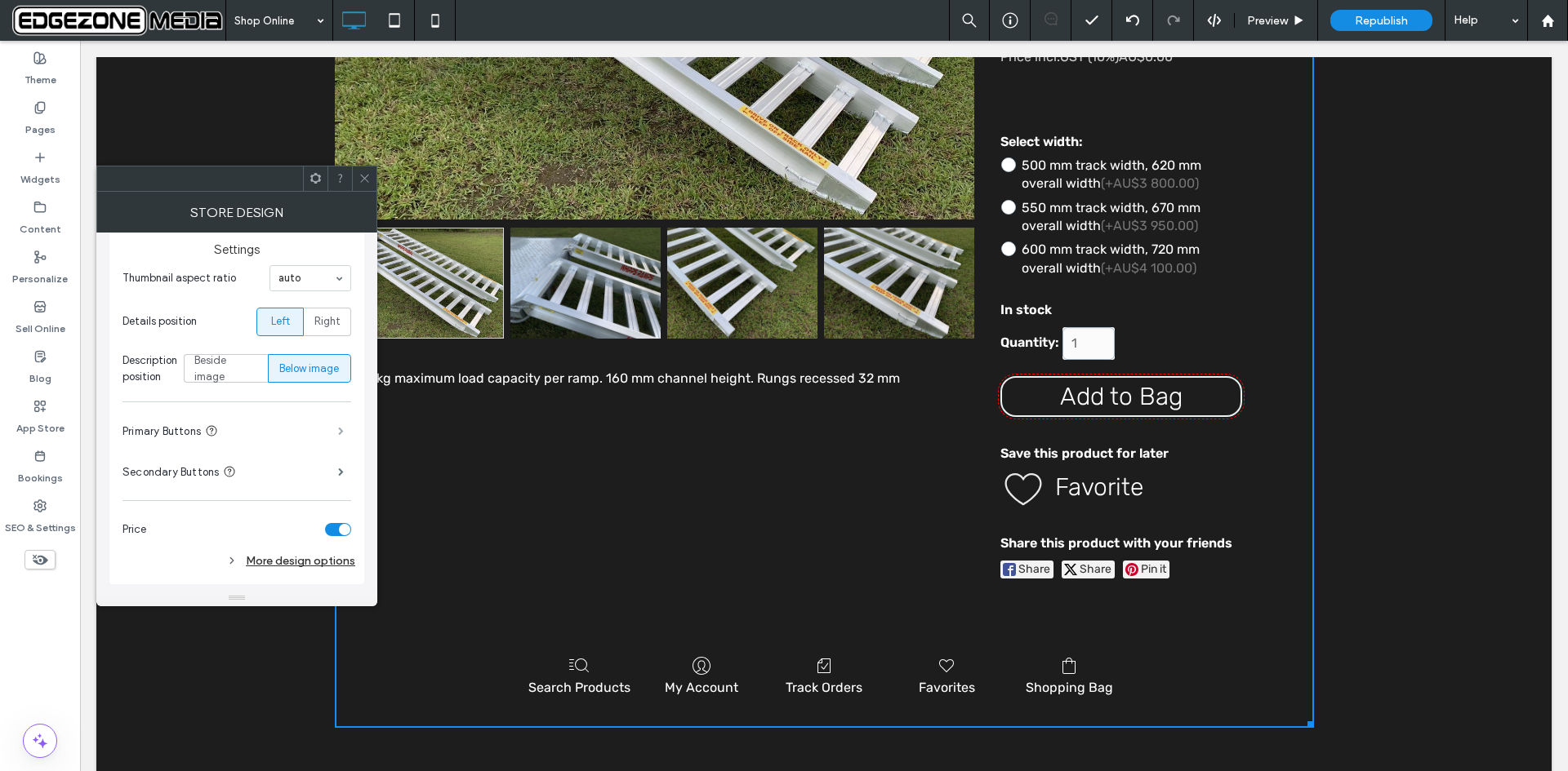
click at [340, 433] on span at bounding box center [340, 431] width 6 height 8
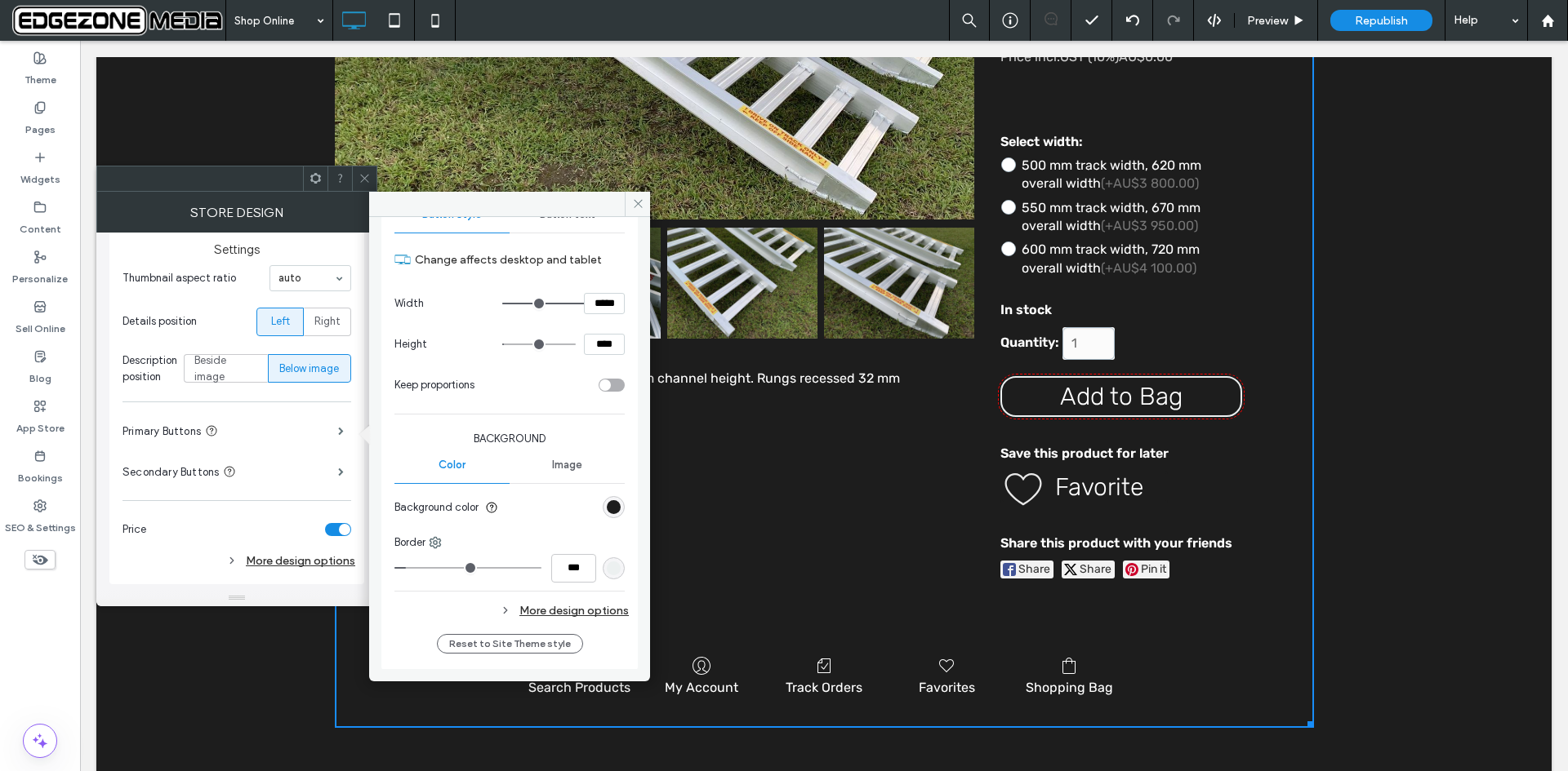
scroll to position [85, 0]
click at [592, 610] on div "More design options" at bounding box center [512, 610] width 234 height 22
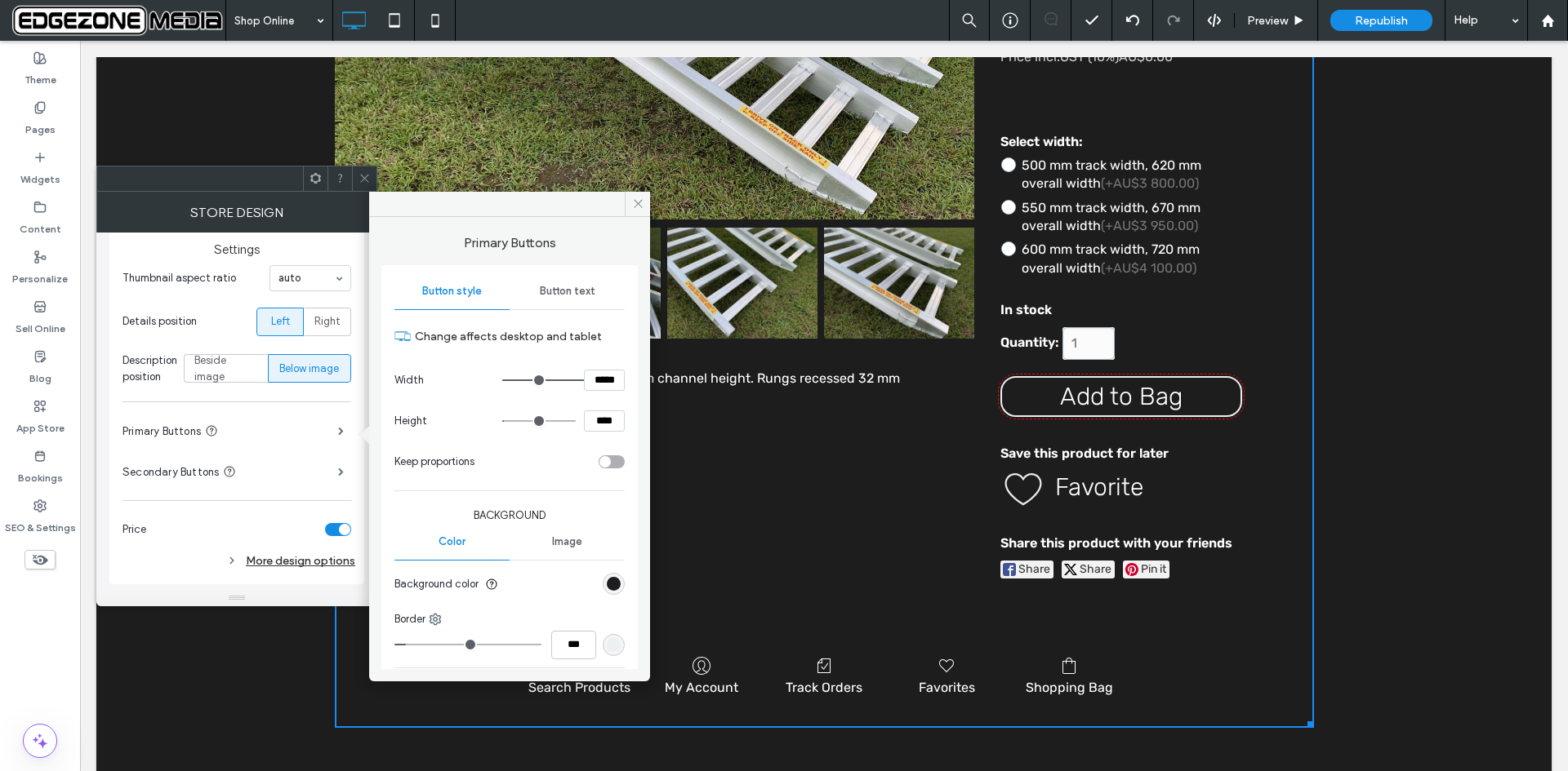
scroll to position [0, 0]
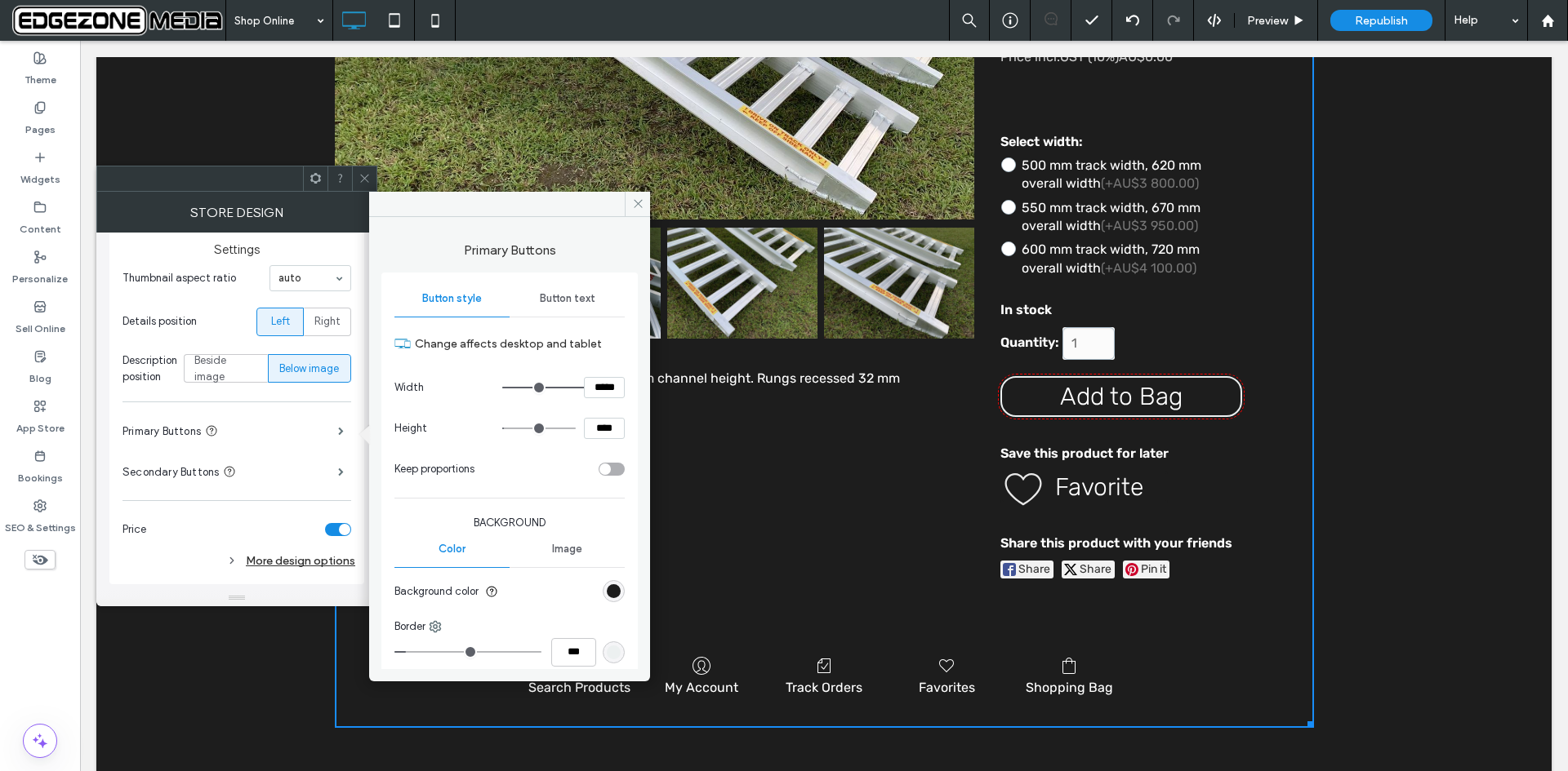
click at [547, 291] on div "Button text" at bounding box center [566, 299] width 115 height 36
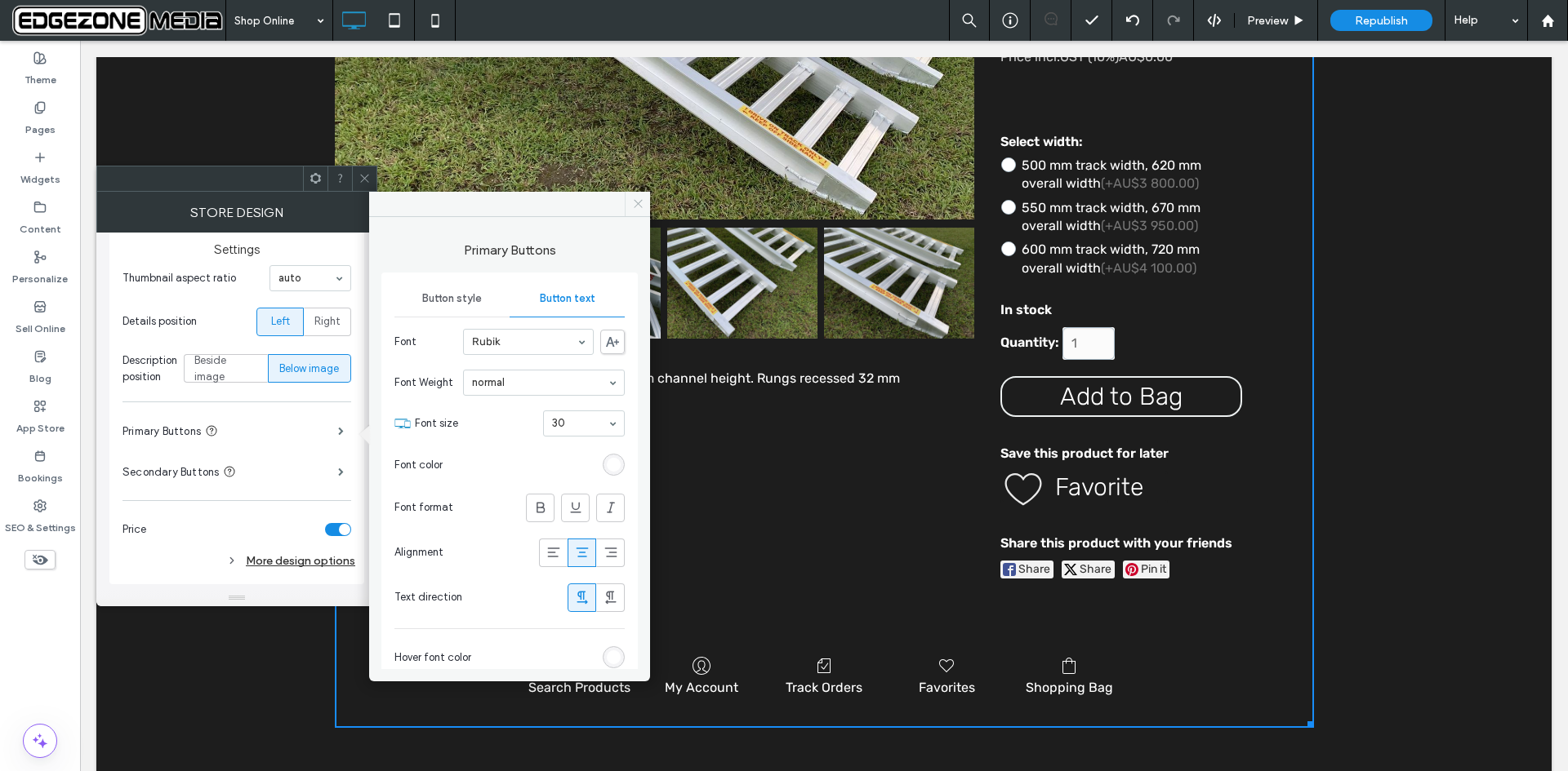
click at [640, 200] on icon at bounding box center [637, 203] width 12 height 12
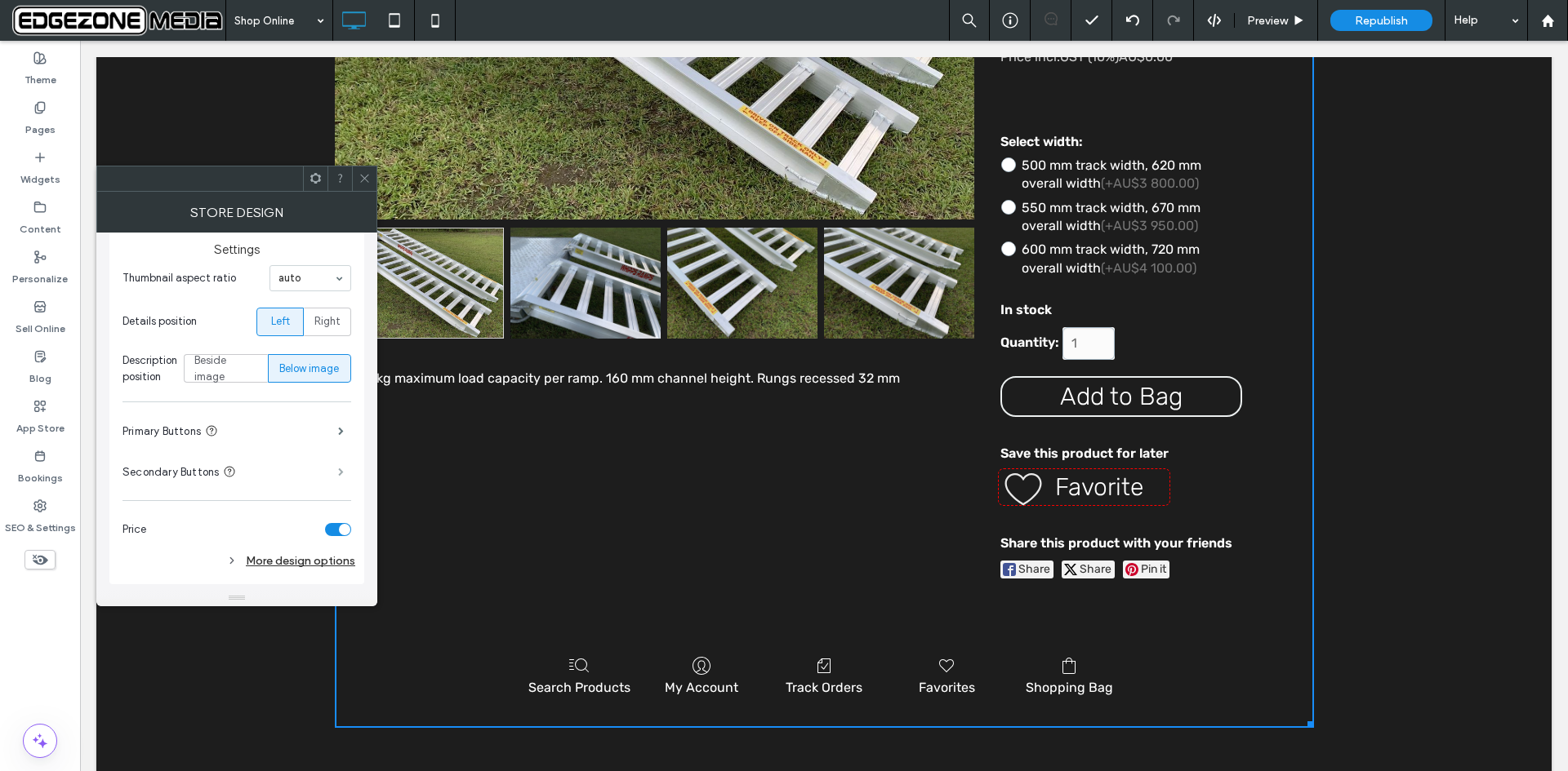
click at [338, 475] on span at bounding box center [340, 472] width 6 height 8
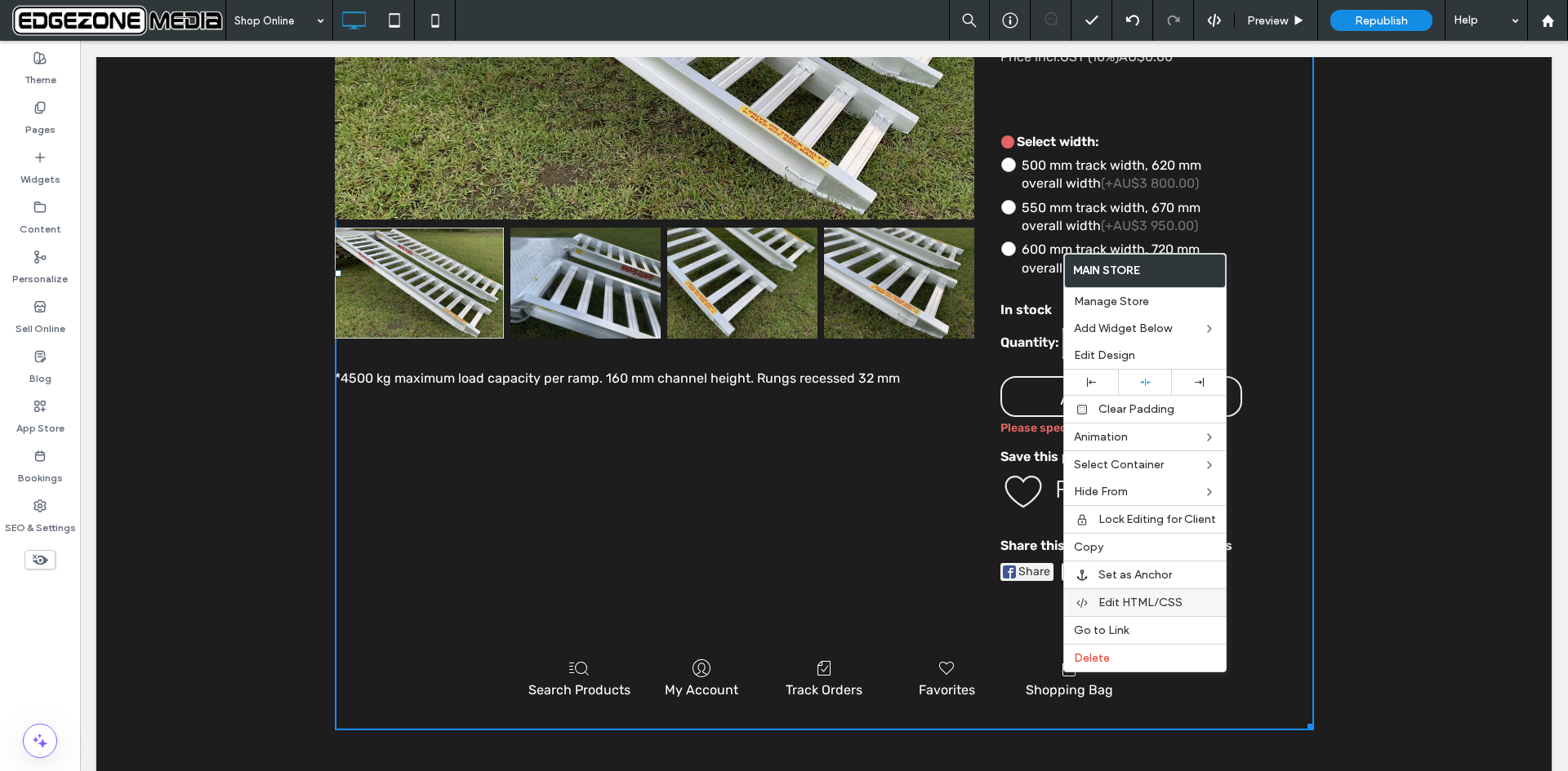
click at [1152, 598] on span "Edit HTML/CSS" at bounding box center [1140, 603] width 84 height 14
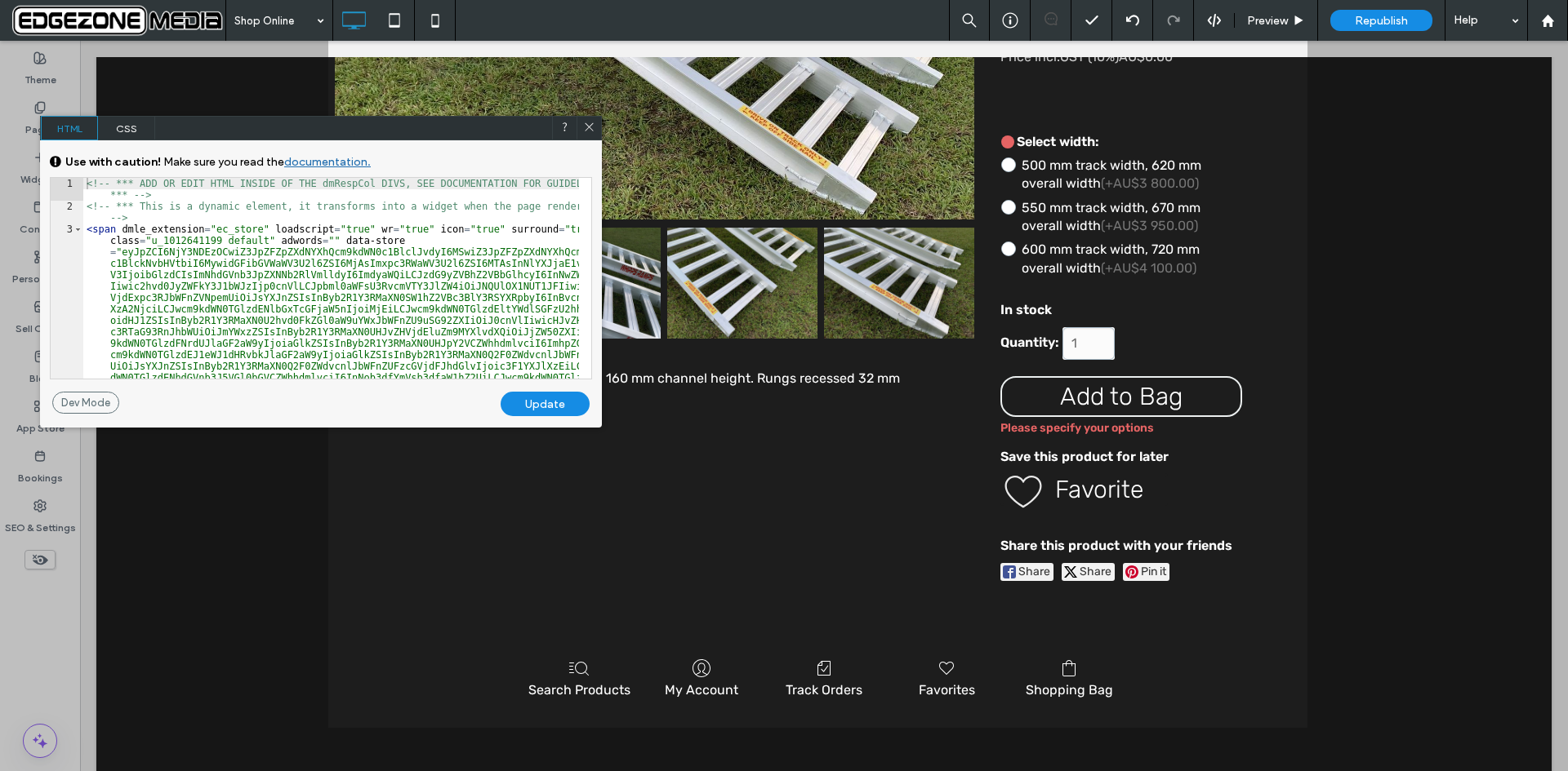
click at [322, 160] on link "documentation." at bounding box center [327, 162] width 87 height 14
click at [130, 128] on span "CSS" at bounding box center [126, 128] width 57 height 25
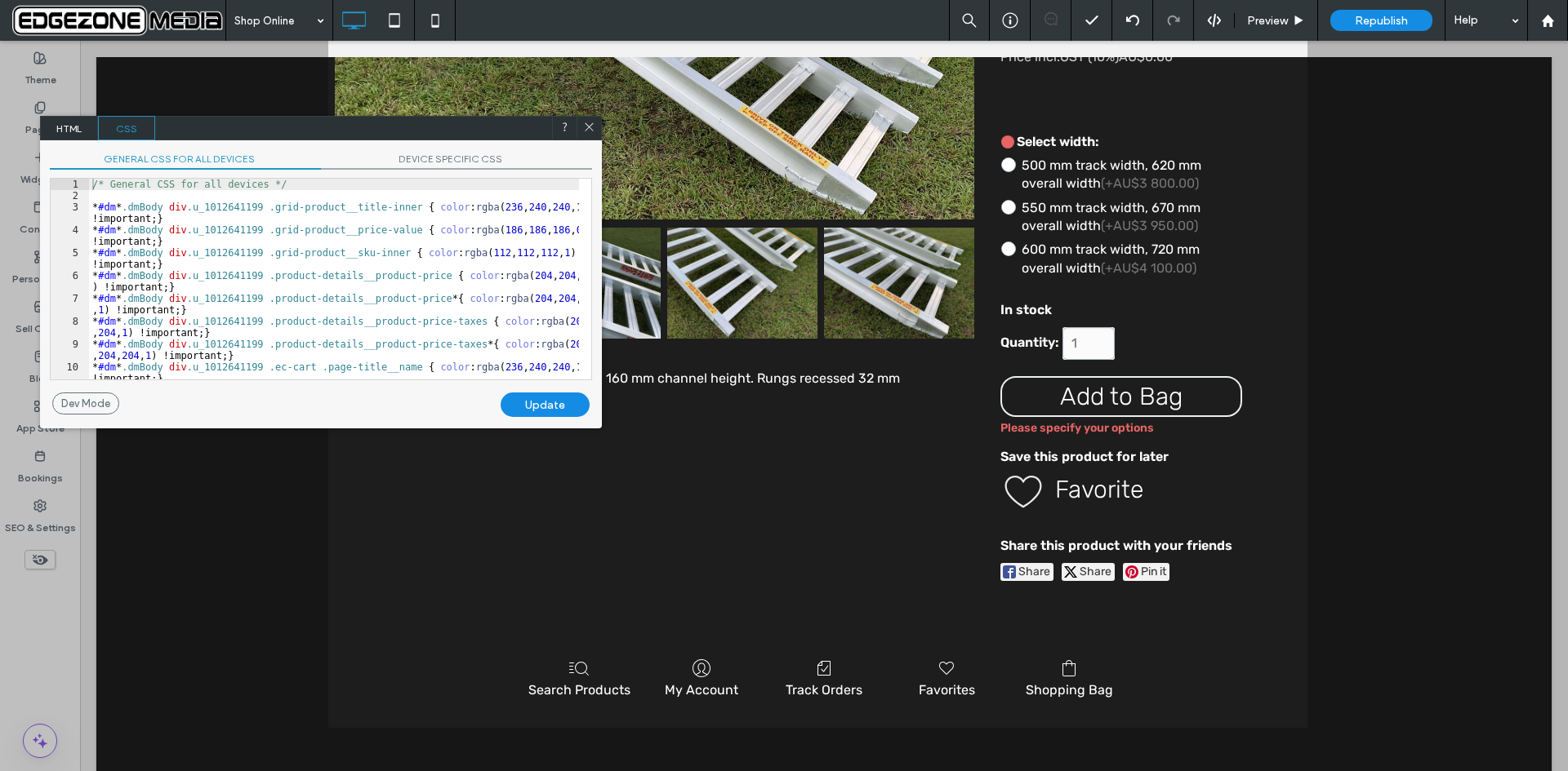
click at [592, 122] on icon at bounding box center [589, 126] width 12 height 12
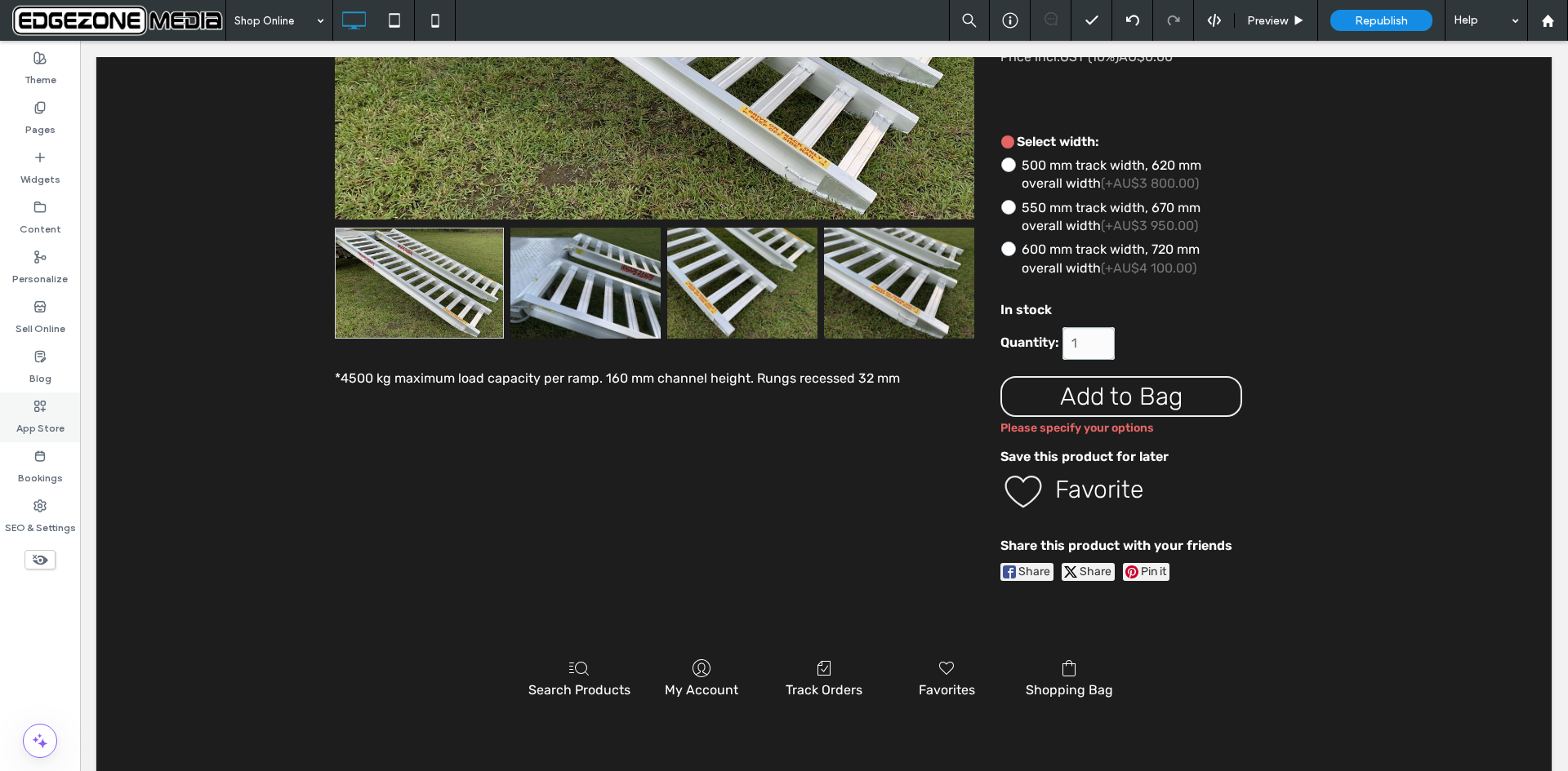
click at [40, 416] on label "App Store" at bounding box center [40, 424] width 48 height 23
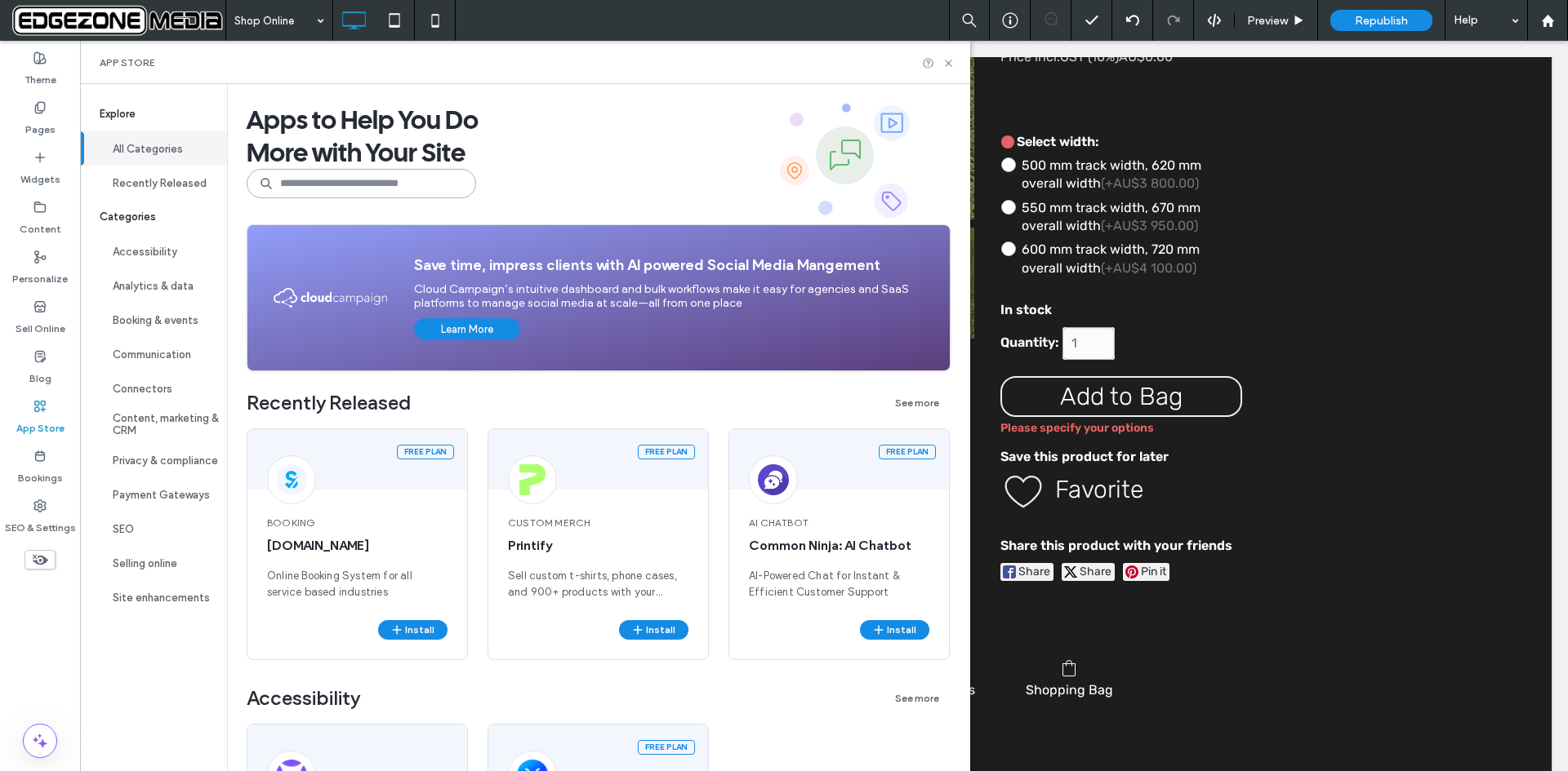
click at [438, 183] on input at bounding box center [362, 184] width 230 height 30
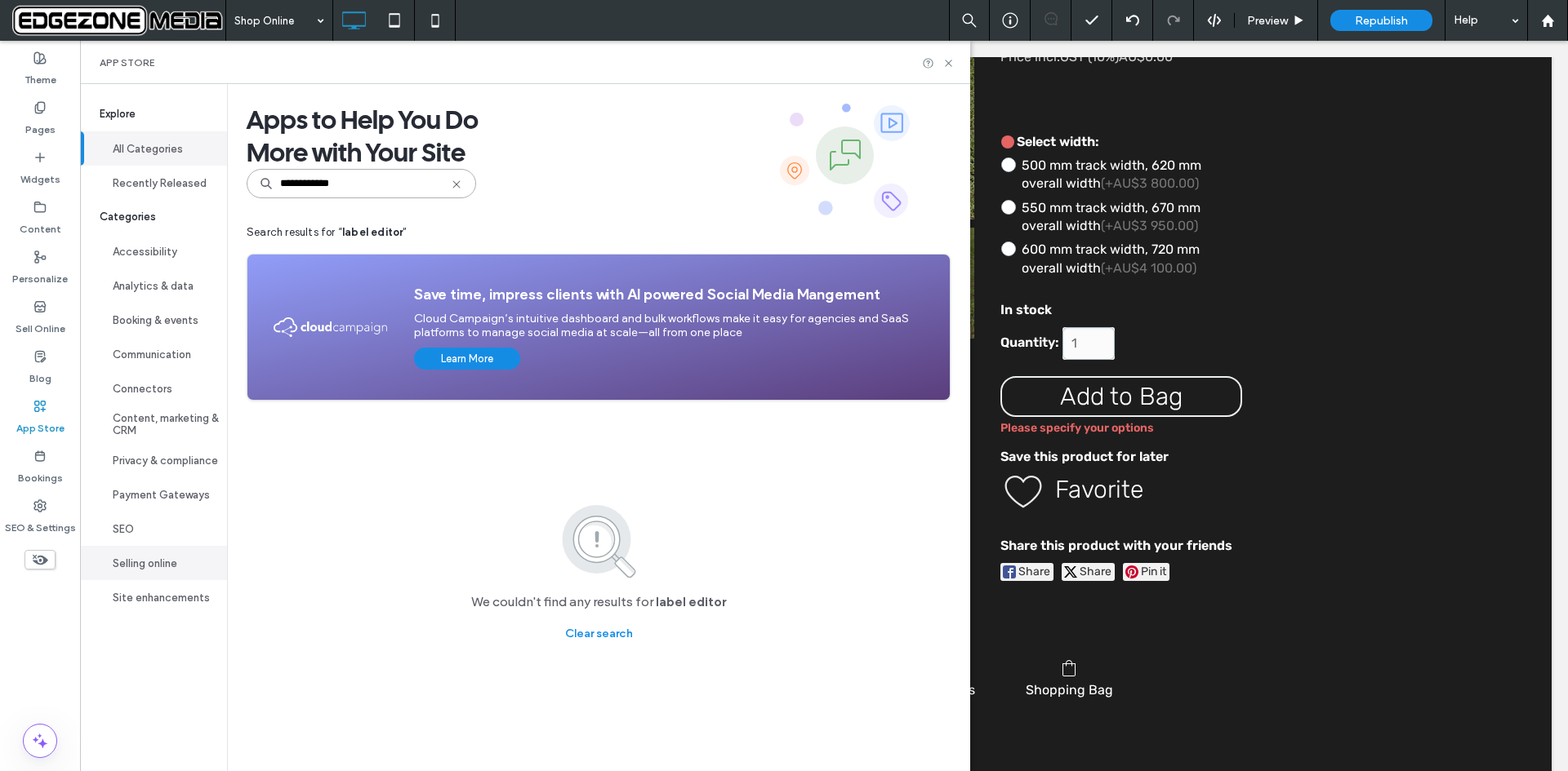
type input "**********"
click at [135, 566] on button "Selling online" at bounding box center [154, 564] width 147 height 35
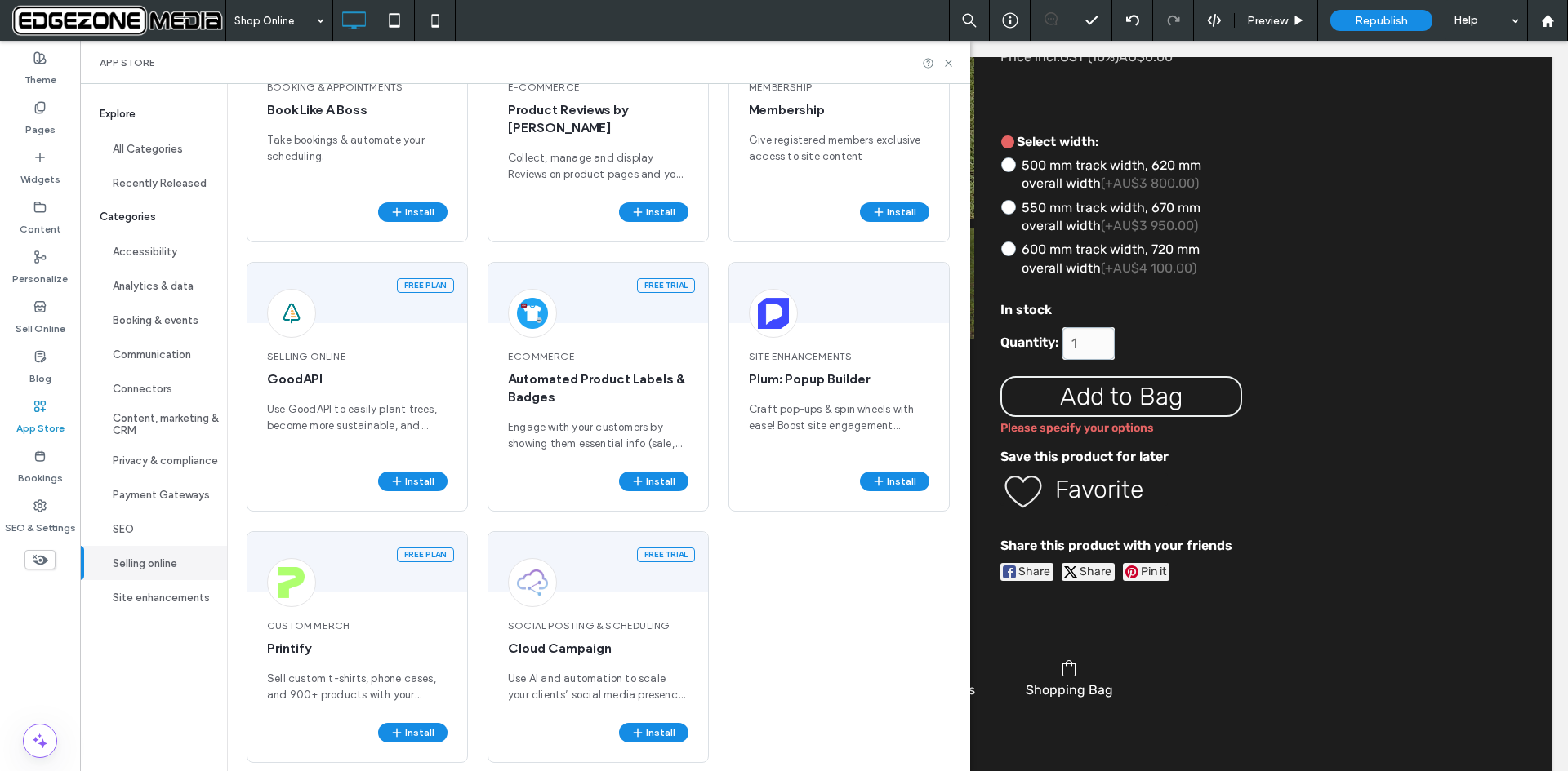
scroll to position [1212, 0]
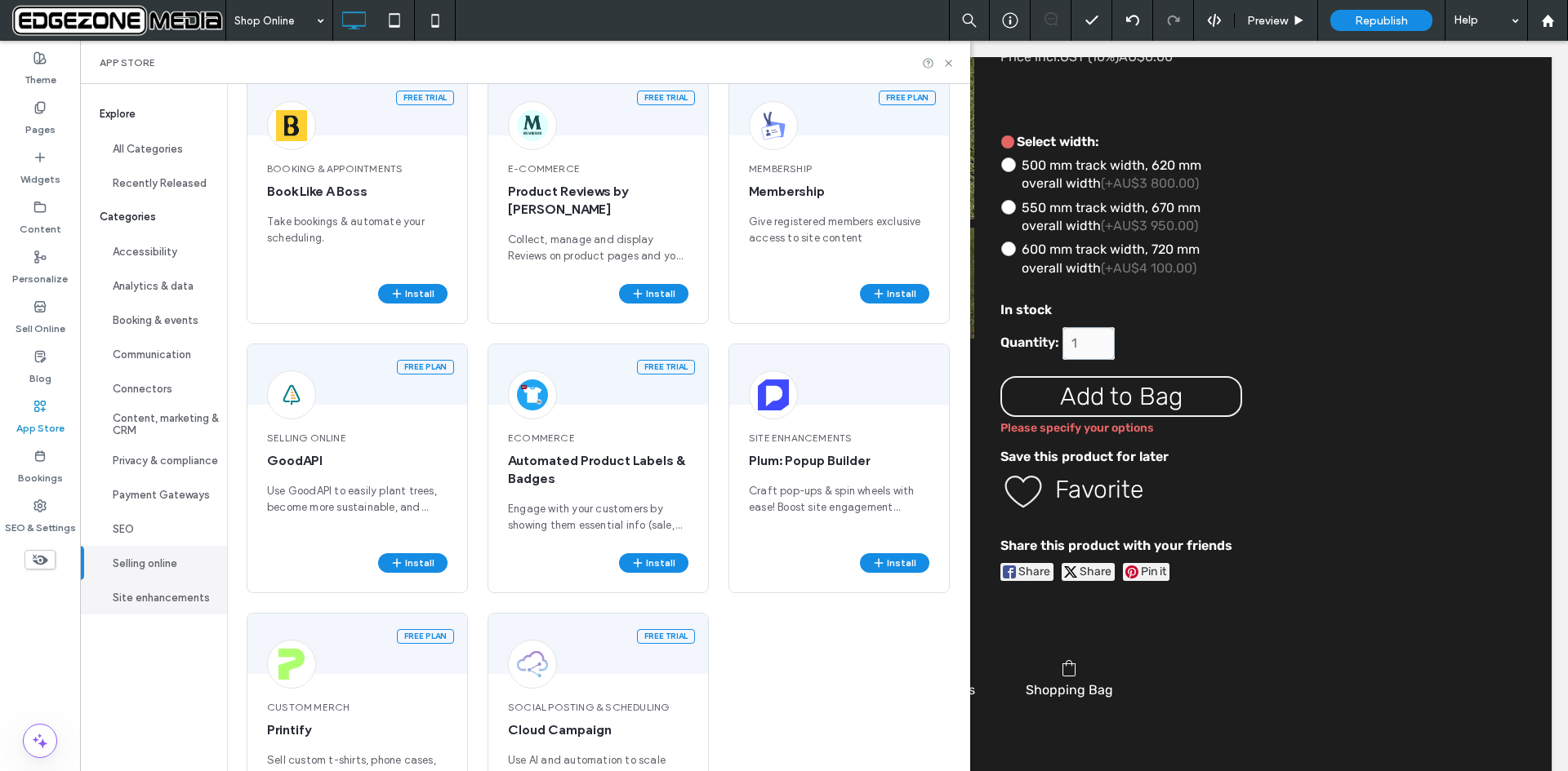
click at [156, 598] on button "Site enhancements" at bounding box center [154, 598] width 147 height 35
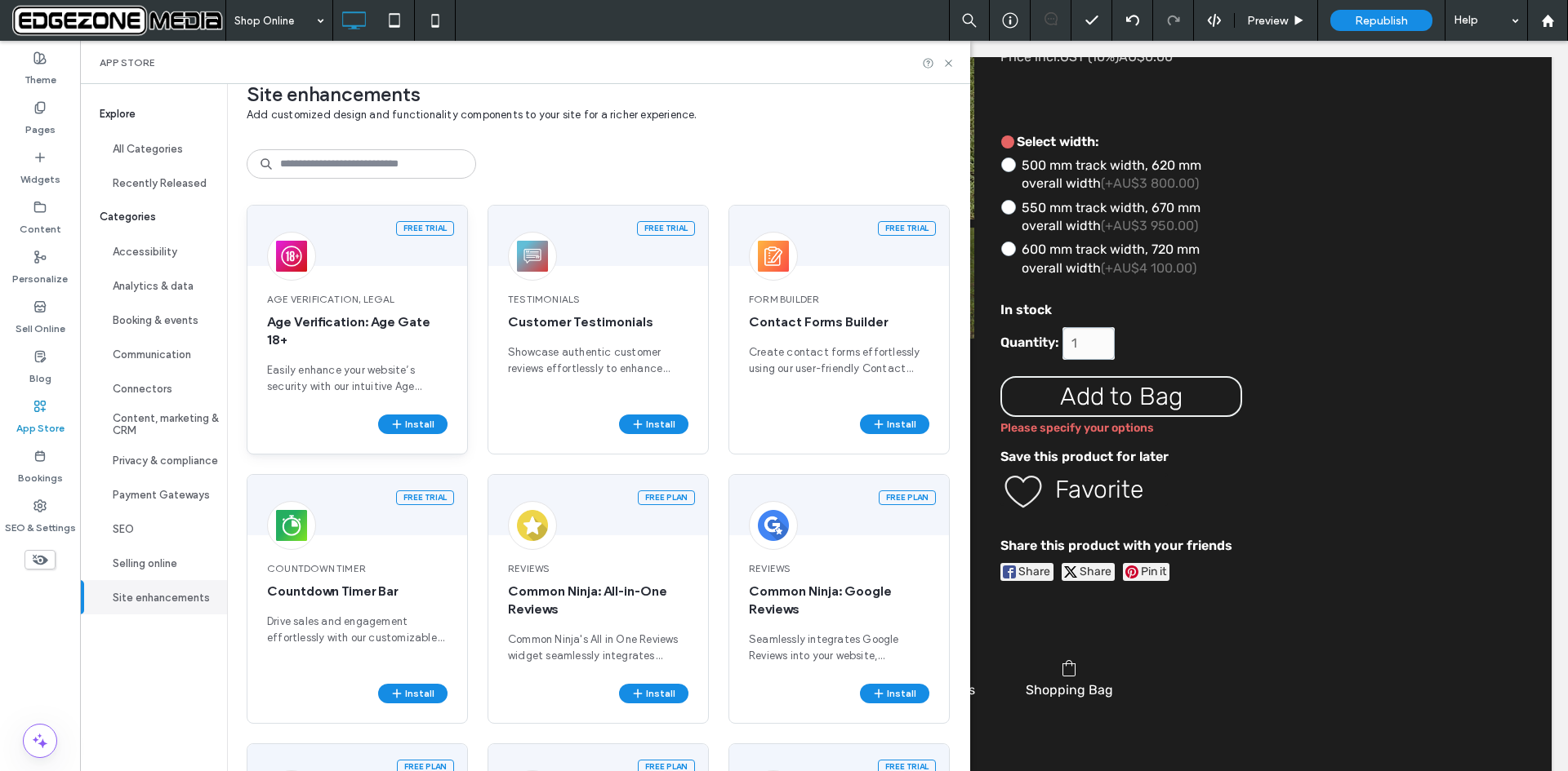
scroll to position [0, 0]
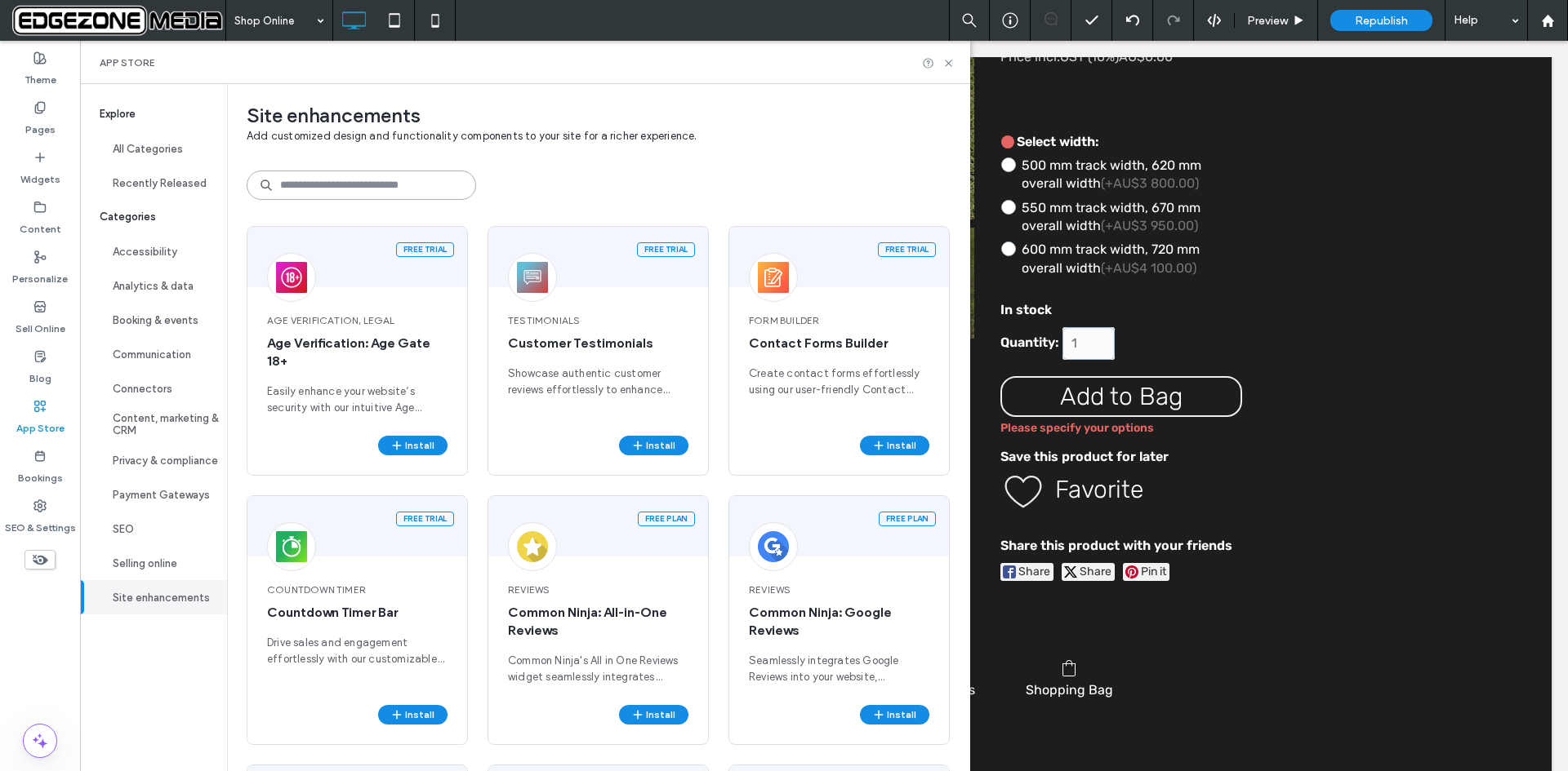
click at [350, 183] on input at bounding box center [362, 186] width 230 height 30
click at [142, 143] on button "All Categories" at bounding box center [154, 149] width 147 height 35
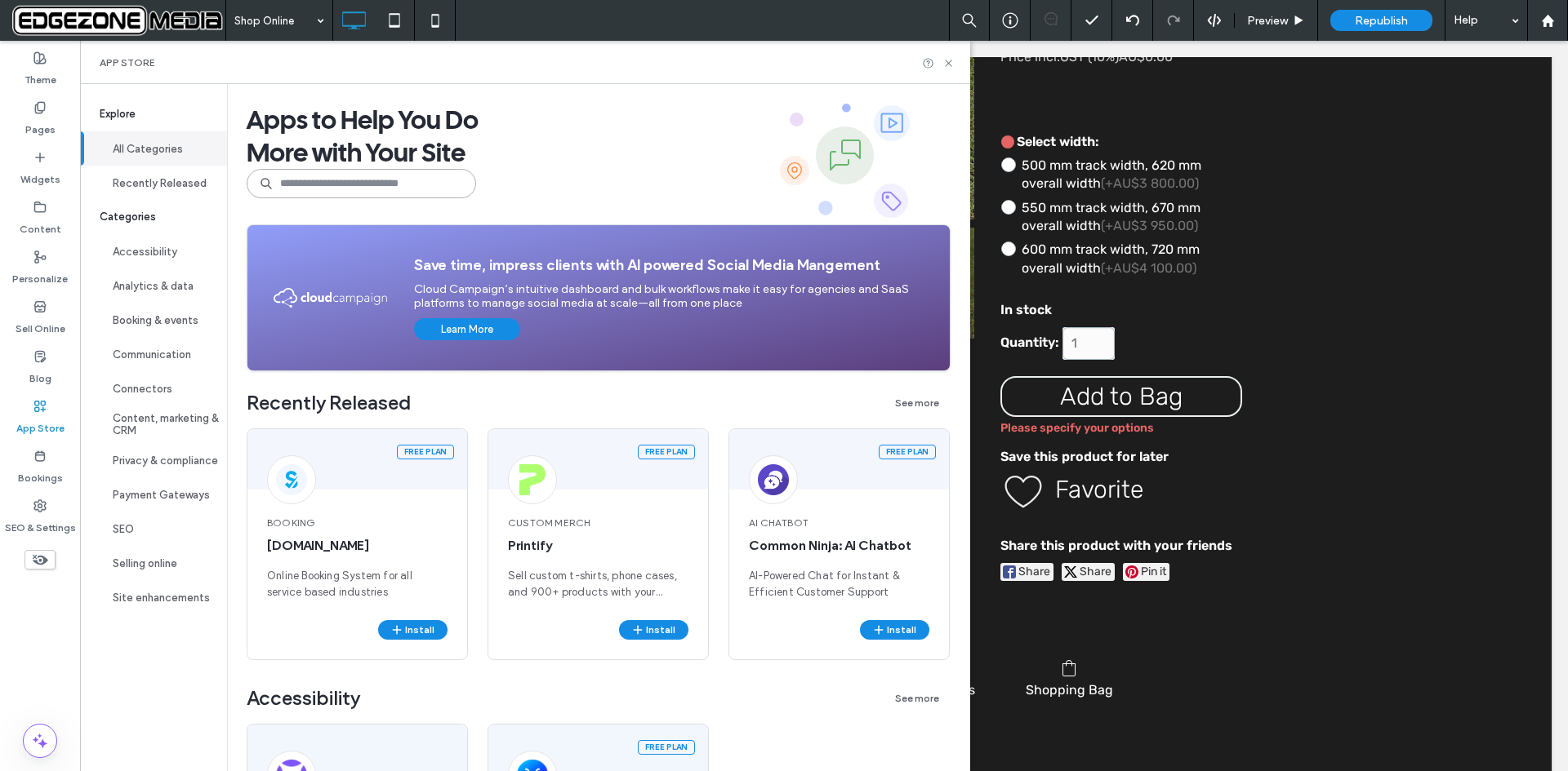
click at [320, 182] on input at bounding box center [362, 184] width 230 height 30
paste input "**********"
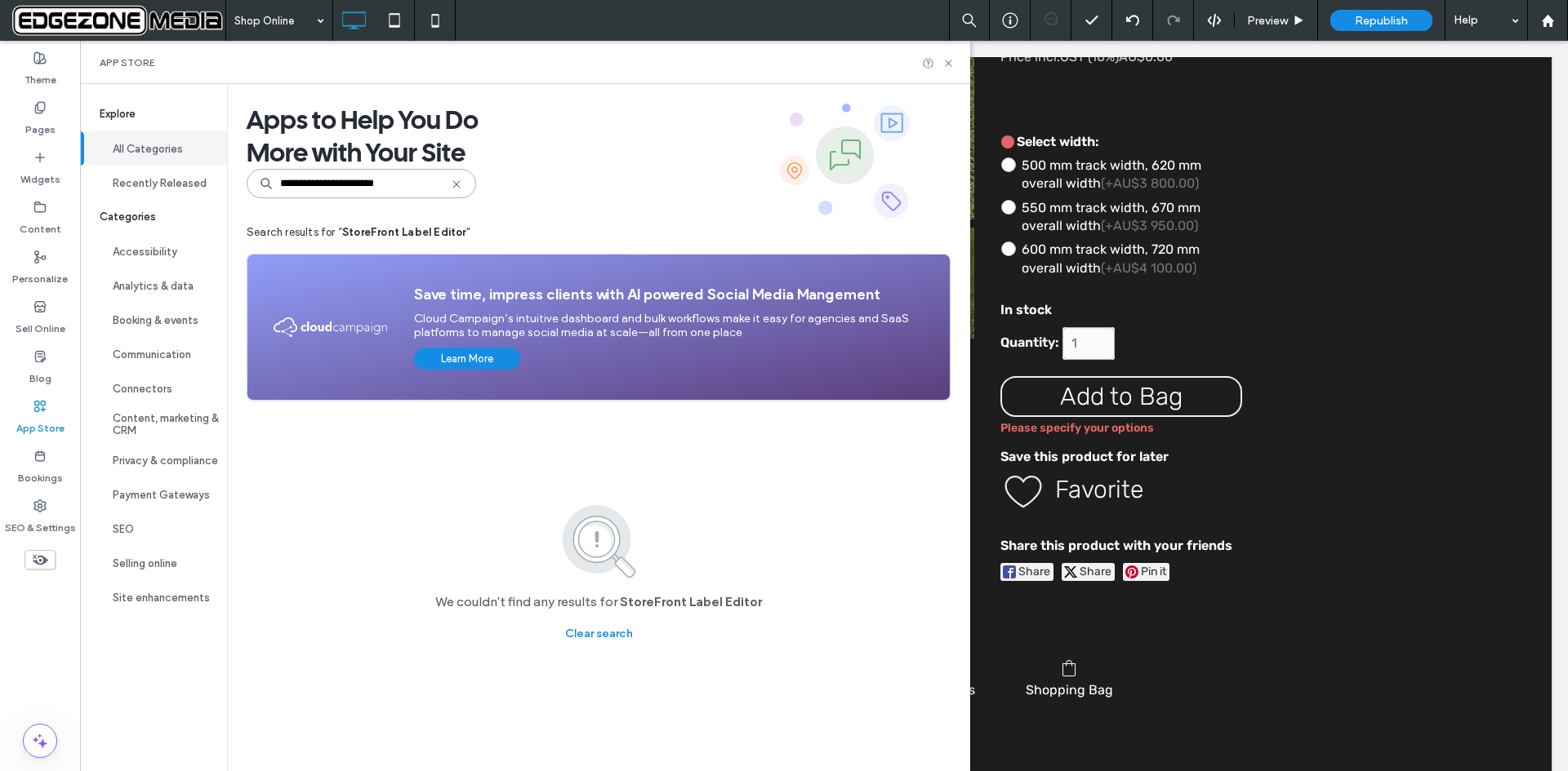
type input "**********"
click at [945, 59] on icon at bounding box center [948, 63] width 12 height 12
